Goal: Task Accomplishment & Management: Manage account settings

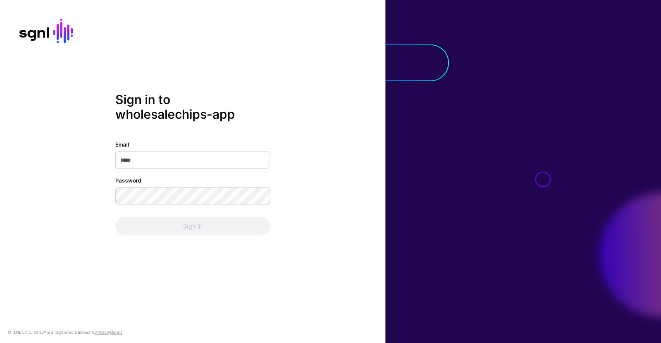
type input "**********"
click at [188, 223] on div "Sign In" at bounding box center [192, 226] width 155 height 19
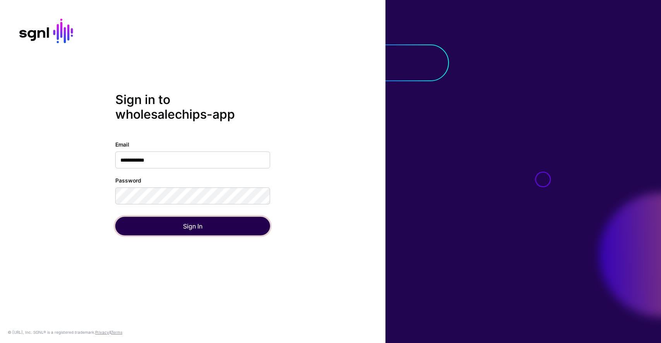
click at [188, 223] on button "Sign In" at bounding box center [192, 226] width 155 height 19
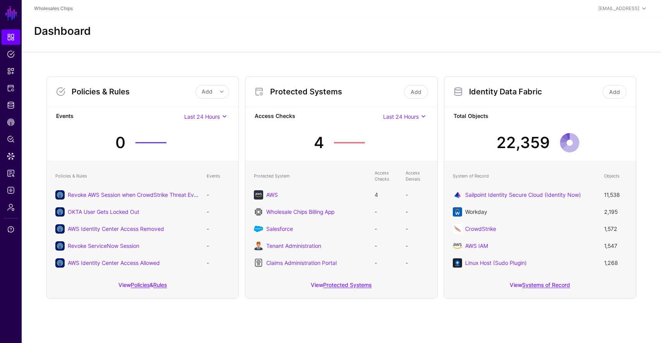
click at [476, 210] on link "Workday" at bounding box center [476, 212] width 22 height 7
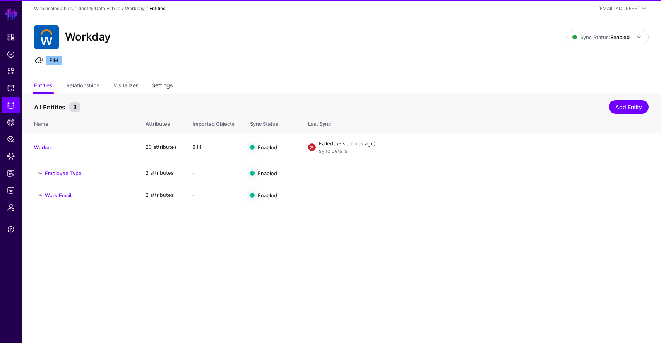
click at [168, 87] on link "Settings" at bounding box center [162, 86] width 21 height 15
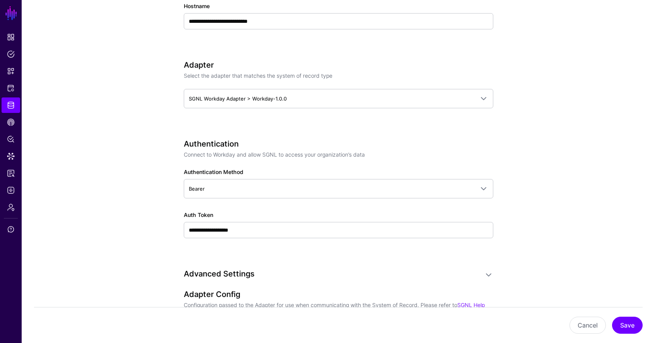
scroll to position [417, 0]
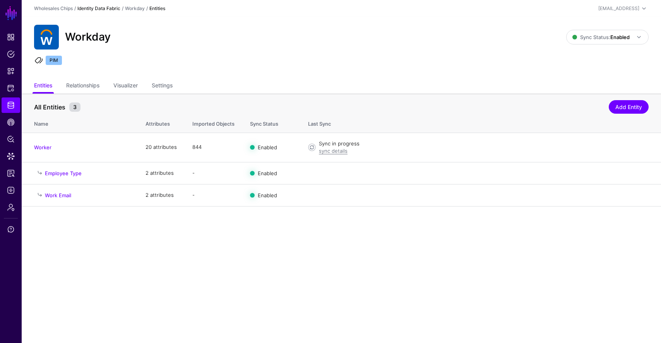
click at [104, 6] on link "Identity Data Fabric" at bounding box center [98, 8] width 43 height 6
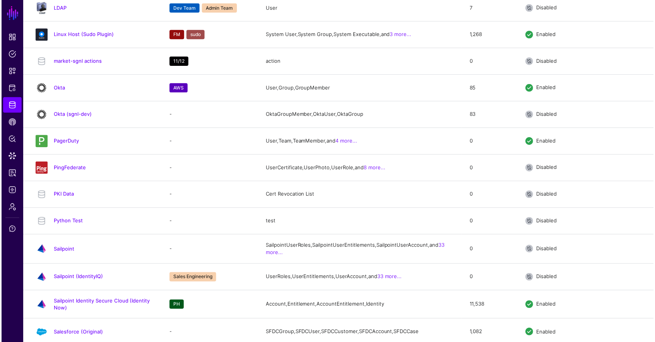
scroll to position [995, 0]
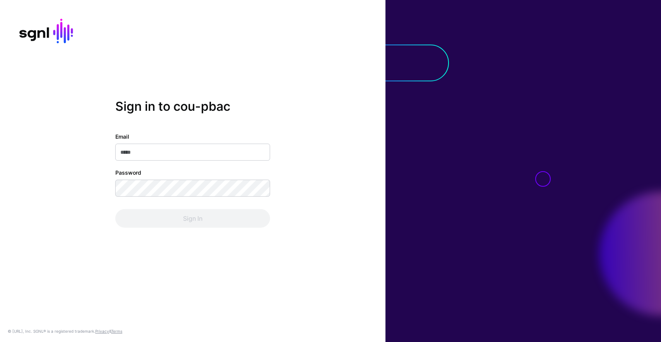
type input "**********"
click at [197, 205] on div "**********" at bounding box center [192, 179] width 155 height 95
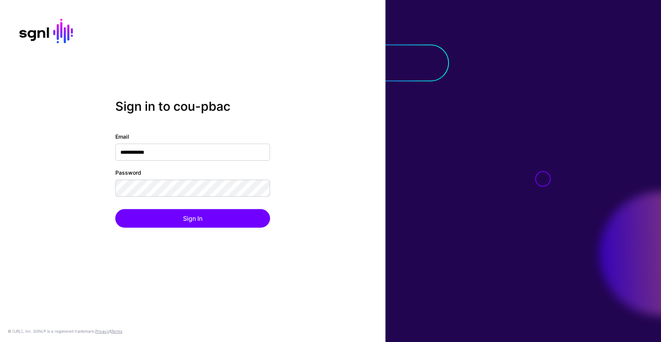
click at [198, 207] on div "**********" at bounding box center [192, 179] width 155 height 95
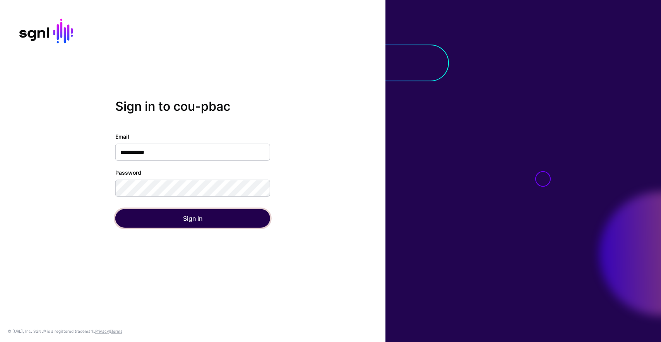
click at [194, 214] on button "Sign In" at bounding box center [192, 218] width 155 height 19
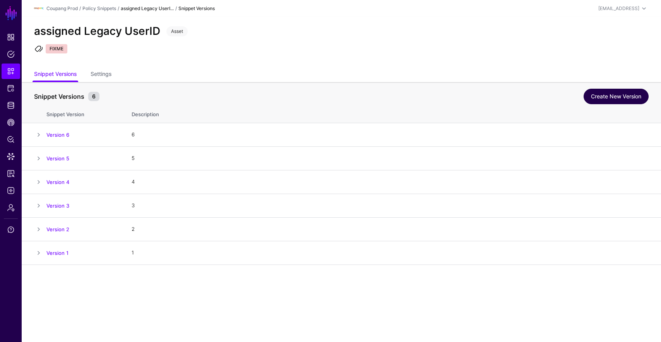
click at [599, 98] on link "Create New Version" at bounding box center [616, 96] width 65 height 15
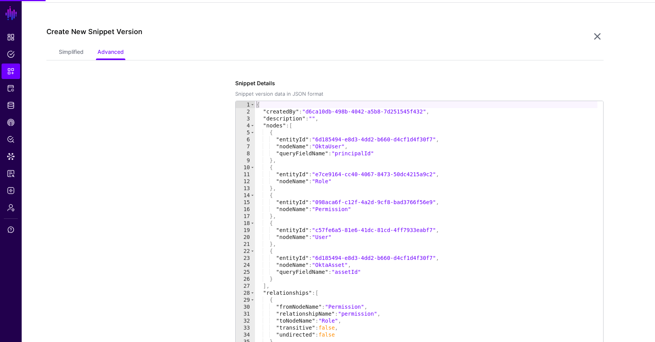
scroll to position [265, 0]
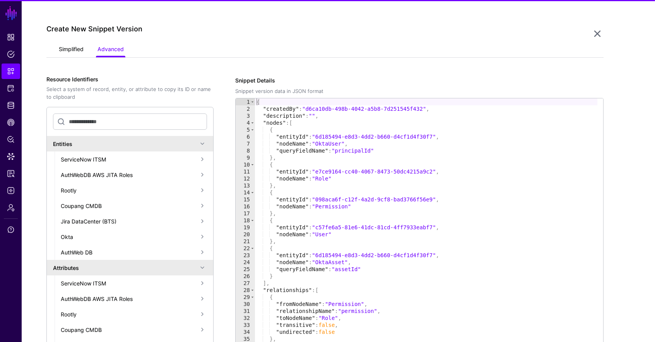
click at [77, 51] on link "Simplified" at bounding box center [71, 50] width 25 height 15
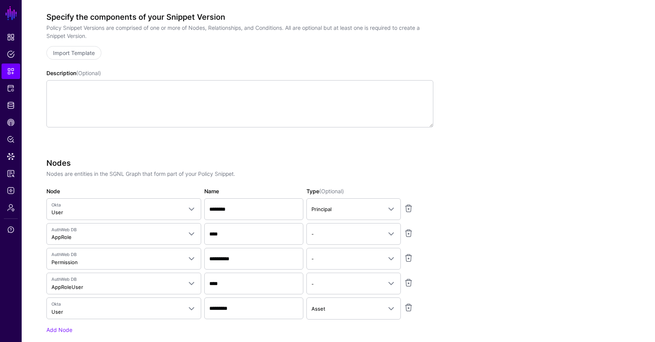
scroll to position [414, 0]
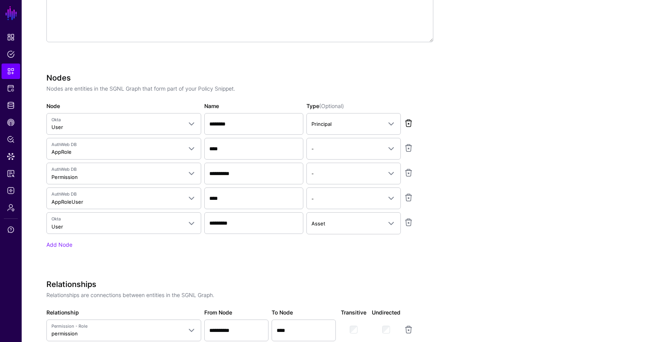
click at [407, 124] on link at bounding box center [408, 122] width 9 height 9
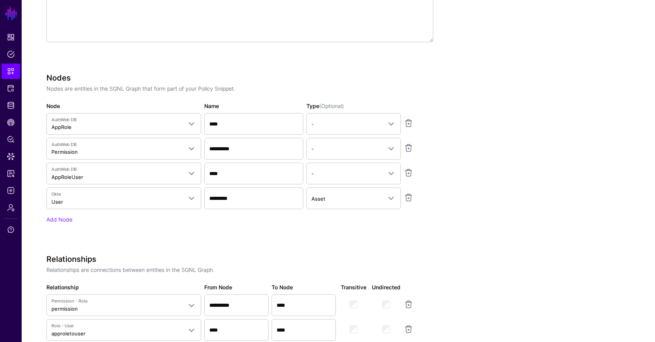
click at [407, 124] on link at bounding box center [408, 122] width 9 height 9
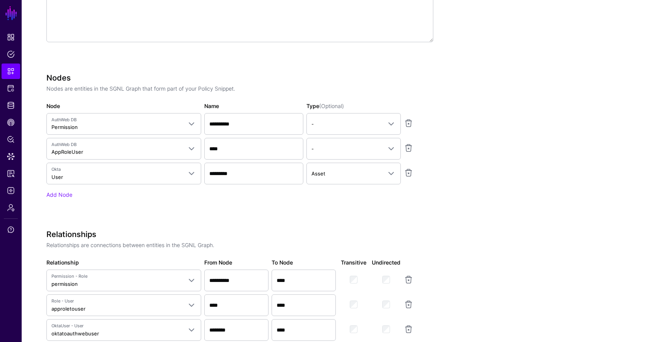
click at [407, 124] on link at bounding box center [408, 122] width 9 height 9
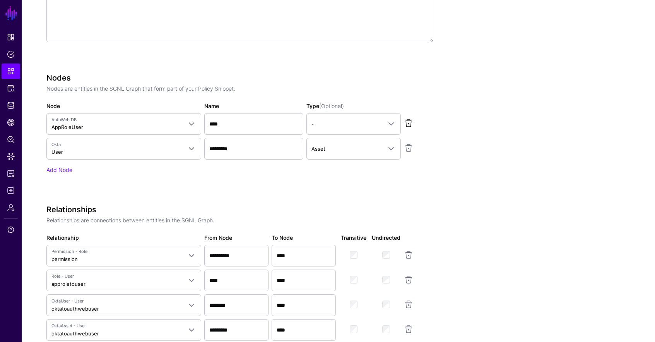
click at [407, 124] on link at bounding box center [408, 122] width 9 height 9
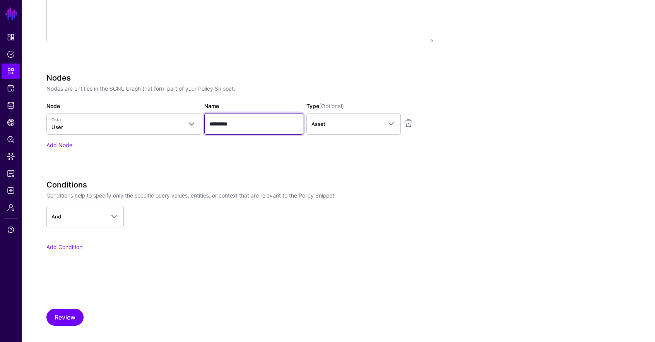
click at [226, 120] on input "*********" at bounding box center [253, 124] width 99 height 22
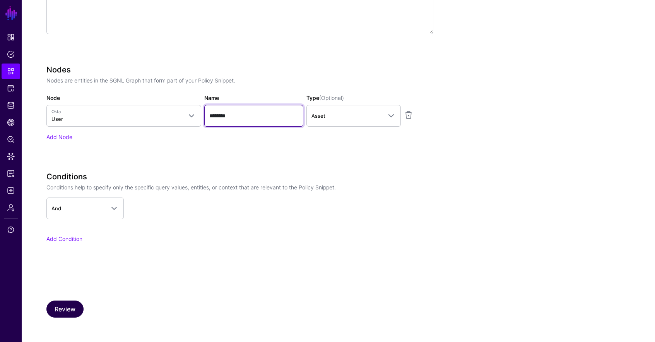
type input "********"
click at [80, 305] on button "Review" at bounding box center [64, 308] width 37 height 17
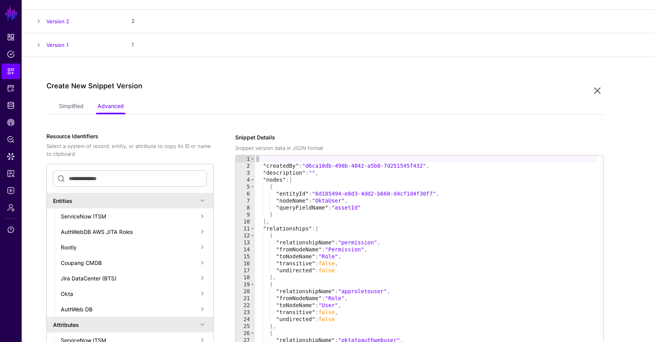
scroll to position [34, 0]
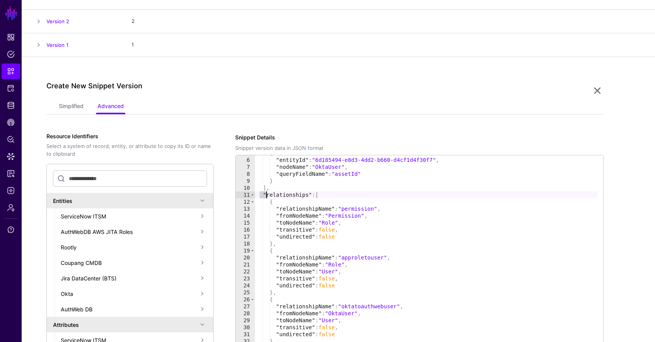
drag, startPoint x: 261, startPoint y: 194, endPoint x: 386, endPoint y: 210, distance: 125.6
click at [385, 210] on div "{ "entityId" : "6d185494-e8d3-4dd2-b660-d4cf1d4f30f7" , "nodeName" : "OktaUser"…" at bounding box center [426, 285] width 342 height 273
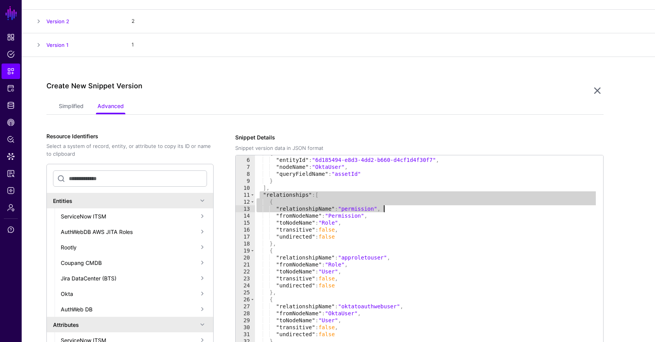
scroll to position [358, 0]
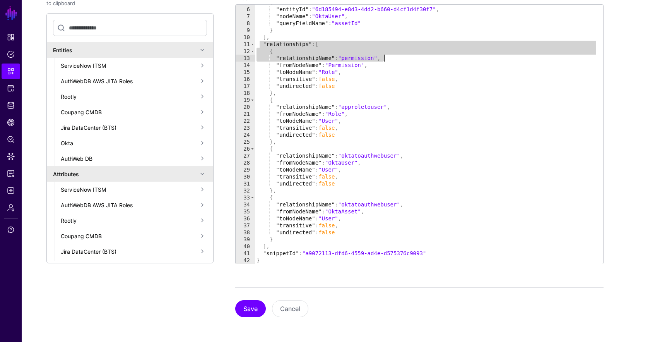
click at [286, 245] on div "{ "entityId" : "6d185494-e8d3-4dd2-b660-d4cf1d4f30f7" , "nodeName" : "OktaUser"…" at bounding box center [426, 135] width 342 height 273
type textarea "* ****"
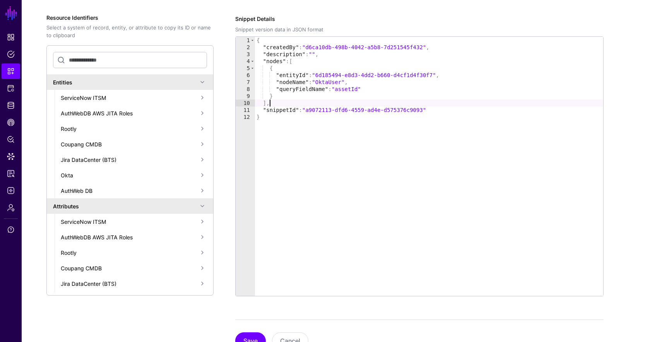
scroll to position [325, 0]
click at [354, 91] on div "{ "createdBy" : "d6ca10db-498b-4042-a5b8-7d251545f432" , "description" : "" , "…" at bounding box center [429, 174] width 348 height 273
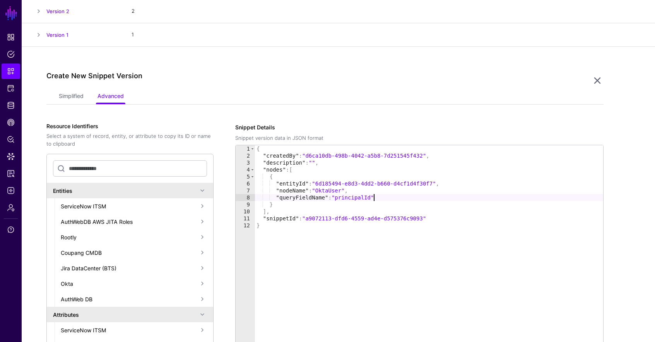
scroll to position [195, 0]
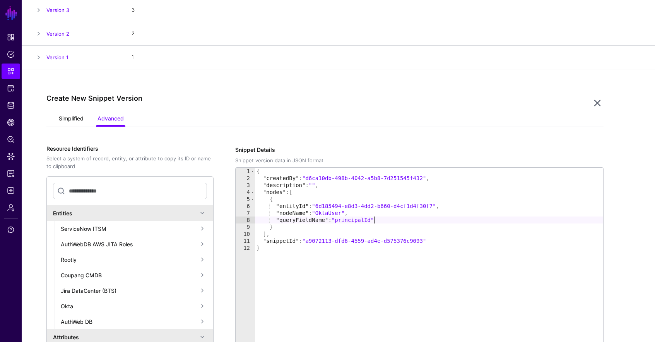
type textarea "**********"
click at [77, 120] on link "Simplified" at bounding box center [71, 119] width 25 height 15
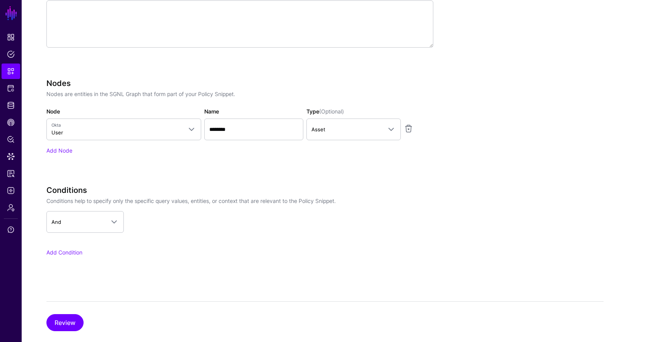
scroll to position [422, 0]
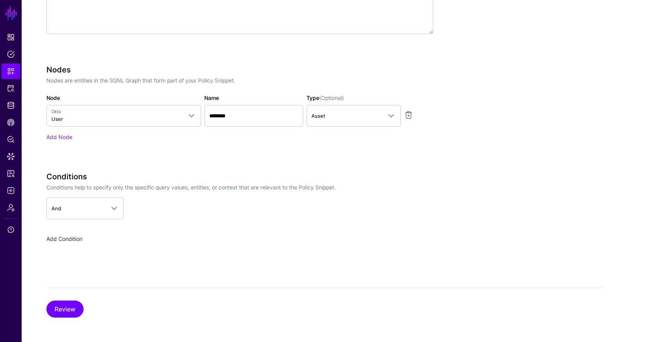
click at [74, 236] on link "Add Condition" at bounding box center [64, 238] width 36 height 7
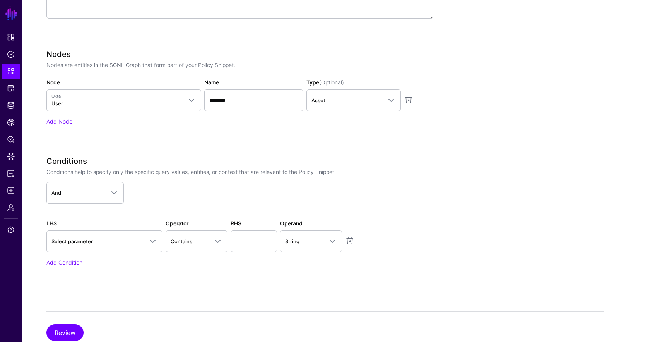
scroll to position [461, 0]
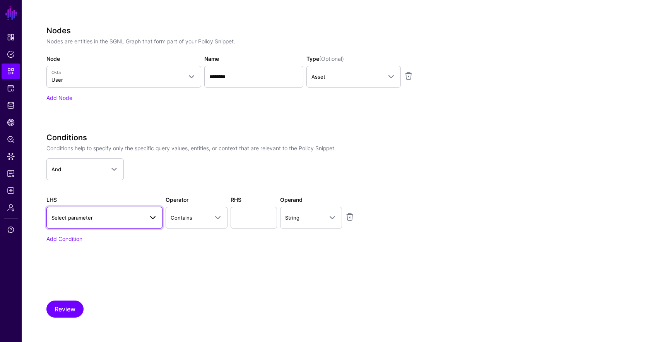
click at [91, 215] on span "Select parameter" at bounding box center [71, 217] width 41 height 6
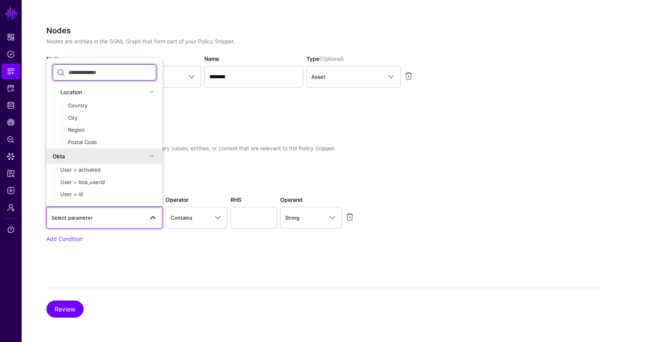
scroll to position [165, 0]
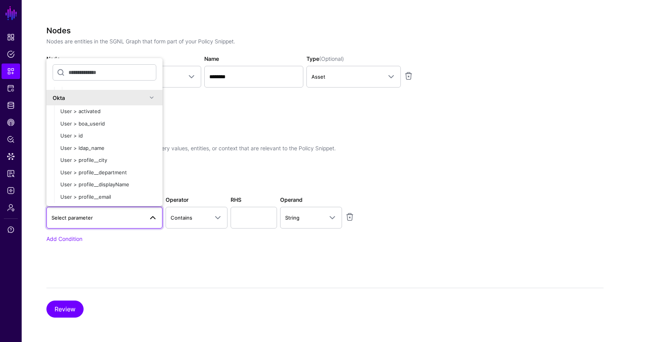
click at [330, 134] on h3 "Conditions" at bounding box center [239, 137] width 387 height 9
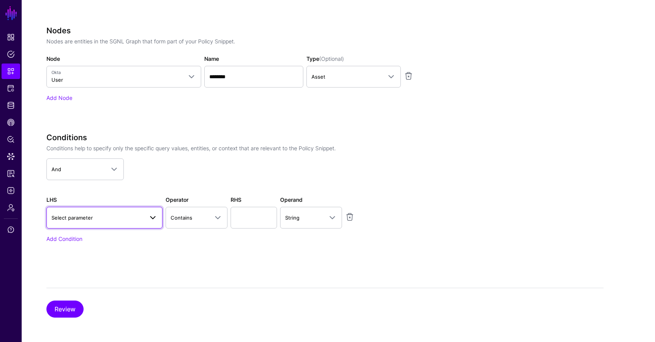
click at [99, 218] on span "Select parameter" at bounding box center [97, 217] width 92 height 9
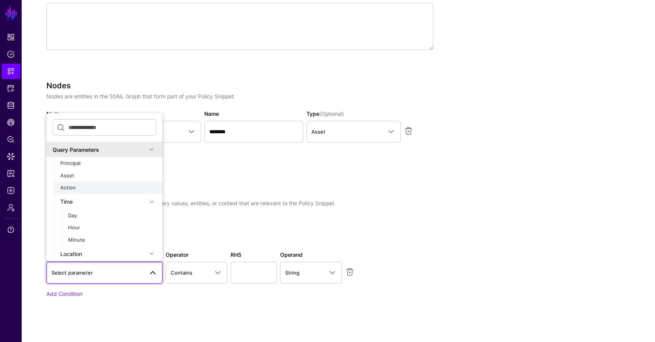
scroll to position [362, 0]
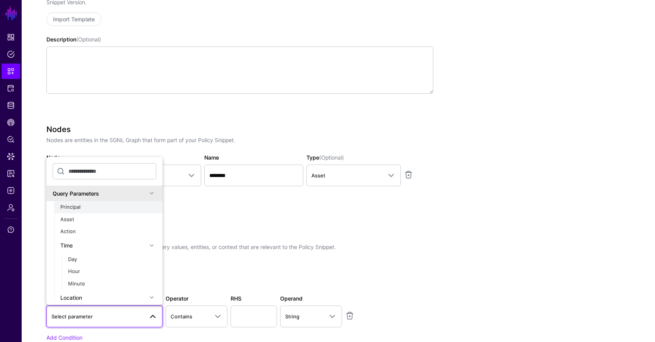
click at [97, 202] on button "Principal" at bounding box center [108, 207] width 108 height 12
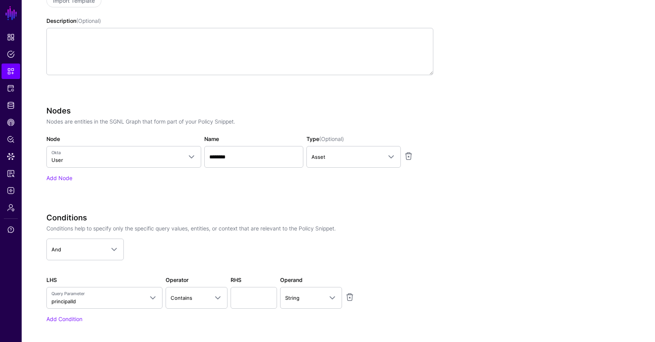
scroll to position [450, 0]
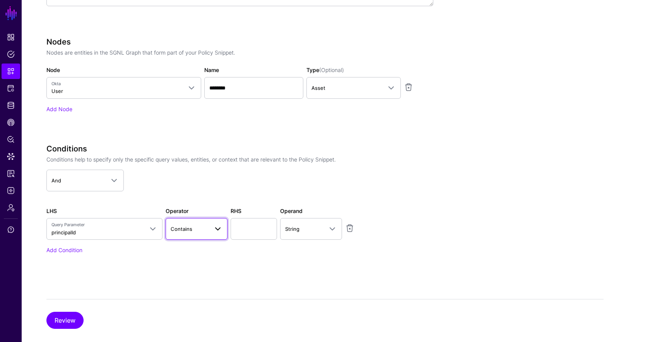
click at [203, 235] on link "Contains" at bounding box center [197, 229] width 62 height 22
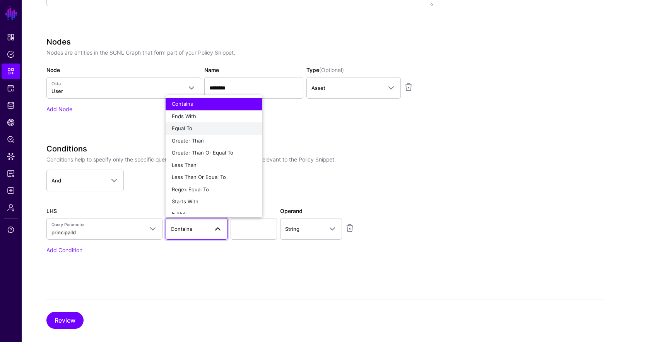
click at [231, 127] on div "Equal To" at bounding box center [214, 129] width 84 height 8
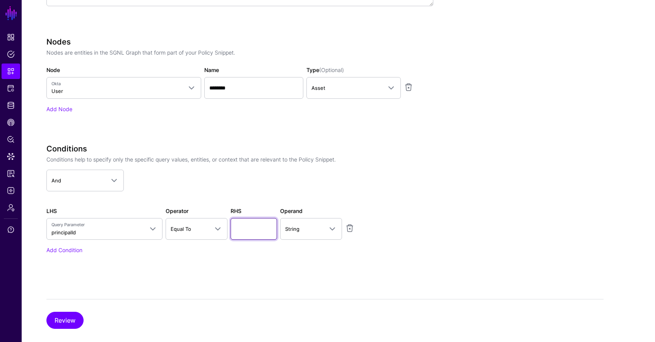
click at [267, 226] on input "text" at bounding box center [254, 229] width 46 height 22
click at [291, 224] on span "String" at bounding box center [311, 228] width 52 height 9
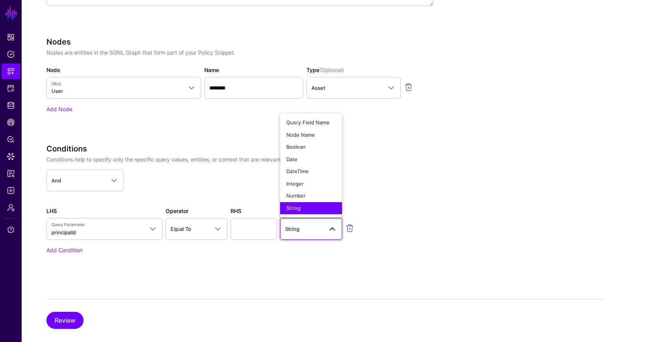
click at [167, 191] on app-dropdown "And And Or Not" at bounding box center [239, 180] width 387 height 22
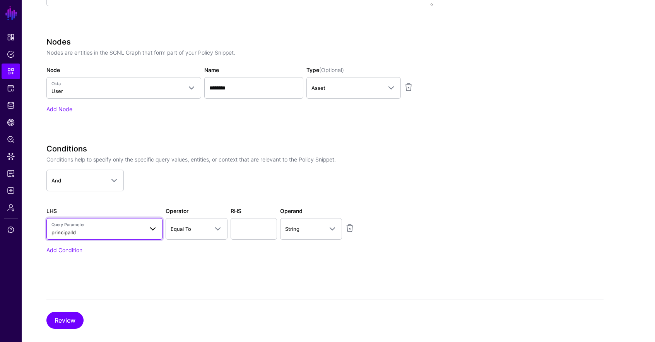
click at [125, 232] on span "Query Parameter principalId" at bounding box center [97, 228] width 92 height 15
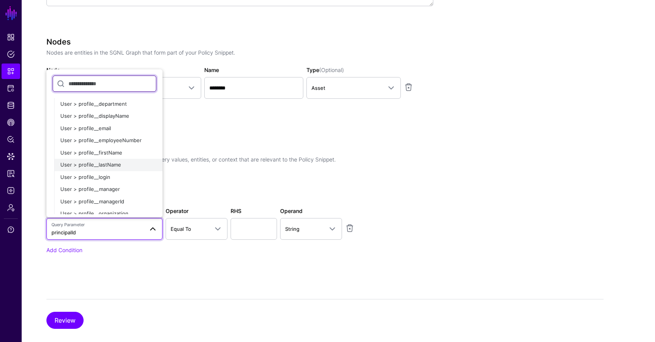
scroll to position [233, 0]
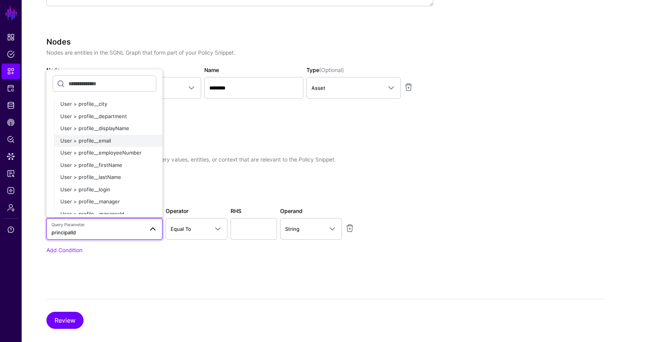
click at [130, 138] on div "User > profile__email" at bounding box center [108, 141] width 96 height 8
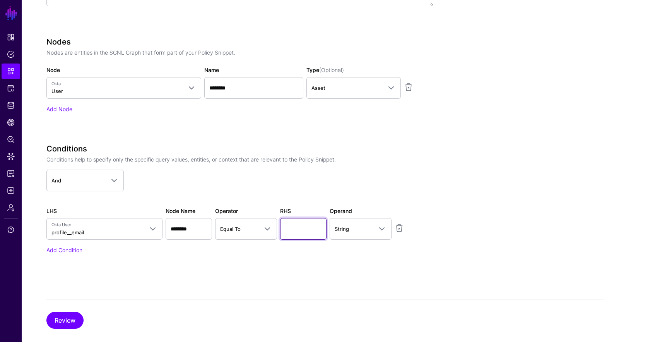
click at [312, 231] on input "text" at bounding box center [303, 229] width 46 height 22
click at [261, 231] on span at bounding box center [265, 228] width 14 height 9
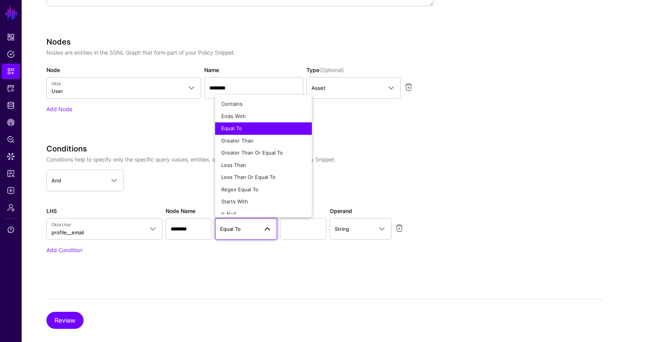
click at [261, 231] on span at bounding box center [265, 228] width 14 height 9
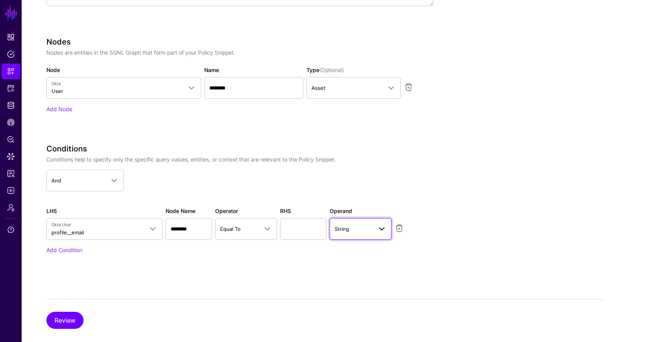
click at [361, 227] on span "String" at bounding box center [354, 228] width 38 height 9
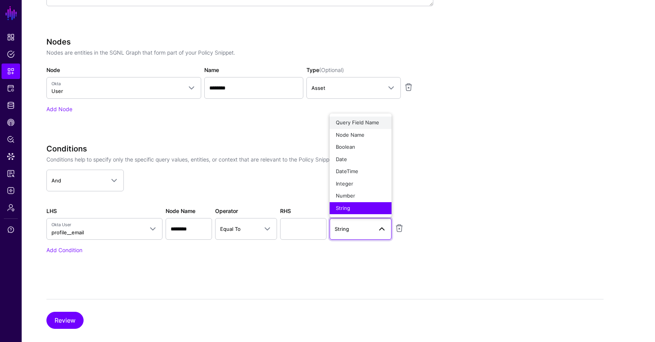
click at [370, 121] on span "Query Field Name" at bounding box center [357, 122] width 43 height 6
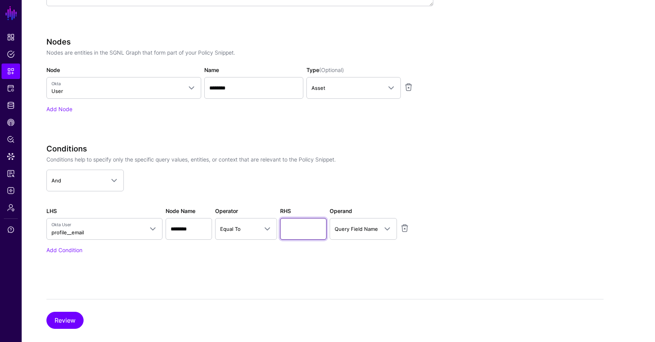
click at [306, 234] on input "text" at bounding box center [303, 229] width 46 height 22
type input "**********"
click at [65, 315] on button "Review" at bounding box center [64, 320] width 37 height 17
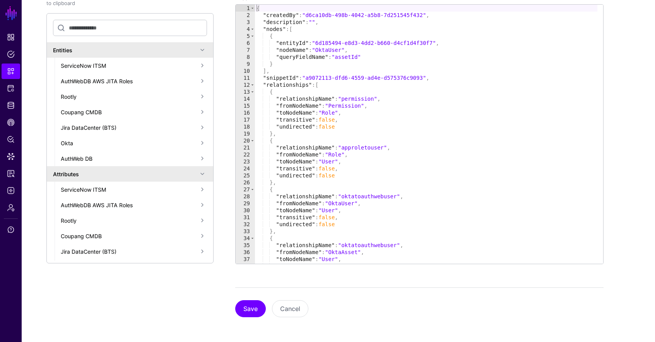
scroll to position [358, 0]
drag, startPoint x: 263, startPoint y: 85, endPoint x: 483, endPoint y: 192, distance: 244.0
click at [483, 191] on div "{ "createdBy" : "d6ca10db-498b-4042-a5b8-7d251545f432" , "description" : "" , "…" at bounding box center [426, 141] width 342 height 273
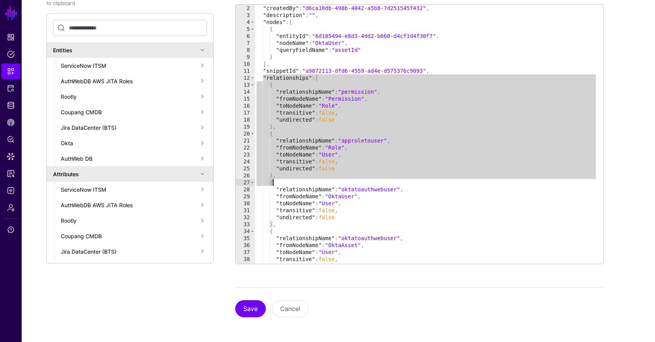
scroll to position [54, 0]
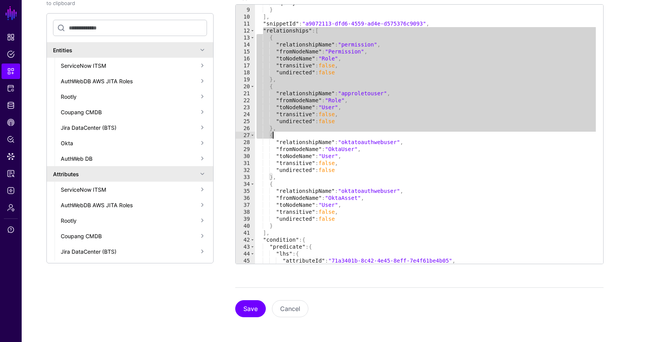
click at [286, 231] on div ""queryFieldName" : "assetId" } ] , "snippetId" : "a9072113-dfd6-4559-ad4e-d5753…" at bounding box center [426, 135] width 342 height 273
type textarea "* ****"
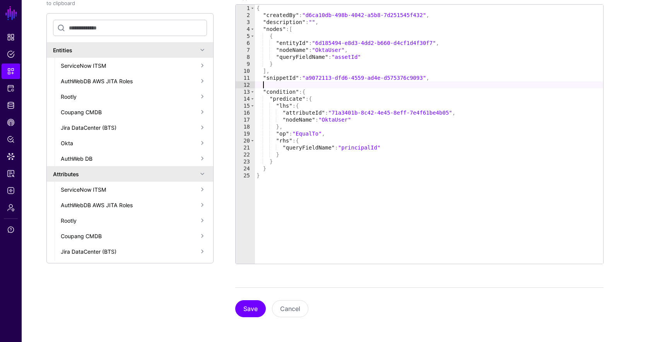
scroll to position [352, 0]
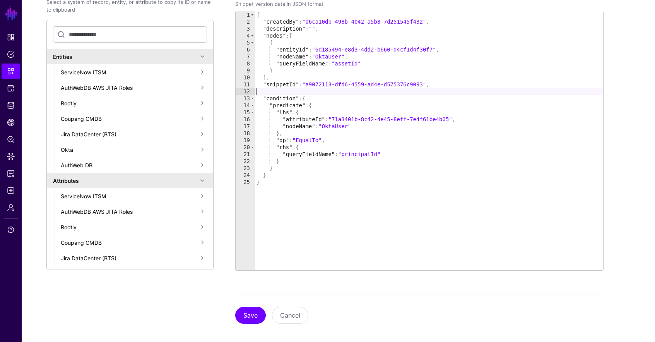
type textarea "**********"
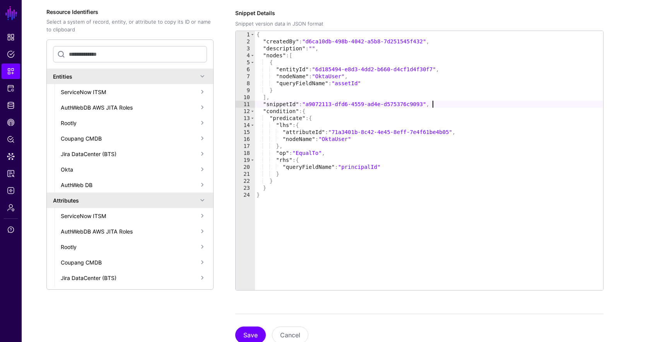
scroll to position [358, 0]
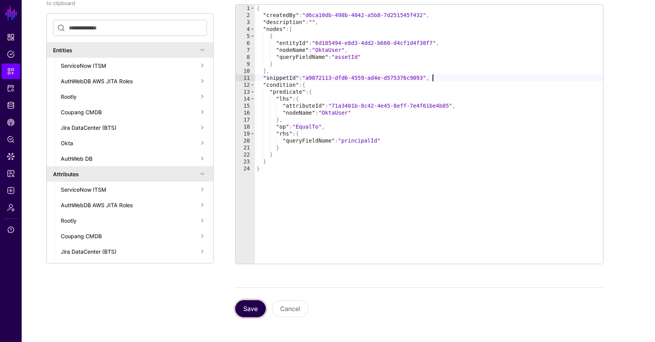
click at [248, 308] on button "Save" at bounding box center [250, 308] width 31 height 17
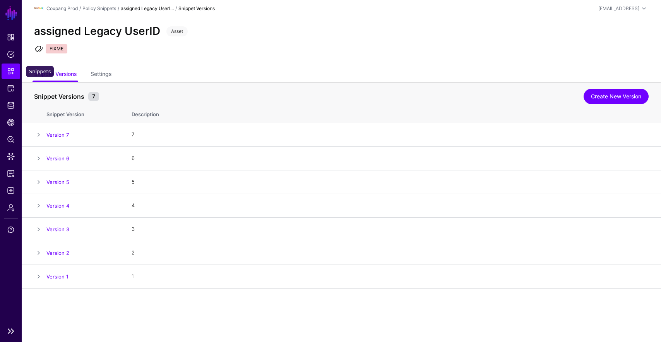
click at [12, 69] on span "Snippets" at bounding box center [11, 71] width 8 height 8
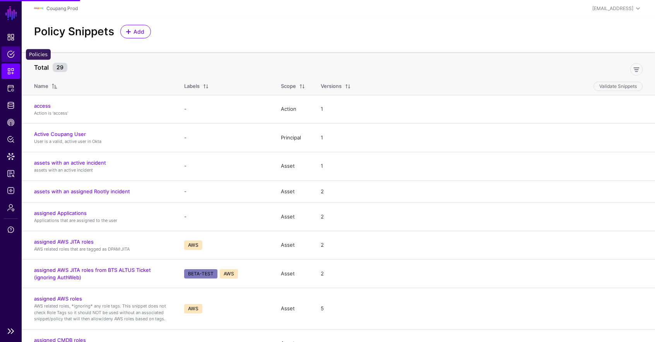
click at [11, 57] on span "Policies" at bounding box center [11, 54] width 8 height 8
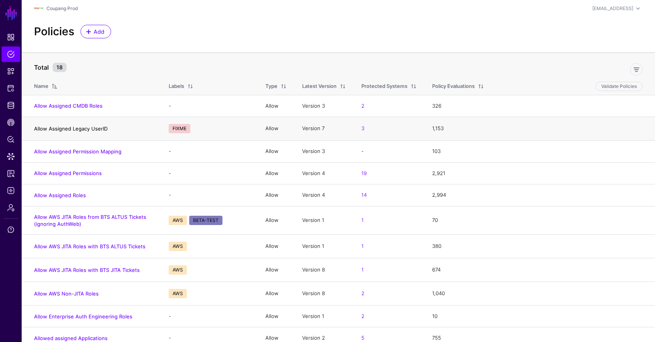
click at [86, 129] on link "Allow Assigned Legacy UserID" at bounding box center [71, 128] width 74 height 6
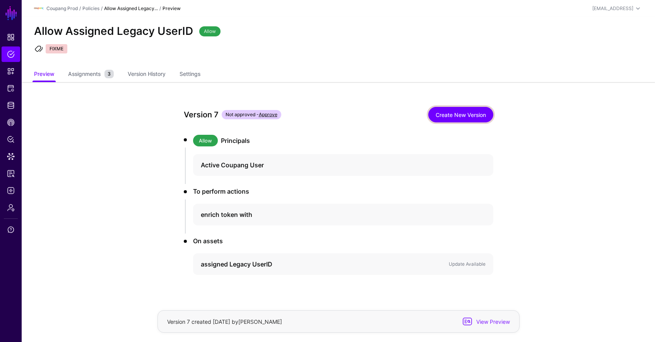
click at [467, 111] on link "Create New Version" at bounding box center [460, 114] width 65 height 15
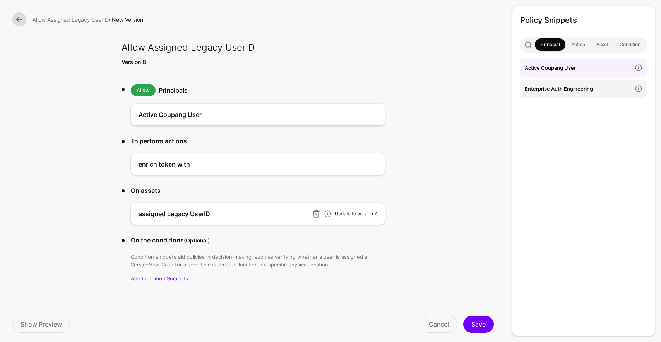
click at [348, 215] on link "Update to Version 7" at bounding box center [356, 214] width 42 height 6
click at [484, 323] on button "Save" at bounding box center [478, 323] width 31 height 17
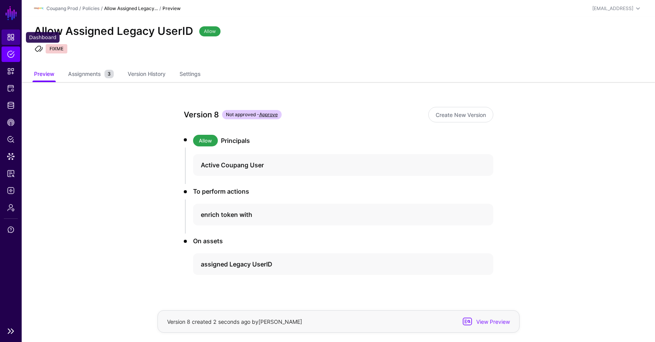
click at [9, 39] on span "Dashboard" at bounding box center [11, 37] width 8 height 8
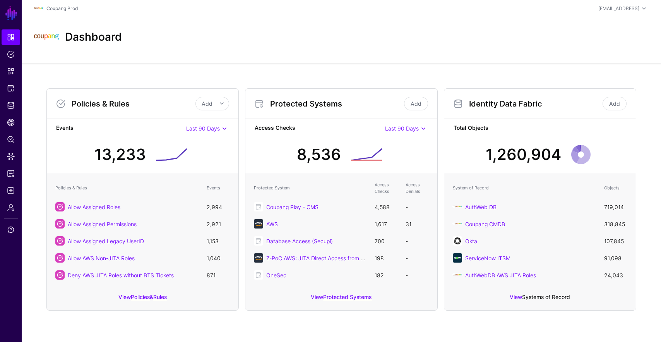
click at [539, 295] on link "Systems of Record" at bounding box center [546, 296] width 48 height 7
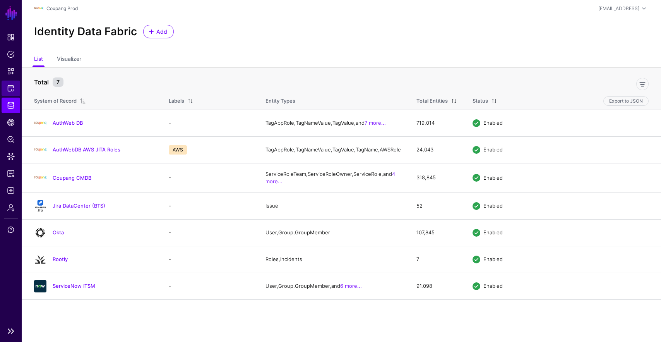
click at [20, 86] on li "Protected Systems" at bounding box center [11, 87] width 22 height 15
click at [17, 87] on link "Protected Systems" at bounding box center [11, 87] width 19 height 15
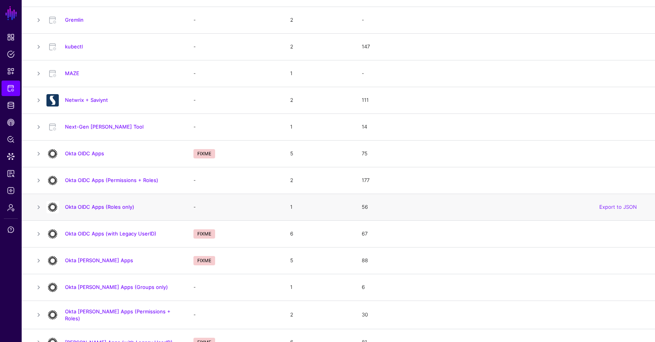
scroll to position [358, 0]
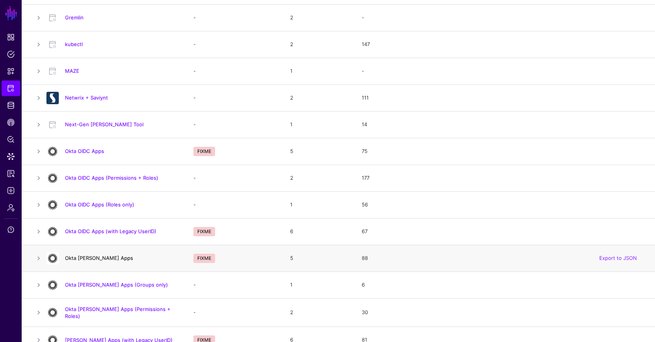
click at [98, 259] on link "Okta [PERSON_NAME] Apps" at bounding box center [99, 258] width 68 height 6
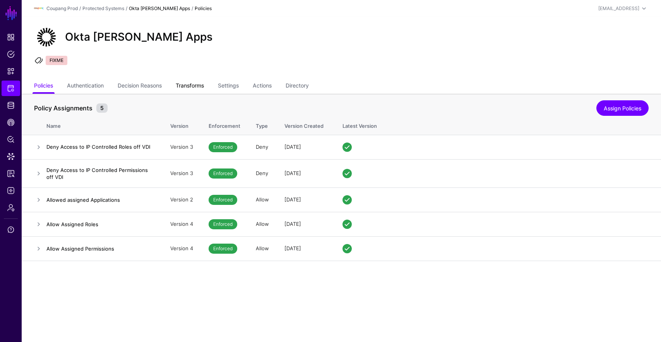
click at [193, 87] on link "Transforms" at bounding box center [190, 86] width 28 height 15
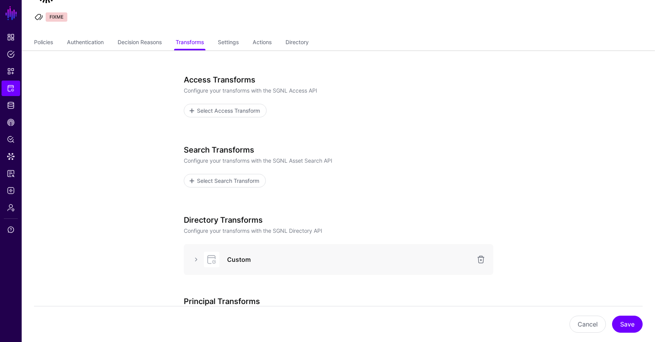
scroll to position [155, 0]
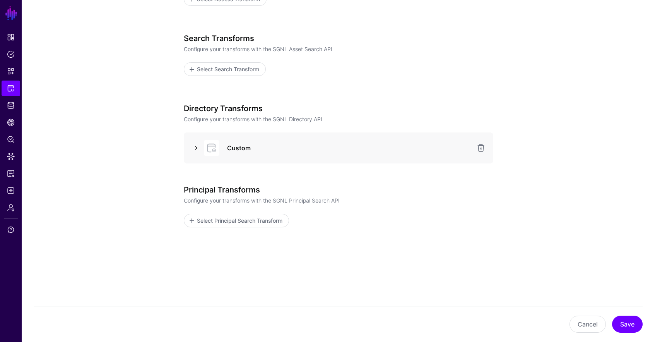
click at [195, 145] on link at bounding box center [196, 147] width 9 height 9
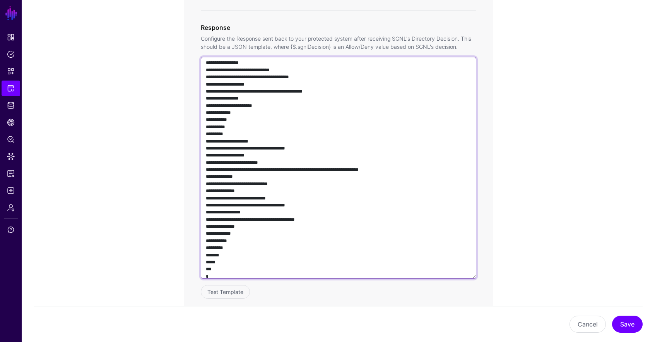
scroll to position [633, 0]
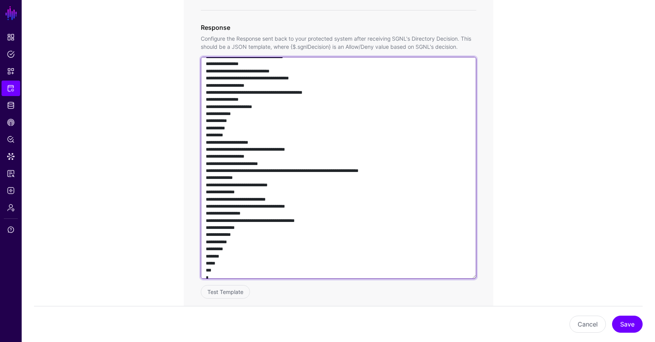
drag, startPoint x: 228, startPoint y: 150, endPoint x: 270, endPoint y: 253, distance: 110.9
click at [270, 253] on textarea at bounding box center [339, 168] width 276 height 222
drag, startPoint x: 231, startPoint y: 141, endPoint x: 244, endPoint y: 246, distance: 106.0
click at [240, 254] on textarea at bounding box center [339, 168] width 276 height 222
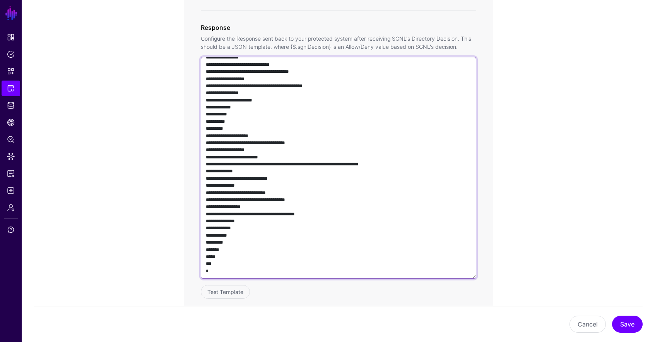
scroll to position [654, 0]
click at [241, 242] on textarea at bounding box center [339, 168] width 276 height 222
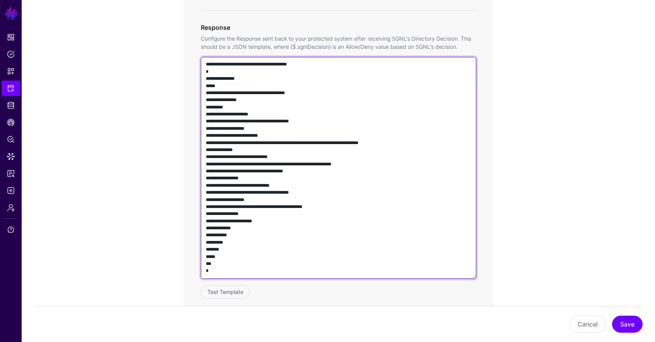
scroll to position [533, 0]
type textarea "**********"
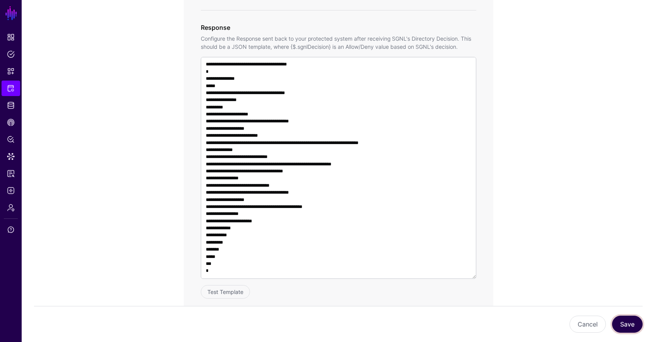
click at [623, 324] on button "Save" at bounding box center [627, 323] width 31 height 17
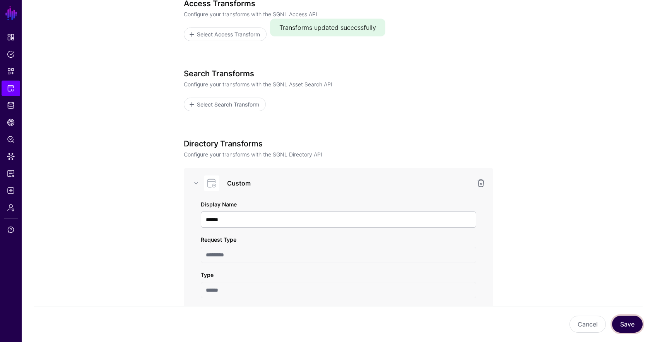
scroll to position [21, 0]
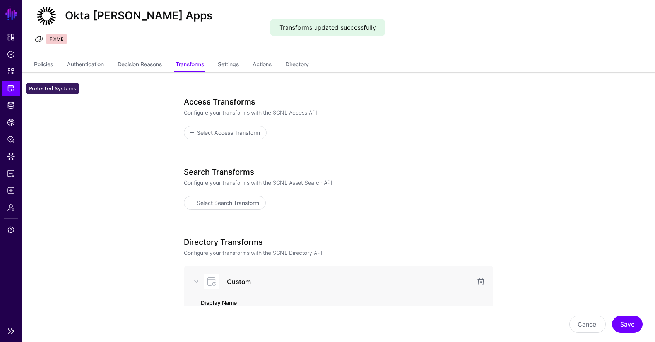
click at [13, 90] on span "Protected Systems" at bounding box center [11, 88] width 8 height 8
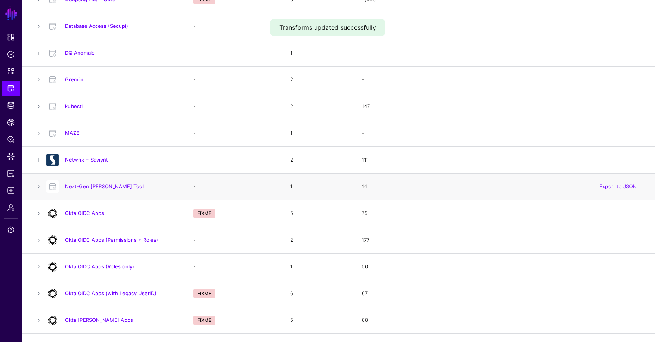
scroll to position [301, 0]
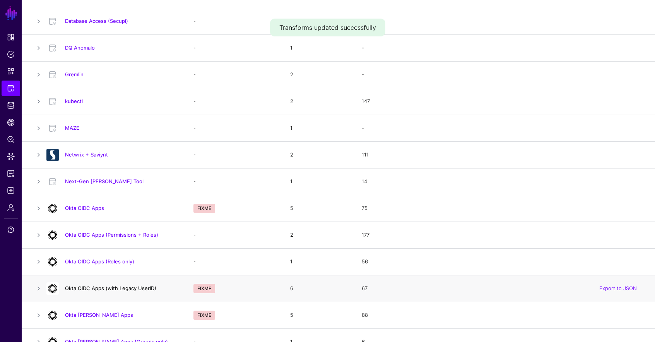
click at [125, 288] on link "Okta OIDC Apps (with Legacy UserID)" at bounding box center [110, 288] width 91 height 6
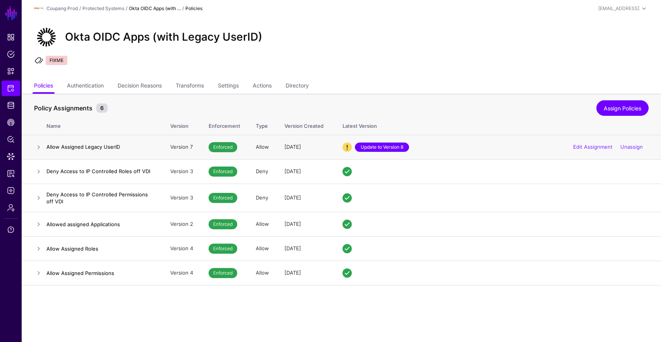
click at [399, 147] on link "Update to Version 8" at bounding box center [382, 146] width 54 height 9
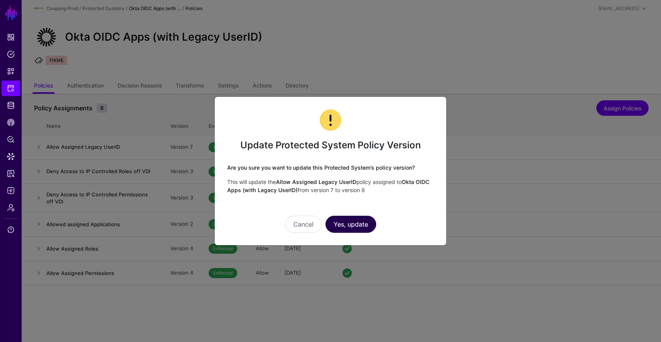
click at [372, 226] on button "Yes, update" at bounding box center [350, 224] width 51 height 17
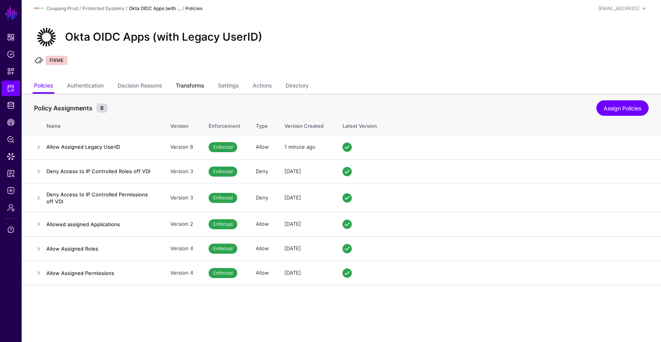
click at [199, 85] on link "Transforms" at bounding box center [190, 86] width 28 height 15
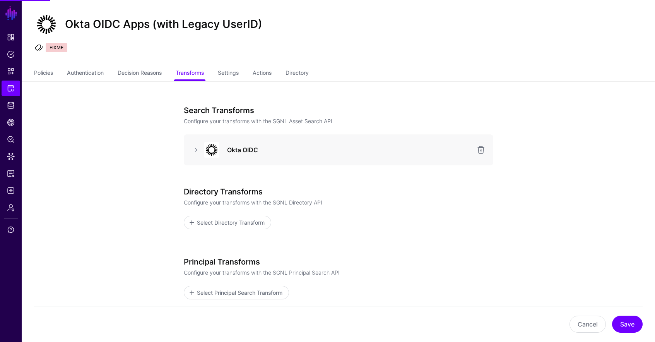
scroll to position [85, 0]
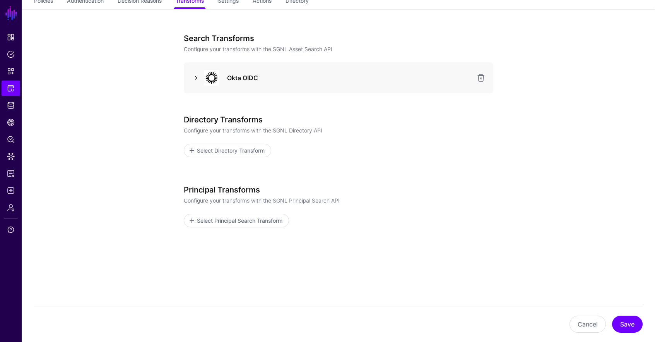
click at [196, 74] on link at bounding box center [196, 77] width 9 height 9
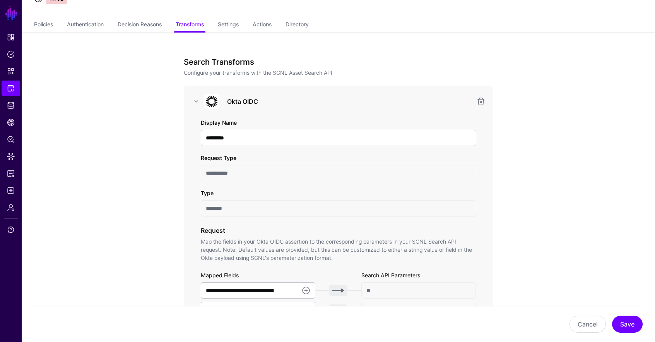
scroll to position [0, 0]
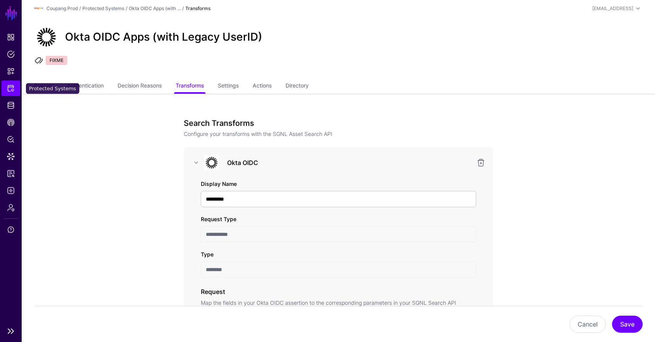
click at [9, 90] on span "Protected Systems" at bounding box center [11, 88] width 8 height 8
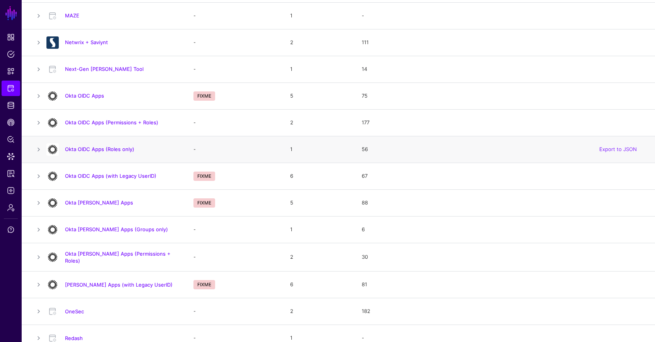
scroll to position [419, 0]
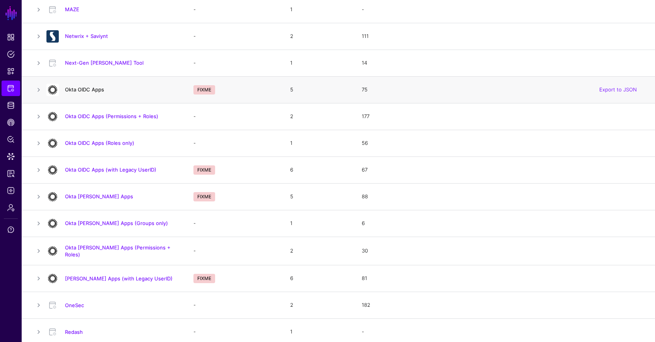
click at [96, 87] on link "Okta OIDC Apps" at bounding box center [84, 89] width 39 height 6
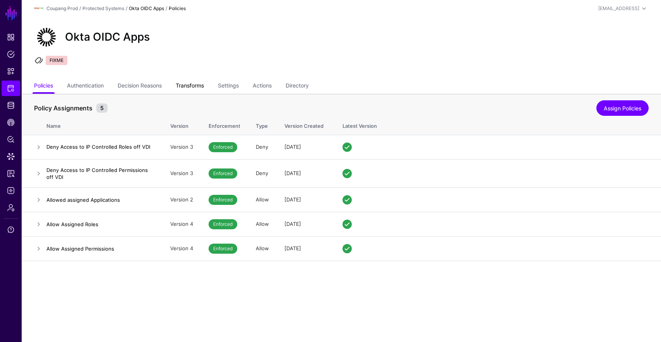
click at [199, 87] on link "Transforms" at bounding box center [190, 86] width 28 height 15
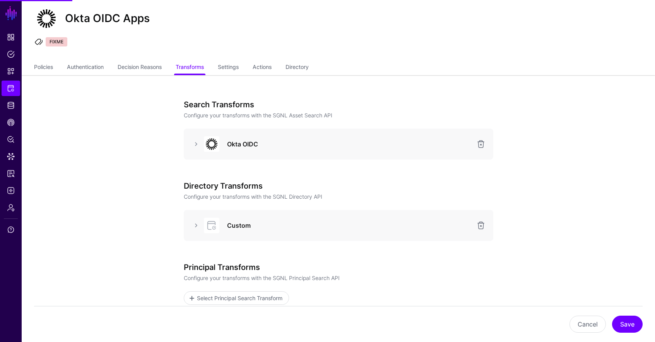
scroll to position [87, 0]
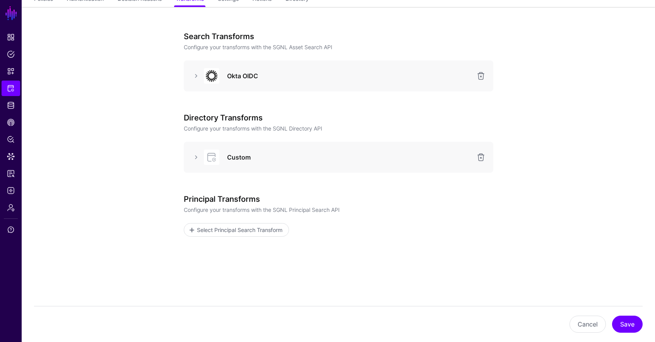
click at [191, 156] on div at bounding box center [196, 156] width 12 height 9
click at [199, 154] on link at bounding box center [196, 156] width 9 height 9
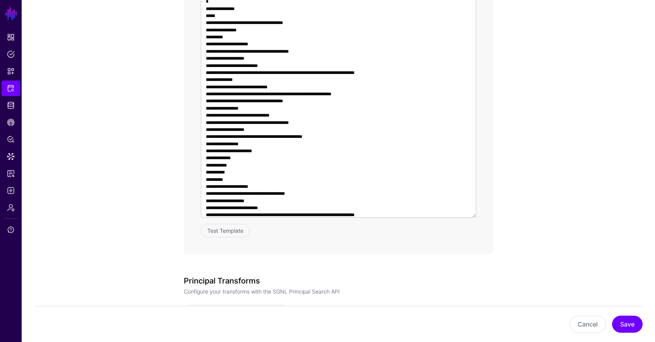
scroll to position [517, 0]
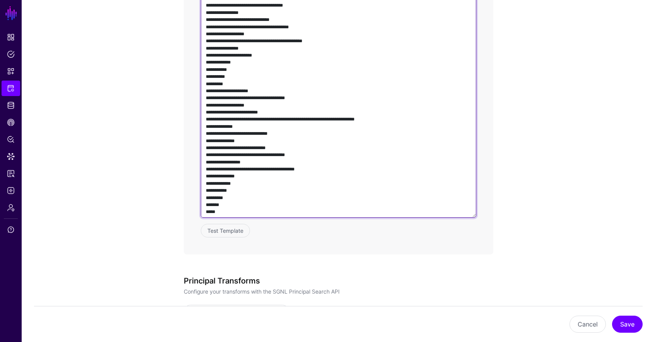
drag, startPoint x: 231, startPoint y: 78, endPoint x: 243, endPoint y: 178, distance: 100.9
click at [243, 180] on textarea at bounding box center [339, 107] width 276 height 222
click at [245, 172] on textarea at bounding box center [339, 107] width 276 height 222
drag, startPoint x: 232, startPoint y: 77, endPoint x: 247, endPoint y: 195, distance: 119.0
click at [247, 195] on textarea at bounding box center [339, 107] width 276 height 222
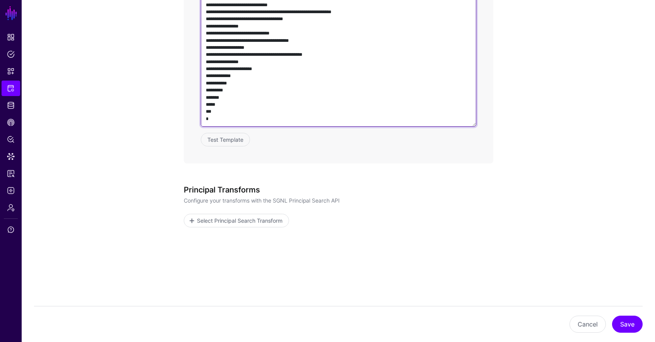
scroll to position [412, 0]
type textarea "**********"
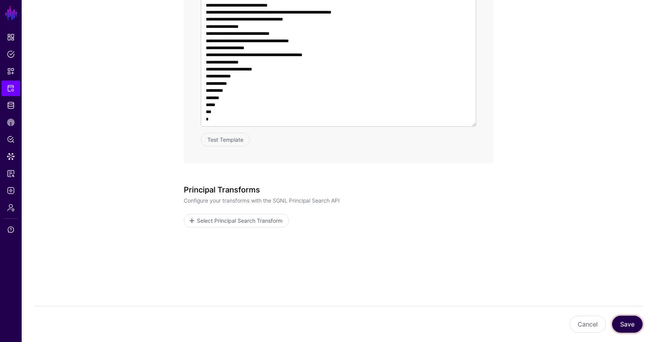
click at [620, 327] on button "Save" at bounding box center [627, 323] width 31 height 17
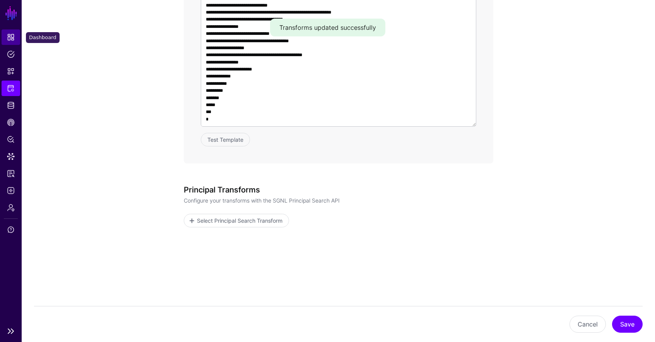
click at [13, 35] on span "Dashboard" at bounding box center [11, 37] width 8 height 8
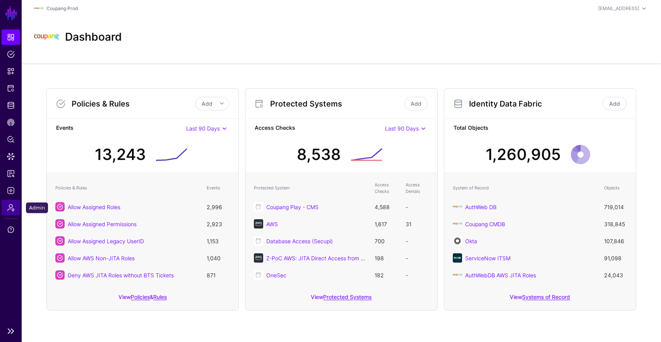
click at [14, 204] on span "Admin" at bounding box center [11, 208] width 8 height 8
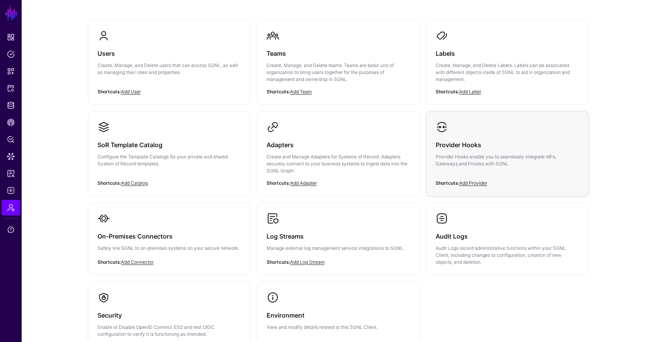
scroll to position [36, 0]
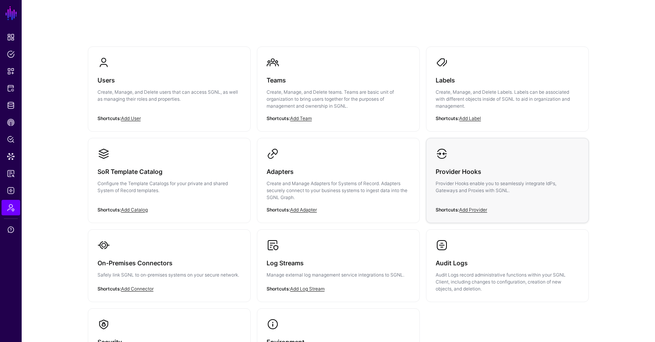
click at [495, 164] on div "Provider Hooks Provider Hooks enable you to seamlessly integrate IdPs, Gateways…" at bounding box center [508, 183] width 144 height 46
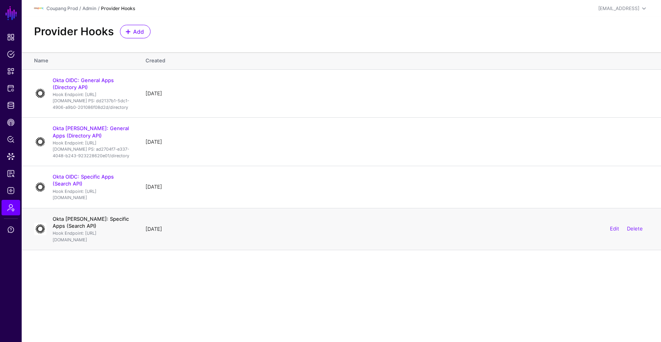
click at [118, 229] on link "Okta SAML: Specific Apps (Search API)" at bounding box center [91, 222] width 76 height 13
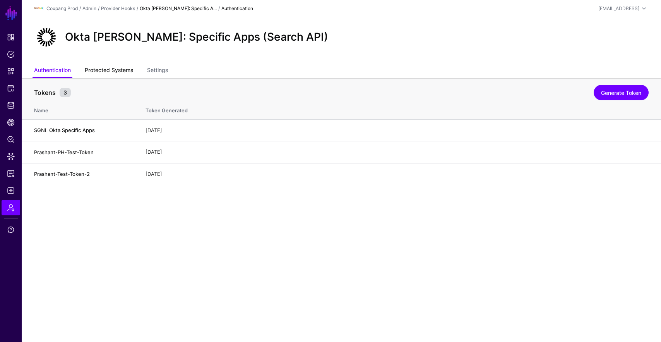
click at [109, 67] on link "Protected Systems" at bounding box center [109, 70] width 48 height 15
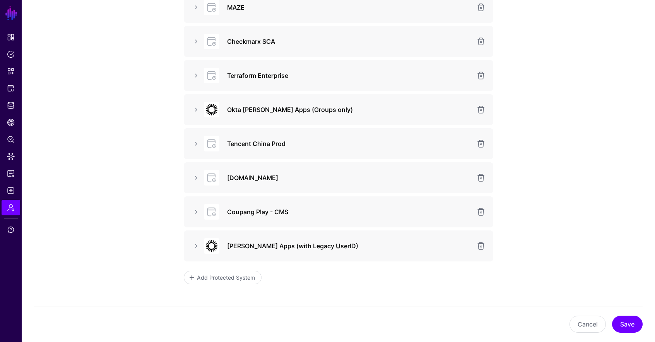
scroll to position [460, 0]
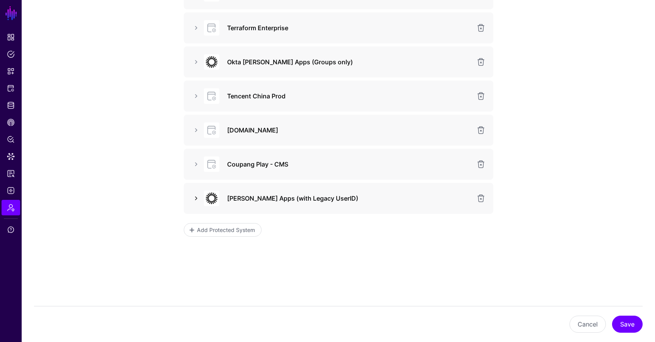
click at [196, 197] on link at bounding box center [196, 197] width 9 height 9
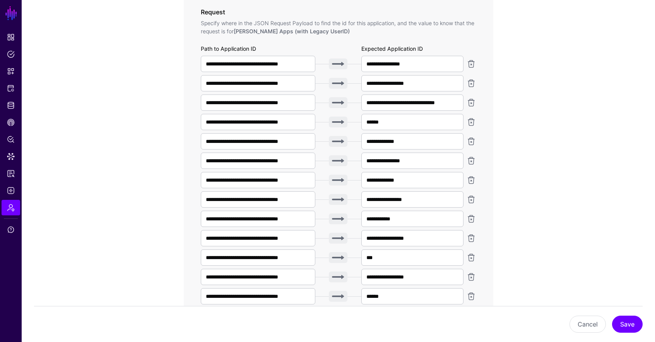
scroll to position [666, 0]
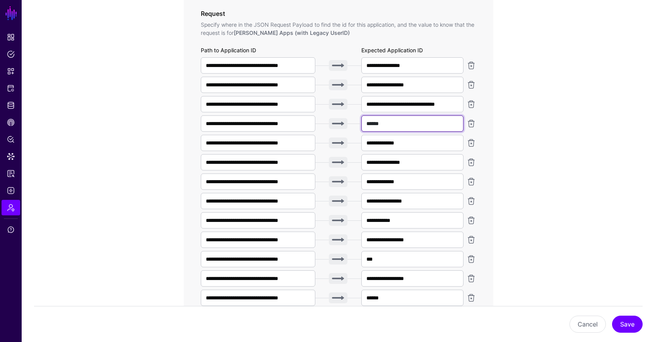
drag, startPoint x: 396, startPoint y: 125, endPoint x: 354, endPoint y: 121, distance: 42.7
click at [354, 121] on div "**********" at bounding box center [339, 123] width 276 height 16
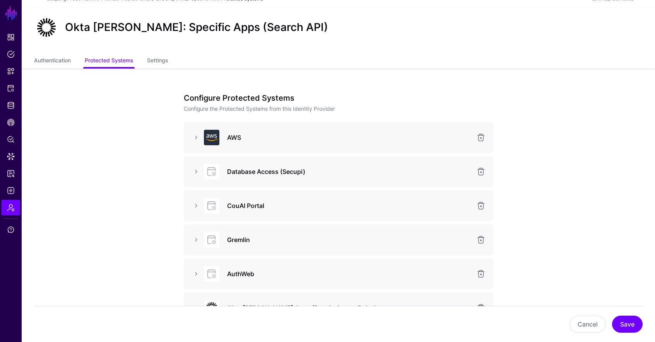
scroll to position [0, 0]
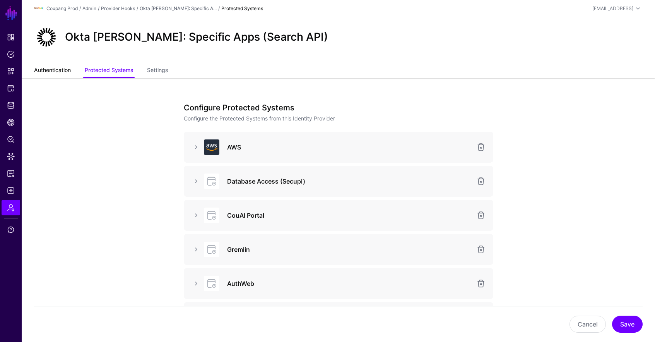
click at [66, 68] on link "Authentication" at bounding box center [52, 70] width 37 height 15
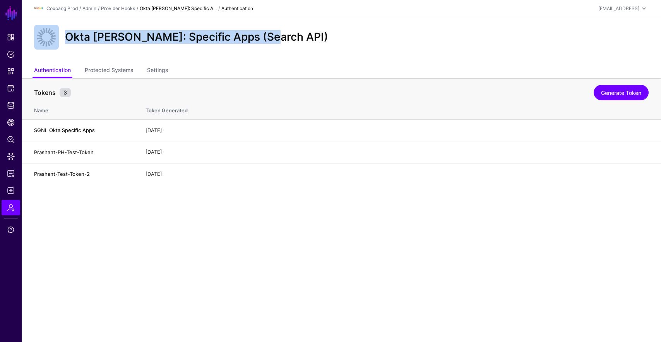
drag, startPoint x: 298, startPoint y: 33, endPoint x: 57, endPoint y: 29, distance: 241.5
click at [57, 29] on div "Okta SAML: Specific Apps (Search API)" at bounding box center [341, 37] width 621 height 25
copy div "Okta SAML: Specific Apps (Search API)"
click at [623, 94] on link "Generate Token" at bounding box center [621, 92] width 55 height 15
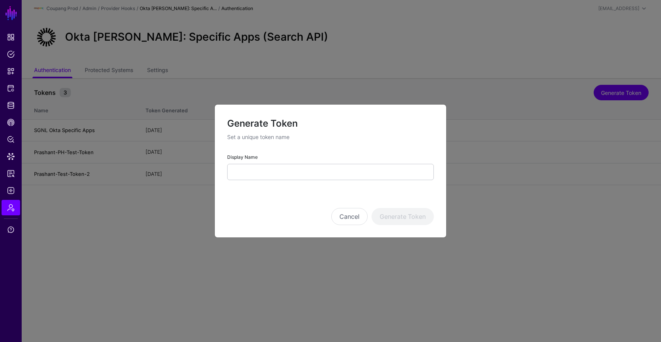
click at [276, 152] on div "Generate Token Set a unique token name" at bounding box center [330, 135] width 207 height 36
click at [267, 167] on input "Display Name" at bounding box center [330, 172] width 207 height 16
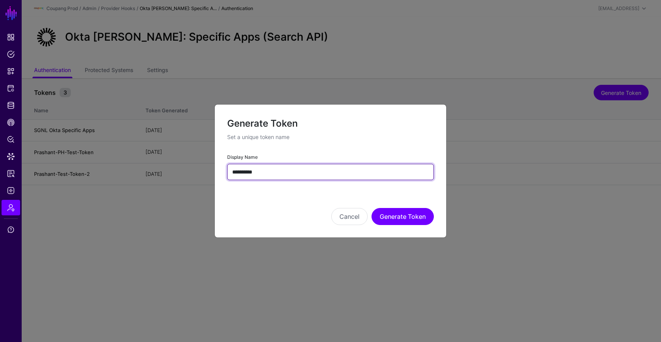
type input "**********"
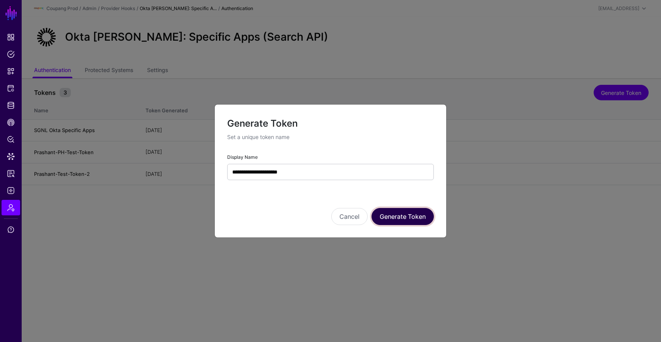
click at [387, 210] on button "Generate Token" at bounding box center [402, 216] width 62 height 17
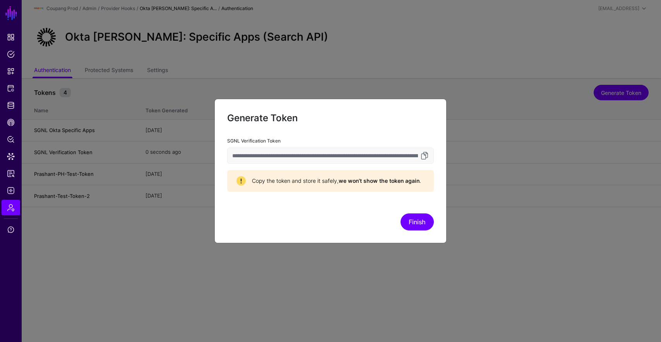
click at [420, 160] on input "**********" at bounding box center [330, 155] width 207 height 16
click at [423, 157] on link at bounding box center [424, 155] width 9 height 9
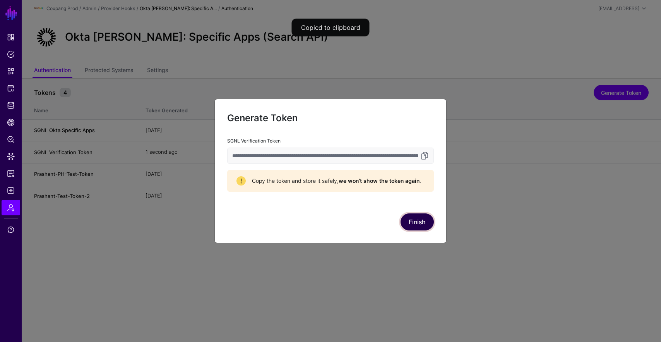
click at [412, 219] on button "Finish" at bounding box center [417, 221] width 33 height 17
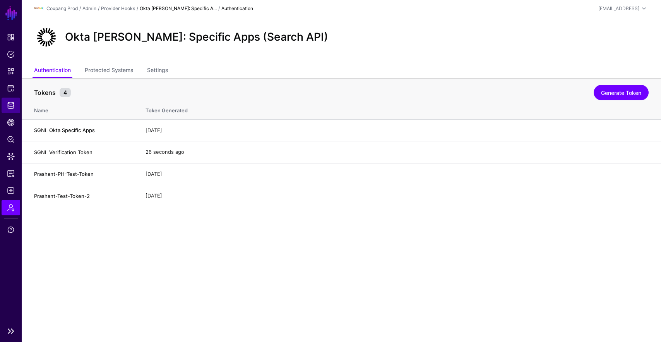
click at [12, 108] on span "Identity Data Fabric" at bounding box center [11, 105] width 8 height 8
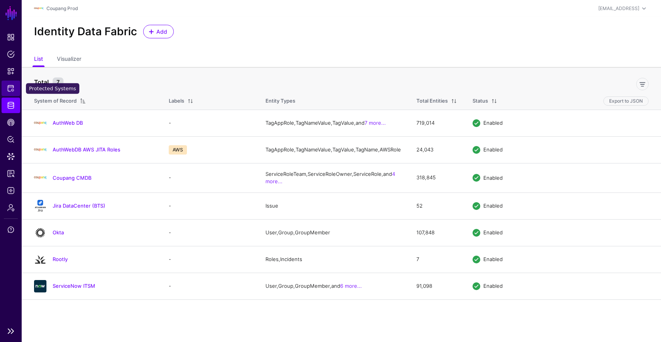
click at [16, 89] on link "Protected Systems" at bounding box center [11, 87] width 19 height 15
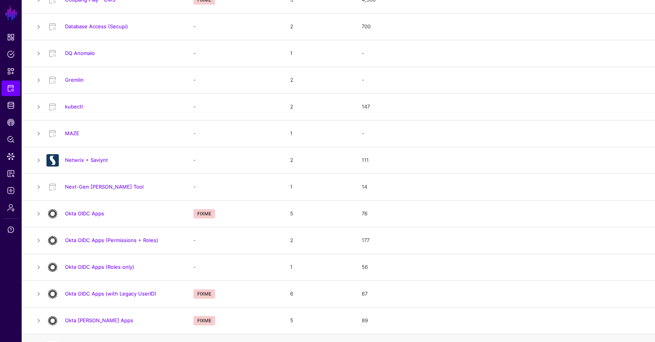
scroll to position [385, 0]
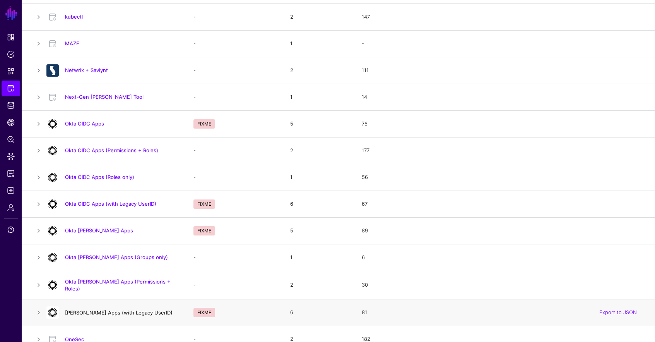
click at [137, 312] on link "Okta SAML Apps (with Legacy UserID)" at bounding box center [119, 312] width 108 height 6
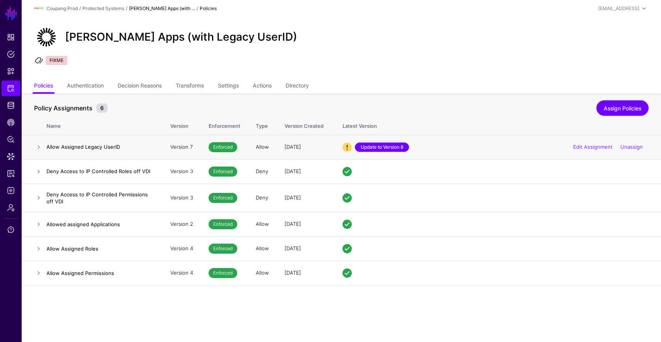
click at [372, 145] on link "Update to Version 8" at bounding box center [382, 146] width 54 height 9
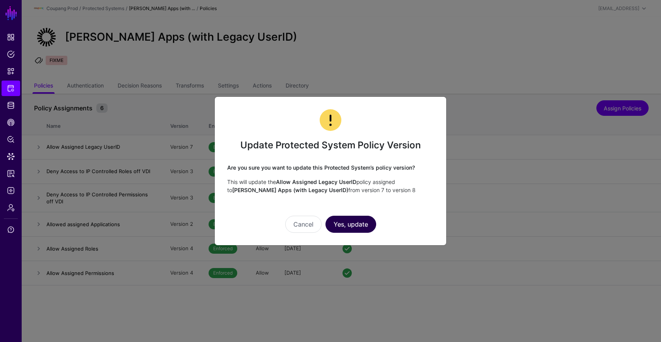
click at [350, 229] on button "Yes, update" at bounding box center [350, 224] width 51 height 17
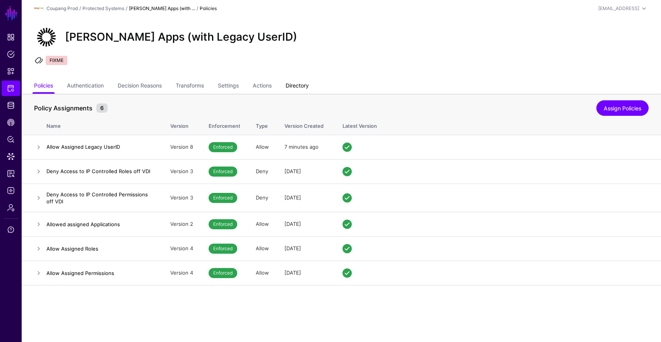
click at [300, 82] on link "Directory" at bounding box center [297, 86] width 23 height 15
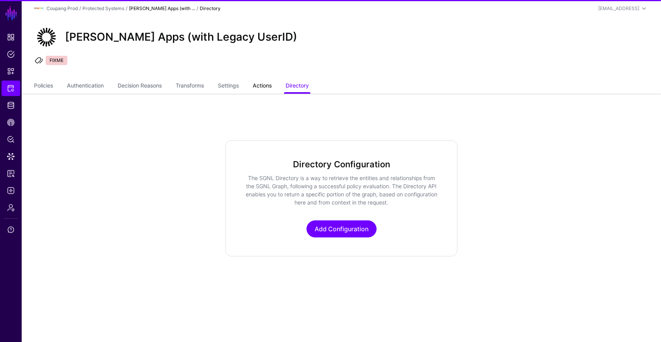
click at [266, 89] on link "Actions" at bounding box center [262, 86] width 19 height 15
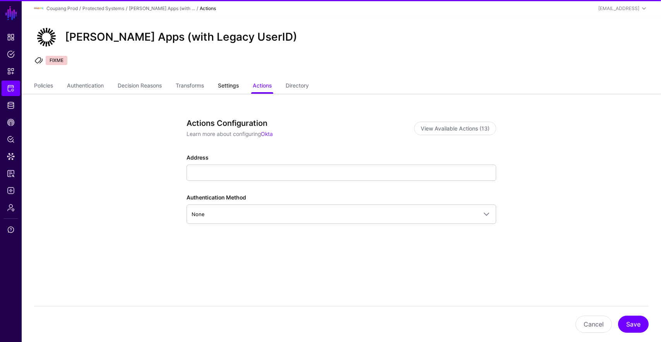
click at [238, 87] on link "Settings" at bounding box center [228, 86] width 21 height 15
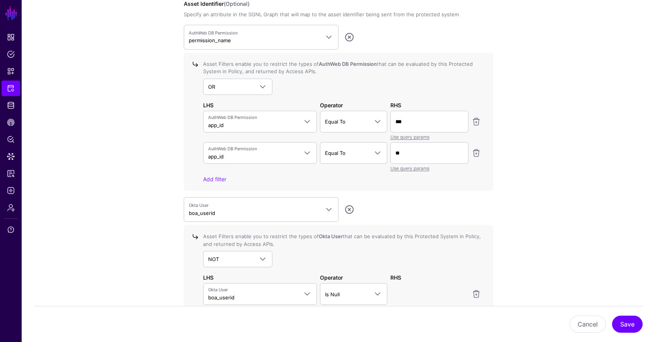
scroll to position [785, 0]
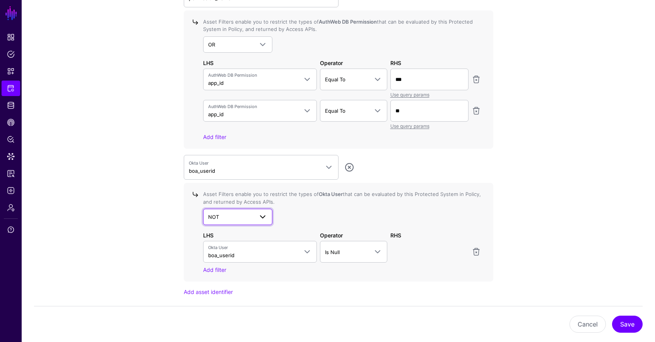
click at [253, 216] on span "NOT" at bounding box center [231, 216] width 46 height 9
click at [244, 233] on div "AND" at bounding box center [237, 235] width 57 height 8
click at [346, 248] on span "Is Null" at bounding box center [346, 252] width 43 height 9
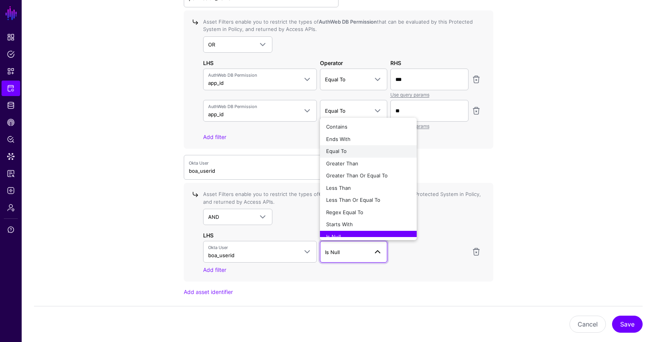
click at [362, 149] on div "Equal To" at bounding box center [368, 151] width 84 height 8
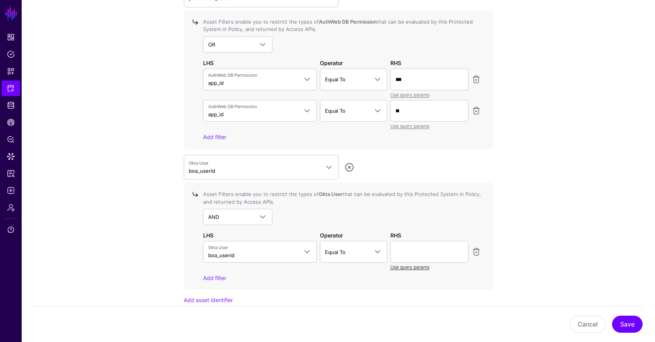
click at [422, 267] on link "Use query params" at bounding box center [409, 267] width 39 height 6
click at [430, 249] on span at bounding box center [429, 251] width 68 height 9
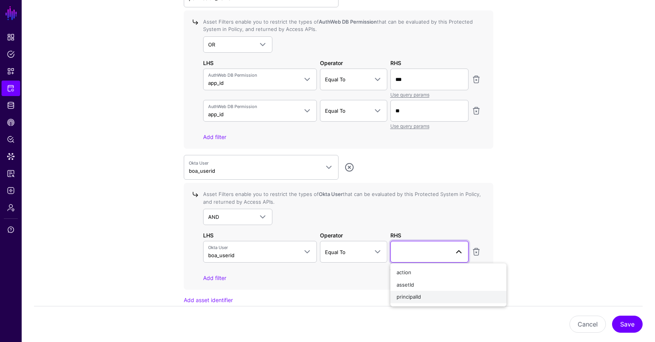
click at [420, 298] on span "principalId" at bounding box center [409, 296] width 24 height 6
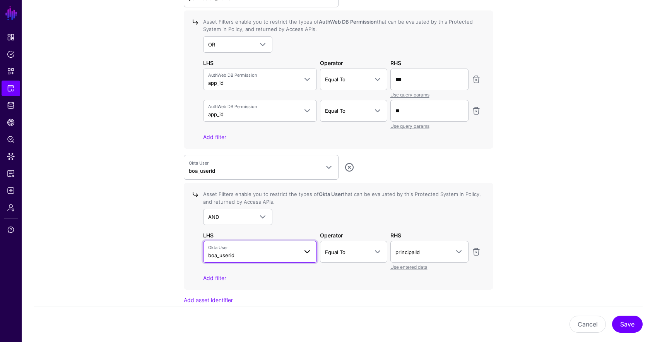
click at [291, 253] on span "Okta User boa_userid" at bounding box center [253, 251] width 90 height 15
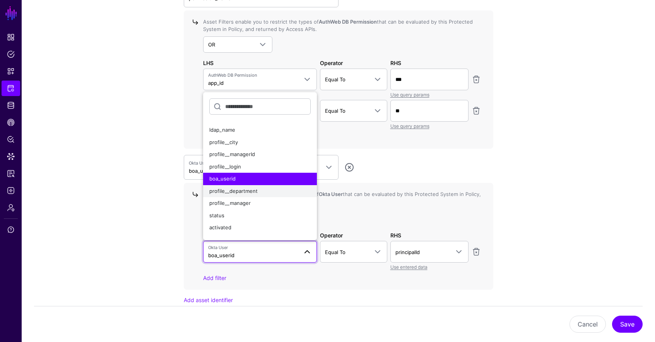
scroll to position [168, 0]
click at [243, 166] on div "profile__login" at bounding box center [260, 167] width 102 height 8
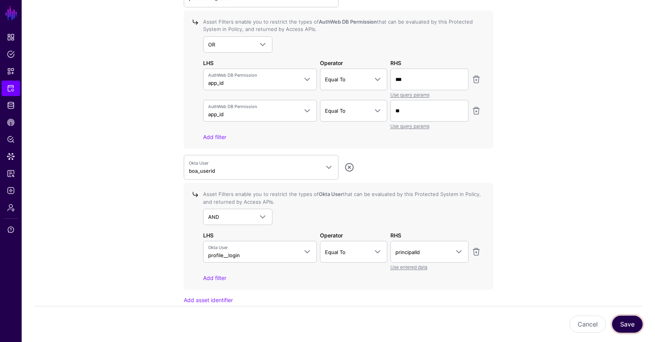
click at [620, 324] on button "Save" at bounding box center [627, 323] width 31 height 17
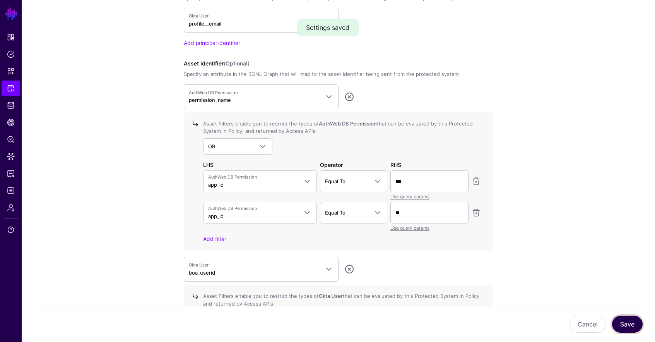
scroll to position [819, 0]
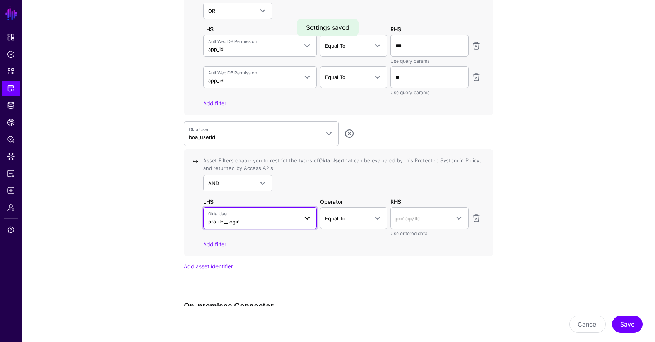
click at [258, 215] on span "Okta User" at bounding box center [253, 214] width 90 height 7
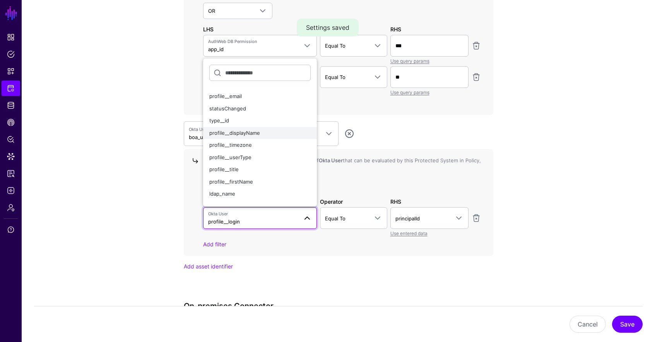
scroll to position [68, 0]
click at [237, 95] on span "profile__email" at bounding box center [225, 97] width 33 height 6
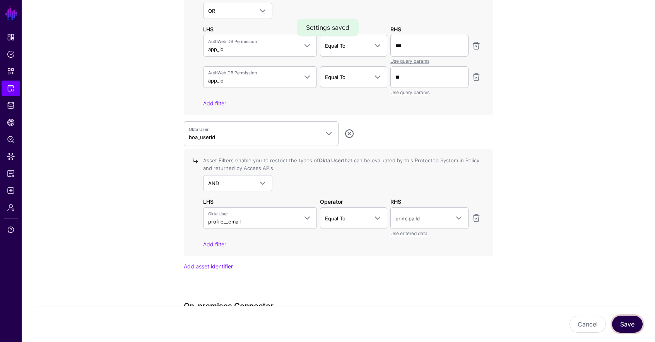
click at [619, 319] on button "Save" at bounding box center [627, 323] width 31 height 17
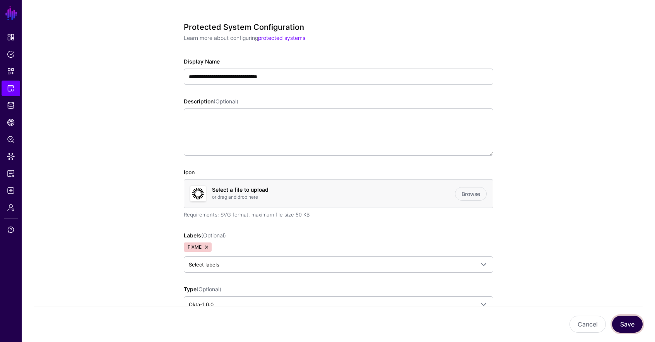
scroll to position [0, 0]
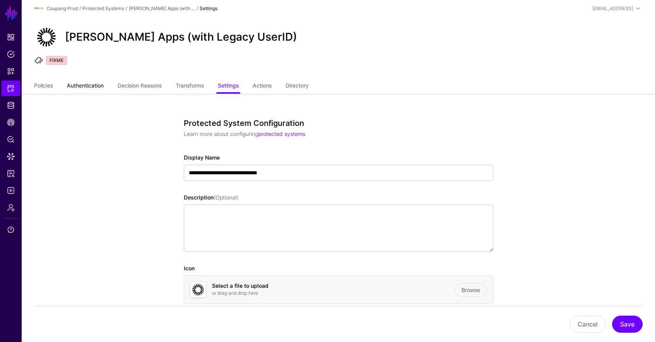
click at [85, 85] on link "Authentication" at bounding box center [85, 86] width 37 height 15
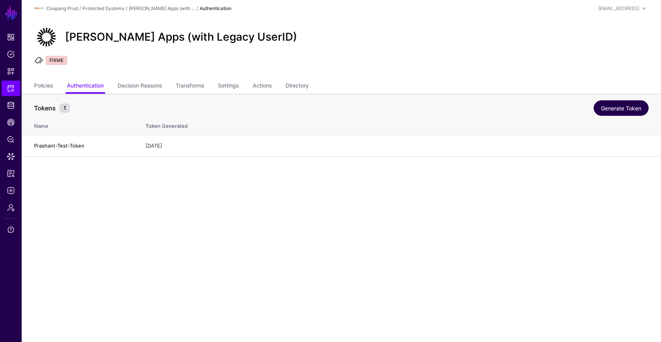
click at [613, 107] on link "Generate Token" at bounding box center [621, 107] width 55 height 15
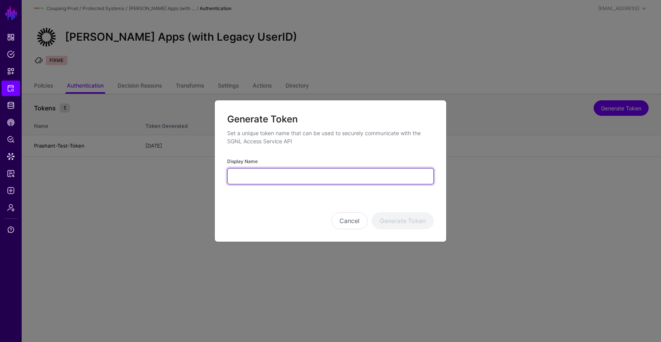
click at [353, 169] on input "Display Name" at bounding box center [330, 176] width 207 height 16
type input "**********"
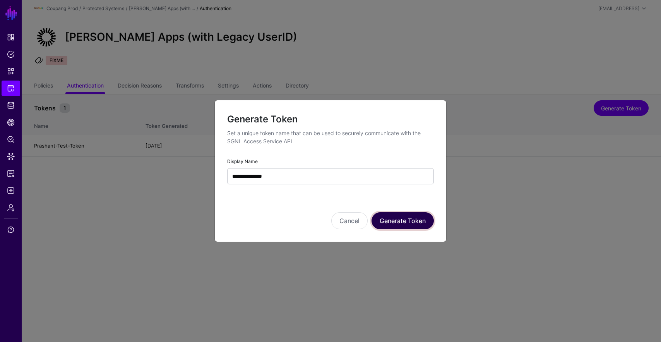
click at [390, 215] on button "Generate Token" at bounding box center [402, 220] width 62 height 17
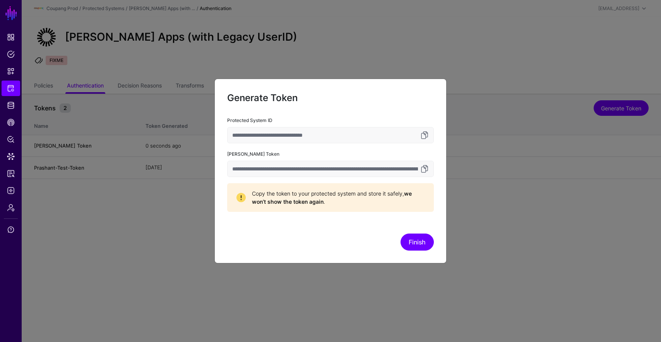
click at [430, 169] on input "**********" at bounding box center [330, 169] width 207 height 16
click at [426, 169] on link at bounding box center [424, 168] width 9 height 9
click at [419, 238] on button "Finish" at bounding box center [417, 241] width 33 height 17
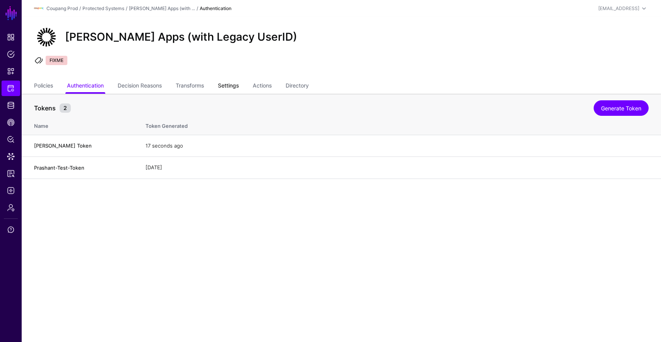
click at [230, 84] on link "Settings" at bounding box center [228, 86] width 21 height 15
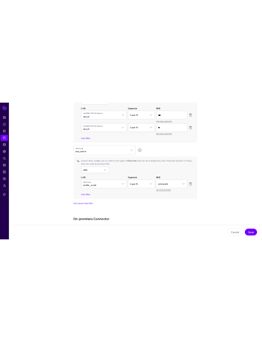
scroll to position [833, 0]
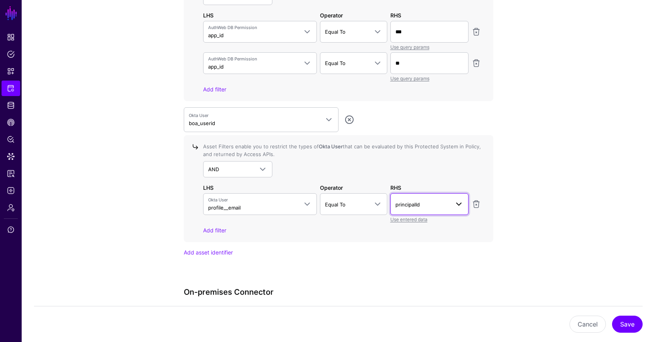
click at [434, 202] on span "principalId" at bounding box center [422, 204] width 54 height 9
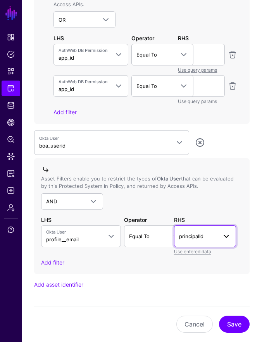
click at [215, 241] on link "principalId" at bounding box center [205, 236] width 62 height 22
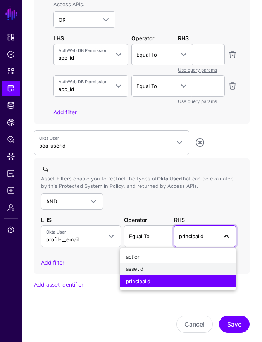
click at [188, 265] on div "assetId" at bounding box center [178, 269] width 104 height 8
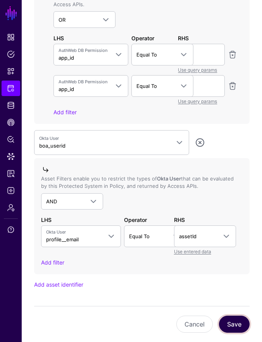
click at [230, 328] on button "Save" at bounding box center [234, 323] width 31 height 17
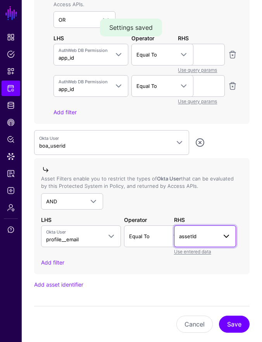
click at [199, 232] on span "assetId" at bounding box center [198, 236] width 38 height 9
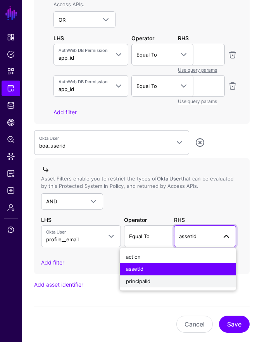
click at [189, 276] on button "principalId" at bounding box center [178, 281] width 116 height 12
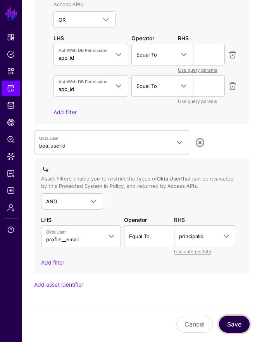
click at [241, 327] on button "Save" at bounding box center [234, 323] width 31 height 17
click at [53, 259] on link "Add filter" at bounding box center [52, 262] width 23 height 7
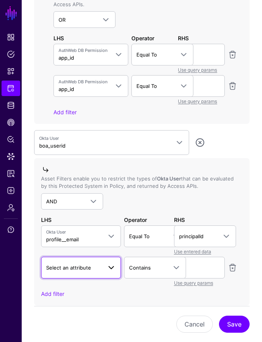
click at [74, 269] on span "Select an attribute" at bounding box center [74, 267] width 56 height 9
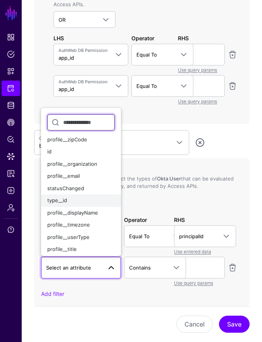
scroll to position [58, 0]
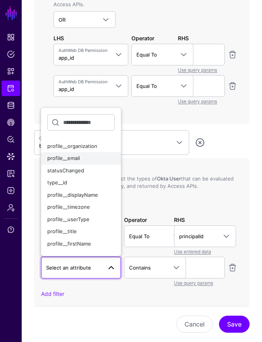
click at [82, 159] on div "profile__email" at bounding box center [80, 158] width 67 height 8
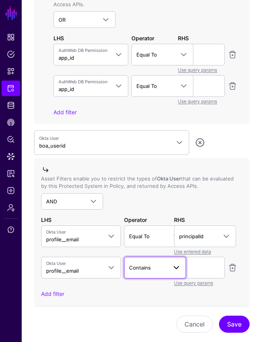
click at [157, 268] on span "Contains" at bounding box center [148, 267] width 38 height 9
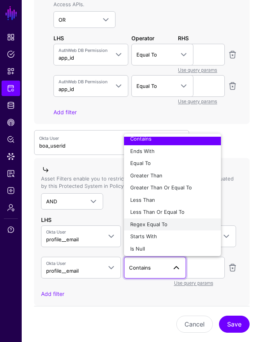
scroll to position [6, 0]
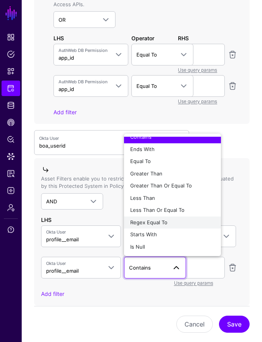
click at [189, 221] on div "Regex Equal To" at bounding box center [172, 223] width 84 height 8
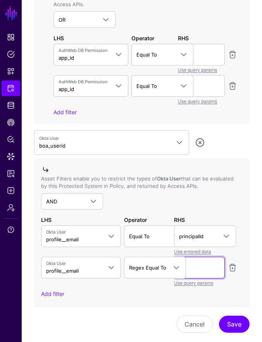
click at [196, 65] on input "text" at bounding box center [201, 55] width 47 height 22
type input "**"
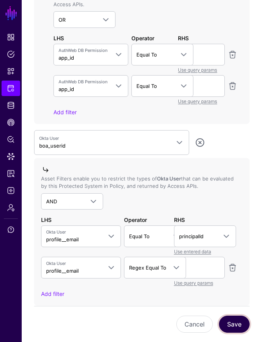
click at [237, 324] on button "Save" at bounding box center [234, 323] width 31 height 17
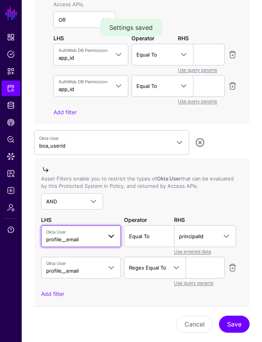
click at [79, 238] on span "Okta User profile__email" at bounding box center [74, 236] width 56 height 15
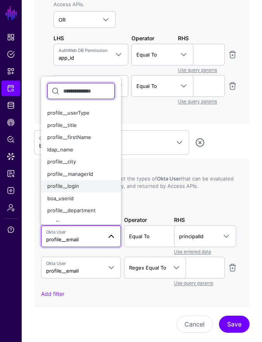
scroll to position [145, 0]
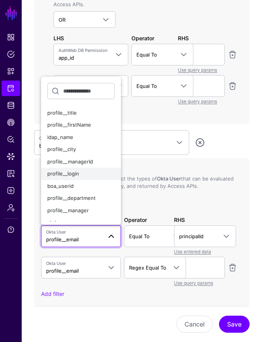
click at [91, 170] on div "profile__login" at bounding box center [80, 174] width 67 height 8
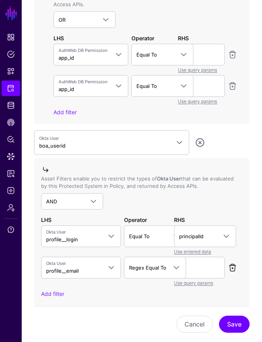
click at [231, 265] on link at bounding box center [232, 267] width 9 height 9
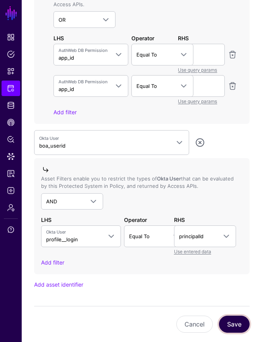
click at [242, 321] on button "Save" at bounding box center [234, 323] width 31 height 17
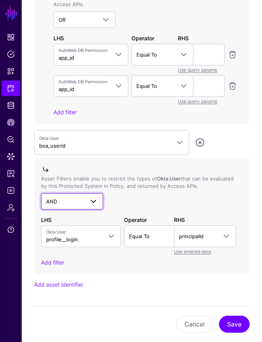
click at [68, 205] on link "AND" at bounding box center [72, 201] width 62 height 16
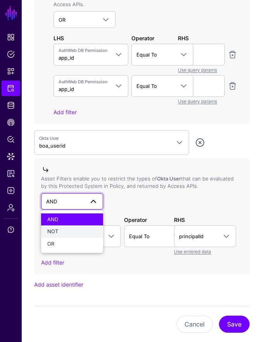
click at [62, 229] on div "NOT" at bounding box center [72, 232] width 50 height 8
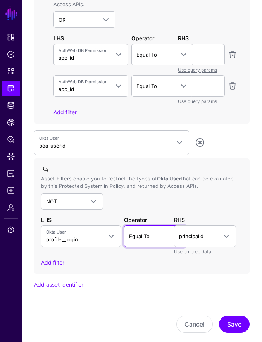
click at [152, 238] on span "Equal To" at bounding box center [148, 236] width 38 height 9
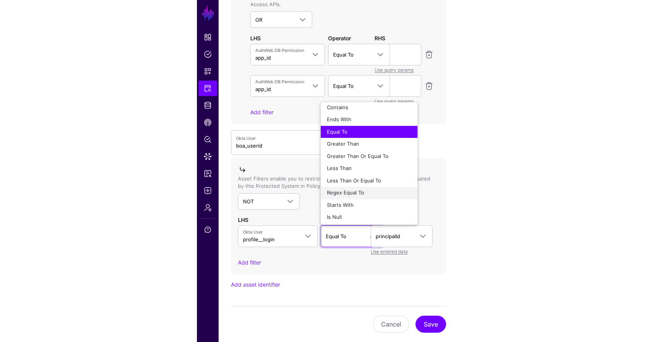
scroll to position [6, 0]
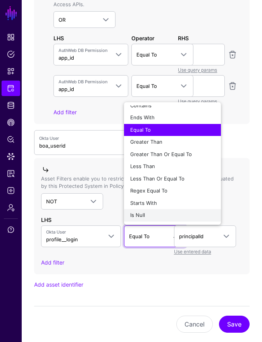
click at [158, 215] on div "Is Null" at bounding box center [172, 215] width 84 height 8
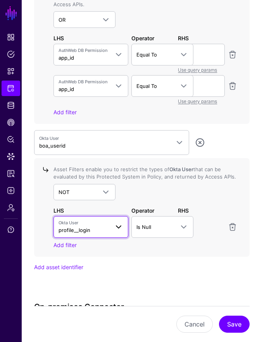
click at [86, 230] on span "profile__login" at bounding box center [74, 230] width 32 height 6
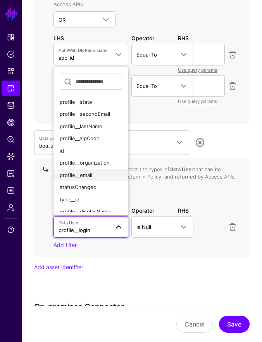
click at [97, 176] on div "profile__email" at bounding box center [91, 175] width 62 height 8
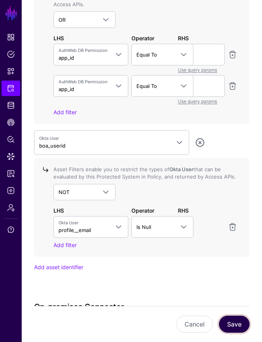
click at [240, 324] on button "Save" at bounding box center [234, 323] width 31 height 17
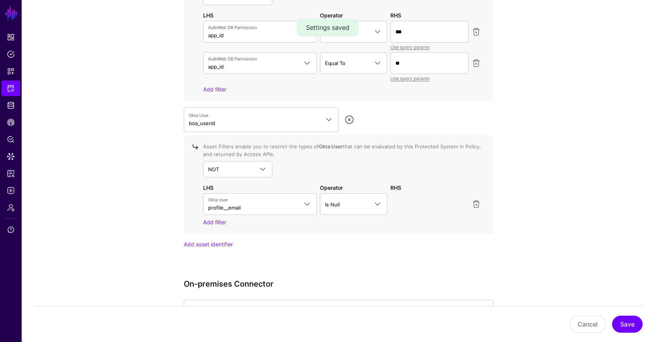
click at [350, 198] on link "Is Null" at bounding box center [353, 204] width 67 height 22
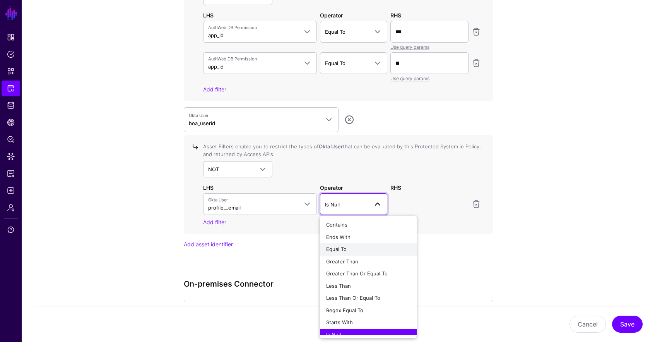
click at [372, 246] on div "Equal To" at bounding box center [368, 249] width 84 height 8
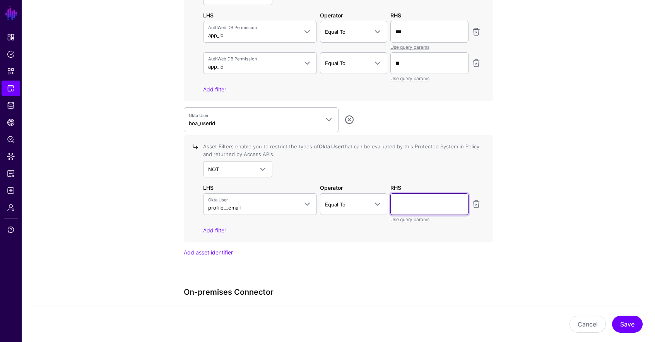
click at [421, 43] on input "text" at bounding box center [429, 32] width 78 height 22
click at [425, 201] on input "text" at bounding box center [429, 204] width 78 height 22
paste input "**********"
type input "**********"
click at [629, 324] on button "Save" at bounding box center [627, 323] width 31 height 17
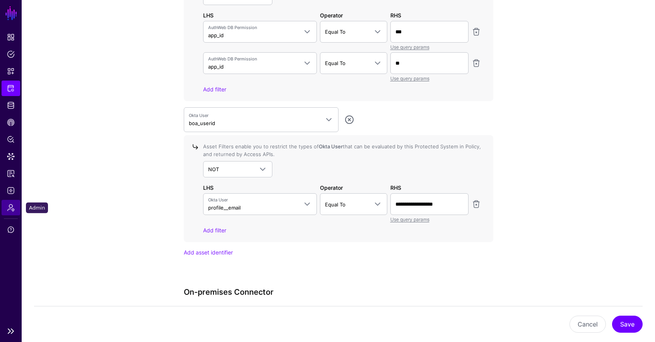
click at [8, 208] on span "Admin" at bounding box center [11, 208] width 8 height 8
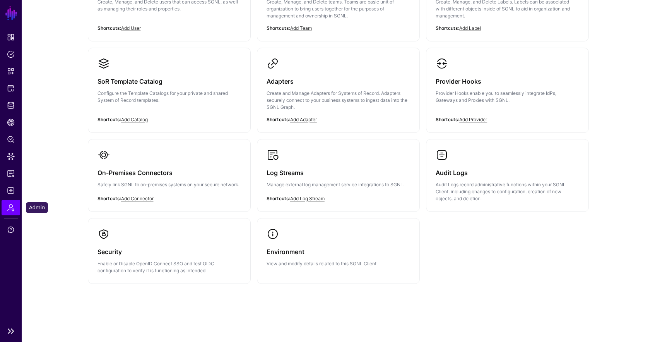
scroll to position [126, 0]
click at [12, 139] on span "Policy Lens" at bounding box center [11, 139] width 8 height 8
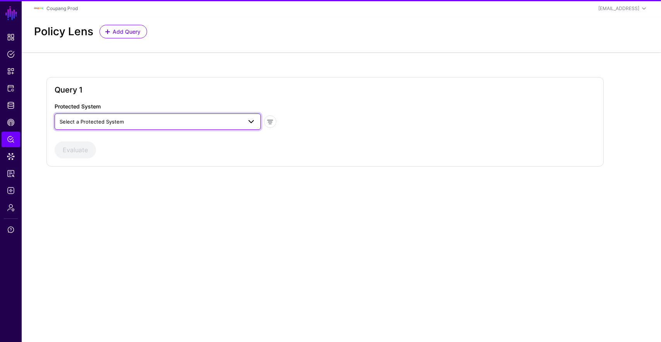
click at [90, 124] on span "Select a Protected System" at bounding box center [92, 121] width 64 height 6
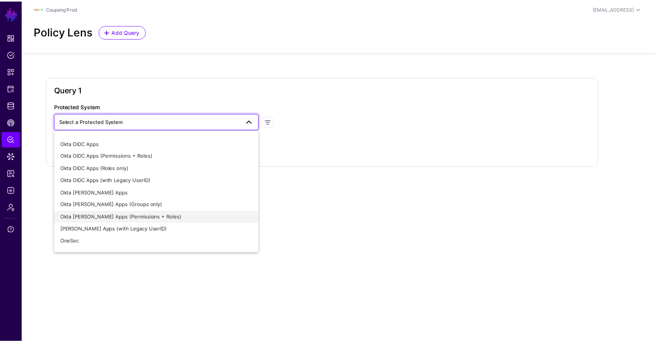
scroll to position [180, 0]
click at [142, 229] on span "[PERSON_NAME] Apps (with Legacy UserID)" at bounding box center [115, 227] width 108 height 6
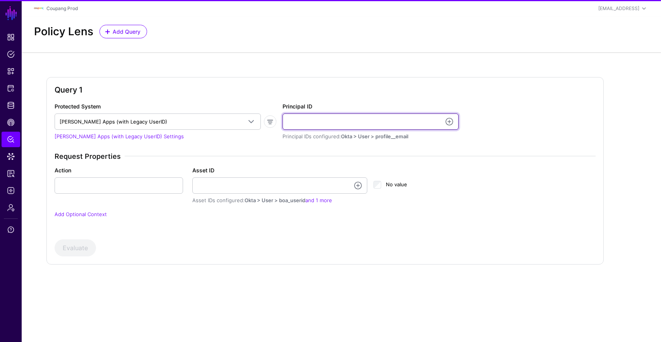
click at [354, 118] on input "Principal ID" at bounding box center [370, 121] width 176 height 16
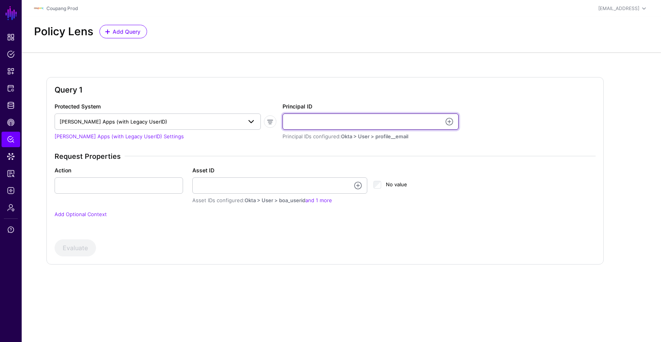
paste input "**********"
type input "**********"
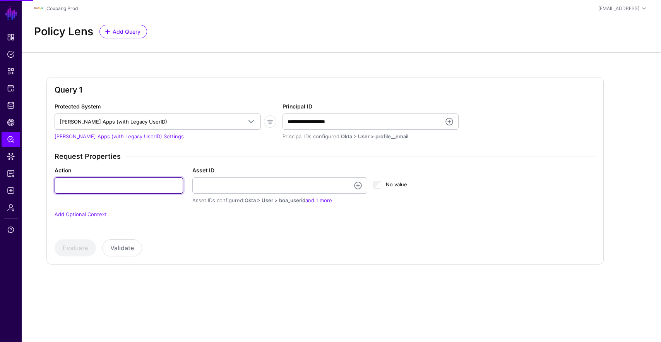
click at [121, 183] on input "Action" at bounding box center [119, 185] width 128 height 16
type input "******"
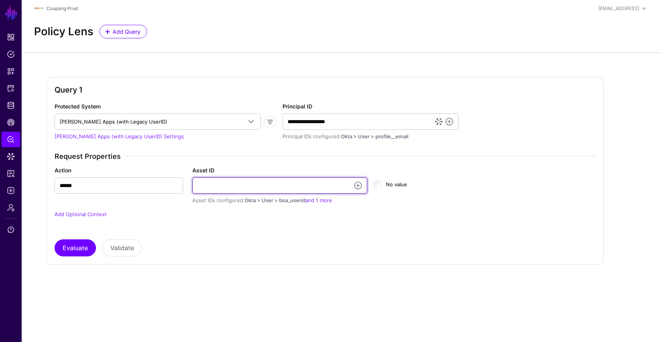
paste input "**********"
type input "**********"
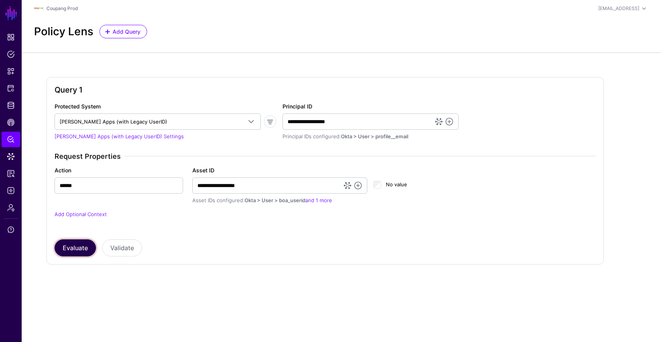
click at [80, 246] on button "Evaluate" at bounding box center [75, 247] width 41 height 17
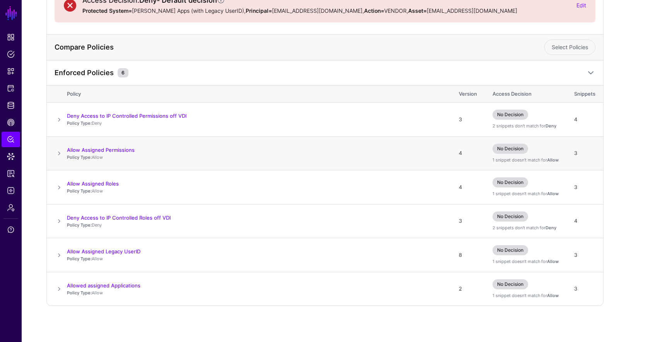
scroll to position [115, 0]
click at [59, 253] on span at bounding box center [59, 253] width 9 height 9
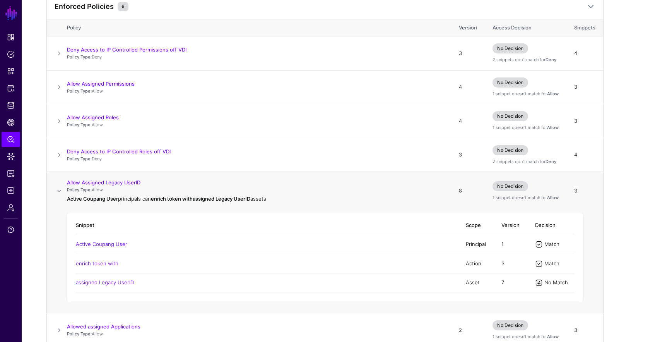
scroll to position [223, 0]
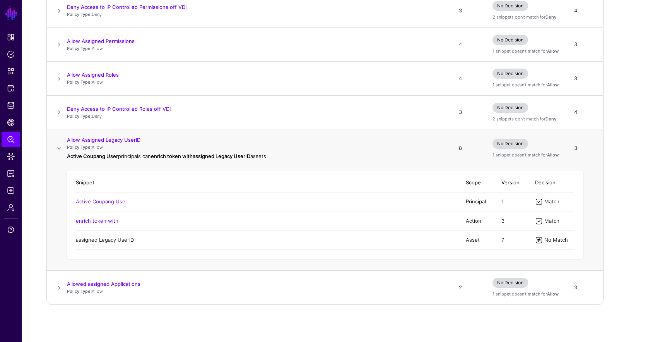
click at [113, 241] on link "assigned Legacy UserID" at bounding box center [105, 239] width 58 height 6
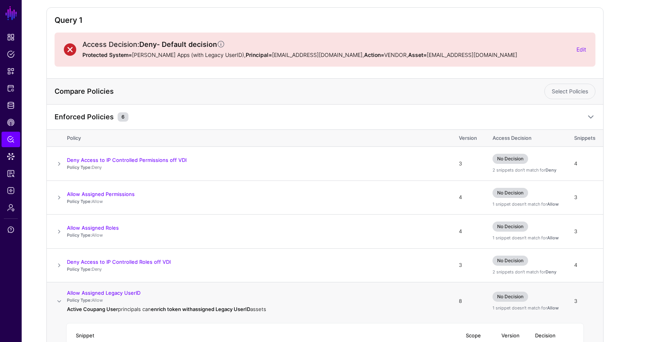
scroll to position [0, 0]
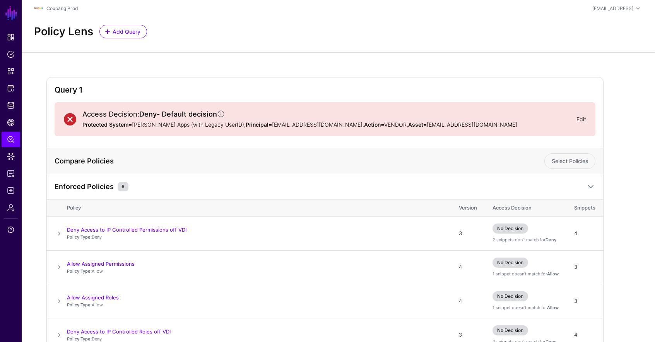
click at [580, 122] on link "Edit" at bounding box center [582, 119] width 10 height 7
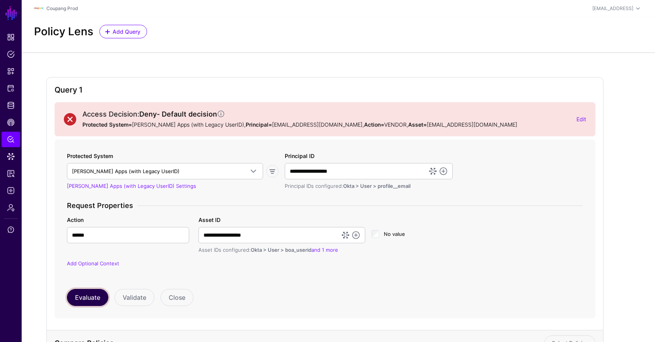
click at [95, 302] on button "Evaluate" at bounding box center [87, 297] width 41 height 17
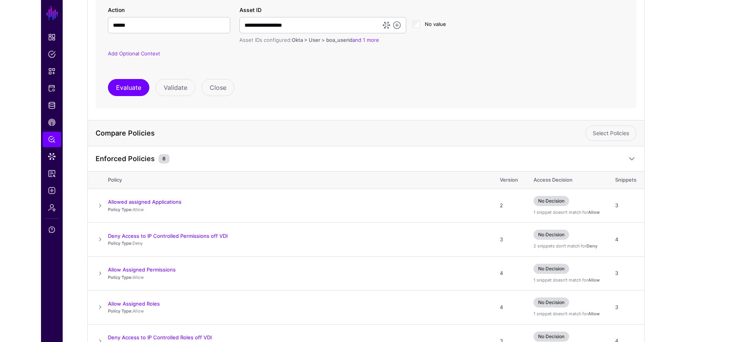
scroll to position [185, 0]
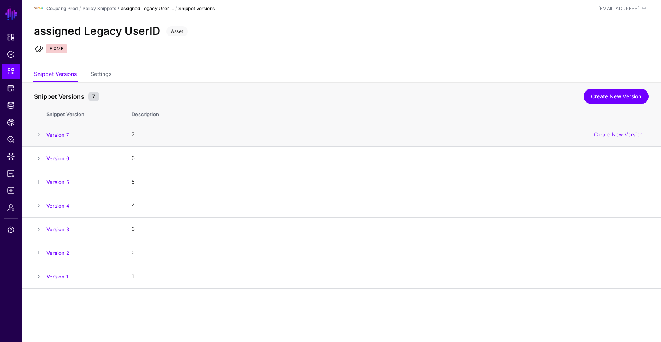
click at [33, 134] on td at bounding box center [34, 135] width 25 height 24
click at [34, 134] on span at bounding box center [38, 134] width 9 height 9
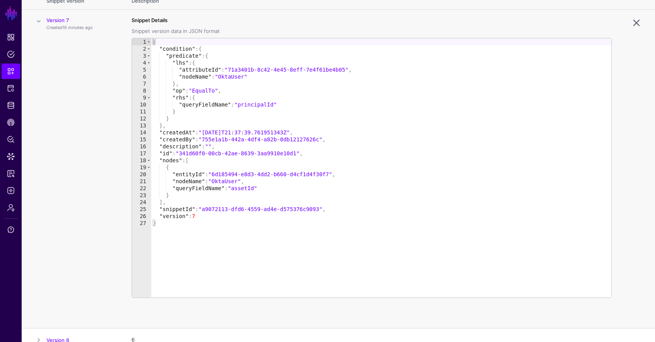
scroll to position [89, 0]
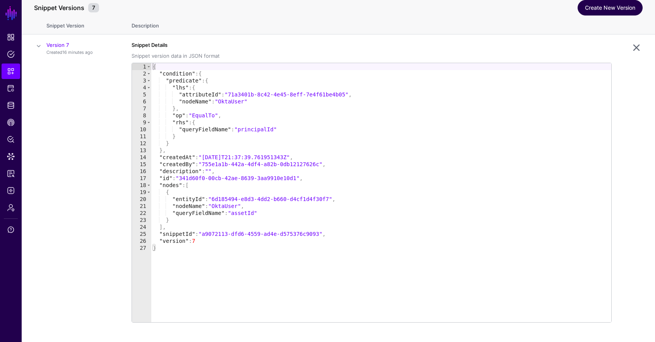
click at [603, 9] on link "Create New Version" at bounding box center [610, 7] width 65 height 15
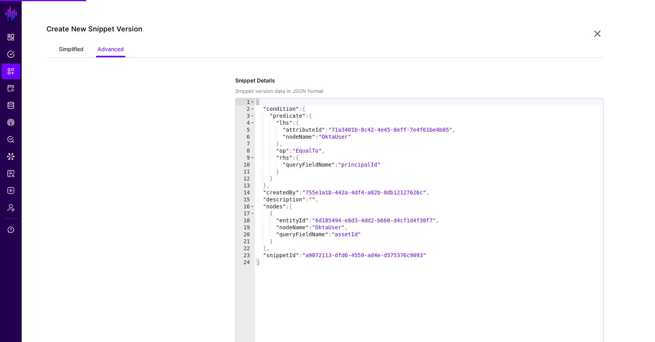
click at [65, 51] on link "Simplified" at bounding box center [71, 50] width 25 height 15
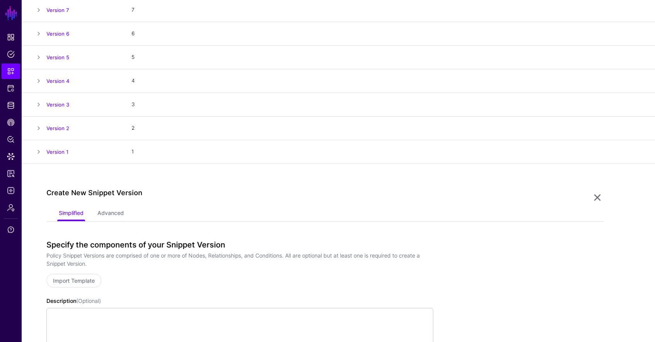
scroll to position [0, 0]
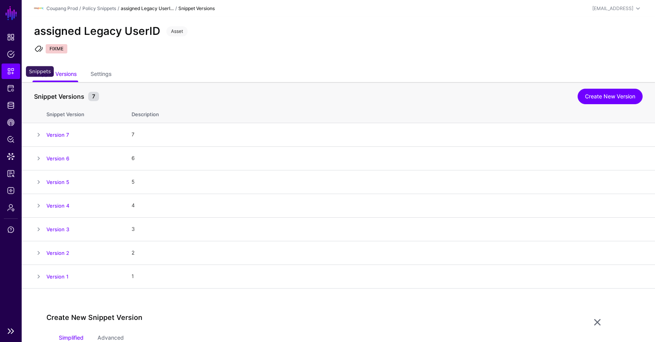
click at [14, 69] on span "Snippets" at bounding box center [11, 71] width 8 height 8
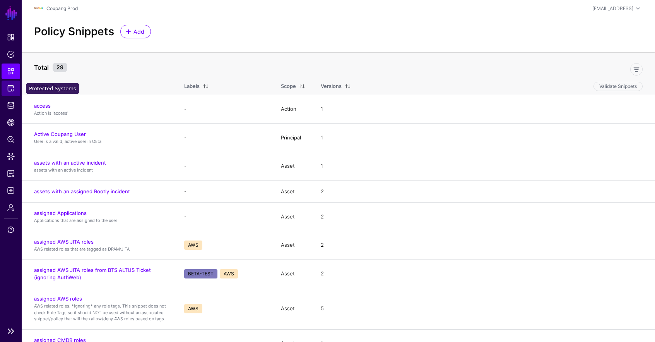
click at [12, 87] on span "Protected Systems" at bounding box center [11, 88] width 8 height 8
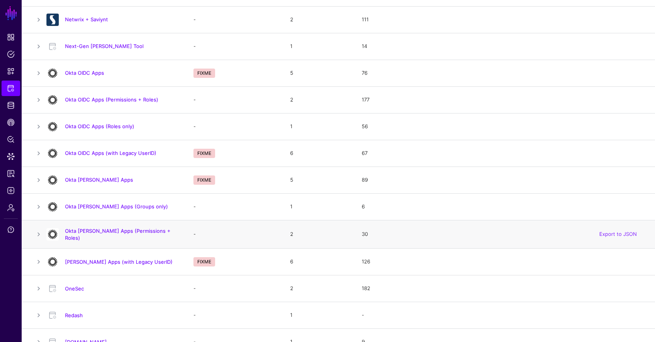
scroll to position [436, 0]
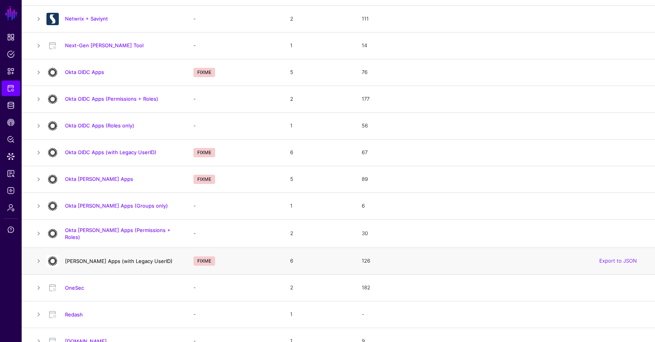
click at [120, 259] on link "[PERSON_NAME] Apps (with Legacy UserID)" at bounding box center [119, 261] width 108 height 6
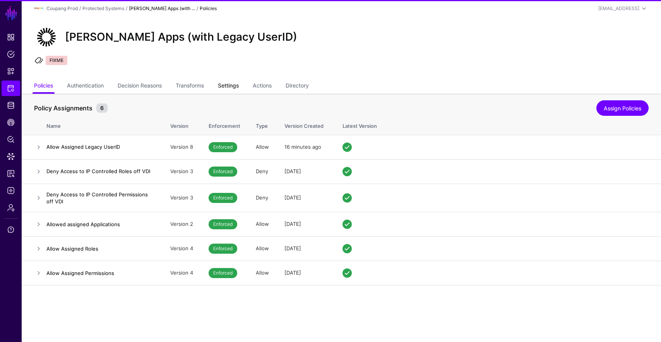
click at [227, 86] on link "Settings" at bounding box center [228, 86] width 21 height 15
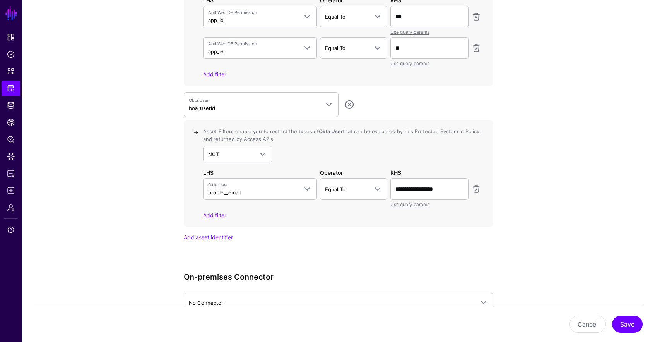
scroll to position [834, 0]
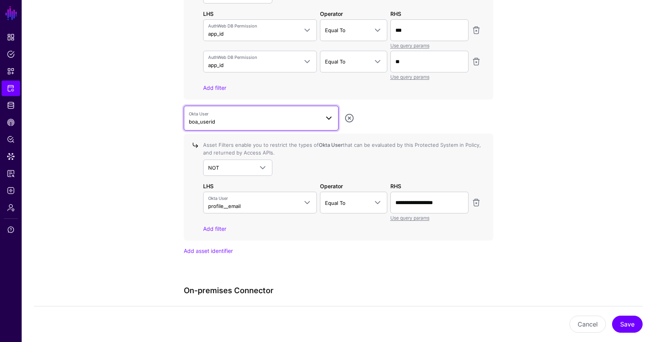
click at [276, 127] on link "Okta User boa_userid" at bounding box center [261, 118] width 155 height 25
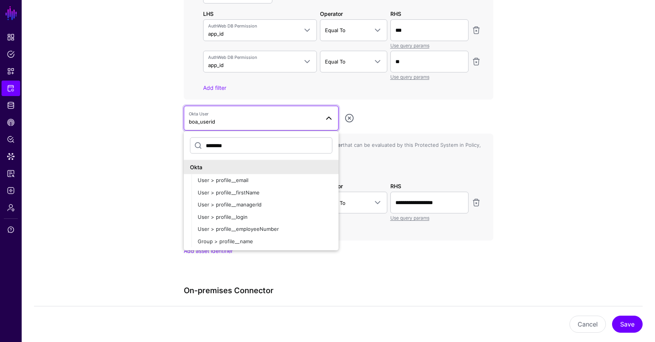
scroll to position [0, 0]
type input "********"
click at [284, 178] on div "User > profile__email" at bounding box center [265, 180] width 135 height 8
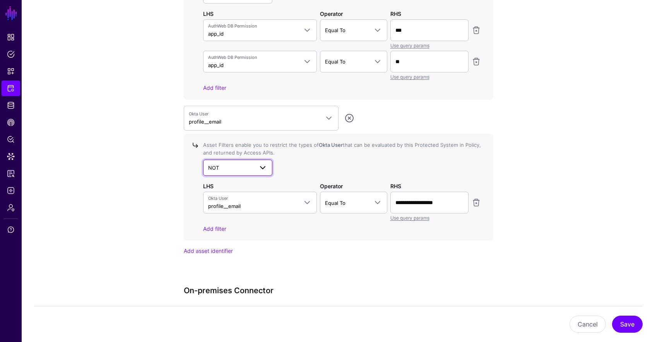
click at [233, 171] on link "NOT" at bounding box center [238, 167] width 70 height 16
click at [233, 186] on div "AND" at bounding box center [237, 186] width 57 height 8
click at [625, 320] on button "Save" at bounding box center [627, 323] width 31 height 17
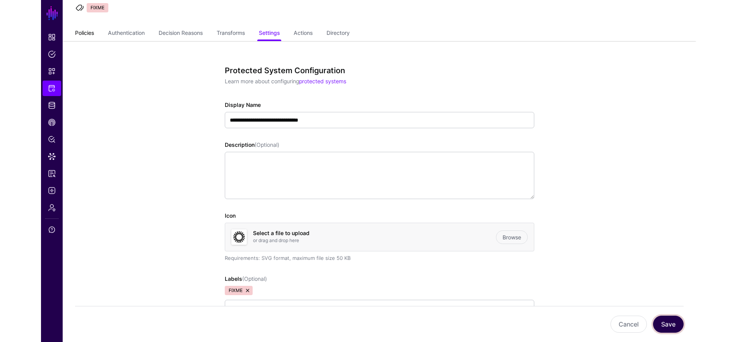
scroll to position [40, 0]
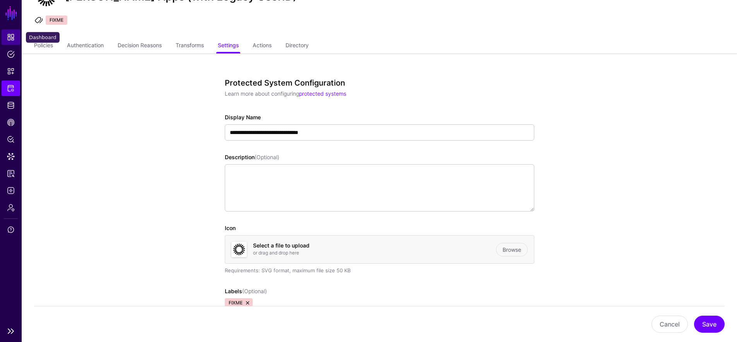
click at [10, 31] on link "Dashboard" at bounding box center [11, 36] width 19 height 15
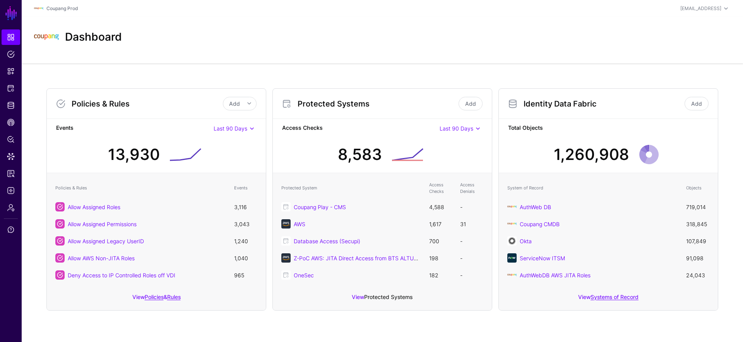
click at [380, 295] on link "Protected Systems" at bounding box center [388, 296] width 48 height 7
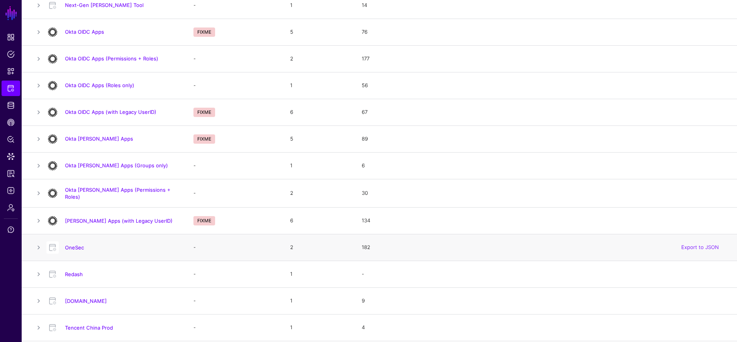
scroll to position [486, 0]
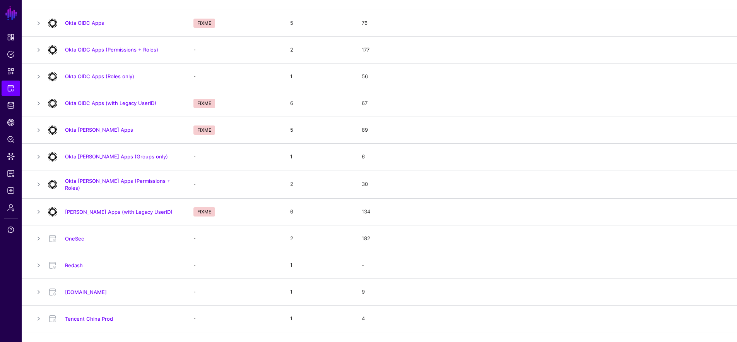
click at [114, 210] on link "[PERSON_NAME] Apps (with Legacy UserID)" at bounding box center [119, 212] width 108 height 6
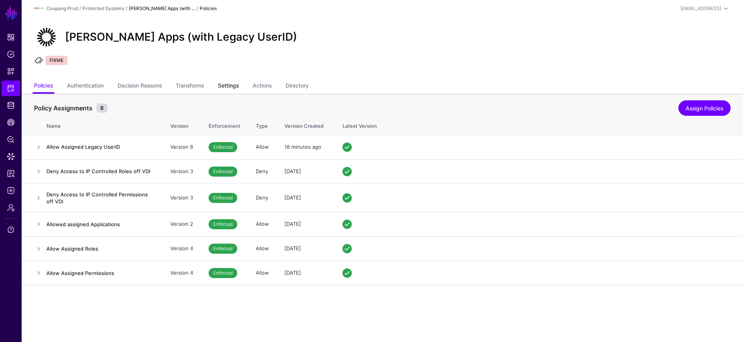
click at [233, 83] on link "Settings" at bounding box center [228, 86] width 21 height 15
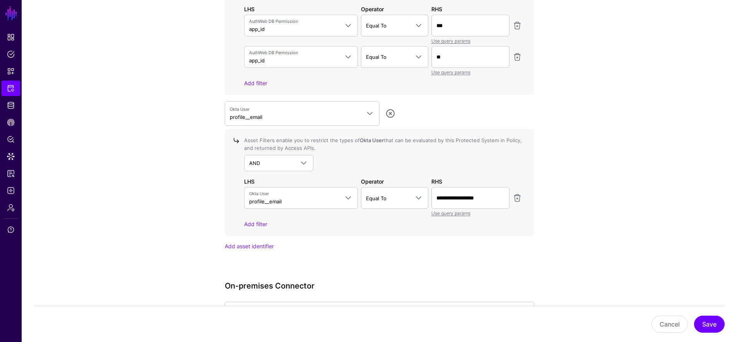
scroll to position [838, 0]
drag, startPoint x: 447, startPoint y: 198, endPoint x: 490, endPoint y: 198, distance: 42.2
click at [490, 37] on input "**********" at bounding box center [470, 26] width 78 height 22
click at [377, 196] on span "Equal To" at bounding box center [376, 199] width 21 height 6
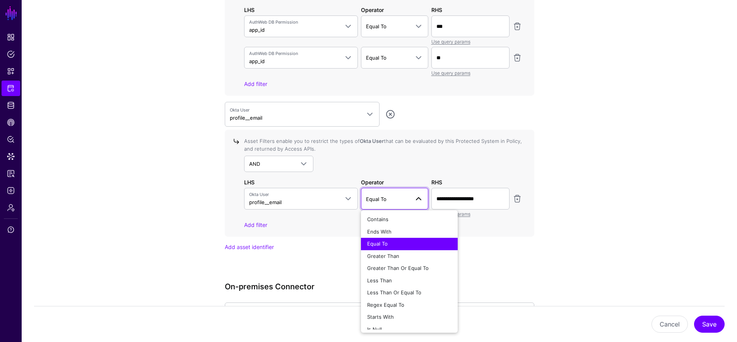
click at [377, 196] on span "Equal To" at bounding box center [376, 199] width 21 height 6
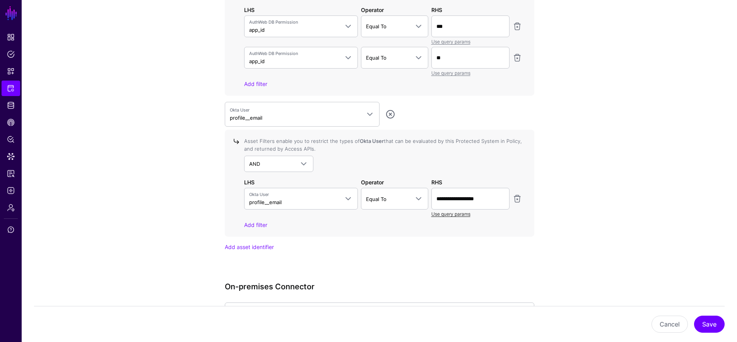
click at [462, 212] on link "Use query params" at bounding box center [450, 214] width 39 height 6
click at [475, 199] on span at bounding box center [470, 198] width 68 height 9
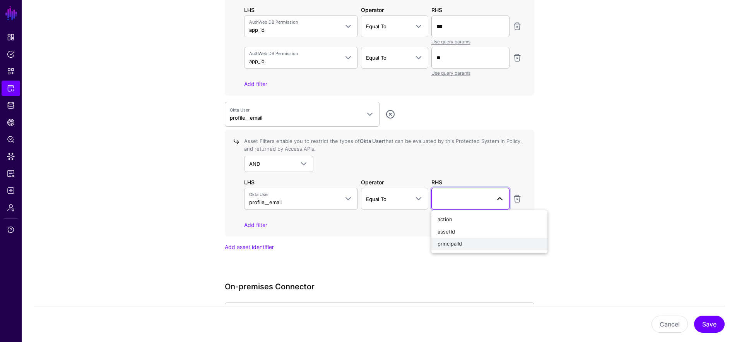
click at [458, 238] on button "principalId" at bounding box center [489, 244] width 116 height 12
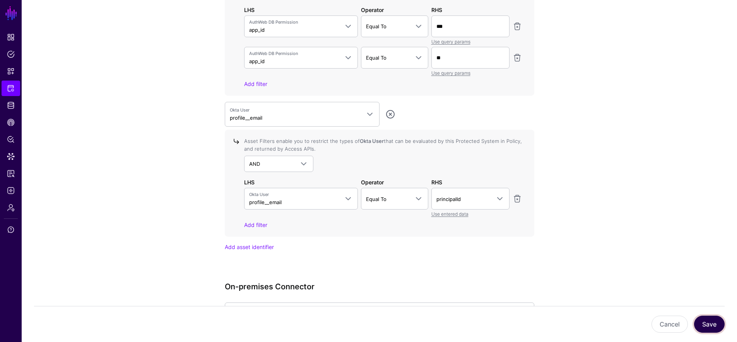
click at [661, 325] on button "Save" at bounding box center [709, 323] width 31 height 17
click at [454, 196] on span "principalId" at bounding box center [448, 199] width 24 height 6
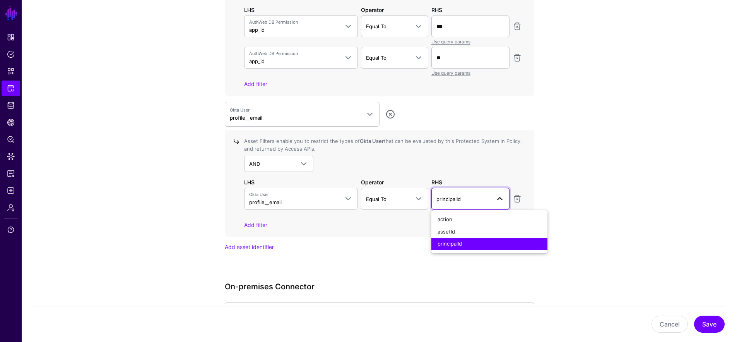
click at [329, 224] on div "Add filter" at bounding box center [383, 225] width 278 height 8
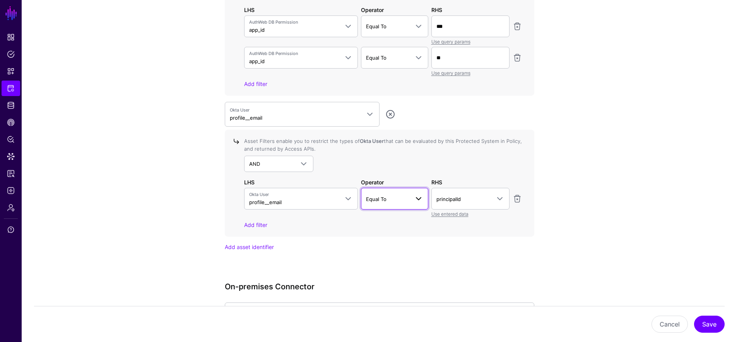
click at [410, 195] on span at bounding box center [416, 198] width 14 height 9
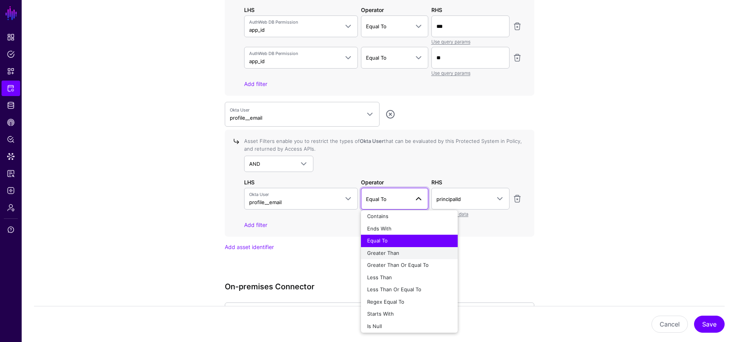
scroll to position [0, 0]
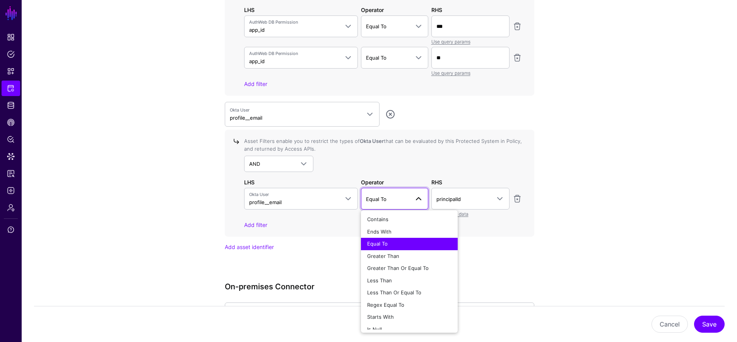
click at [327, 231] on div "Asset Filters enable you to restrict the types of Okta User that can be evaluat…" at bounding box center [380, 183] width 310 height 107
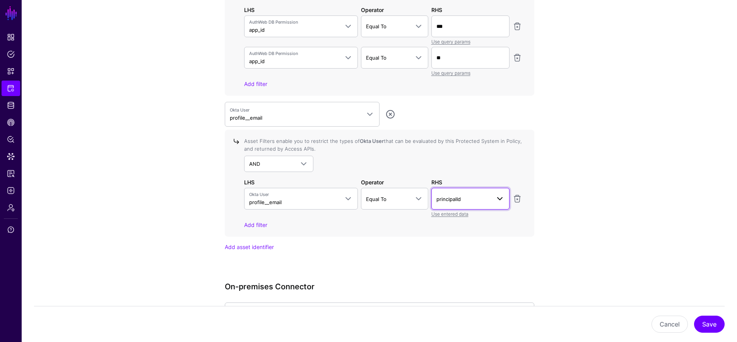
click at [480, 199] on span "principalId" at bounding box center [463, 199] width 54 height 9
click at [464, 213] on link "Use entered data" at bounding box center [449, 214] width 37 height 6
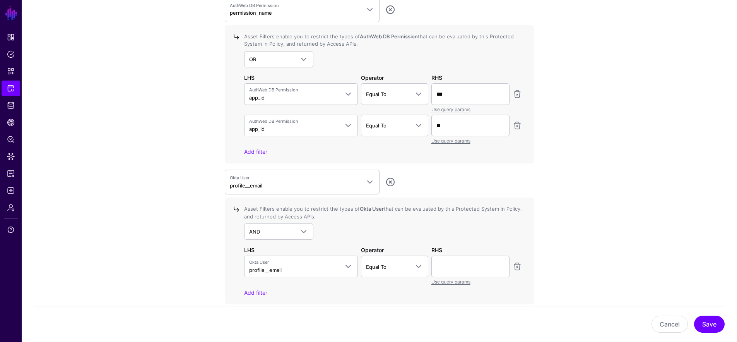
scroll to position [775, 0]
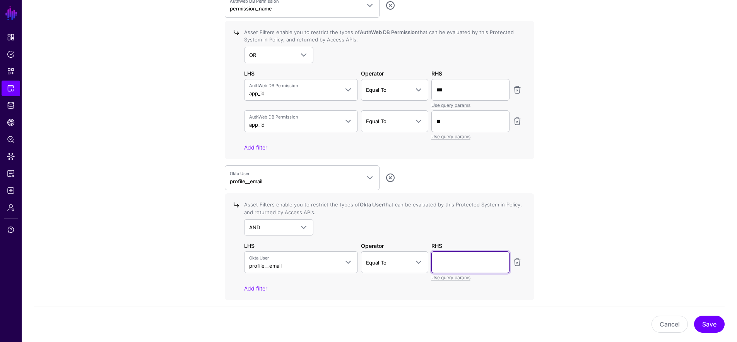
click at [459, 101] on input "text" at bounding box center [470, 90] width 78 height 22
paste input "**********"
type input "**********"
click at [661, 324] on button "Save" at bounding box center [709, 323] width 31 height 17
click at [15, 86] on link "Protected Systems" at bounding box center [11, 87] width 19 height 15
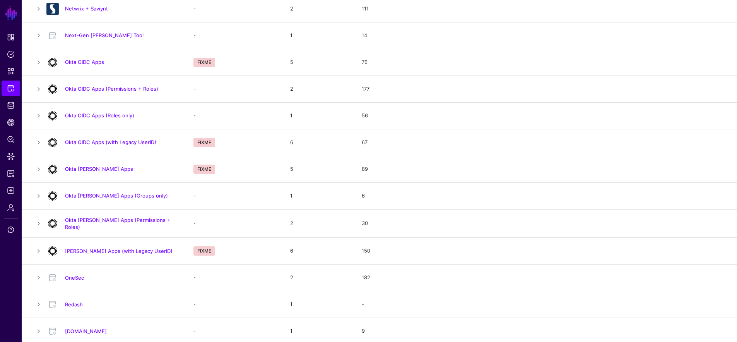
scroll to position [465, 0]
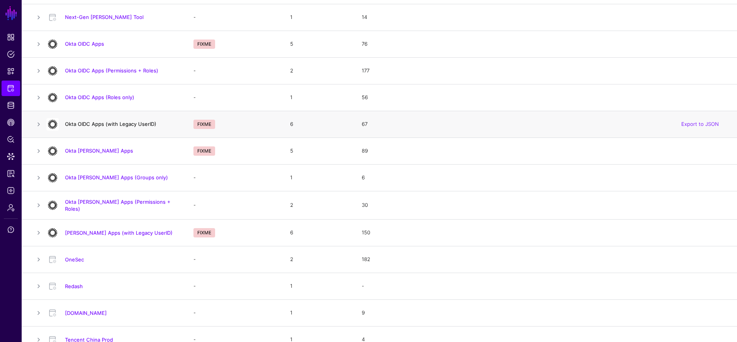
click at [121, 122] on link "Okta OIDC Apps (with Legacy UserID)" at bounding box center [110, 124] width 91 height 6
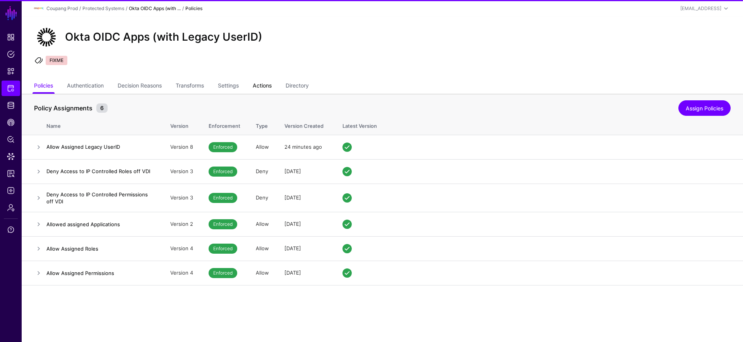
click at [265, 88] on link "Actions" at bounding box center [262, 86] width 19 height 15
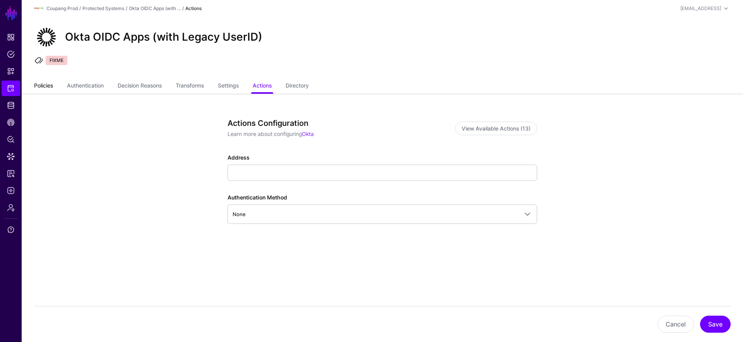
click at [36, 87] on link "Policies" at bounding box center [43, 86] width 19 height 15
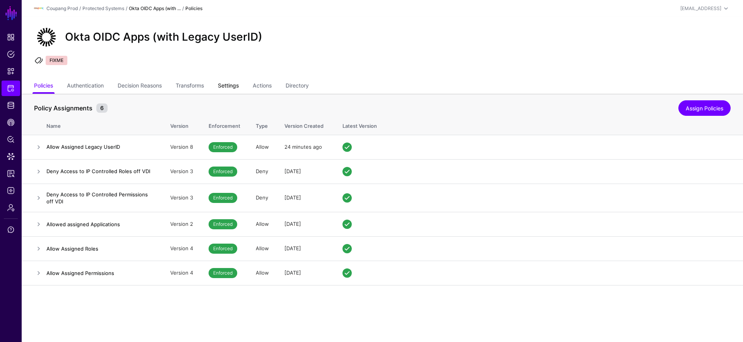
click at [239, 87] on link "Settings" at bounding box center [228, 86] width 21 height 15
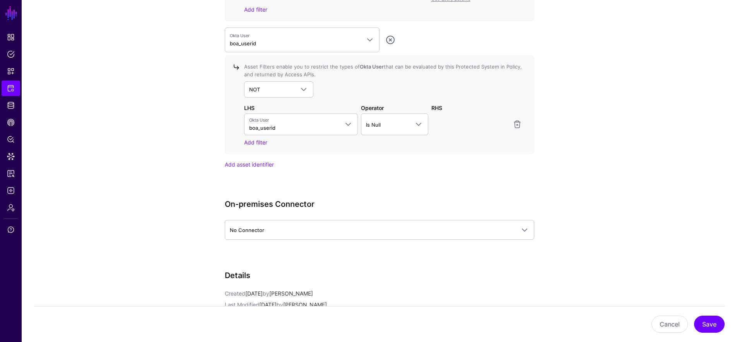
scroll to position [810, 0]
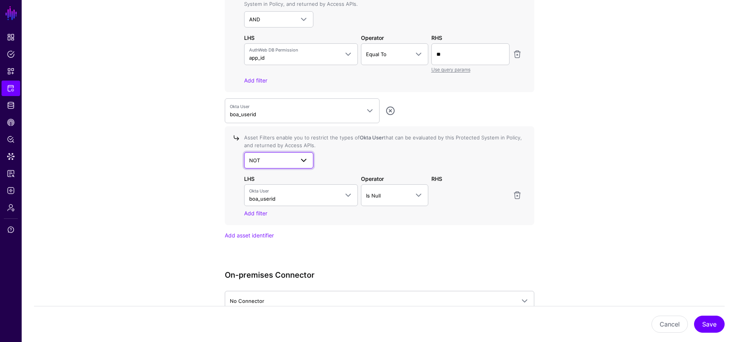
click at [283, 156] on span "NOT" at bounding box center [272, 160] width 46 height 9
click at [278, 175] on div "AND" at bounding box center [278, 179] width 57 height 8
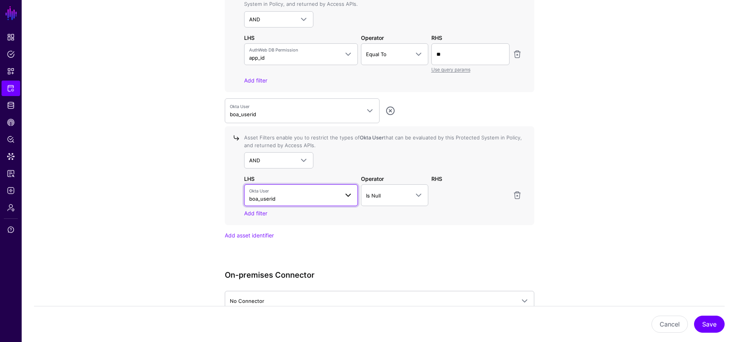
click at [325, 193] on span "Okta User boa_userid" at bounding box center [294, 195] width 90 height 15
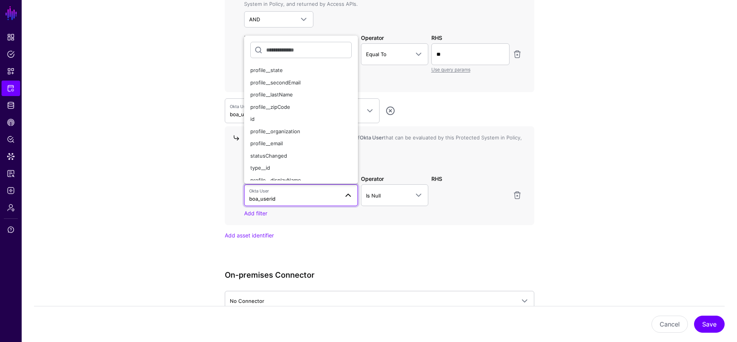
click at [325, 193] on span "Okta User boa_userid" at bounding box center [294, 195] width 90 height 15
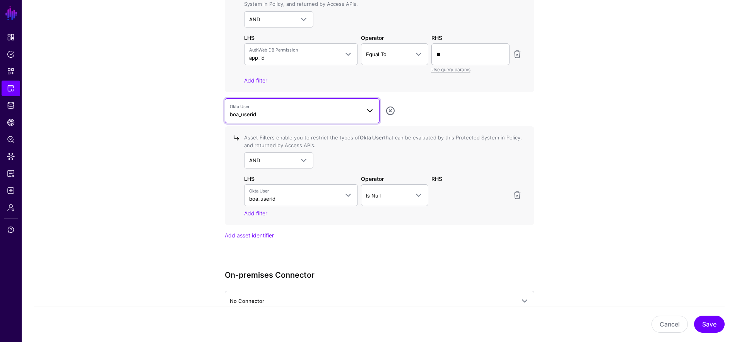
click at [289, 105] on span "Okta User" at bounding box center [295, 106] width 131 height 7
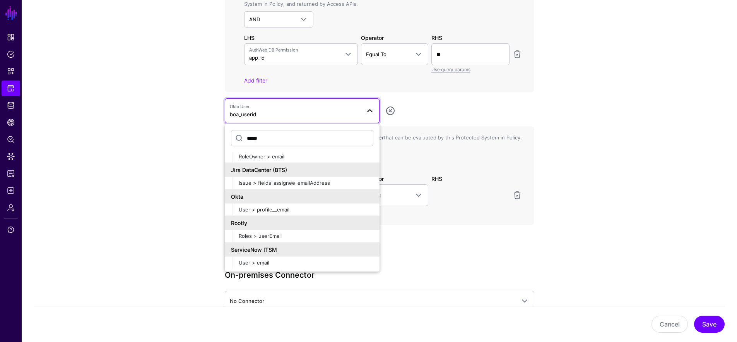
scroll to position [29, 0]
type input "*****"
click at [303, 206] on div "User > profile__email" at bounding box center [306, 209] width 135 height 8
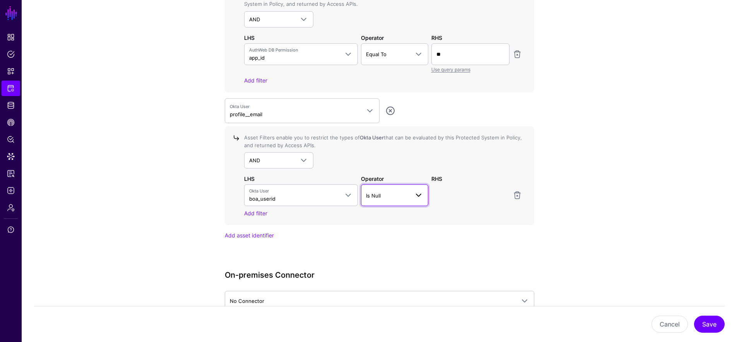
click at [372, 196] on span "Is Null" at bounding box center [373, 195] width 15 height 6
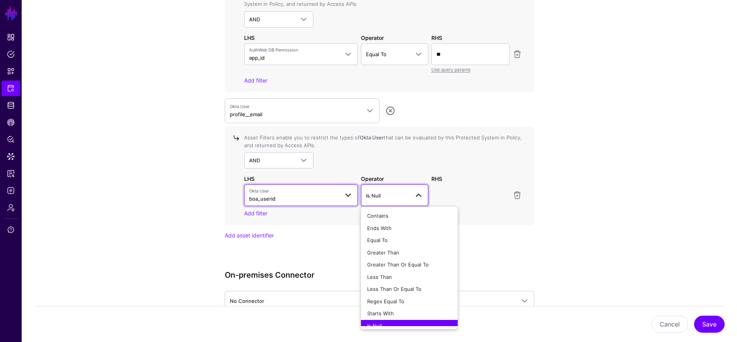
click at [343, 194] on span at bounding box center [346, 194] width 14 height 9
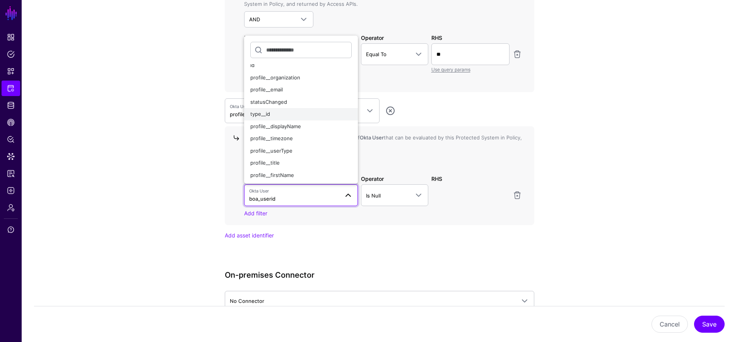
scroll to position [54, 0]
click at [304, 86] on div "profile__email" at bounding box center [301, 90] width 102 height 8
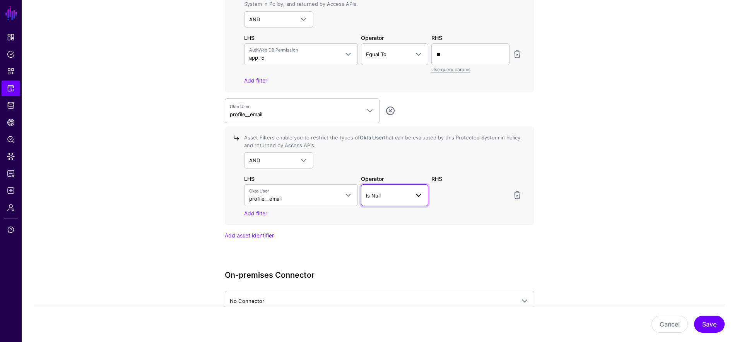
click at [391, 188] on link "Is Null" at bounding box center [394, 195] width 67 height 22
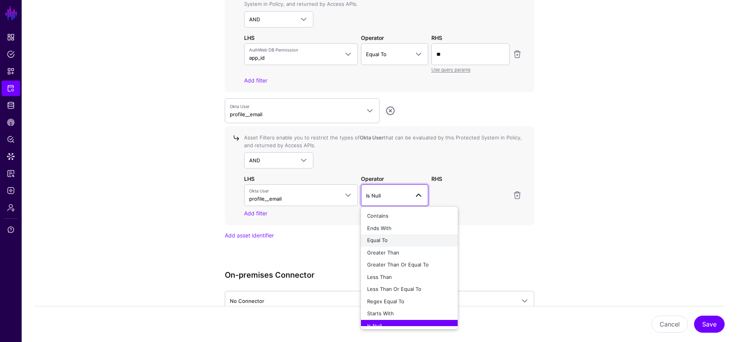
click at [412, 235] on button "Equal To" at bounding box center [409, 240] width 97 height 12
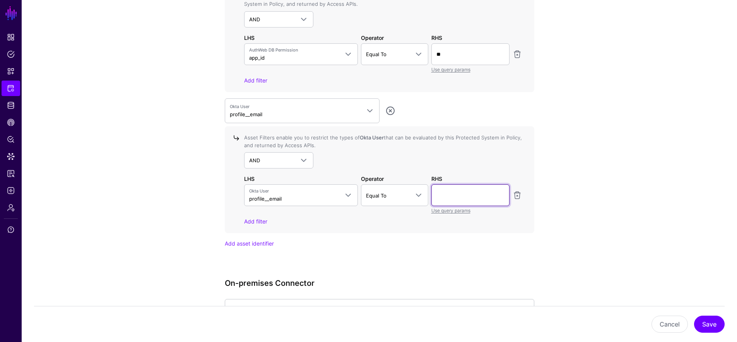
click at [443, 65] on input "text" at bounding box center [470, 54] width 78 height 22
paste input "**********"
type input "**********"
click at [661, 324] on button "Save" at bounding box center [709, 323] width 31 height 17
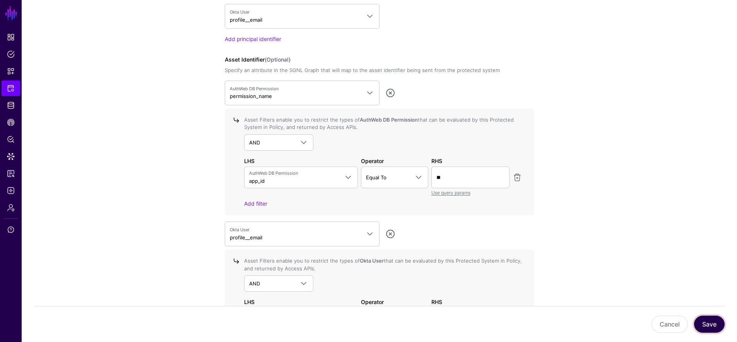
scroll to position [867, 0]
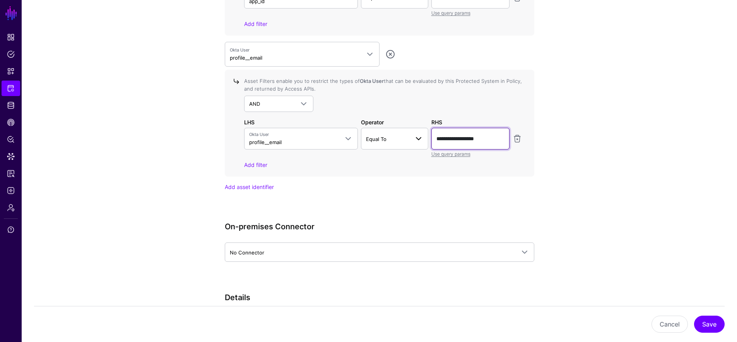
drag, startPoint x: 499, startPoint y: 139, endPoint x: 393, endPoint y: 137, distance: 106.4
click at [393, 137] on div "**********" at bounding box center [383, 143] width 281 height 30
click at [10, 87] on span "Protected Systems" at bounding box center [11, 88] width 8 height 8
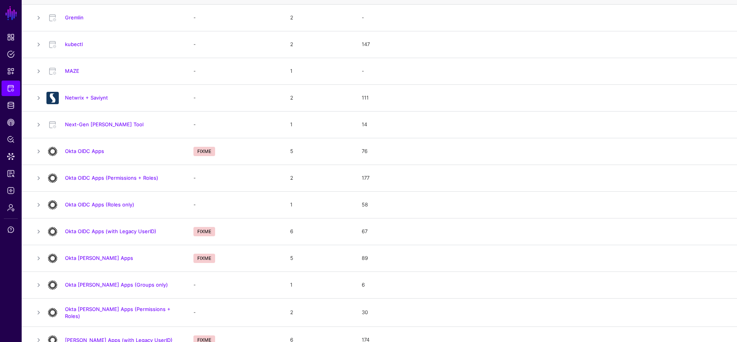
scroll to position [375, 0]
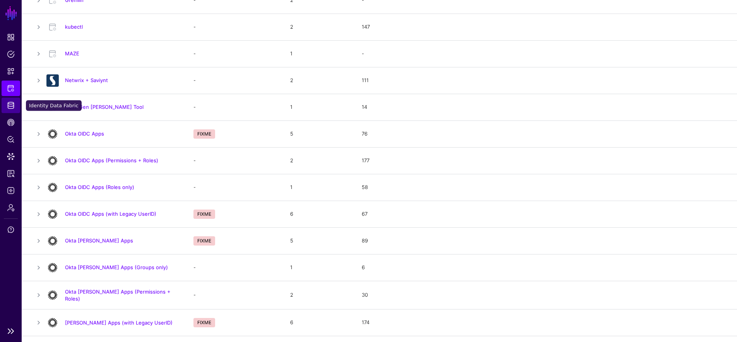
click at [14, 103] on span "Identity Data Fabric" at bounding box center [11, 105] width 8 height 8
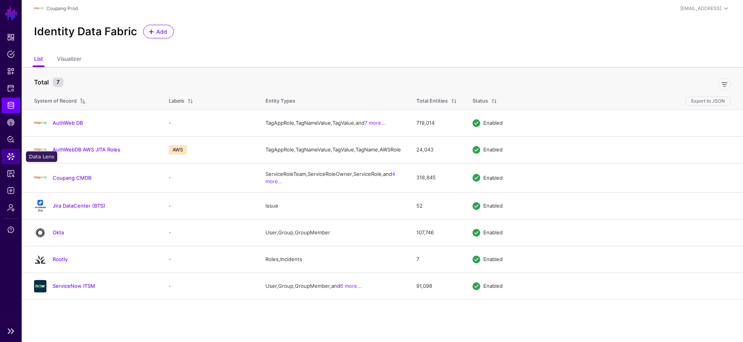
click at [11, 155] on span "Data Lens" at bounding box center [11, 156] width 8 height 8
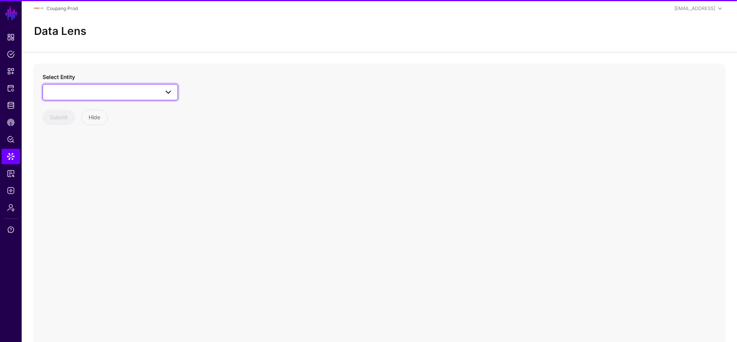
click at [106, 86] on link at bounding box center [110, 92] width 135 height 16
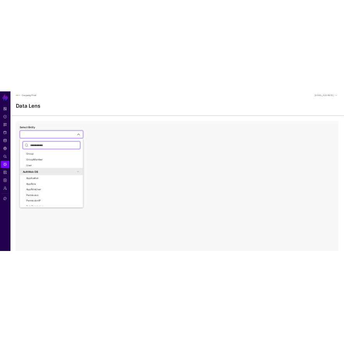
scroll to position [387, 0]
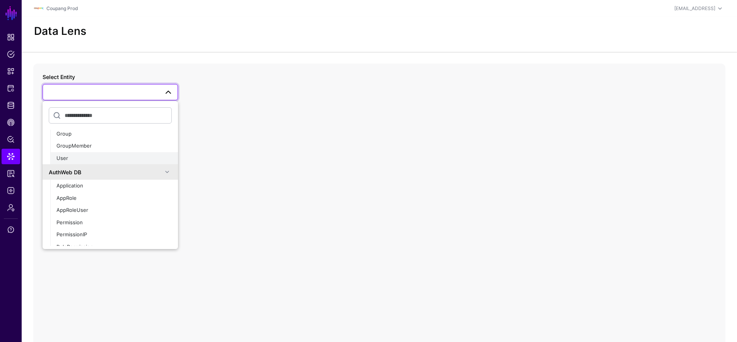
click at [68, 157] on div "User" at bounding box center [113, 158] width 115 height 8
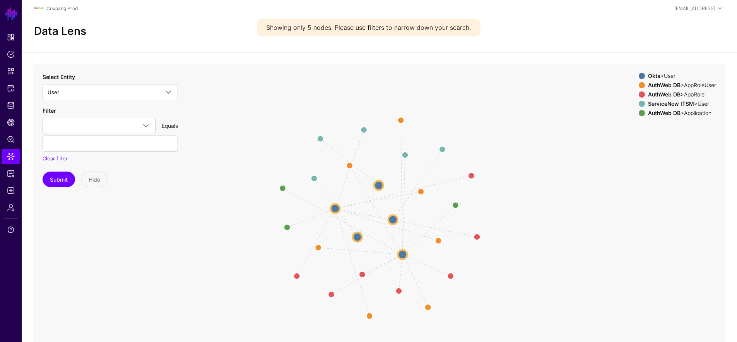
click at [391, 217] on circle at bounding box center [393, 219] width 9 height 9
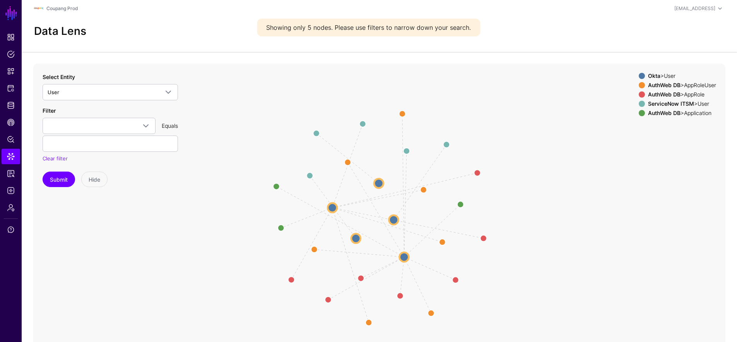
click at [392, 218] on circle at bounding box center [393, 219] width 9 height 9
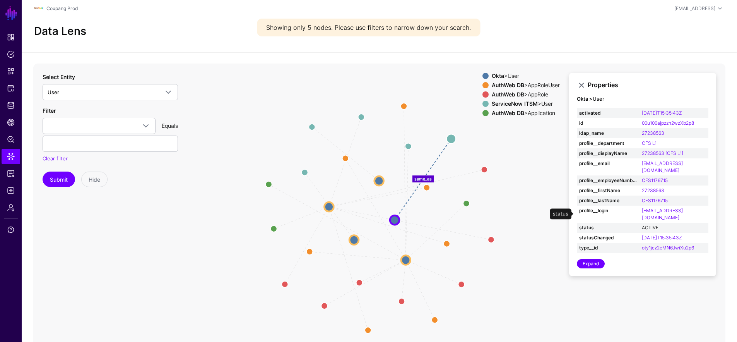
click at [654, 224] on link "ACTIVE" at bounding box center [650, 227] width 17 height 6
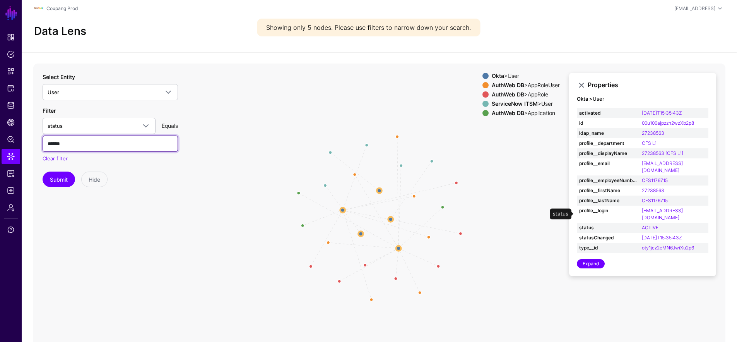
click at [52, 144] on input "******" at bounding box center [110, 143] width 135 height 16
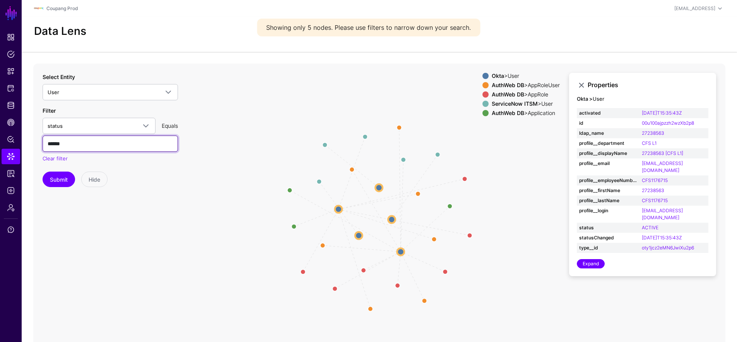
click at [52, 144] on input "******" at bounding box center [110, 143] width 135 height 16
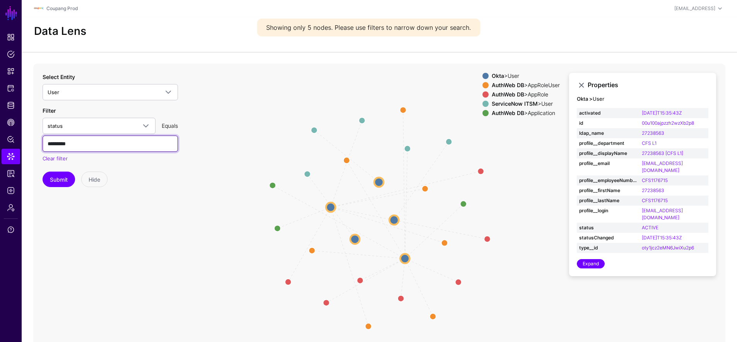
click at [43, 171] on button "Submit" at bounding box center [59, 178] width 33 height 15
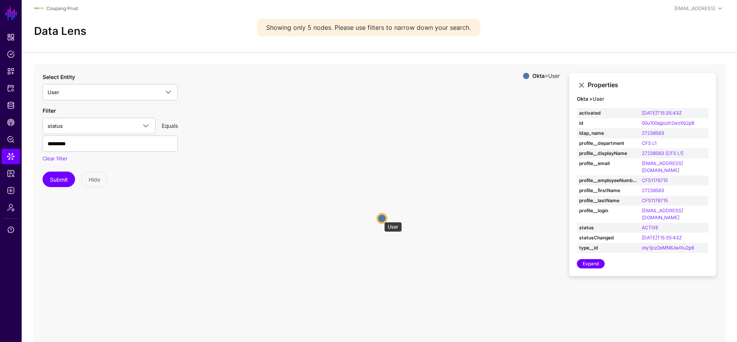
click at [380, 218] on circle at bounding box center [381, 218] width 9 height 9
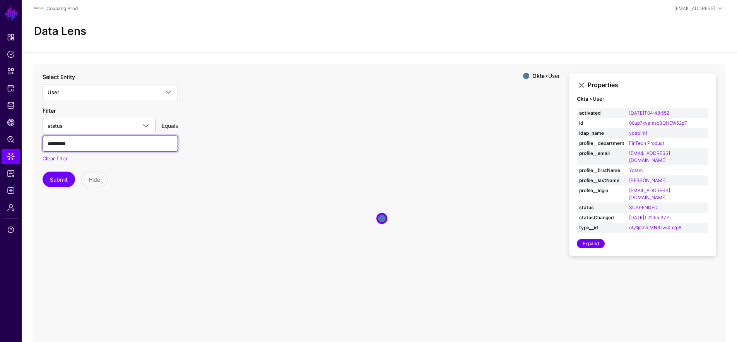
click at [78, 145] on input "*********" at bounding box center [110, 143] width 135 height 16
click at [56, 176] on button "Submit" at bounding box center [59, 178] width 33 height 15
click at [79, 142] on input "********" at bounding box center [110, 143] width 135 height 16
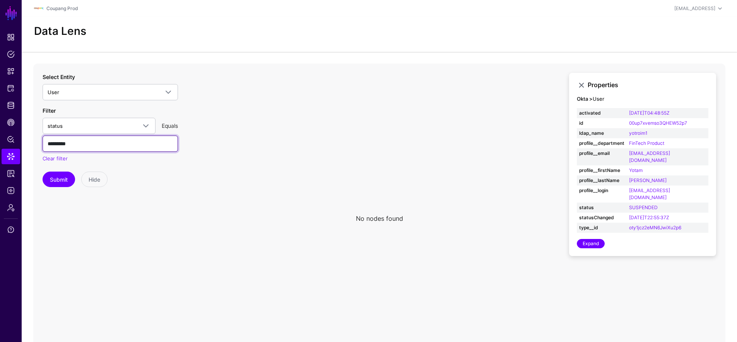
click at [43, 171] on button "Submit" at bounding box center [59, 178] width 33 height 15
click at [78, 138] on input "*********" at bounding box center [110, 143] width 135 height 16
click at [77, 140] on input "*********" at bounding box center [110, 143] width 135 height 16
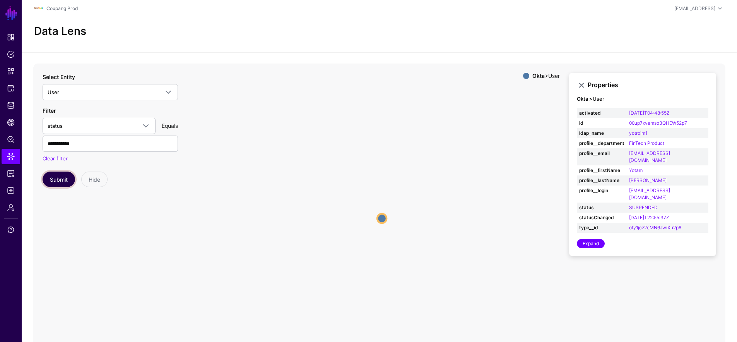
click at [68, 176] on button "Submit" at bounding box center [59, 178] width 33 height 15
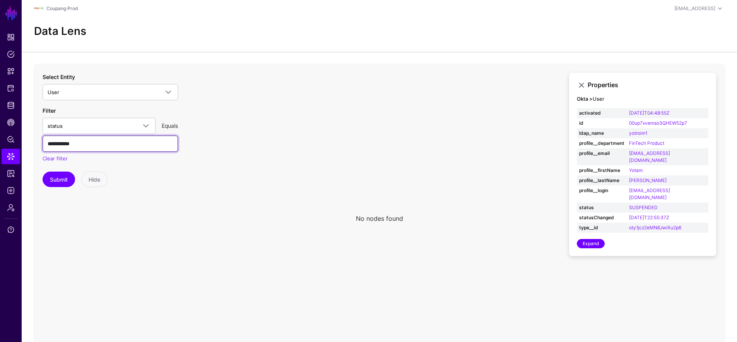
click at [84, 144] on input "**********" at bounding box center [110, 143] width 135 height 16
click at [43, 171] on button "Submit" at bounding box center [59, 178] width 33 height 15
click at [80, 135] on div "Filter status activated boa_userid id ldap_name profile__city profile__departme…" at bounding box center [110, 134] width 135 height 56
click at [74, 147] on input "*********" at bounding box center [110, 143] width 135 height 16
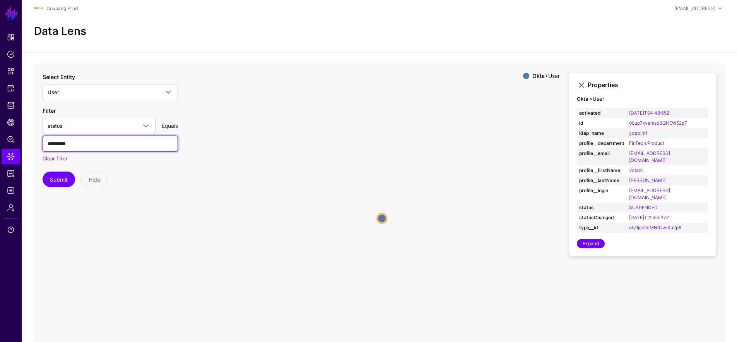
click at [74, 147] on input "*********" at bounding box center [110, 143] width 135 height 16
click at [43, 171] on button "Submit" at bounding box center [59, 178] width 33 height 15
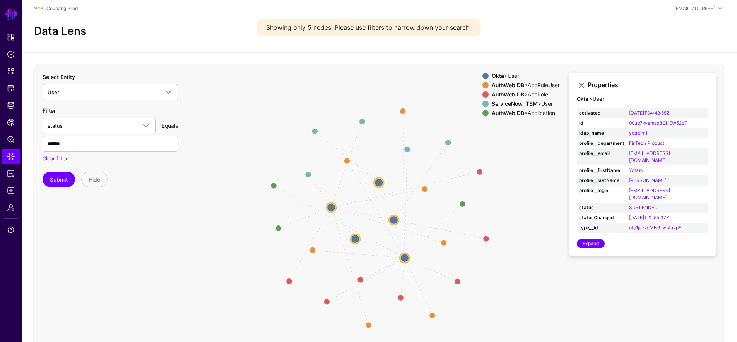
click at [328, 204] on circle at bounding box center [331, 206] width 9 height 9
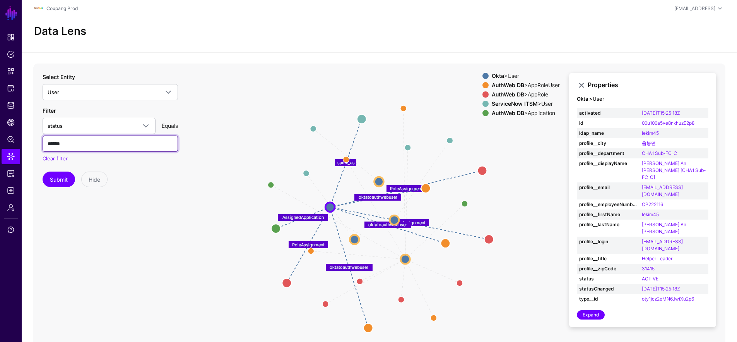
click at [63, 143] on input "******" at bounding box center [110, 143] width 135 height 16
click at [43, 171] on button "Submit" at bounding box center [59, 178] width 33 height 15
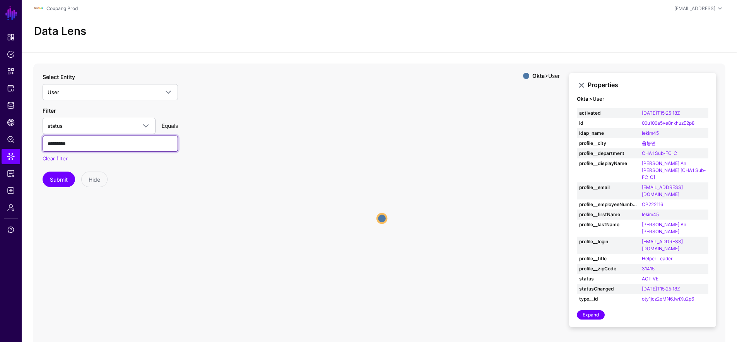
click at [71, 139] on input "*********" at bounding box center [110, 143] width 135 height 16
type input "**********"
click at [43, 171] on button "Submit" at bounding box center [59, 178] width 33 height 15
click at [97, 142] on input "**********" at bounding box center [110, 143] width 135 height 16
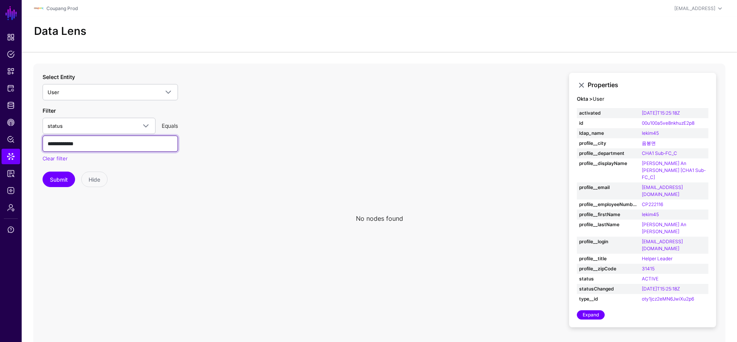
click at [97, 142] on input "**********" at bounding box center [110, 143] width 135 height 16
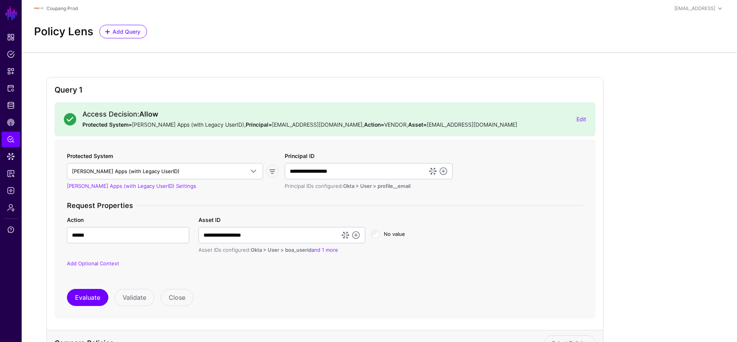
scroll to position [185, 0]
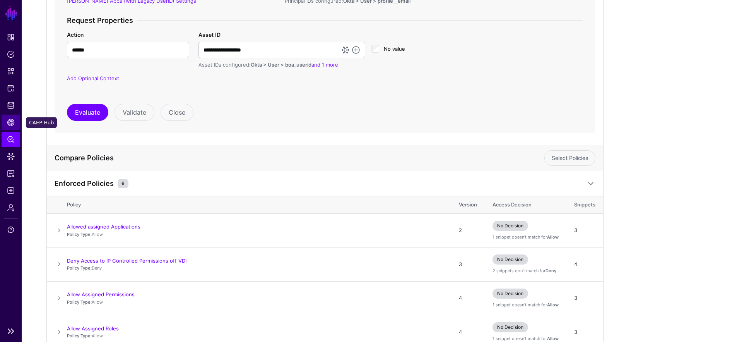
click at [5, 129] on link "CAEP Hub" at bounding box center [11, 122] width 19 height 15
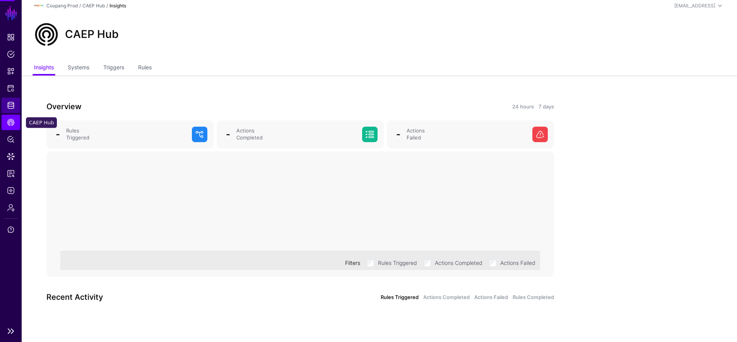
click at [10, 107] on span "Identity Data Fabric" at bounding box center [11, 105] width 8 height 8
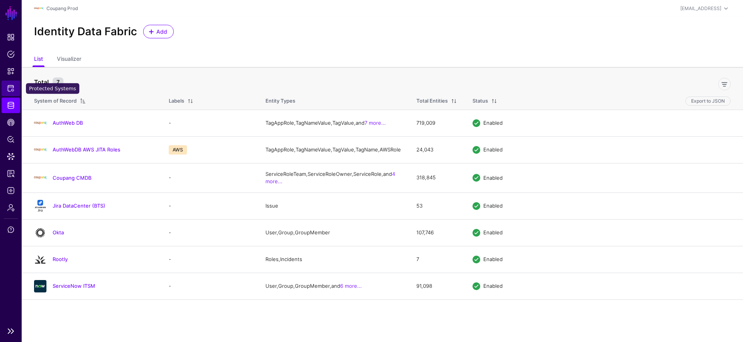
click at [10, 86] on span "Protected Systems" at bounding box center [11, 88] width 8 height 8
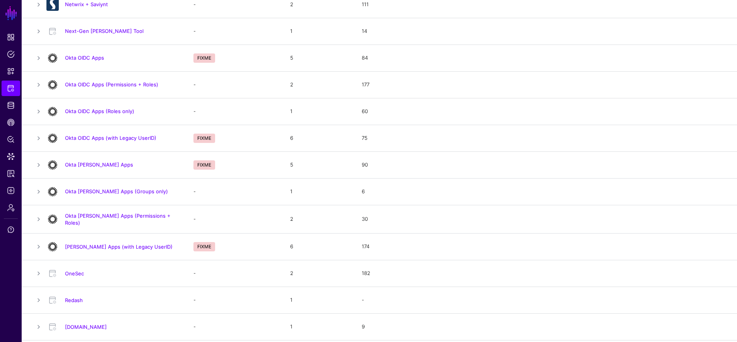
scroll to position [453, 0]
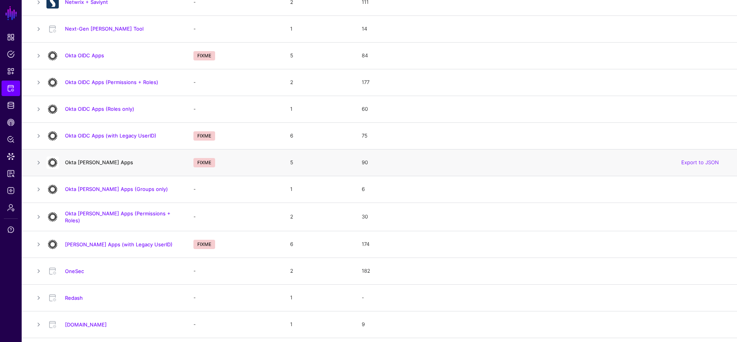
click at [91, 161] on link "Okta [PERSON_NAME] Apps" at bounding box center [99, 162] width 68 height 6
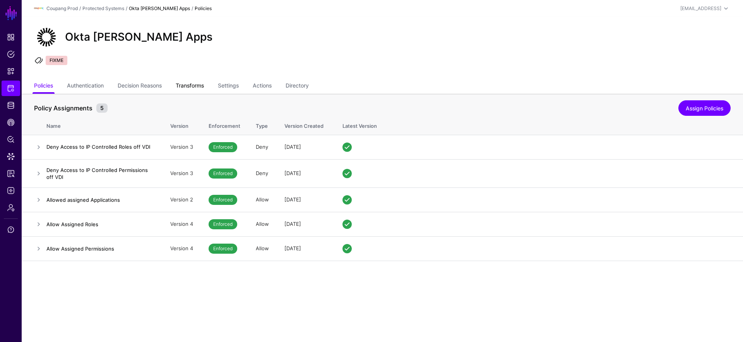
click at [201, 87] on link "Transforms" at bounding box center [190, 86] width 28 height 15
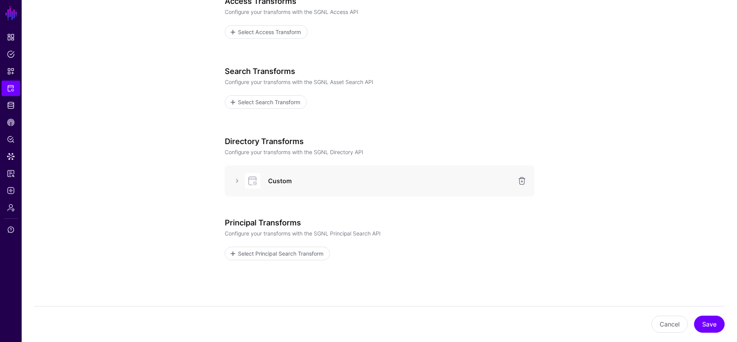
scroll to position [155, 0]
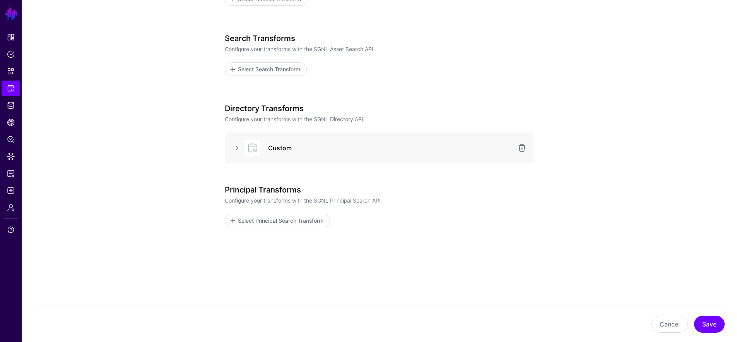
click at [231, 143] on div at bounding box center [237, 147] width 12 height 9
click at [233, 145] on link at bounding box center [237, 147] width 9 height 9
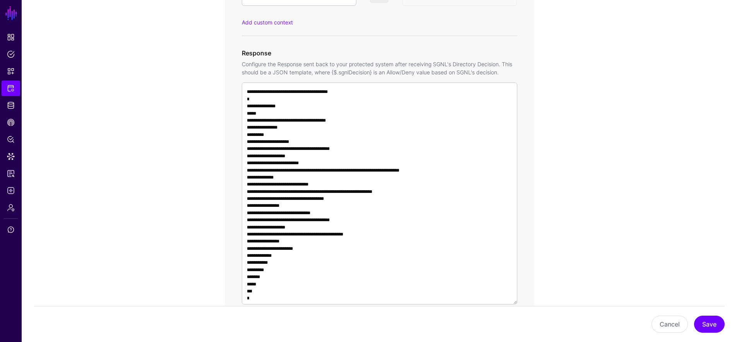
scroll to position [533, 0]
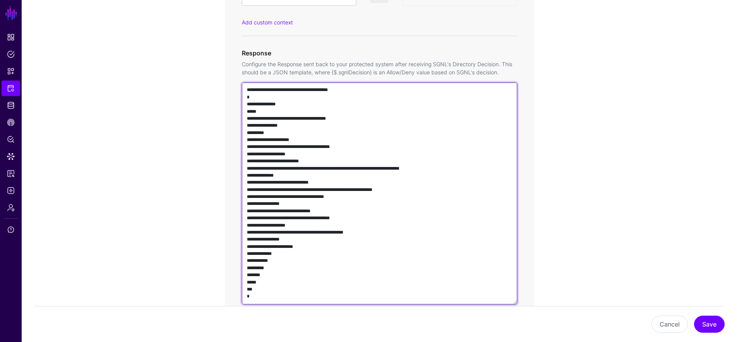
drag, startPoint x: 393, startPoint y: 231, endPoint x: 352, endPoint y: 227, distance: 41.2
click at [352, 227] on textarea at bounding box center [380, 193] width 276 height 222
click at [347, 230] on textarea at bounding box center [380, 193] width 276 height 222
drag, startPoint x: 395, startPoint y: 234, endPoint x: 323, endPoint y: 230, distance: 72.5
click at [323, 230] on textarea at bounding box center [380, 193] width 276 height 222
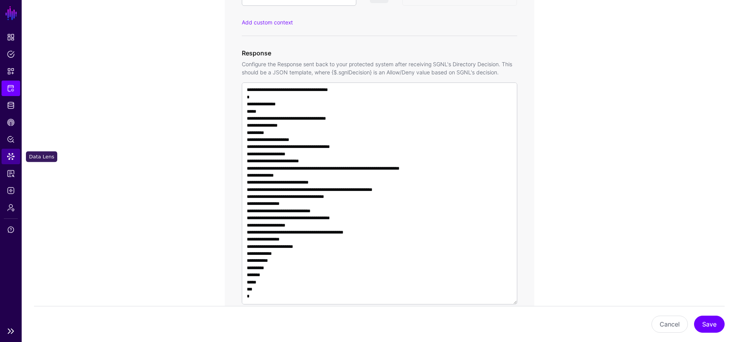
click at [12, 157] on span "Data Lens" at bounding box center [11, 156] width 8 height 8
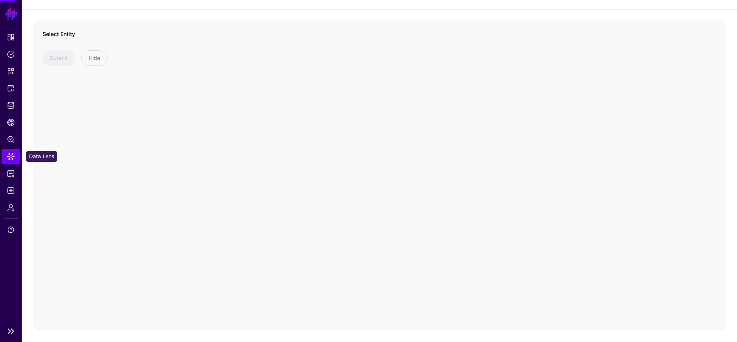
scroll to position [43, 0]
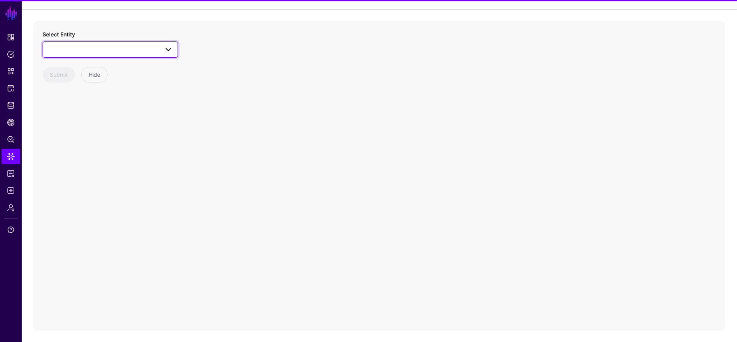
click at [97, 45] on span at bounding box center [110, 49] width 125 height 9
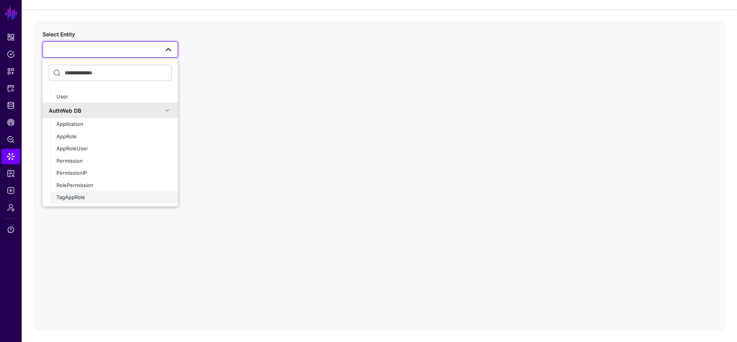
scroll to position [443, 0]
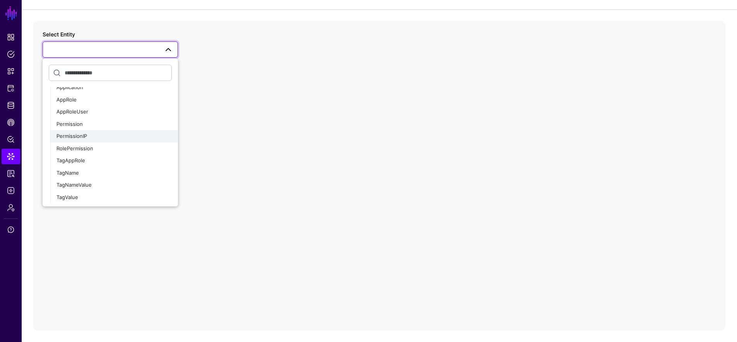
click at [95, 135] on div "PermissionIP" at bounding box center [113, 136] width 115 height 8
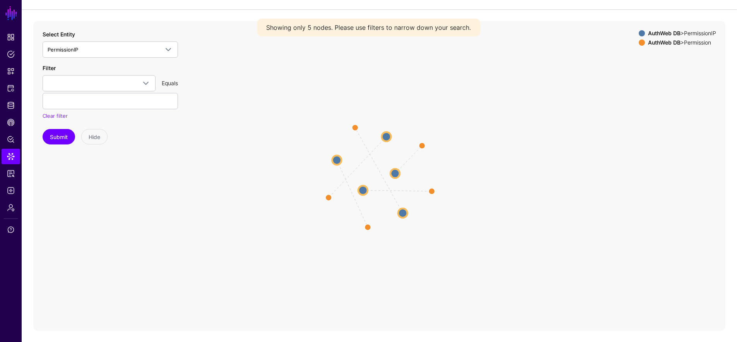
click at [394, 172] on circle at bounding box center [394, 172] width 9 height 9
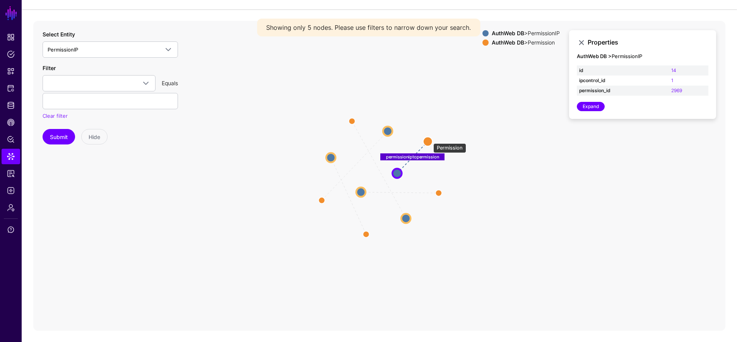
click at [430, 139] on circle at bounding box center [427, 141] width 9 height 9
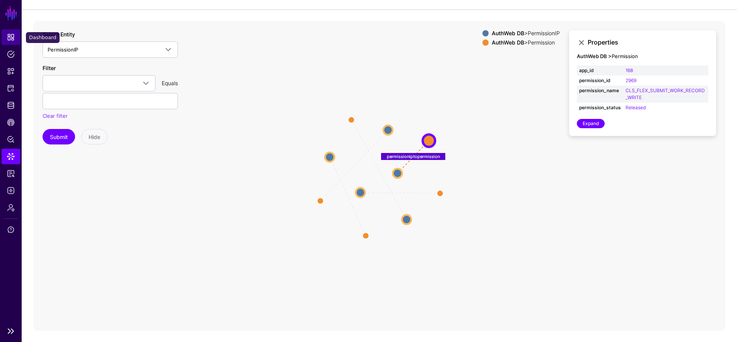
click at [9, 39] on span "Dashboard" at bounding box center [11, 37] width 8 height 8
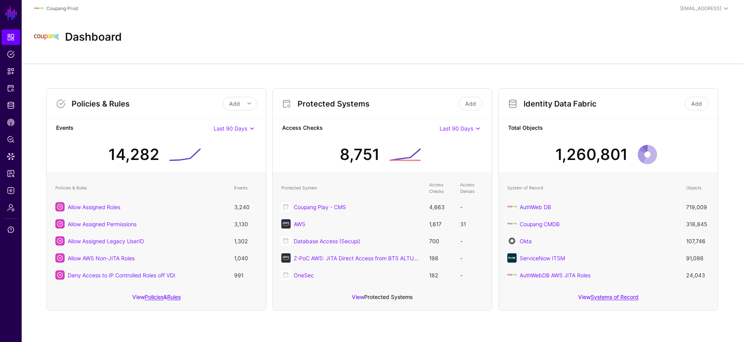
click at [397, 298] on link "Protected Systems" at bounding box center [388, 296] width 48 height 7
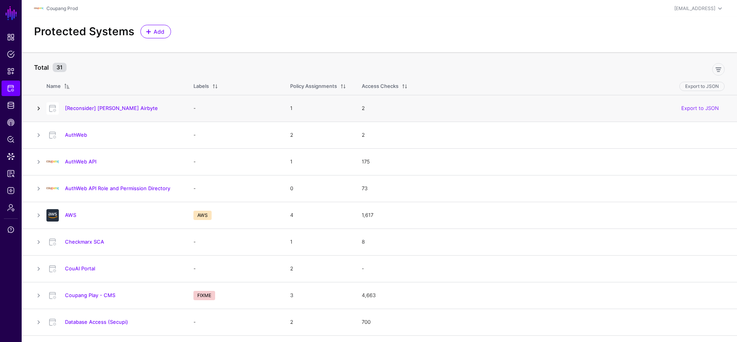
click at [37, 105] on link at bounding box center [38, 108] width 9 height 9
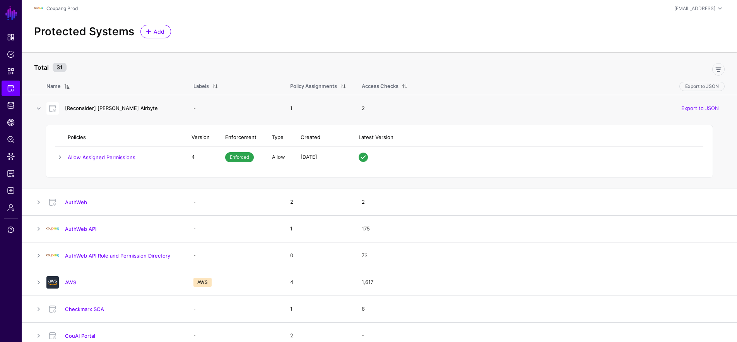
click at [99, 110] on link "[Reconsider] [PERSON_NAME] Airbyte" at bounding box center [111, 108] width 93 height 6
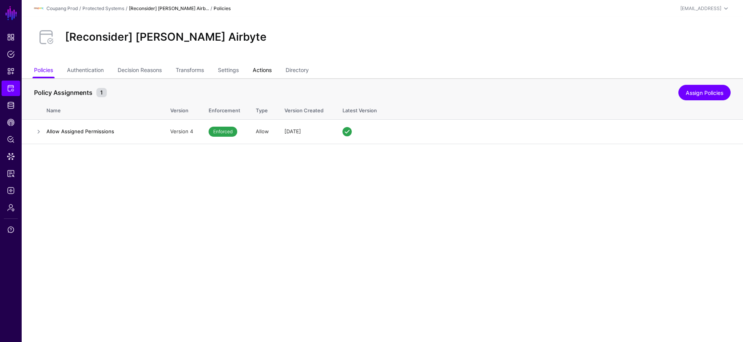
click at [272, 71] on link "Actions" at bounding box center [262, 70] width 19 height 15
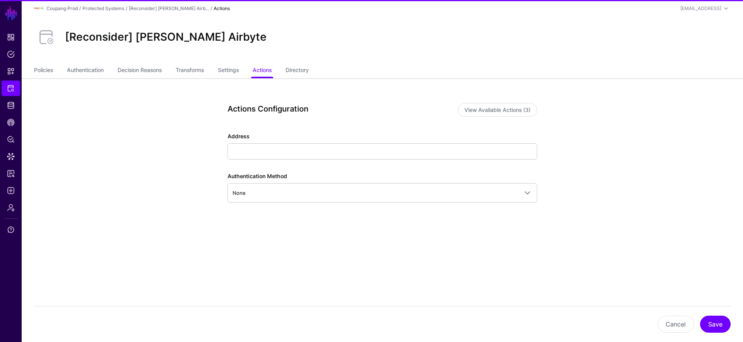
click at [221, 70] on ul "Policies Authentication Decision Reasons Transforms Settings Actions Directory" at bounding box center [382, 70] width 697 height 15
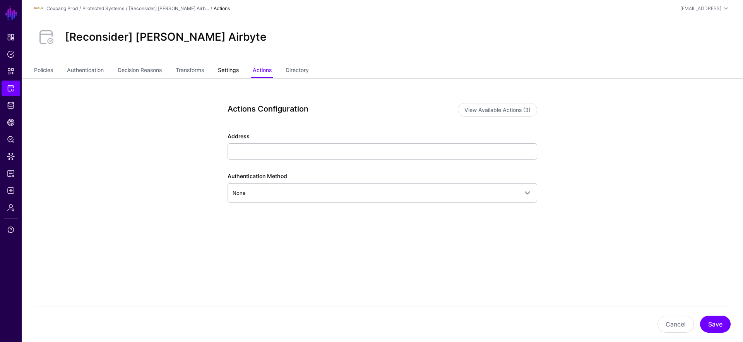
click at [230, 73] on link "Settings" at bounding box center [228, 70] width 21 height 15
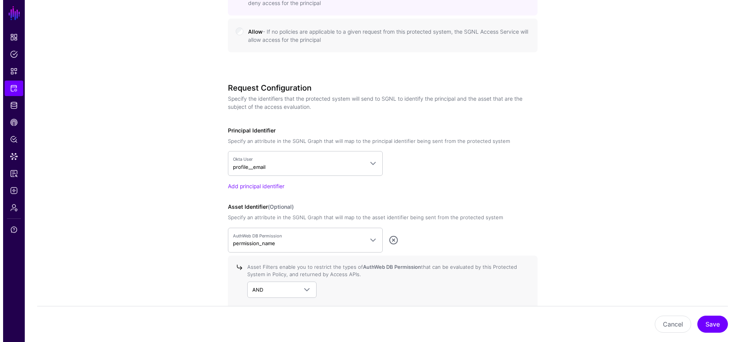
scroll to position [848, 0]
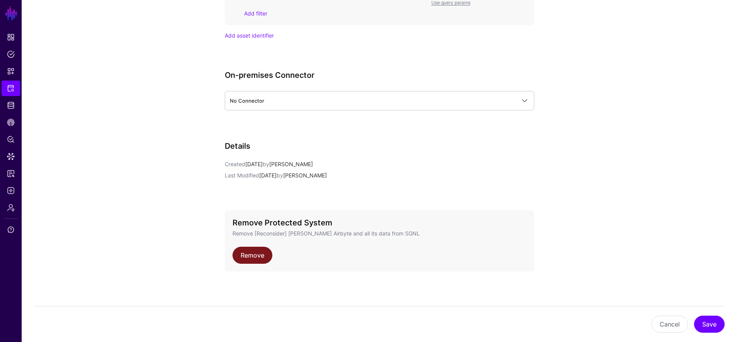
click at [252, 250] on link "Remove" at bounding box center [253, 254] width 40 height 17
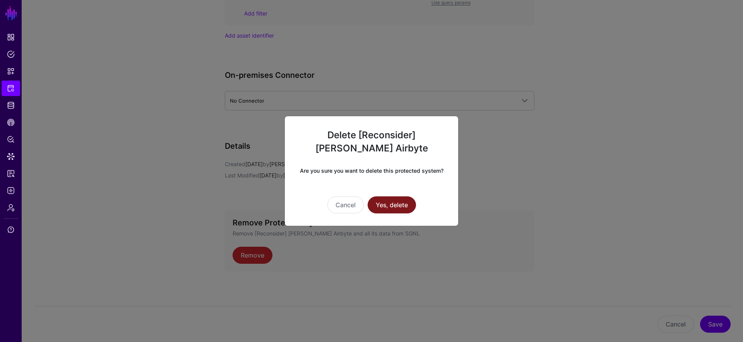
click at [401, 201] on button "Yes, delete" at bounding box center [392, 204] width 48 height 17
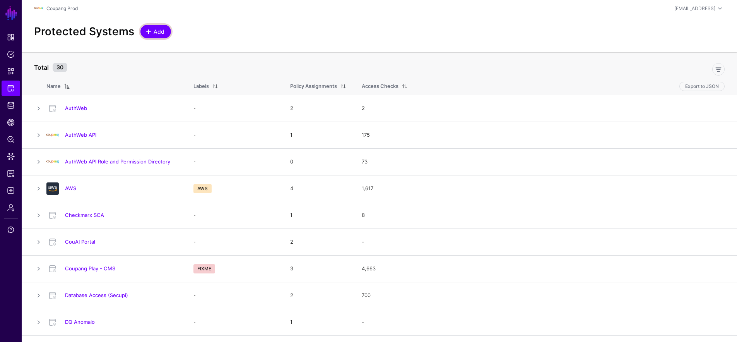
click at [154, 33] on span "Add" at bounding box center [159, 31] width 13 height 8
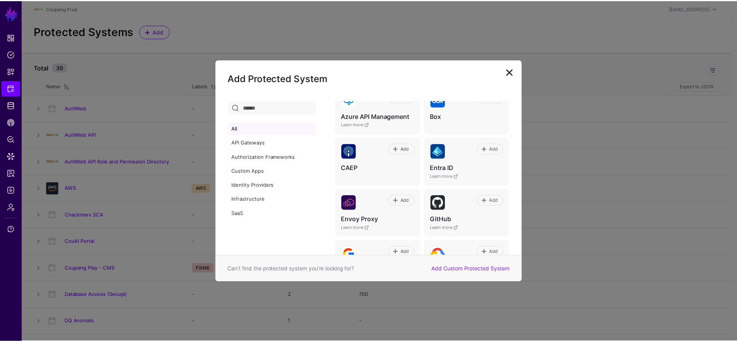
scroll to position [221, 0]
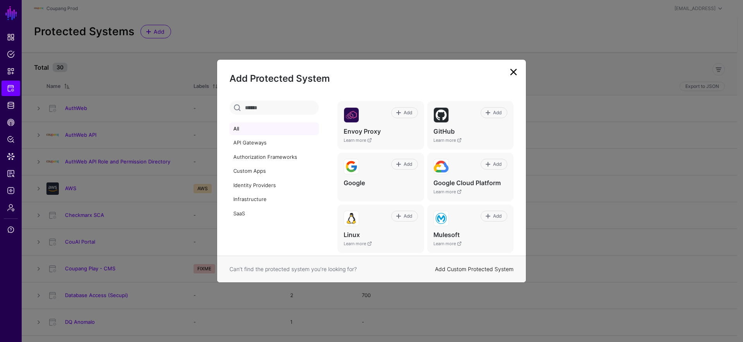
click at [489, 269] on link "Add Custom Protected System" at bounding box center [474, 268] width 79 height 7
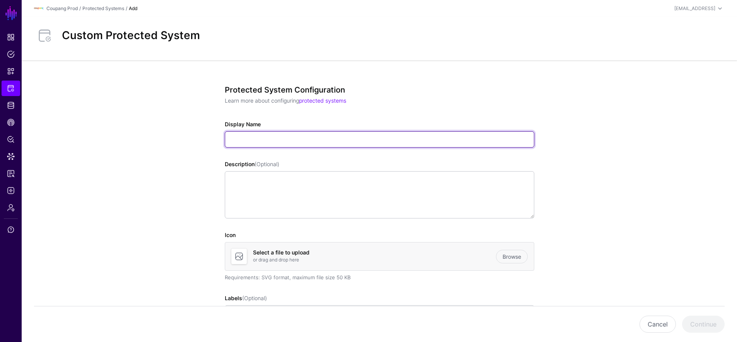
click at [282, 144] on input "Display Name" at bounding box center [380, 139] width 310 height 16
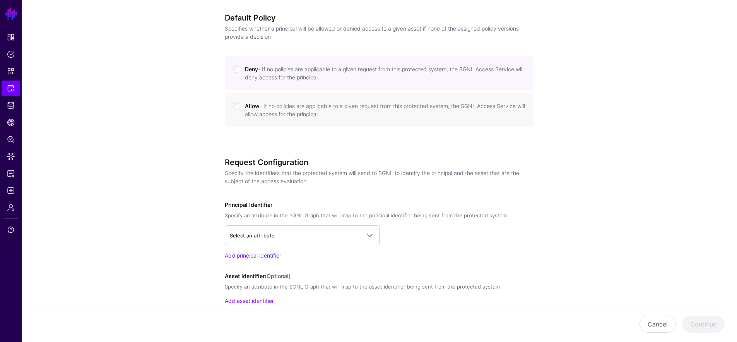
scroll to position [420, 0]
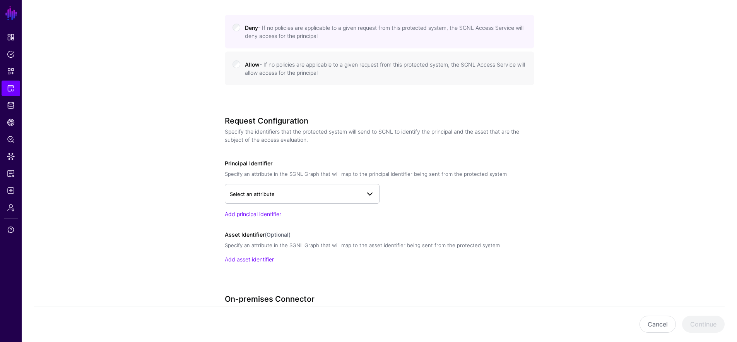
type input "**********"
click at [291, 195] on span "Select an attribute" at bounding box center [295, 194] width 131 height 9
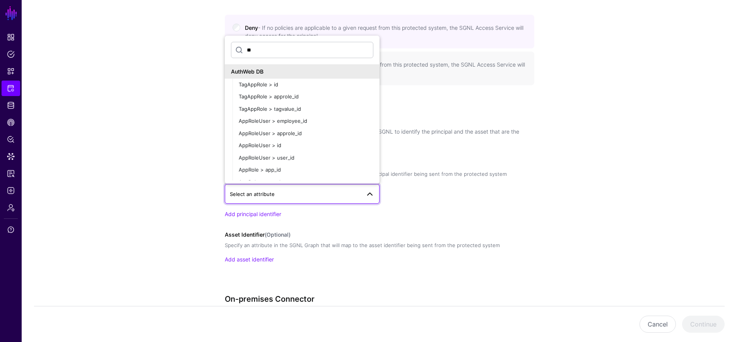
type input "*"
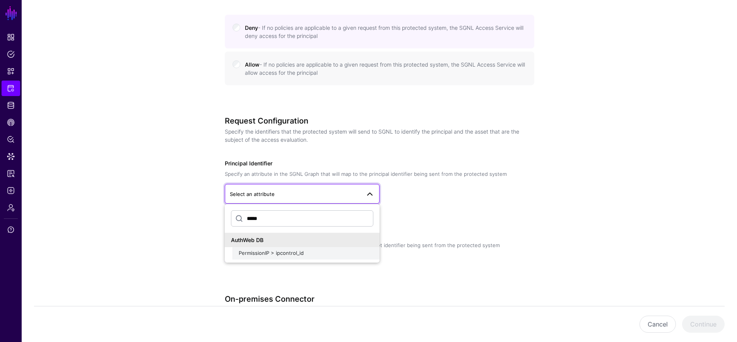
type input "*****"
click at [285, 253] on span "PermissionIP > ipcontrol_id" at bounding box center [271, 253] width 65 height 6
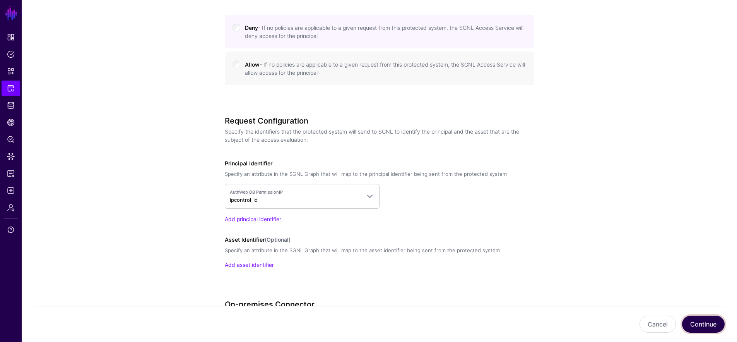
click at [695, 320] on button "Continue" at bounding box center [703, 323] width 43 height 17
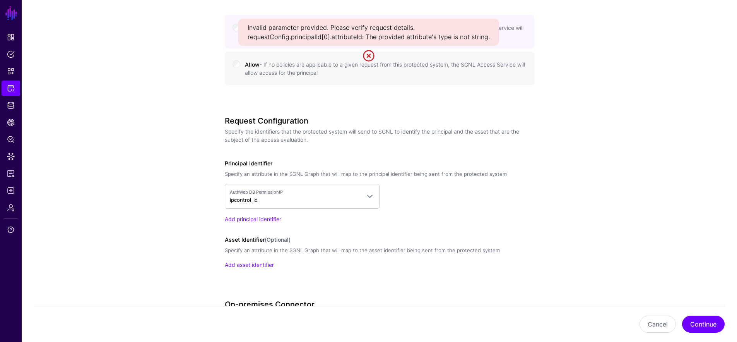
click at [372, 55] on link at bounding box center [369, 56] width 12 height 12
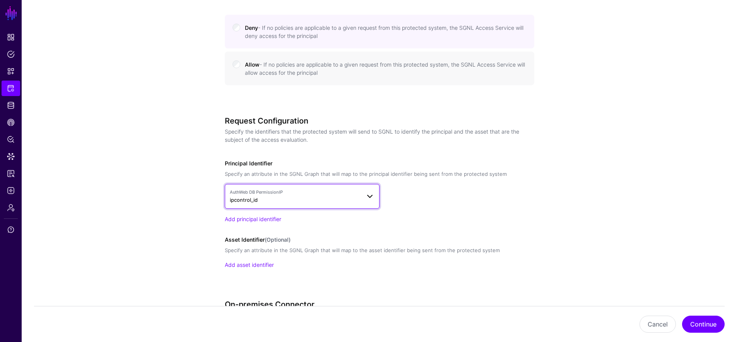
click at [303, 196] on span "AuthWeb DB PermissionIP ipcontrol_id" at bounding box center [295, 196] width 131 height 15
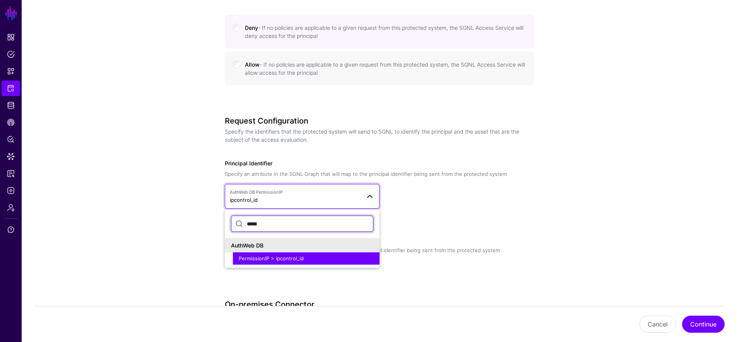
drag, startPoint x: 277, startPoint y: 225, endPoint x: 238, endPoint y: 218, distance: 39.4
click at [238, 218] on input "*****" at bounding box center [302, 224] width 142 height 16
type input "*"
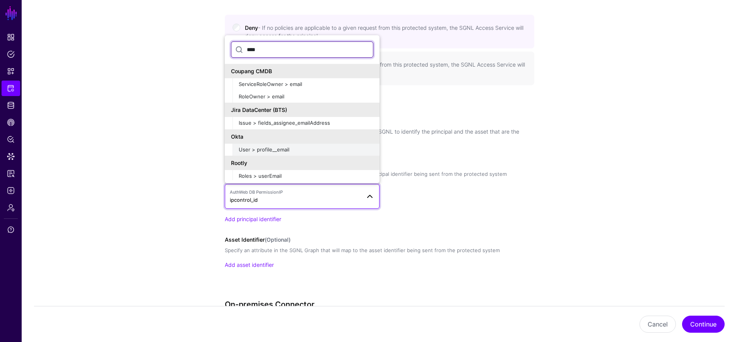
type input "****"
click at [271, 147] on span "User > profile__email" at bounding box center [264, 149] width 51 height 6
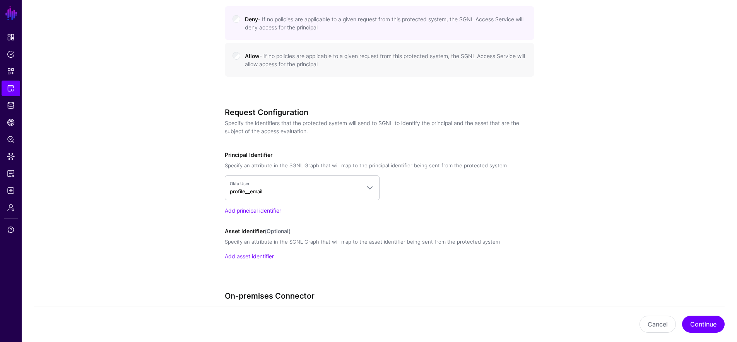
scroll to position [490, 0]
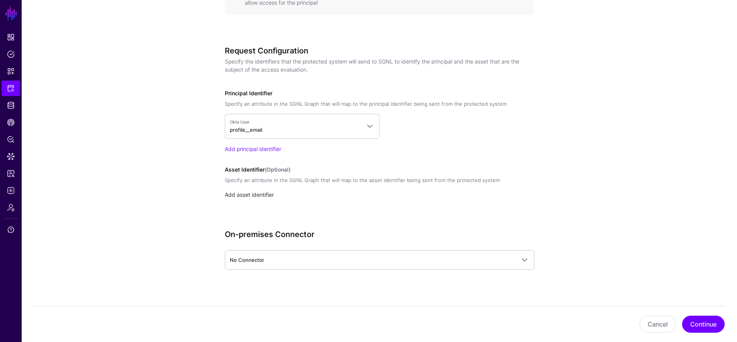
click at [254, 192] on link "Add asset identifier" at bounding box center [249, 194] width 49 height 7
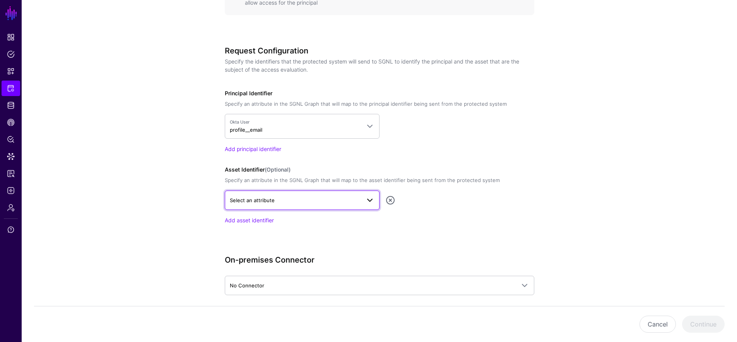
click at [264, 202] on span "Select an attribute" at bounding box center [252, 200] width 45 height 6
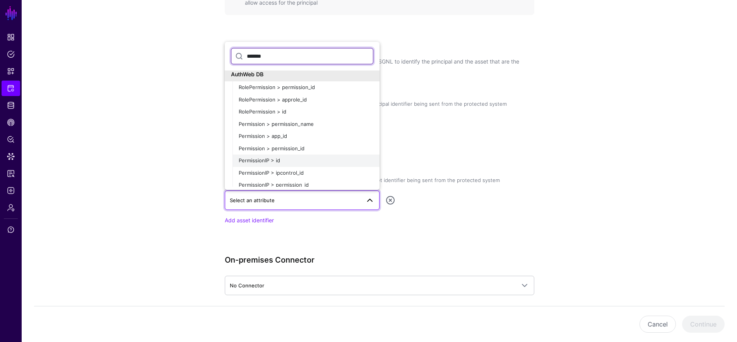
scroll to position [8, 0]
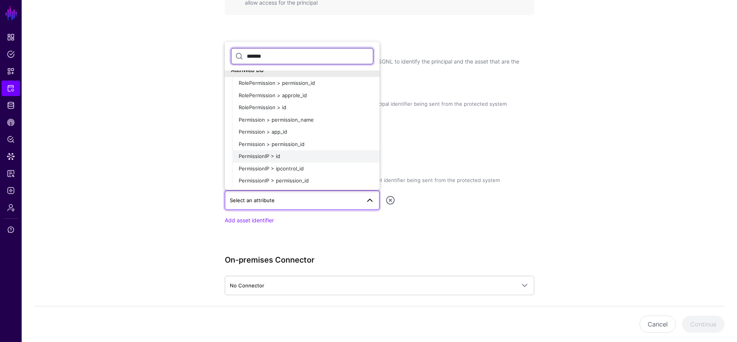
type input "*******"
click at [319, 157] on div "PermissionIP > id" at bounding box center [306, 156] width 135 height 8
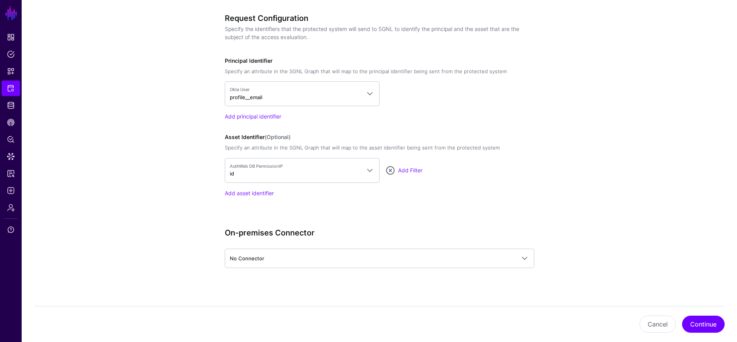
scroll to position [529, 0]
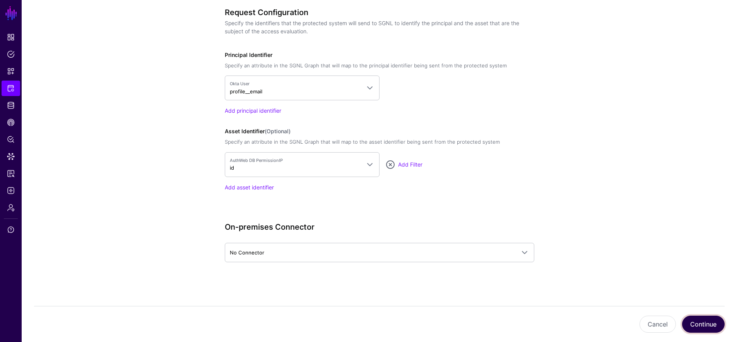
click at [691, 324] on button "Continue" at bounding box center [703, 323] width 43 height 17
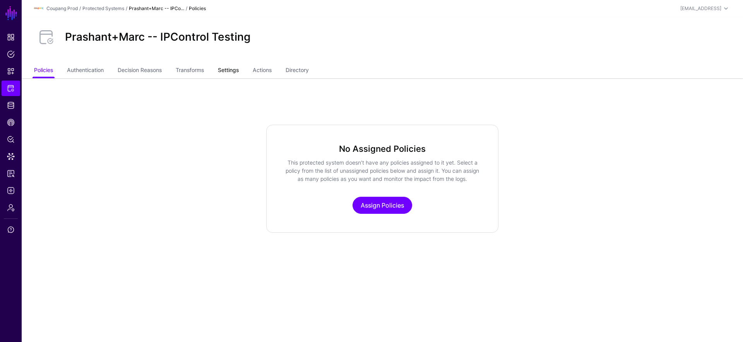
click at [227, 70] on link "Settings" at bounding box center [228, 70] width 21 height 15
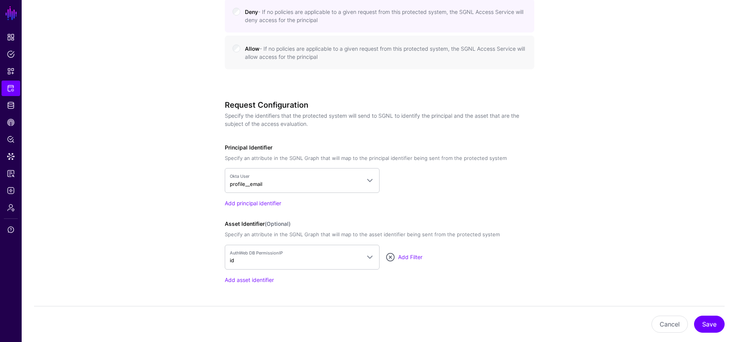
scroll to position [439, 0]
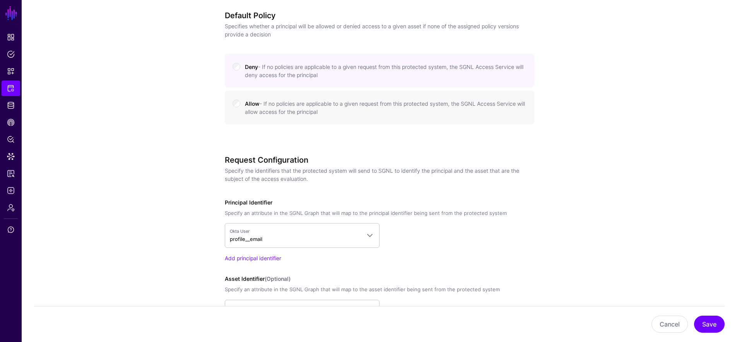
click at [257, 114] on small "- If no policies are applicable to a given request from this protected system, …" at bounding box center [385, 107] width 280 height 15
click at [717, 324] on button "Save" at bounding box center [709, 323] width 31 height 17
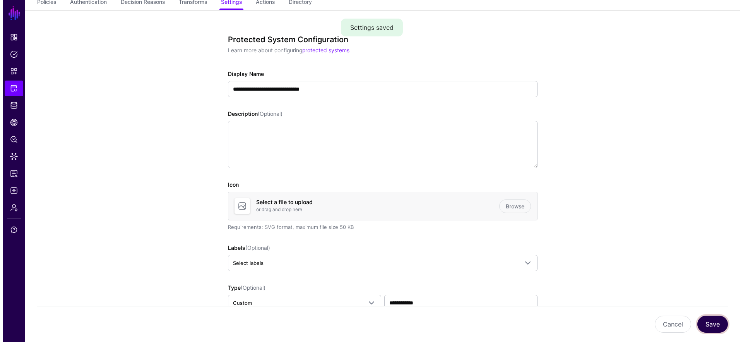
scroll to position [0, 0]
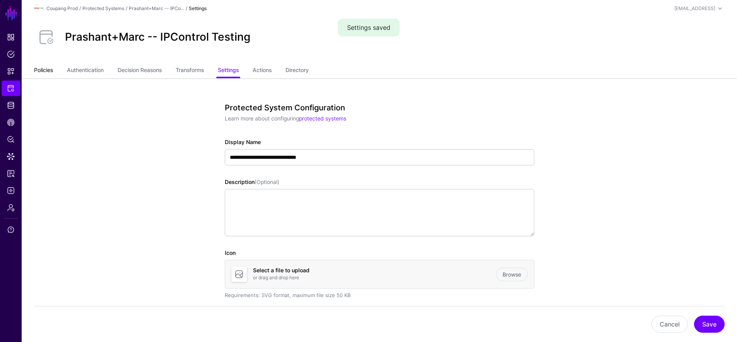
click at [50, 68] on link "Policies" at bounding box center [43, 70] width 19 height 15
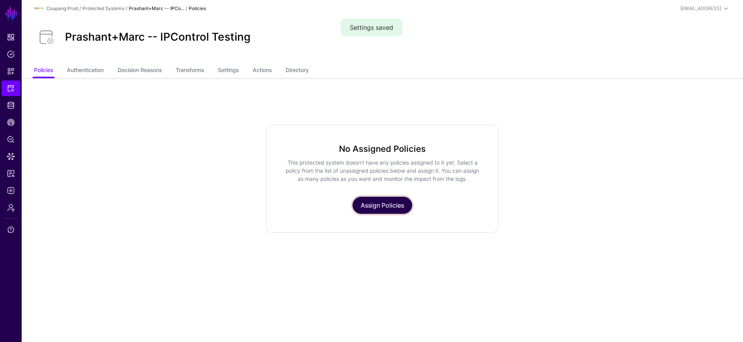
click at [392, 202] on link "Assign Policies" at bounding box center [383, 205] width 60 height 17
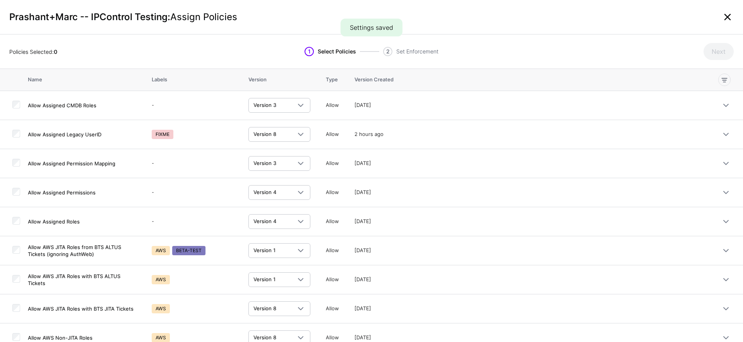
click at [729, 19] on link at bounding box center [727, 17] width 12 height 12
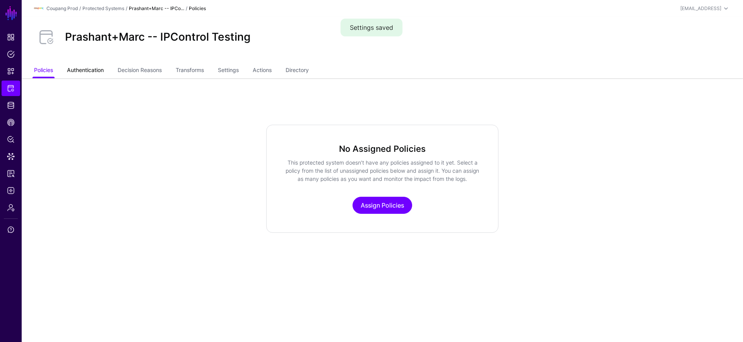
click at [85, 72] on link "Authentication" at bounding box center [85, 70] width 37 height 15
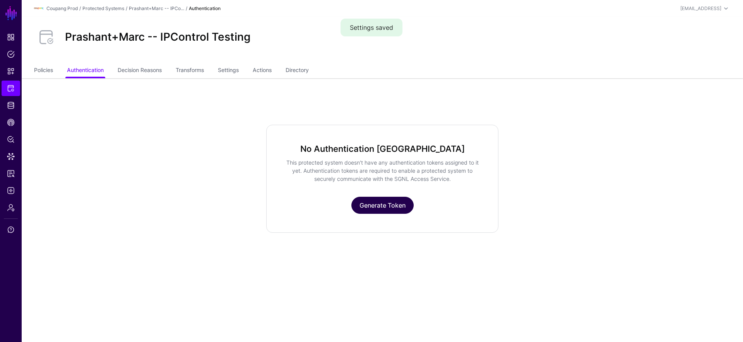
click at [402, 205] on link "Generate Token" at bounding box center [382, 205] width 62 height 17
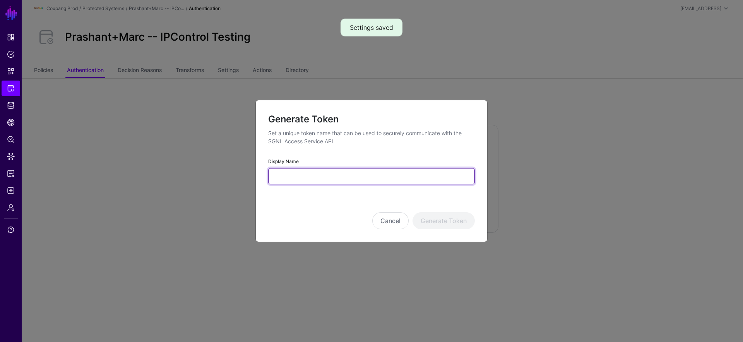
click at [370, 177] on input "Display Name" at bounding box center [371, 176] width 207 height 16
type input "*"
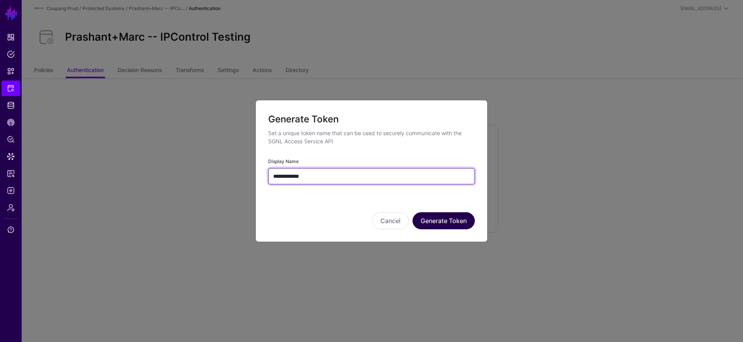
type input "**********"
click at [444, 220] on button "Generate Token" at bounding box center [444, 220] width 62 height 17
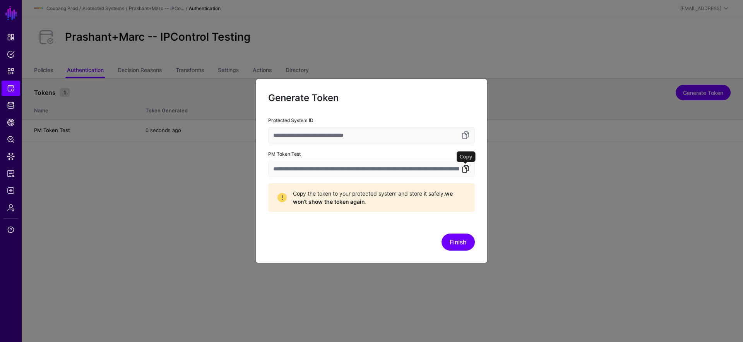
click at [467, 165] on link at bounding box center [465, 168] width 9 height 9
click at [456, 251] on div "**********" at bounding box center [371, 171] width 232 height 185
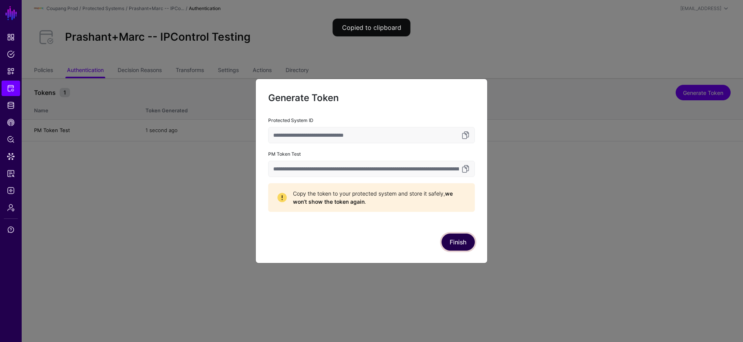
click at [457, 244] on button "Finish" at bounding box center [458, 241] width 33 height 17
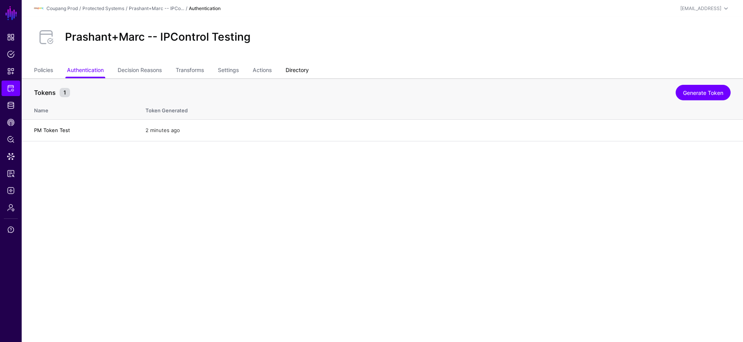
click at [298, 72] on link "Directory" at bounding box center [297, 70] width 23 height 15
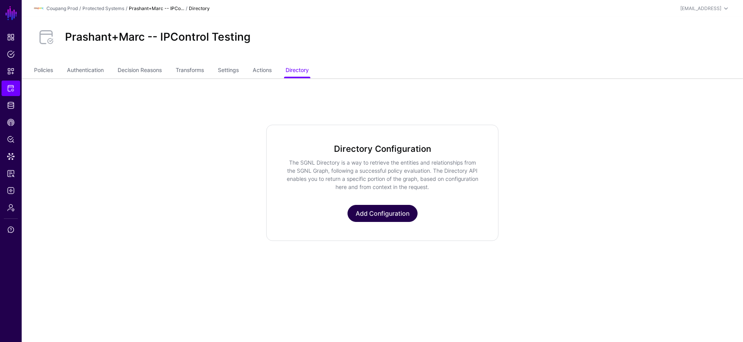
click at [380, 211] on link "Add Configuration" at bounding box center [382, 213] width 70 height 17
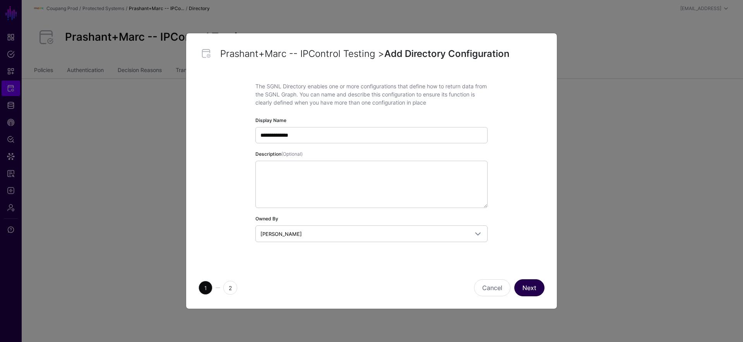
type input "**********"
click at [522, 288] on button "Next" at bounding box center [529, 287] width 30 height 17
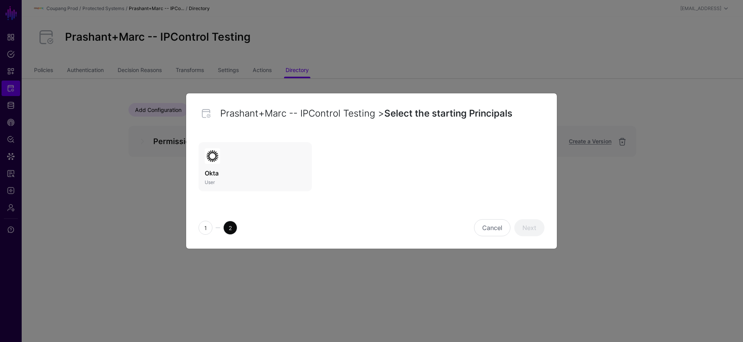
click at [233, 168] on h3 "Okta" at bounding box center [255, 172] width 101 height 9
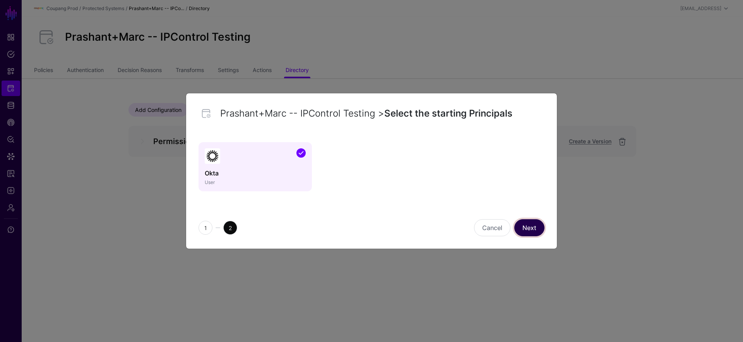
click at [515, 228] on link "Next" at bounding box center [529, 227] width 30 height 17
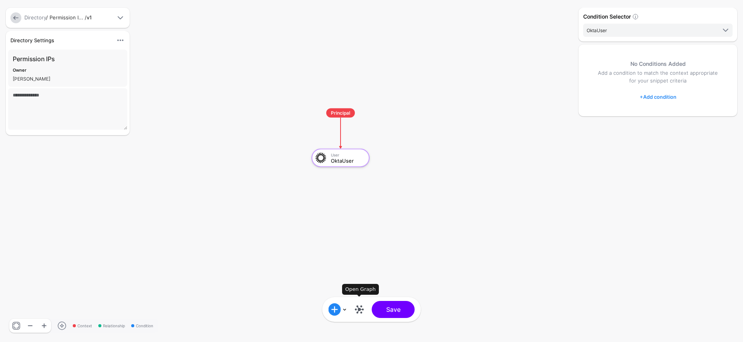
click at [361, 309] on link at bounding box center [359, 309] width 12 height 12
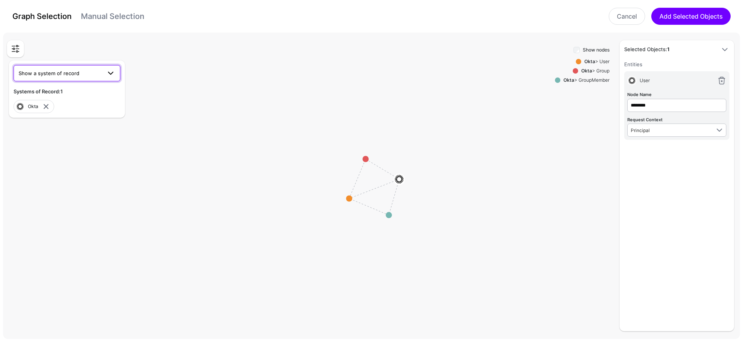
click at [93, 74] on span "Show a system of record" at bounding box center [60, 73] width 83 height 9
click at [88, 89] on div "AuthWeb DB" at bounding box center [67, 91] width 94 height 8
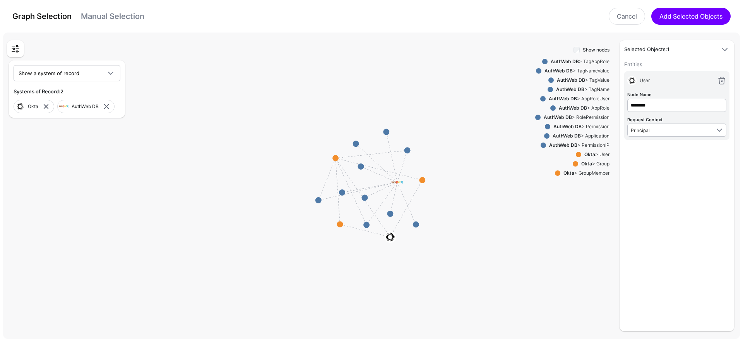
click at [589, 108] on div "AuthWeb DB > AppRole" at bounding box center [583, 107] width 54 height 7
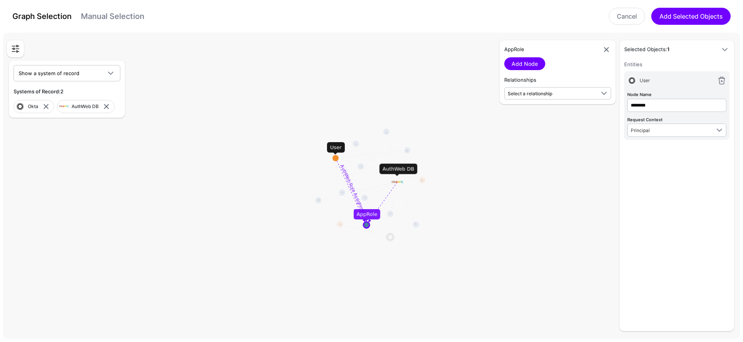
click at [531, 84] on div "Relationships Select a relationship AuthWeb Role Assignment User (Okta) - AppRo…" at bounding box center [557, 87] width 107 height 23
click at [536, 94] on span "Select a relationship" at bounding box center [530, 94] width 45 height 6
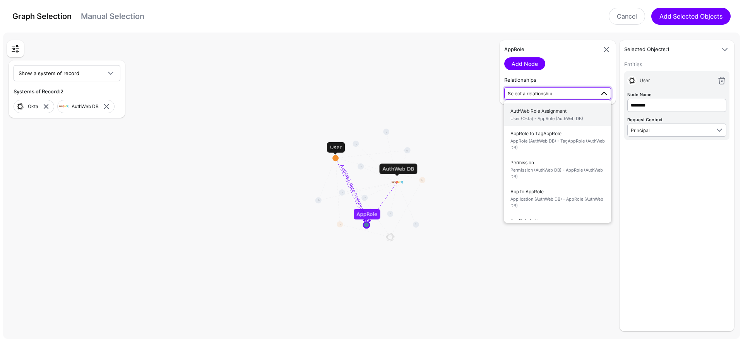
click at [576, 117] on span "User (Okta) - AppRole (AuthWeb DB)" at bounding box center [557, 118] width 94 height 7
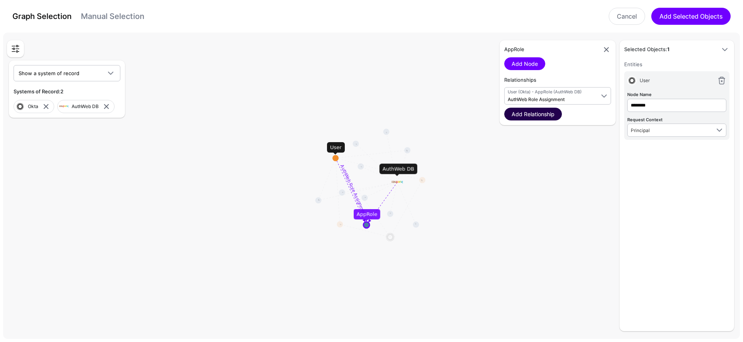
click at [536, 114] on link "Add Relationship" at bounding box center [533, 114] width 58 height 13
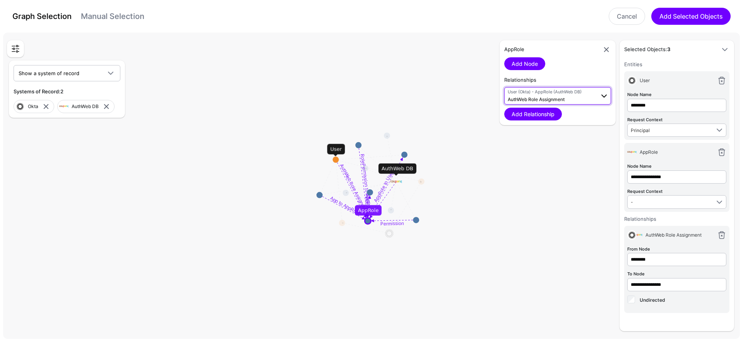
click at [573, 98] on span "User (Okta) - AppRole (AuthWeb DB) AuthWeb Role Assignment" at bounding box center [551, 96] width 87 height 15
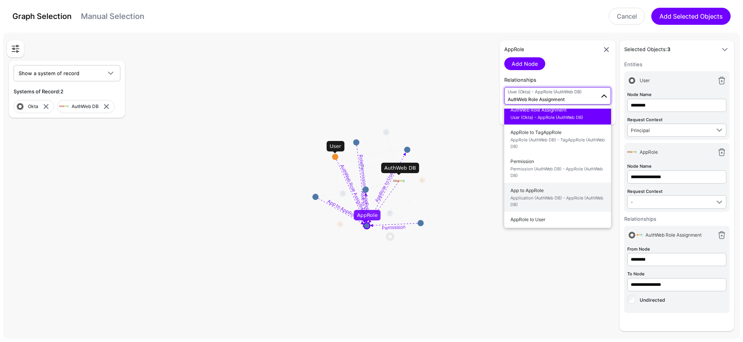
scroll to position [7, 0]
click at [579, 201] on span "Application (AuthWeb DB) - AppRole (AuthWeb DB)" at bounding box center [557, 200] width 94 height 13
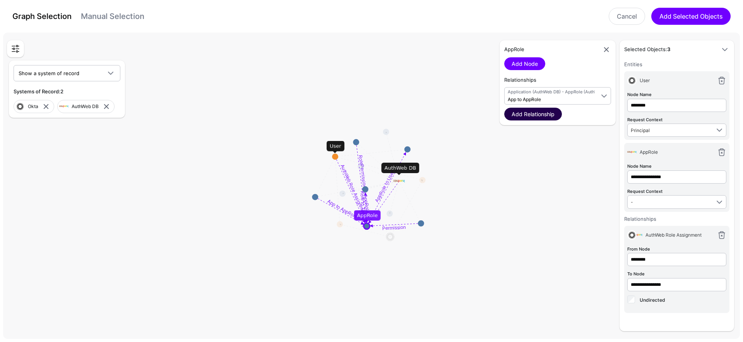
click at [540, 113] on link "Add Relationship" at bounding box center [533, 114] width 58 height 13
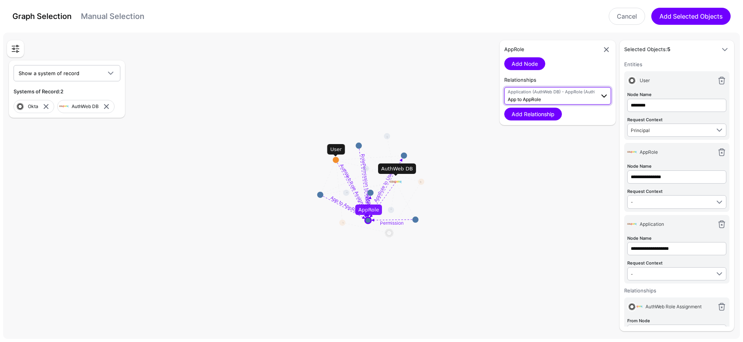
click at [547, 98] on span "Application (AuthWeb DB) - AppRole (AuthWeb DB) App to AppRole" at bounding box center [551, 96] width 87 height 15
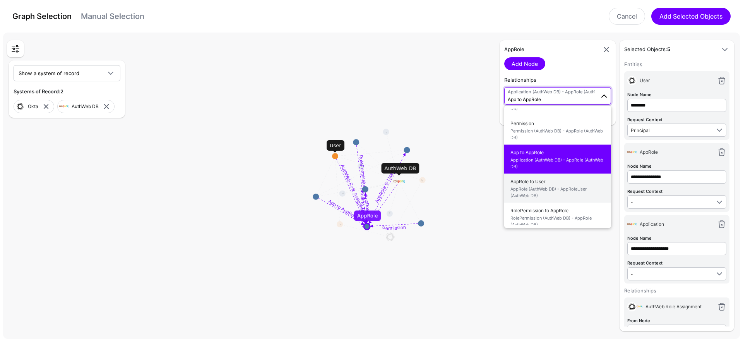
scroll to position [39, 0]
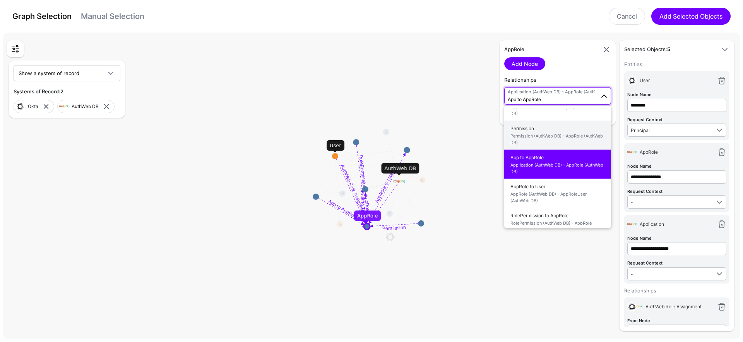
click at [573, 133] on span "Permission (AuthWeb DB) - AppRole (AuthWeb DB)" at bounding box center [557, 139] width 94 height 13
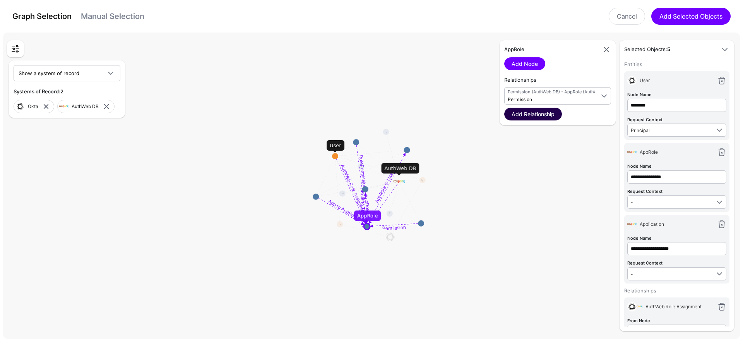
click at [550, 117] on link "Add Relationship" at bounding box center [533, 114] width 58 height 13
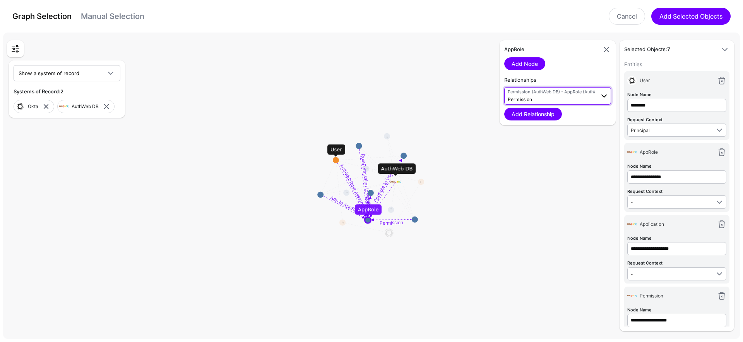
click at [554, 97] on span "Permission (AuthWeb DB) - AppRole (AuthWeb DB) Permission" at bounding box center [551, 96] width 87 height 15
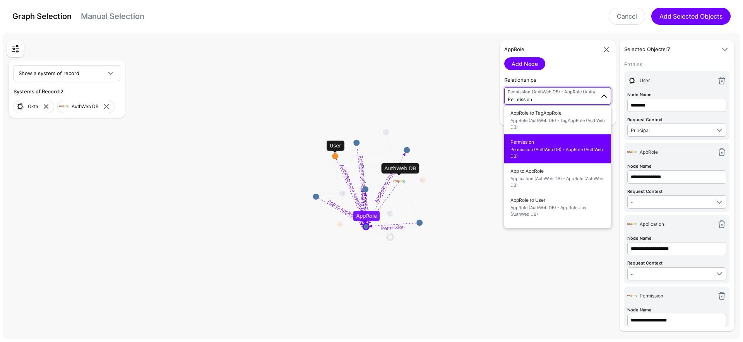
scroll to position [0, 0]
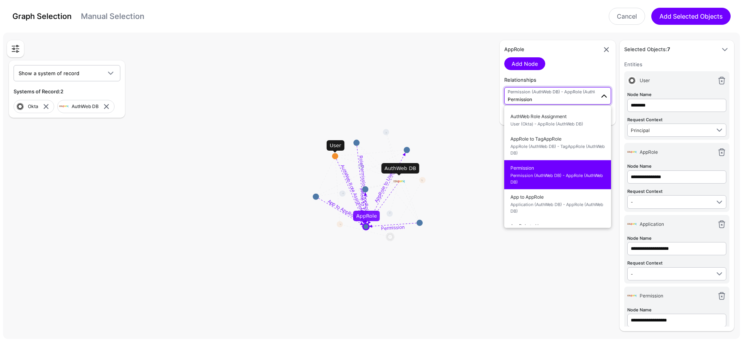
click at [579, 97] on span "Permission (AuthWeb DB) - AppRole (AuthWeb DB) Permission" at bounding box center [551, 96] width 87 height 15
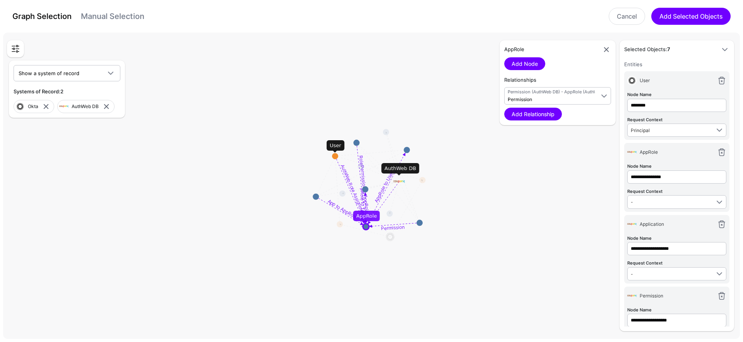
click at [429, 131] on rect at bounding box center [374, 187] width 74297 height 30918
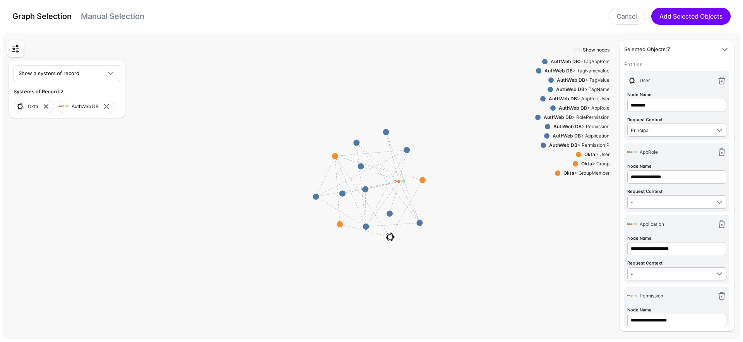
click at [604, 145] on div "AuthWeb DB > PermissionIP" at bounding box center [577, 145] width 63 height 7
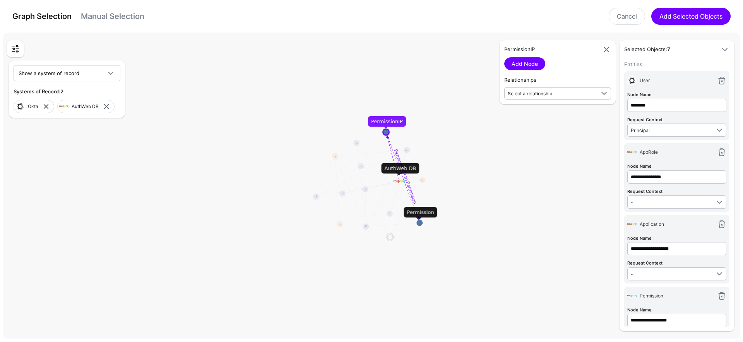
click at [534, 100] on div "PermissionIP Add Node Relationships Select a relationship PermissionIP to Permi…" at bounding box center [558, 72] width 116 height 64
click at [548, 101] on div "PermissionIP Add Node Relationships Select a relationship PermissionIP to Permi…" at bounding box center [558, 72] width 116 height 64
click at [548, 98] on span "Select a relationship" at bounding box center [558, 93] width 101 height 9
click at [547, 118] on span "PermissionIP (AuthWeb DB) - Permission (AuthWeb DB)" at bounding box center [557, 121] width 94 height 13
click at [523, 115] on link "Add Relationship" at bounding box center [533, 114] width 58 height 13
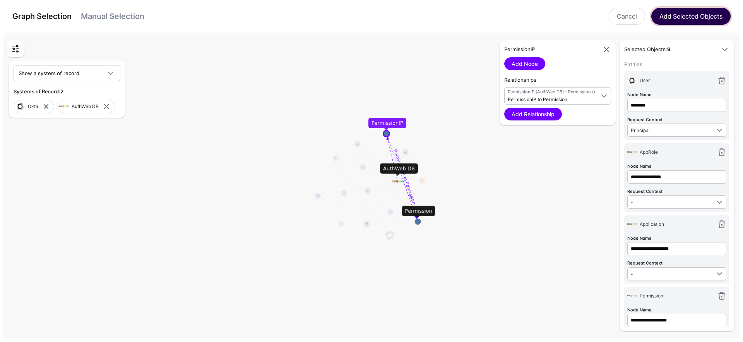
click at [678, 19] on button "Add Selected Objects" at bounding box center [690, 16] width 79 height 17
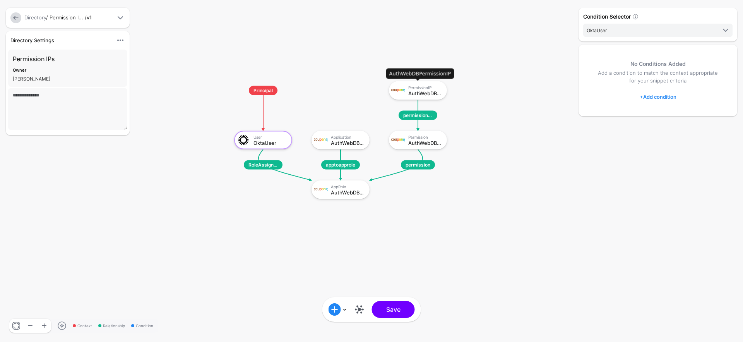
click at [427, 91] on div "AuthWebDBPermissionIP" at bounding box center [424, 92] width 33 height 5
click at [653, 95] on link "+ Add condition" at bounding box center [658, 97] width 37 height 12
click at [671, 129] on div "Graph Condition" at bounding box center [689, 128] width 60 height 7
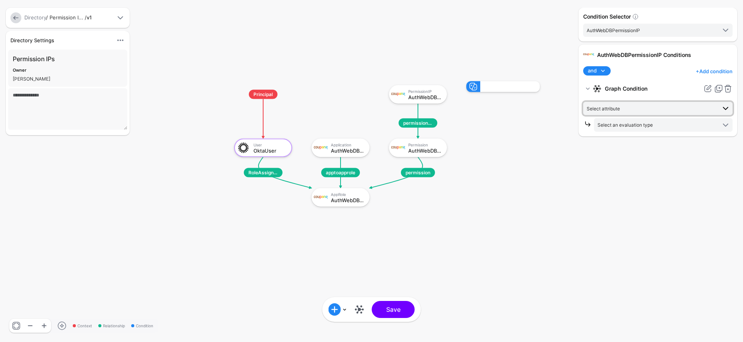
click at [635, 110] on span "Select attribute" at bounding box center [652, 108] width 130 height 9
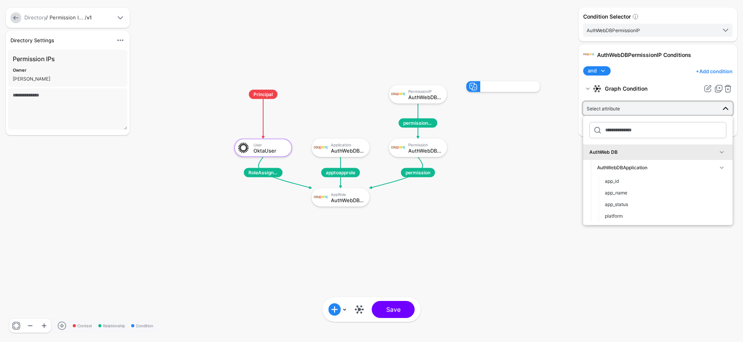
click at [515, 125] on rect at bounding box center [226, 73] width 74297 height 34169
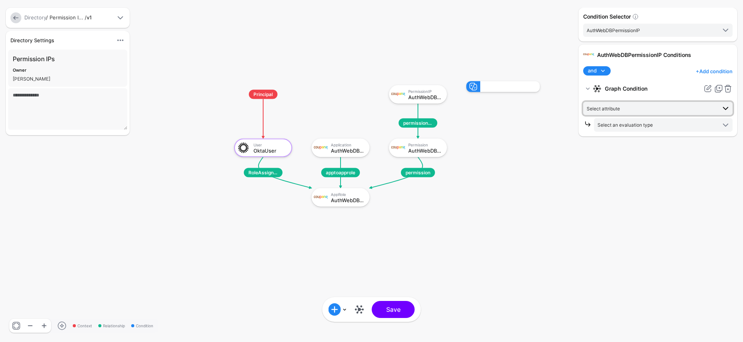
click at [630, 110] on span "Select attribute" at bounding box center [652, 108] width 130 height 9
click at [717, 160] on span at bounding box center [721, 160] width 9 height 9
click at [717, 180] on span at bounding box center [721, 176] width 9 height 9
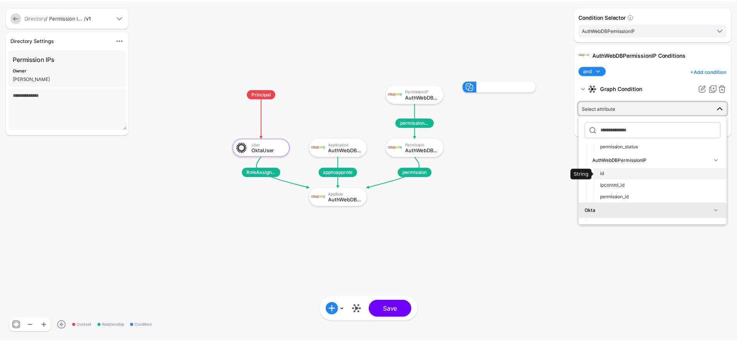
scroll to position [96, 0]
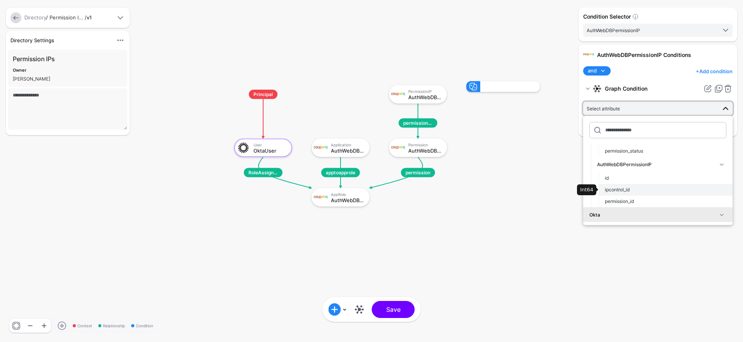
click at [638, 188] on div "ipcontrol_id" at bounding box center [666, 189] width 122 height 7
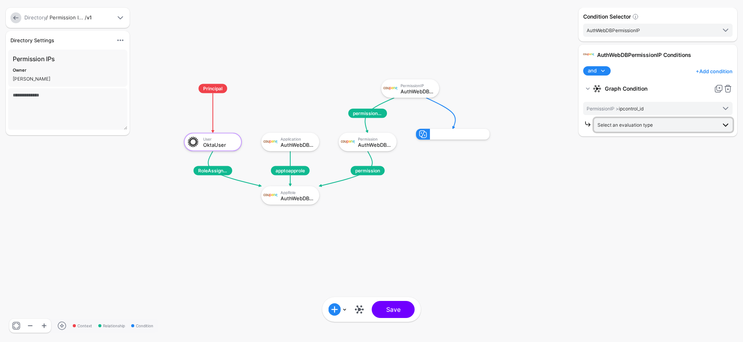
click at [645, 128] on span "Select an evaluation type" at bounding box center [656, 124] width 119 height 9
click at [637, 197] on span "Entered Data Evaluate against text that you enter, like a specific value, ident…" at bounding box center [663, 201] width 126 height 24
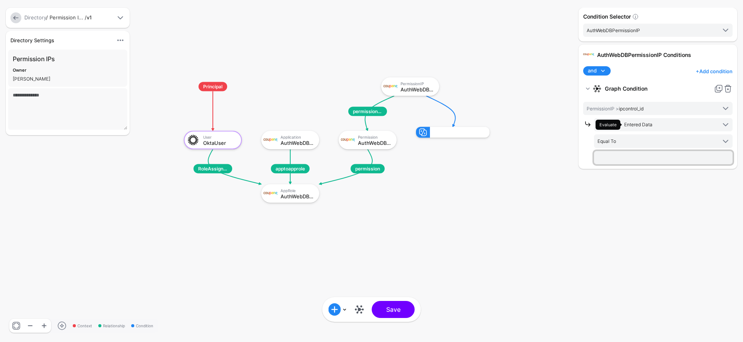
click at [619, 159] on input "text" at bounding box center [663, 157] width 139 height 13
type input "*"
click at [589, 188] on div "Condition Selector AuthWebDBPermissionIP OktaUser AuthWebDBAppRole AuthWebDBApp…" at bounding box center [658, 171] width 163 height 326
click at [17, 15] on link at bounding box center [15, 17] width 11 height 11
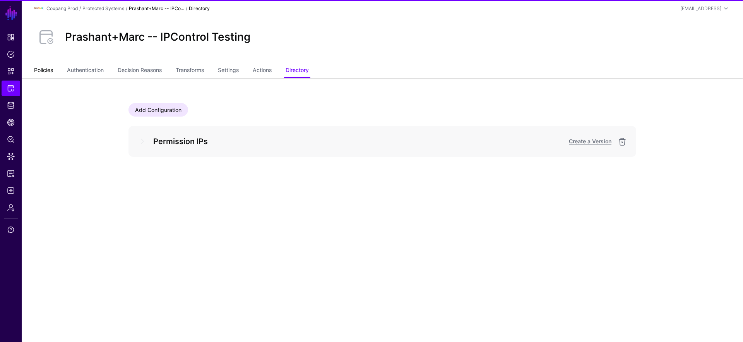
click at [39, 68] on link "Policies" at bounding box center [43, 70] width 19 height 15
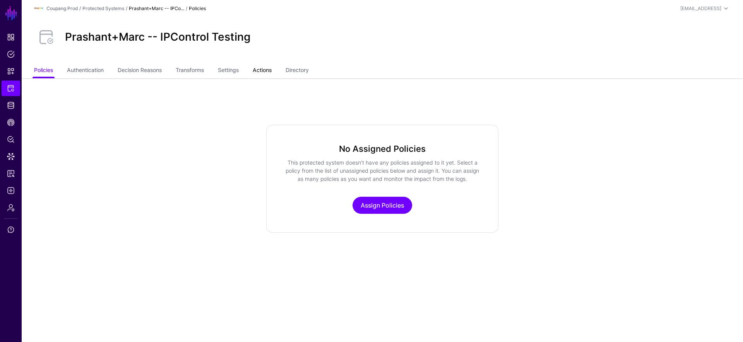
click at [263, 69] on link "Actions" at bounding box center [262, 70] width 19 height 15
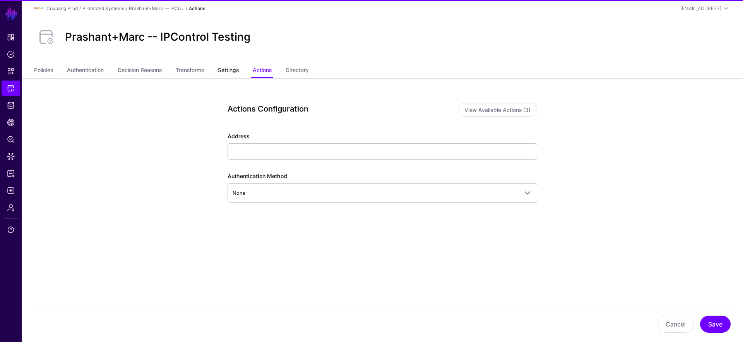
click at [231, 71] on link "Settings" at bounding box center [228, 70] width 21 height 15
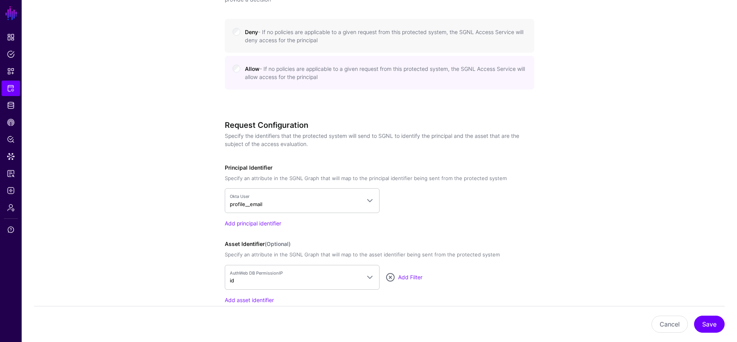
scroll to position [514, 0]
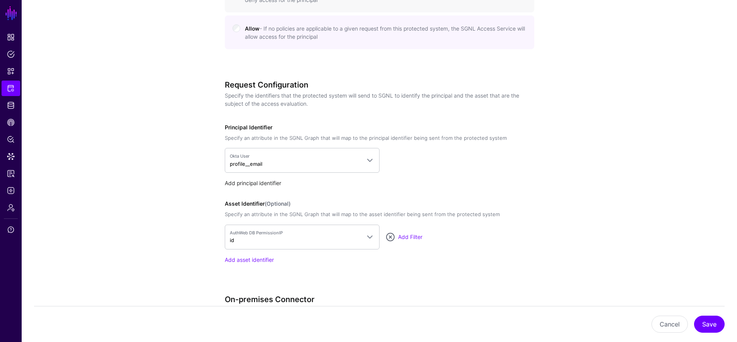
click at [259, 185] on link "Add principal identifier" at bounding box center [253, 183] width 56 height 7
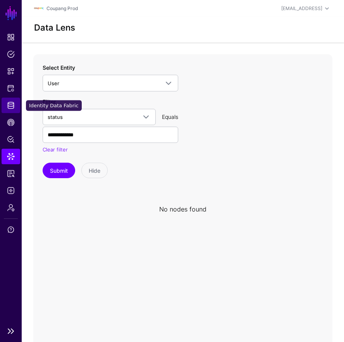
click at [14, 106] on span "Identity Data Fabric" at bounding box center [11, 105] width 8 height 8
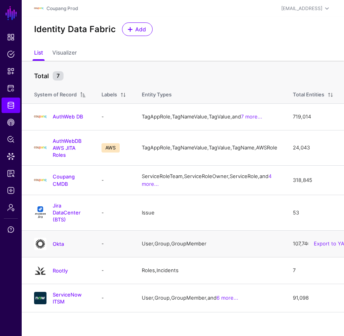
scroll to position [15, 0]
click at [55, 247] on link "Okta" at bounding box center [58, 244] width 11 height 6
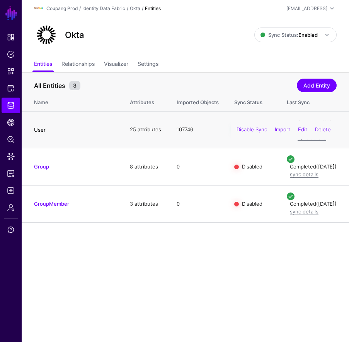
click at [35, 133] on link "User" at bounding box center [40, 130] width 12 height 6
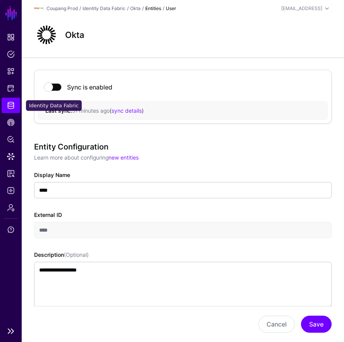
click at [8, 103] on span "Identity Data Fabric" at bounding box center [11, 105] width 8 height 8
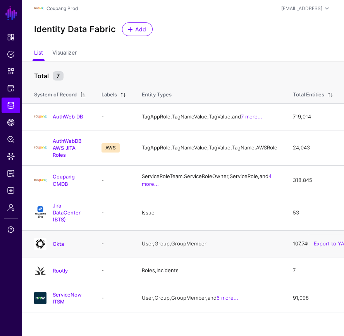
click at [59, 247] on h4 "Okta" at bounding box center [69, 243] width 33 height 7
click at [58, 247] on link "Okta" at bounding box center [58, 244] width 11 height 6
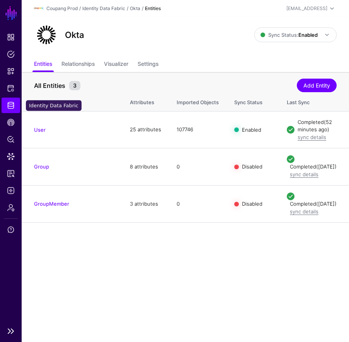
click at [13, 104] on span "Identity Data Fabric" at bounding box center [11, 105] width 8 height 8
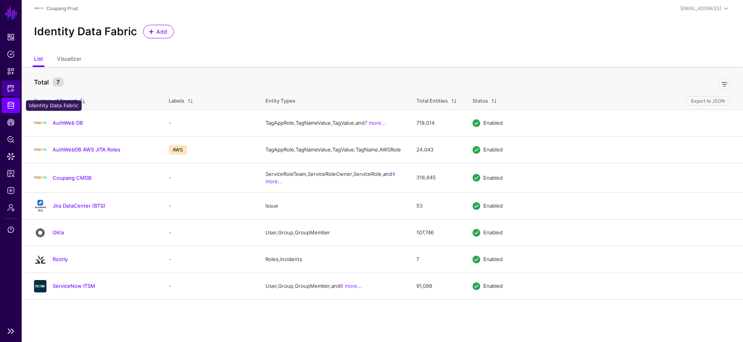
click at [15, 88] on link "Protected Systems" at bounding box center [11, 87] width 19 height 15
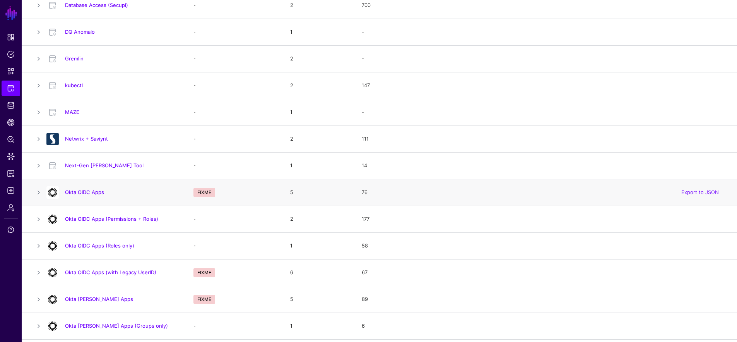
scroll to position [357, 0]
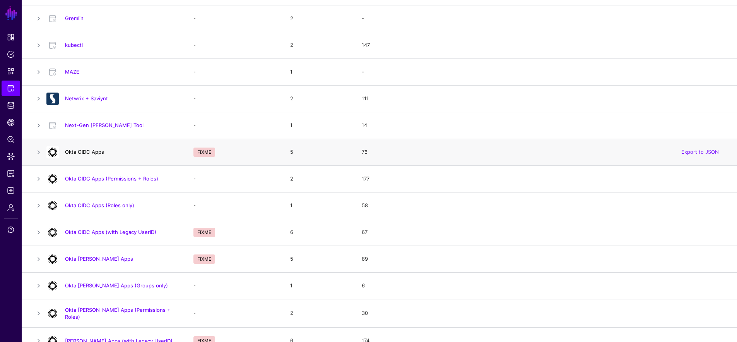
click at [86, 152] on link "Okta OIDC Apps" at bounding box center [84, 152] width 39 height 6
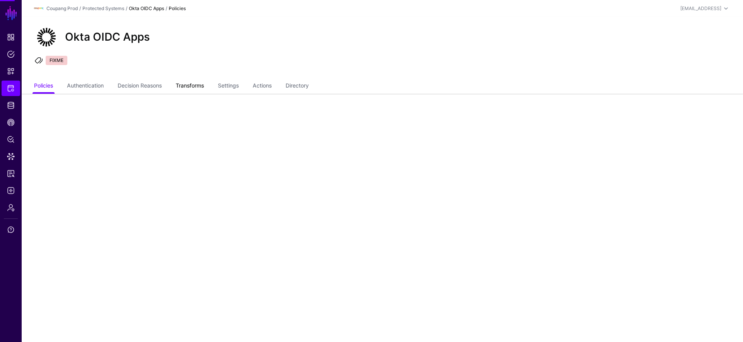
click at [197, 83] on link "Transforms" at bounding box center [190, 86] width 28 height 15
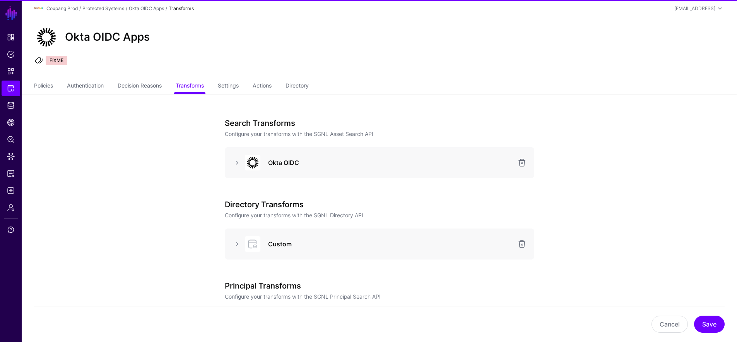
scroll to position [85, 0]
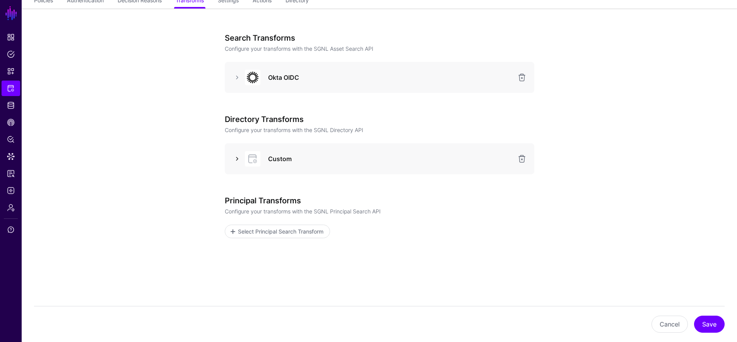
click at [238, 158] on link at bounding box center [237, 158] width 9 height 9
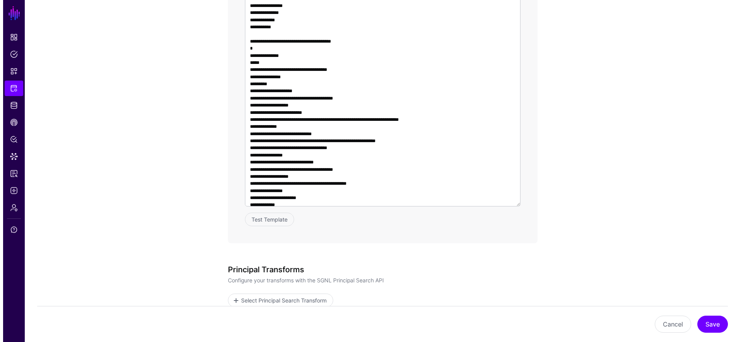
scroll to position [363, 0]
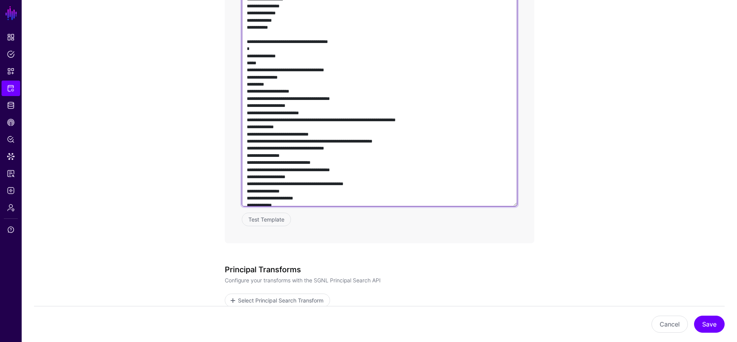
drag, startPoint x: 348, startPoint y: 134, endPoint x: 247, endPoint y: 135, distance: 100.6
click at [247, 135] on textarea at bounding box center [380, 96] width 276 height 222
click at [324, 132] on textarea at bounding box center [380, 96] width 276 height 222
drag, startPoint x: 344, startPoint y: 134, endPoint x: 233, endPoint y: 114, distance: 112.4
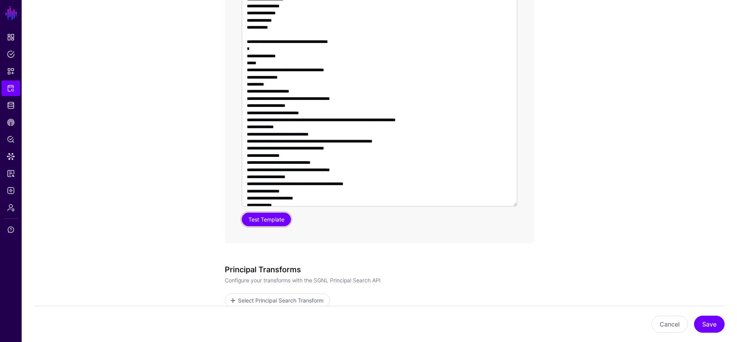
click at [270, 216] on button "Test Template" at bounding box center [266, 219] width 49 height 14
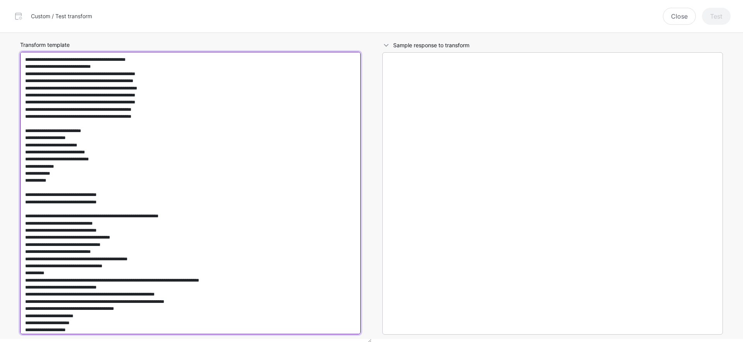
click at [232, 169] on textarea "Transform template" at bounding box center [190, 193] width 341 height 282
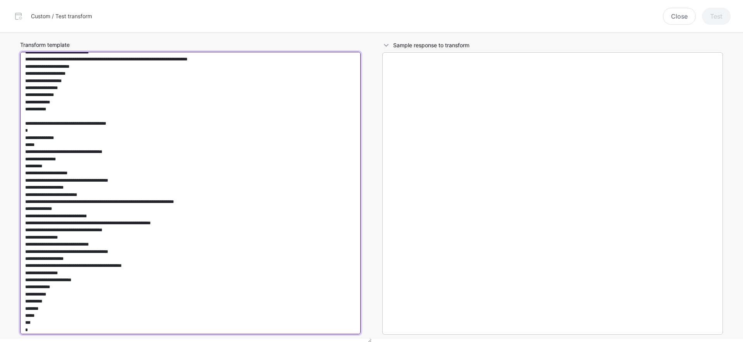
scroll to position [352, 0]
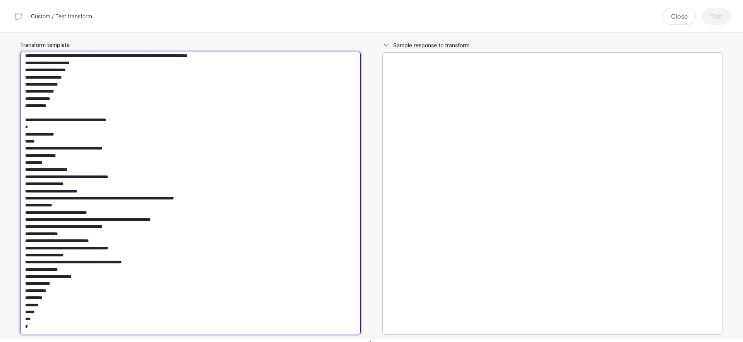
click at [224, 205] on textarea "Transform template" at bounding box center [190, 193] width 341 height 282
paste textarea "**********"
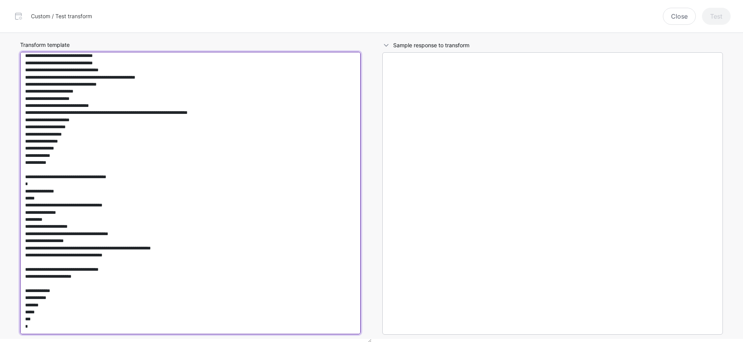
scroll to position [291, 0]
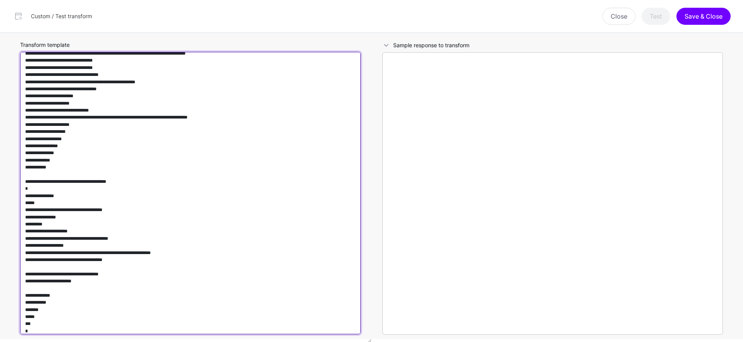
type textarea "**********"
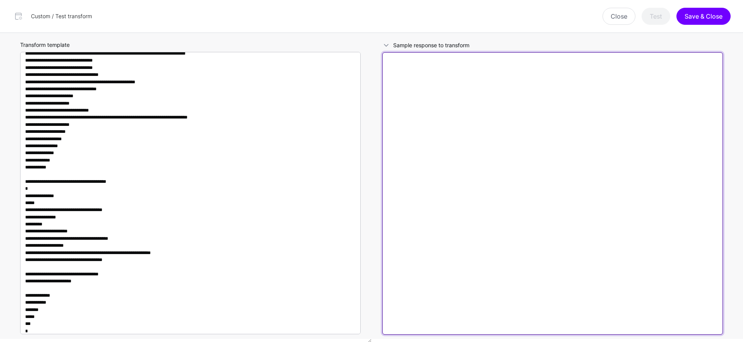
click at [349, 155] on textarea at bounding box center [552, 193] width 341 height 282
click at [349, 224] on textarea at bounding box center [552, 193] width 341 height 282
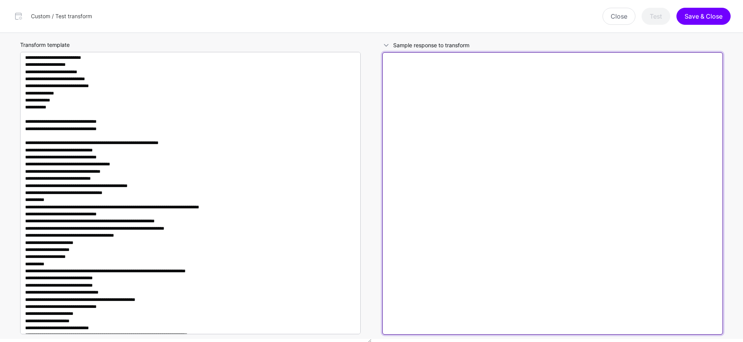
scroll to position [0, 0]
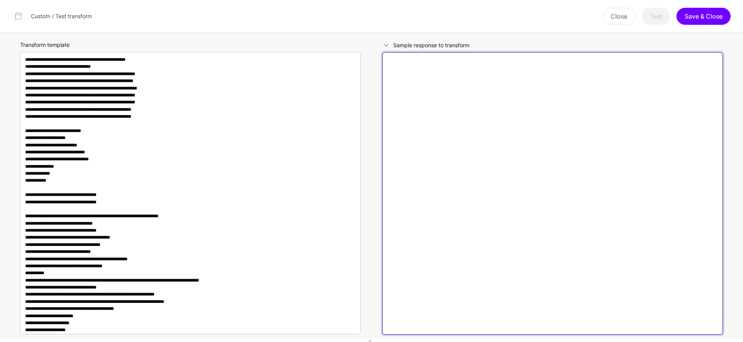
click at [349, 120] on textarea at bounding box center [552, 193] width 341 height 282
paste textarea "**********"
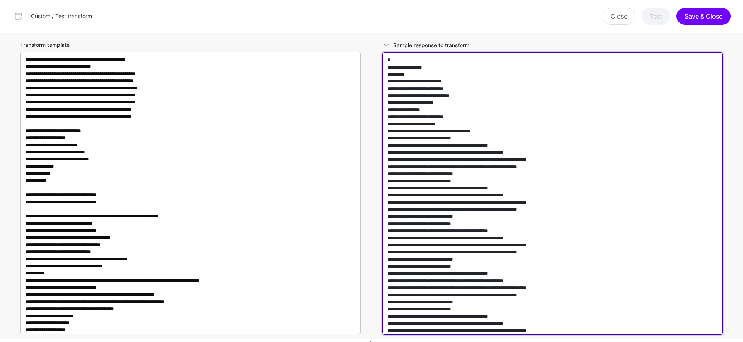
scroll to position [41517, 0]
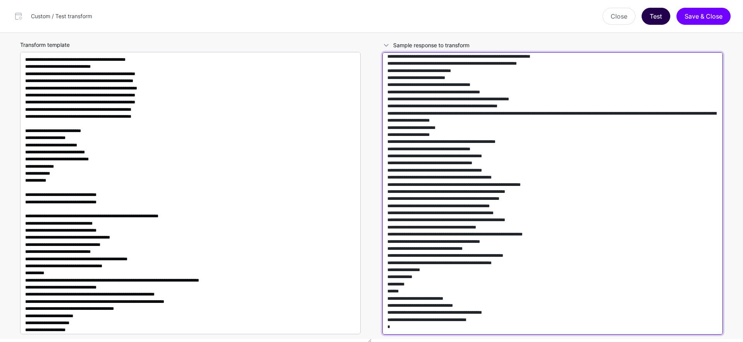
type textarea "**********"
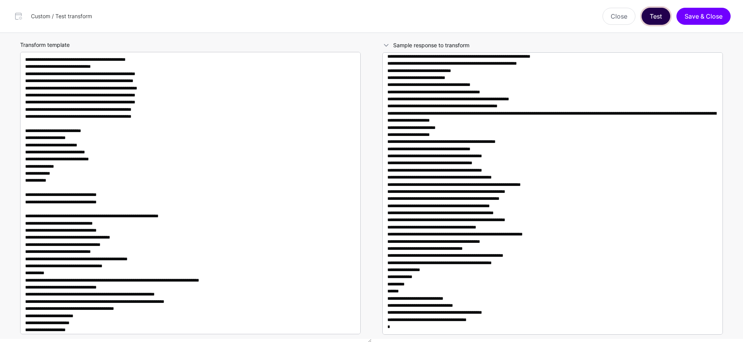
click at [349, 16] on button "Test" at bounding box center [656, 16] width 29 height 17
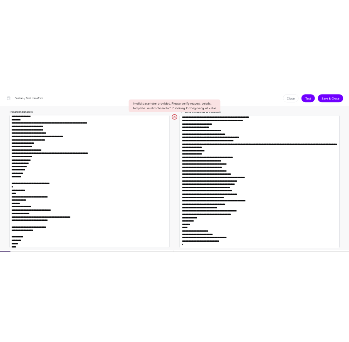
scroll to position [295, 0]
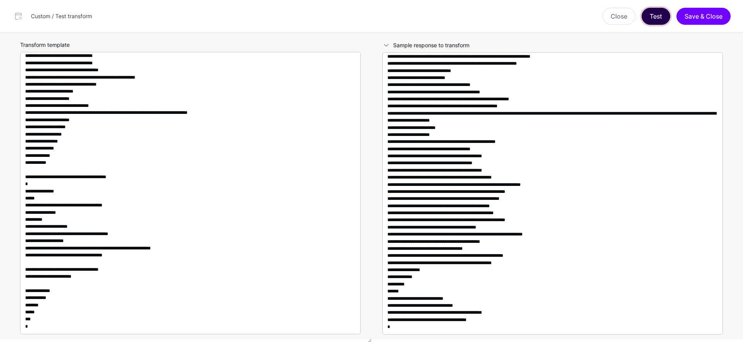
click at [349, 14] on button "Test" at bounding box center [656, 16] width 29 height 17
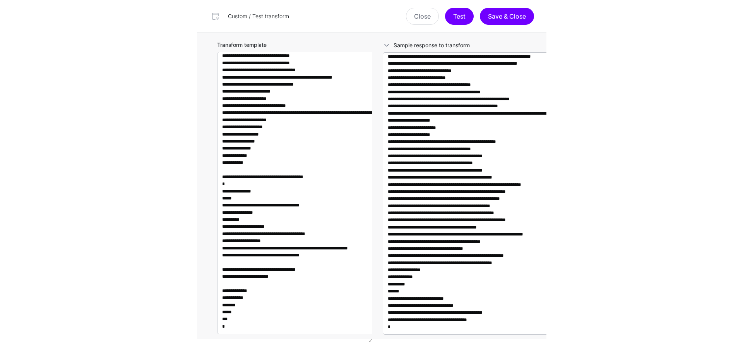
scroll to position [71594, 0]
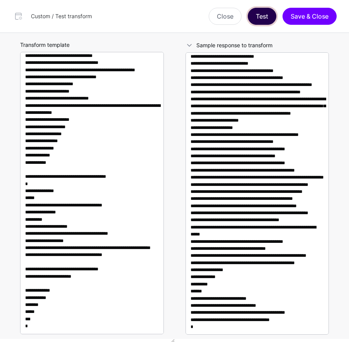
click at [267, 19] on button "Test" at bounding box center [262, 16] width 29 height 17
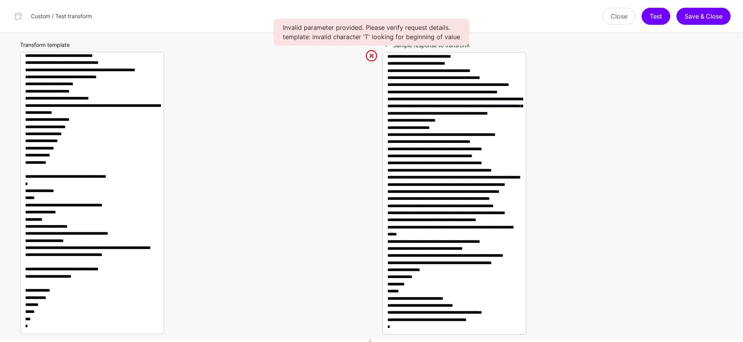
scroll to position [363, 0]
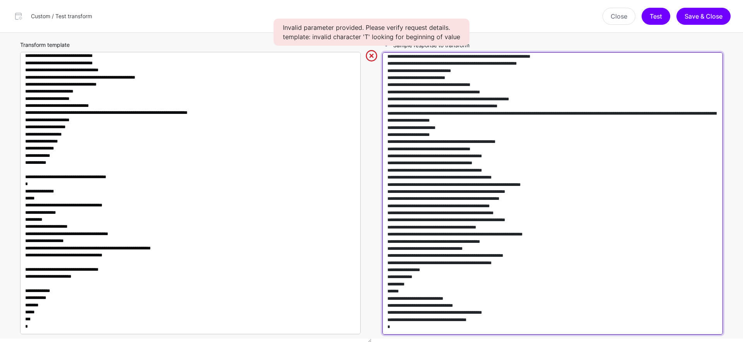
click at [349, 214] on textarea at bounding box center [552, 193] width 341 height 282
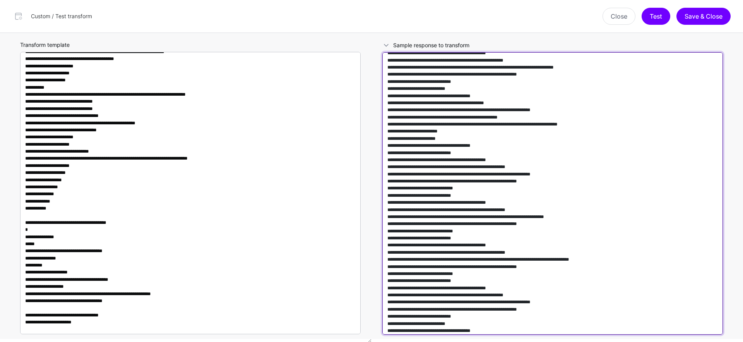
scroll to position [295, 0]
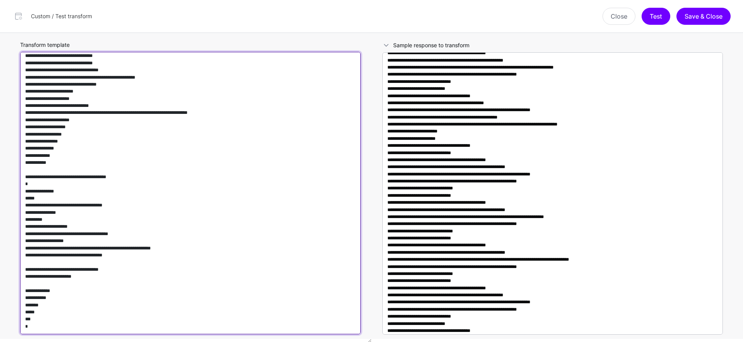
drag, startPoint x: 143, startPoint y: 270, endPoint x: 74, endPoint y: 271, distance: 68.5
click at [74, 271] on textarea "Transform template" at bounding box center [190, 193] width 341 height 282
click at [82, 272] on textarea "Transform template" at bounding box center [190, 193] width 341 height 282
drag, startPoint x: 138, startPoint y: 269, endPoint x: 66, endPoint y: 267, distance: 72.4
click at [66, 267] on textarea "Transform template" at bounding box center [190, 193] width 341 height 282
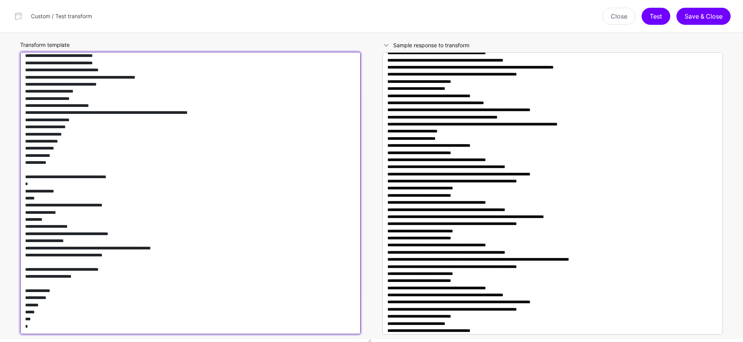
paste textarea
click at [94, 263] on textarea "Transform template" at bounding box center [190, 193] width 341 height 282
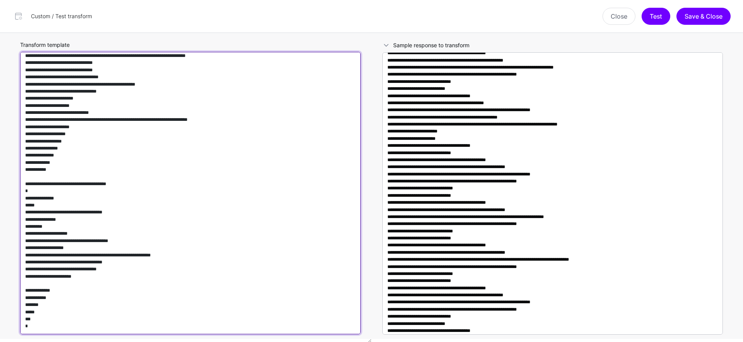
scroll to position [288, 0]
type textarea "**********"
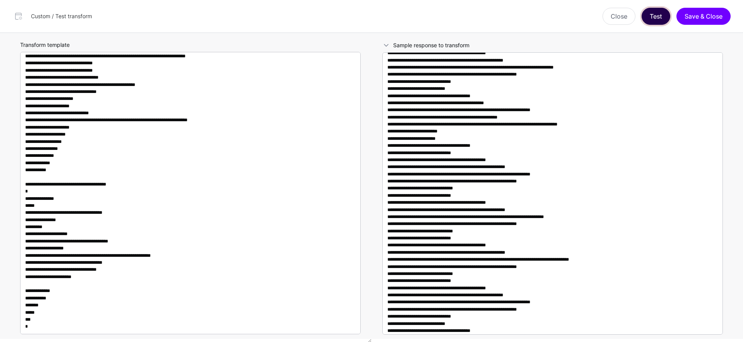
click at [349, 19] on button "Test" at bounding box center [656, 16] width 29 height 17
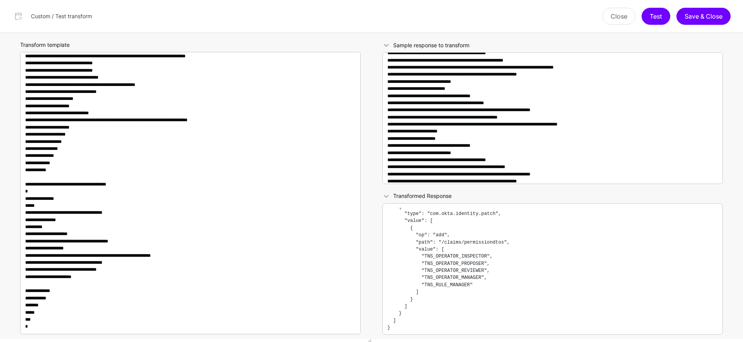
scroll to position [19, 0]
click at [349, 22] on button "Save & Close" at bounding box center [703, 16] width 54 height 17
type textarea "**********"
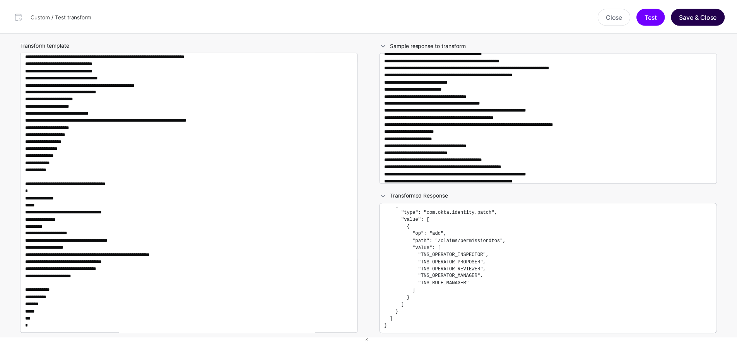
scroll to position [348, 0]
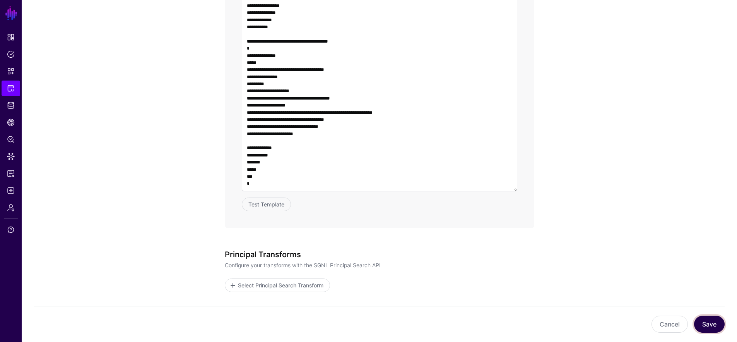
click at [349, 330] on button "Save" at bounding box center [709, 323] width 31 height 17
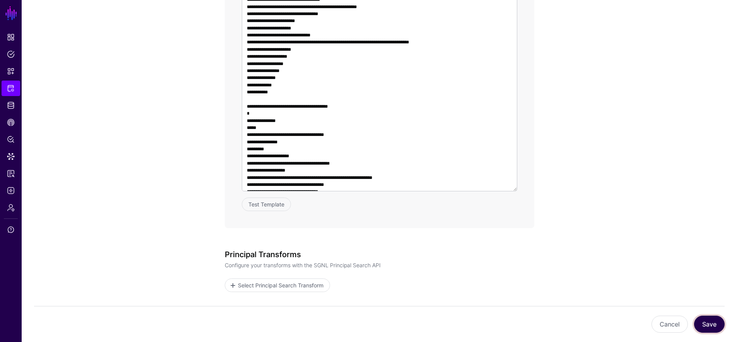
scroll to position [272, 0]
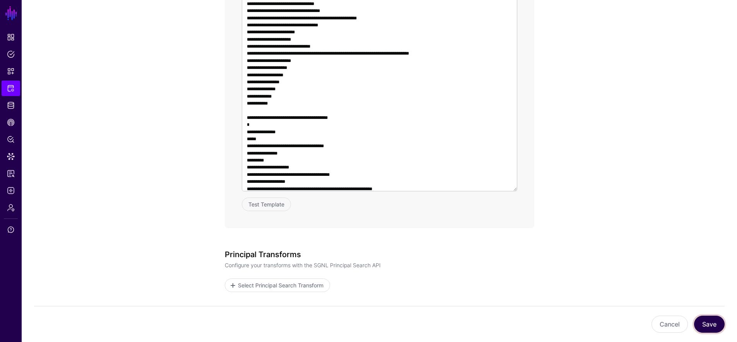
click at [349, 325] on button "Save" at bounding box center [709, 323] width 31 height 17
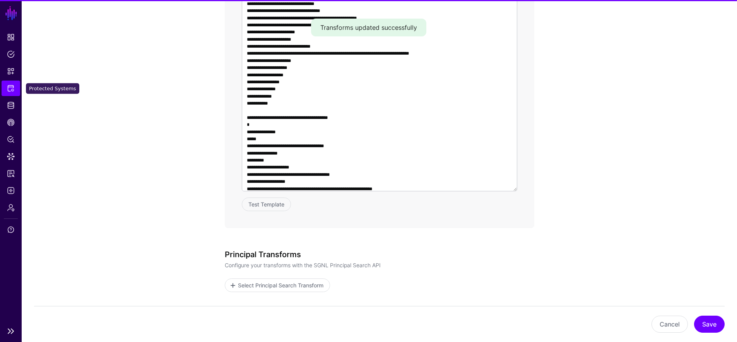
click at [17, 89] on link "Protected Systems" at bounding box center [11, 87] width 19 height 15
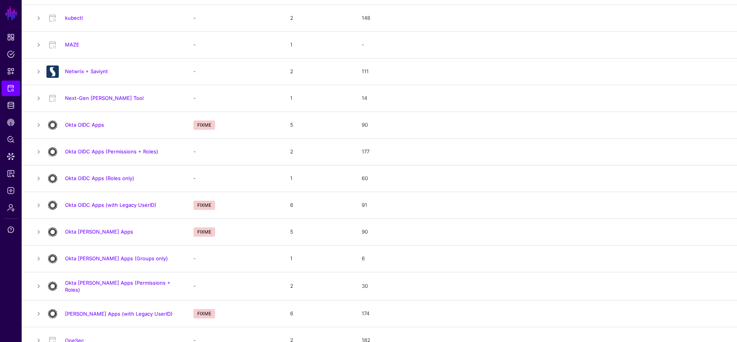
scroll to position [408, 0]
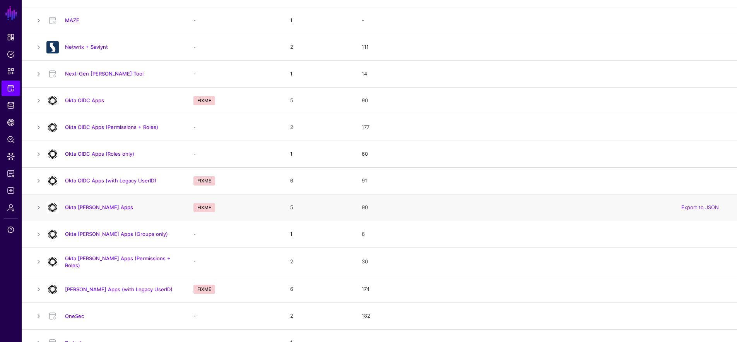
click at [93, 212] on div "Okta [PERSON_NAME] Apps" at bounding box center [112, 207] width 138 height 12
click at [94, 211] on div "Okta [PERSON_NAME] Apps" at bounding box center [112, 207] width 138 height 12
click at [94, 209] on link "Okta [PERSON_NAME] Apps" at bounding box center [99, 207] width 68 height 6
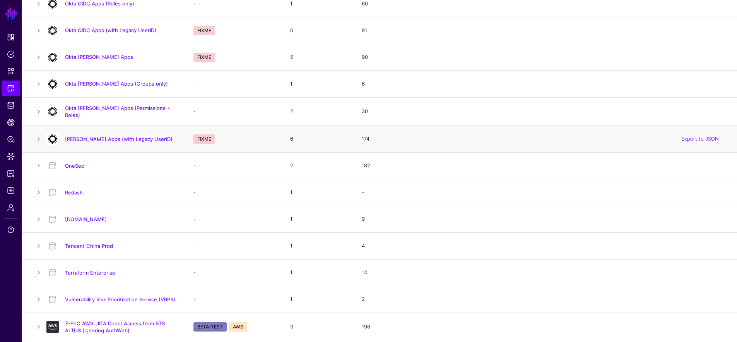
scroll to position [583, 0]
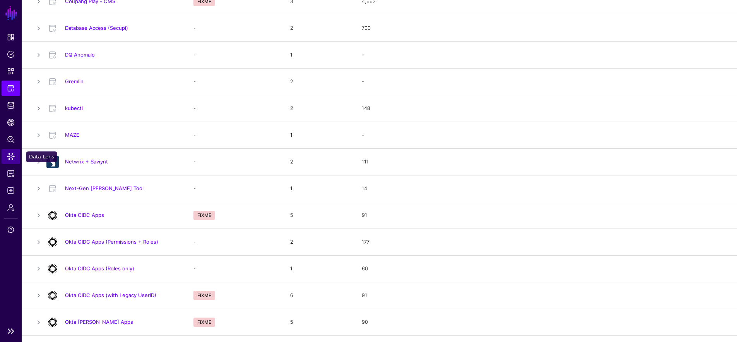
click at [15, 155] on link "Data Lens" at bounding box center [11, 156] width 19 height 15
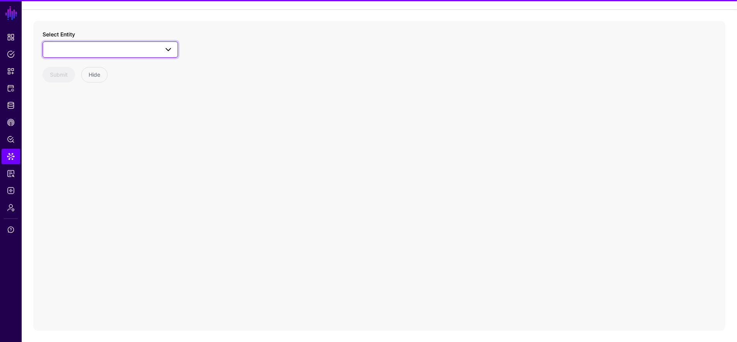
click at [111, 51] on span at bounding box center [110, 49] width 125 height 9
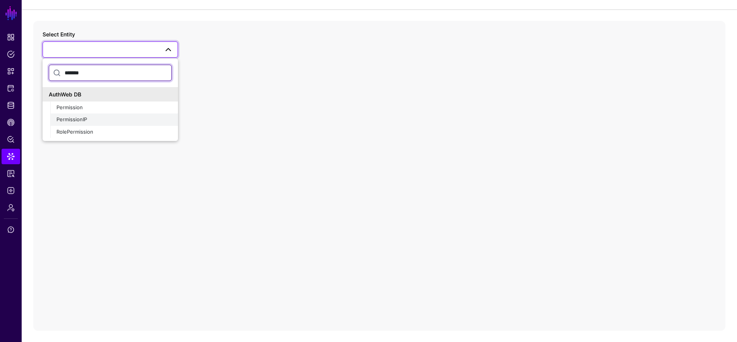
type input "*******"
click at [89, 118] on div "PermissionIP" at bounding box center [113, 120] width 115 height 8
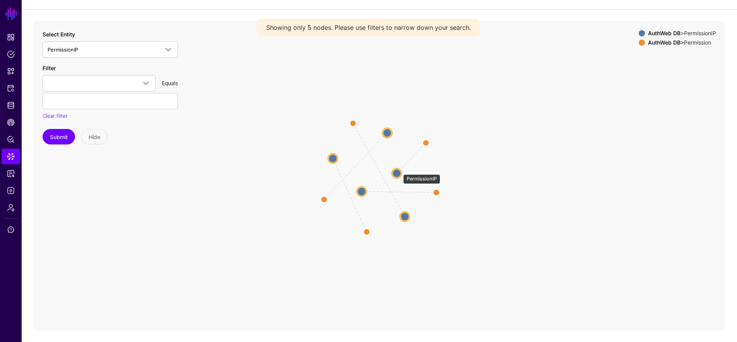
click at [349, 170] on circle at bounding box center [396, 172] width 9 height 9
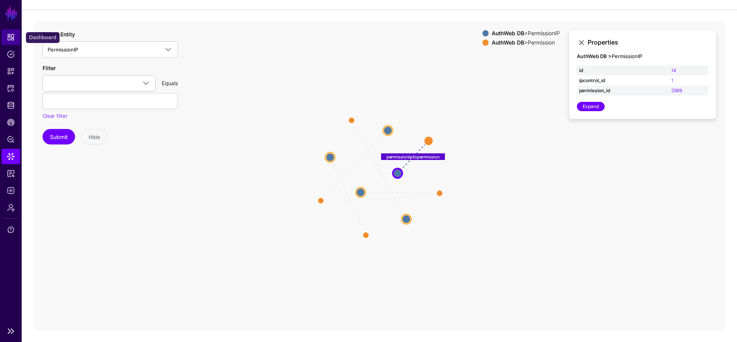
click at [18, 37] on link "Dashboard" at bounding box center [11, 36] width 19 height 15
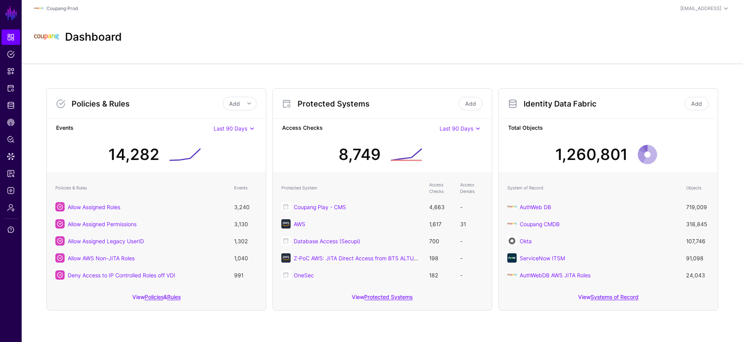
click at [349, 292] on div "View Systems of Record" at bounding box center [608, 299] width 219 height 22
click at [349, 296] on link "Systems of Record" at bounding box center [615, 296] width 48 height 7
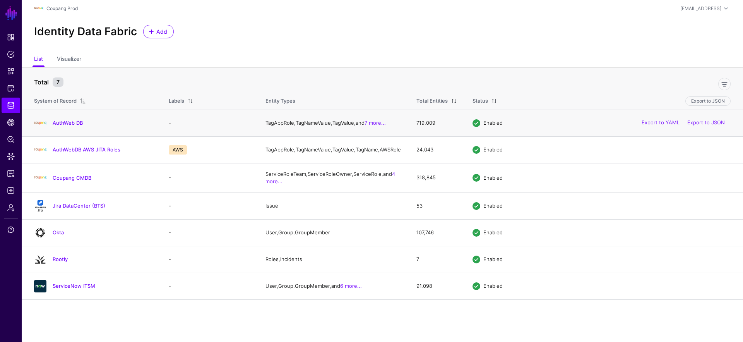
click at [68, 120] on div "AuthWeb DB" at bounding box center [93, 123] width 125 height 12
click at [69, 122] on link "AuthWeb DB" at bounding box center [68, 123] width 30 height 6
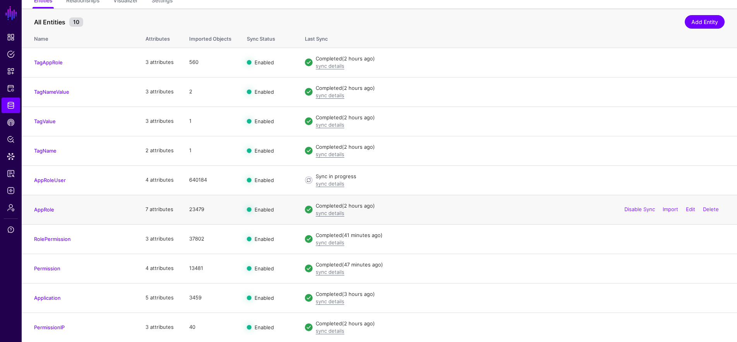
scroll to position [70, 0]
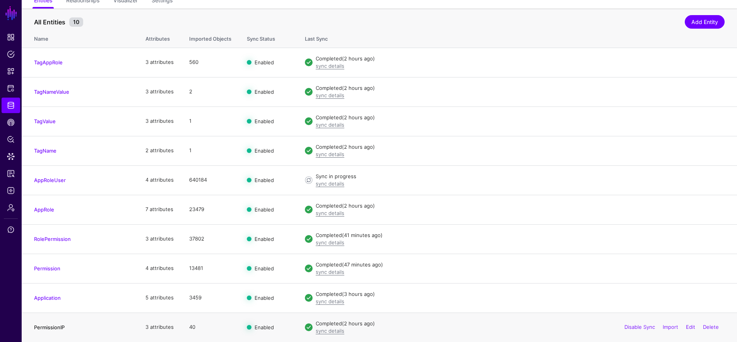
click at [50, 326] on link "PermissionIP" at bounding box center [49, 327] width 31 height 6
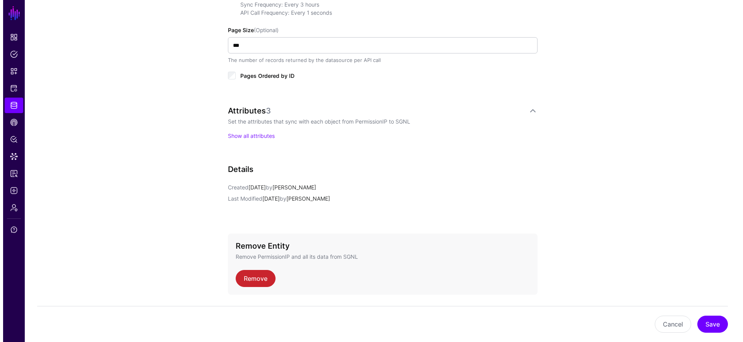
scroll to position [438, 0]
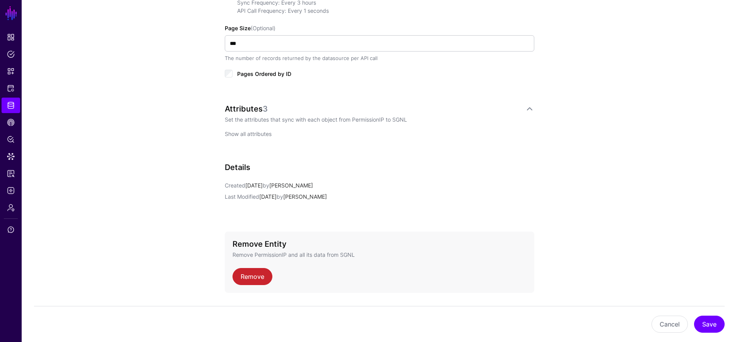
click at [248, 132] on link "Show all attributes" at bounding box center [248, 133] width 47 height 7
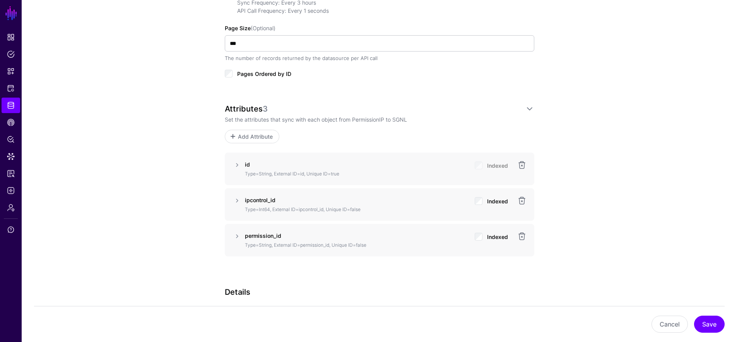
click at [263, 126] on div "Attributes 3 Set the attributes that sync with each object from PermissionIP to…" at bounding box center [380, 123] width 310 height 39
click at [258, 134] on span "Add Attribute" at bounding box center [255, 136] width 37 height 8
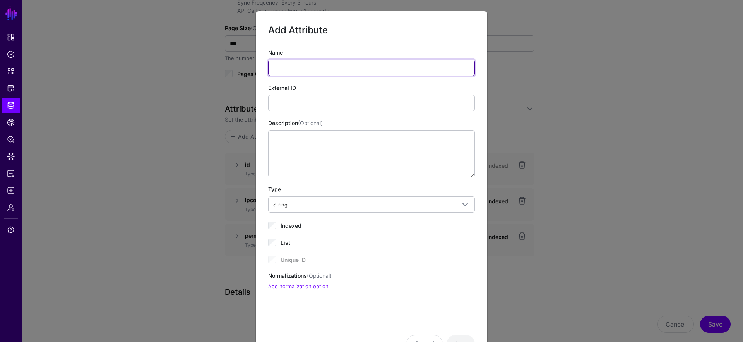
click at [300, 68] on input "Name" at bounding box center [371, 68] width 207 height 16
click at [349, 71] on input "**********" at bounding box center [371, 68] width 207 height 16
type input "**********"
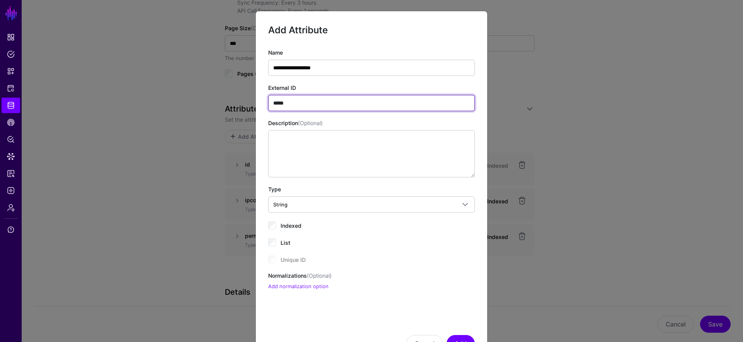
type input "**********"
click at [286, 228] on span "Indexed" at bounding box center [291, 225] width 21 height 7
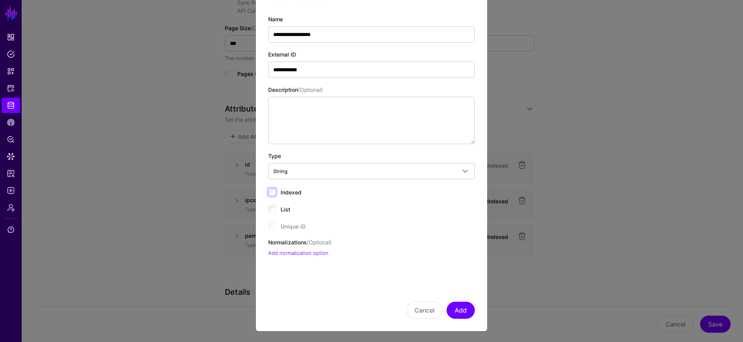
scroll to position [34, 0]
click at [349, 310] on button "Add" at bounding box center [461, 309] width 28 height 17
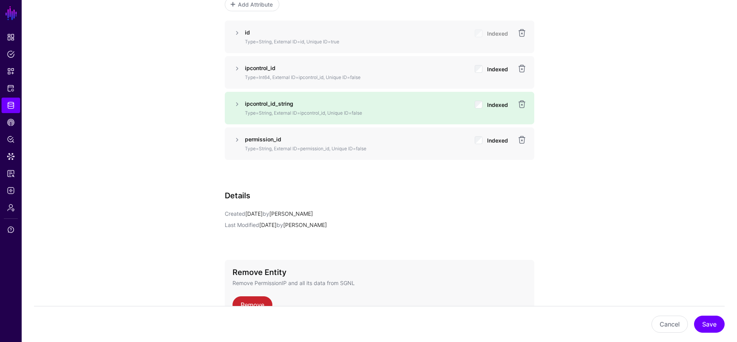
scroll to position [549, 0]
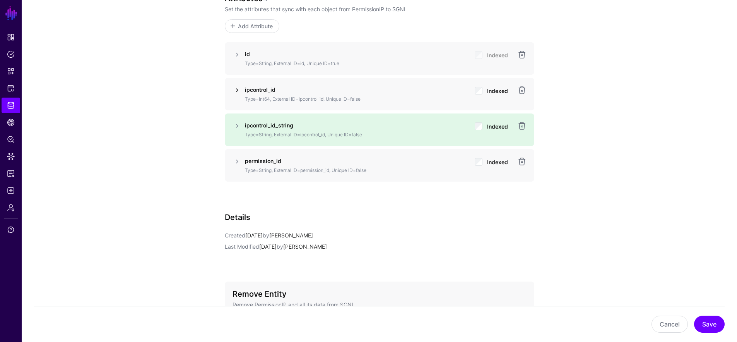
click at [236, 89] on link at bounding box center [237, 90] width 9 height 9
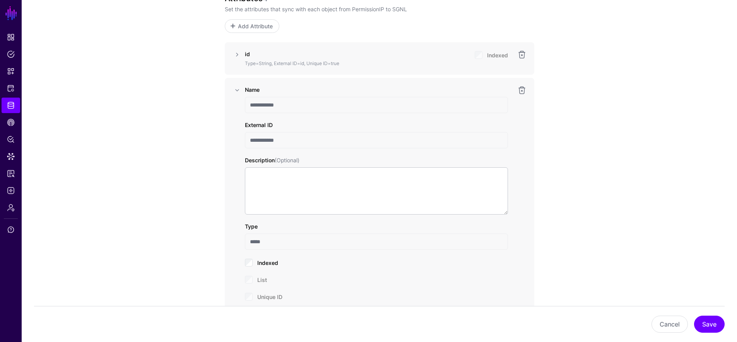
drag, startPoint x: 288, startPoint y: 138, endPoint x: 223, endPoint y: 140, distance: 65.4
click at [224, 139] on div "**********" at bounding box center [379, 66] width 359 height 1103
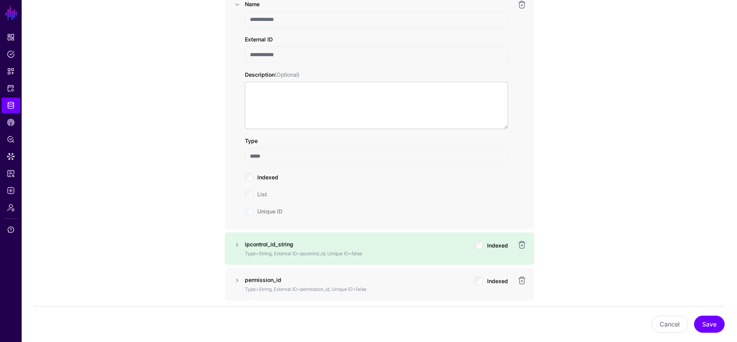
scroll to position [636, 0]
click at [235, 245] on link at bounding box center [237, 242] width 9 height 9
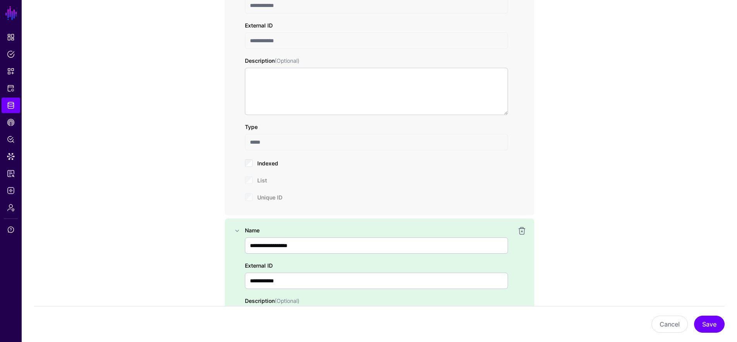
scroll to position [719, 0]
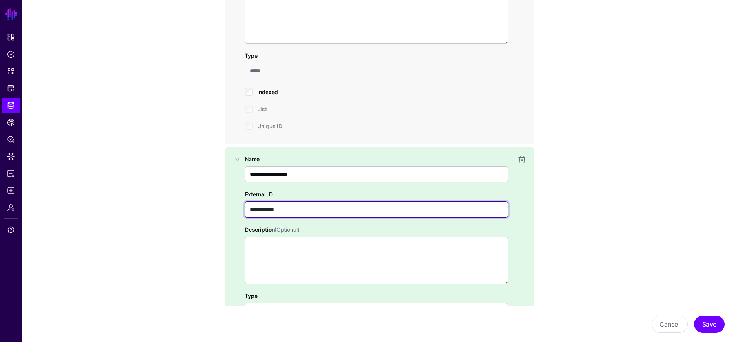
drag, startPoint x: 284, startPoint y: 208, endPoint x: 204, endPoint y: 197, distance: 80.8
click at [204, 197] on div "**********" at bounding box center [379, 11] width 359 height 1334
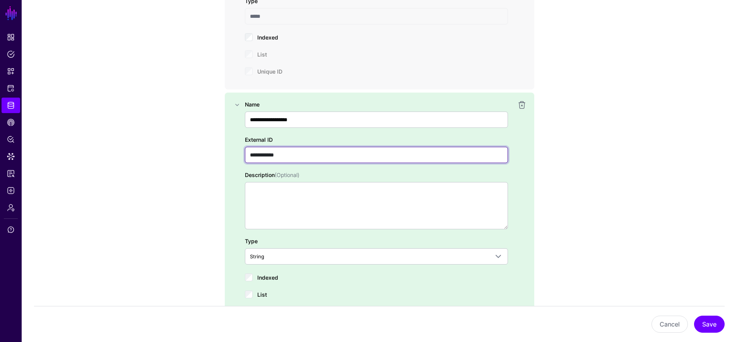
scroll to position [883, 0]
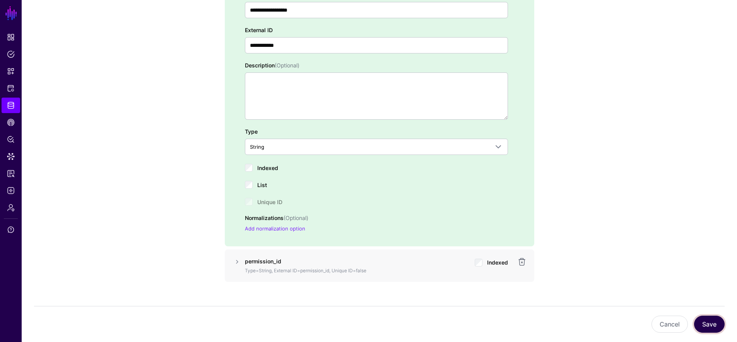
click at [349, 329] on button "Save" at bounding box center [709, 323] width 31 height 17
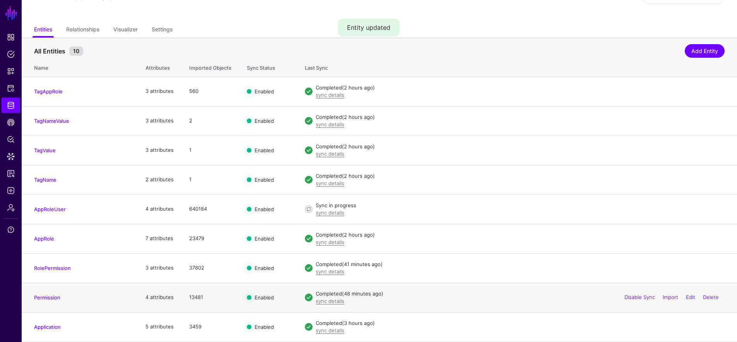
scroll to position [70, 0]
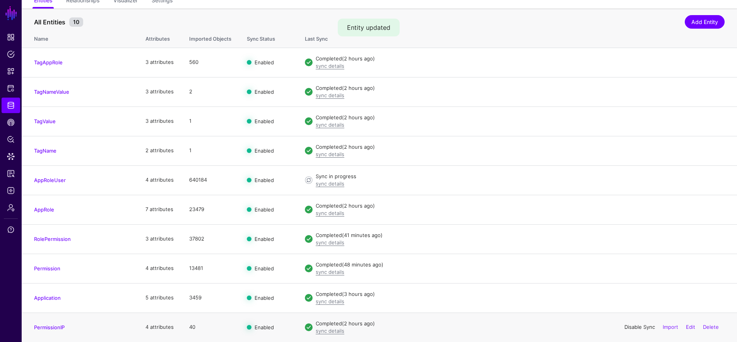
click at [349, 326] on link "Disable Sync" at bounding box center [640, 327] width 31 height 6
click at [349, 326] on link "Enable Sync" at bounding box center [640, 327] width 29 height 6
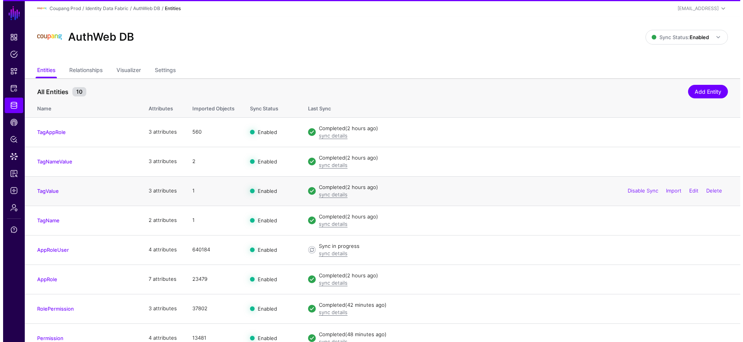
scroll to position [70, 0]
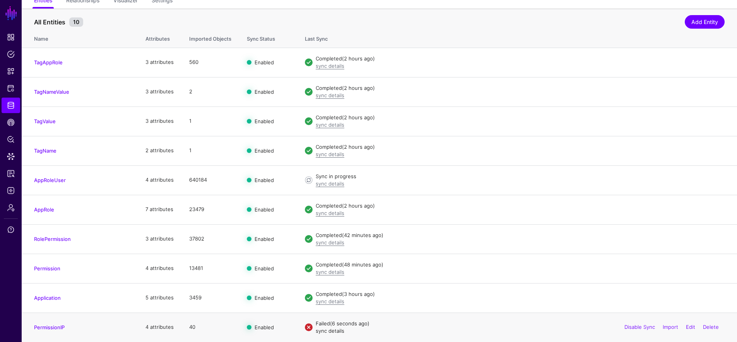
click at [329, 330] on link "sync details" at bounding box center [330, 330] width 29 height 6
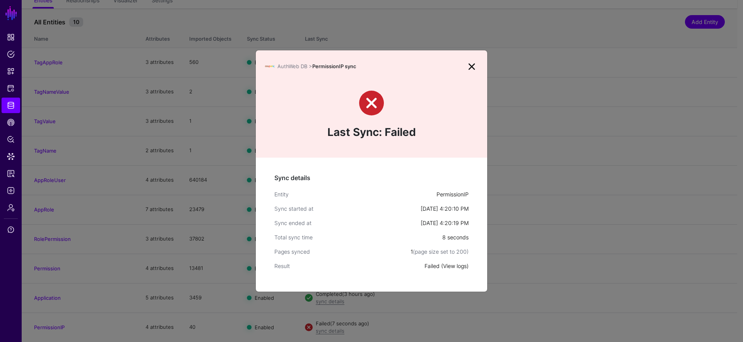
click at [458, 268] on link "View logs" at bounding box center [455, 265] width 24 height 7
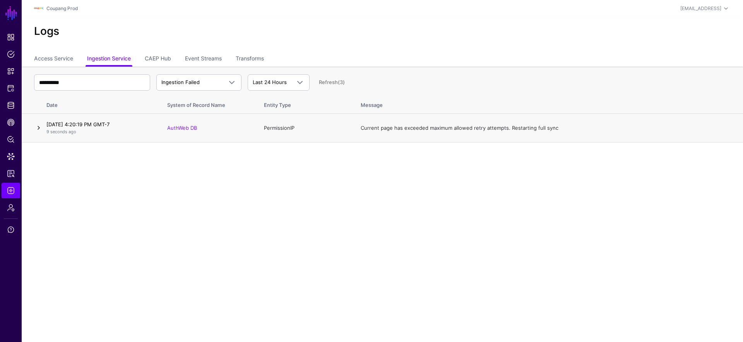
click at [40, 127] on link at bounding box center [38, 127] width 9 height 9
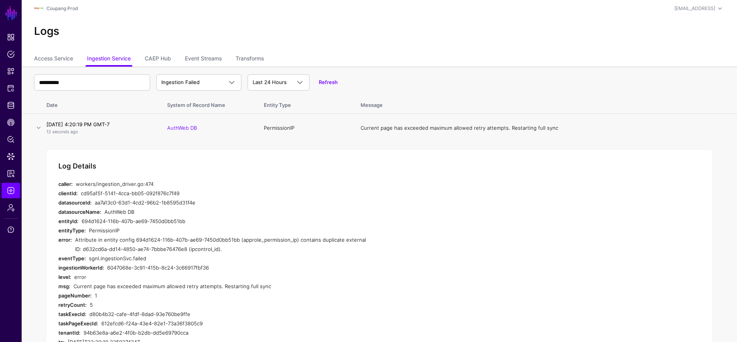
drag, startPoint x: 223, startPoint y: 247, endPoint x: 77, endPoint y: 242, distance: 145.6
click at [77, 242] on div "Attribute in entity config 694d1624-116b-407b-ae69-7450d0bb51bb (approle_permis…" at bounding box center [221, 244] width 293 height 19
click at [232, 249] on div "Attribute in entity config 694d1624-116b-407b-ae69-7450d0bb51bb (approle_permis…" at bounding box center [221, 244] width 293 height 19
click at [12, 106] on span "Identity Data Fabric" at bounding box center [11, 105] width 8 height 8
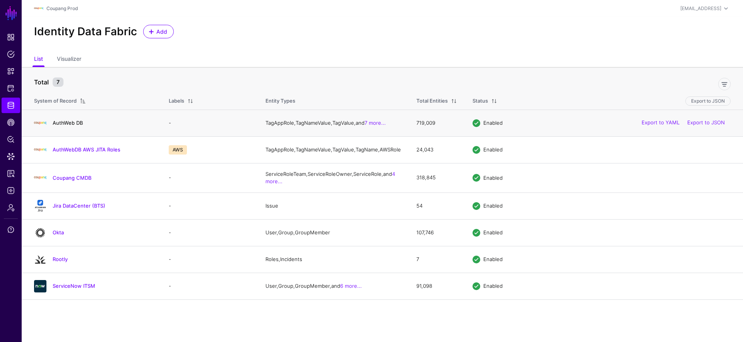
click at [61, 124] on link "AuthWeb DB" at bounding box center [68, 123] width 30 height 6
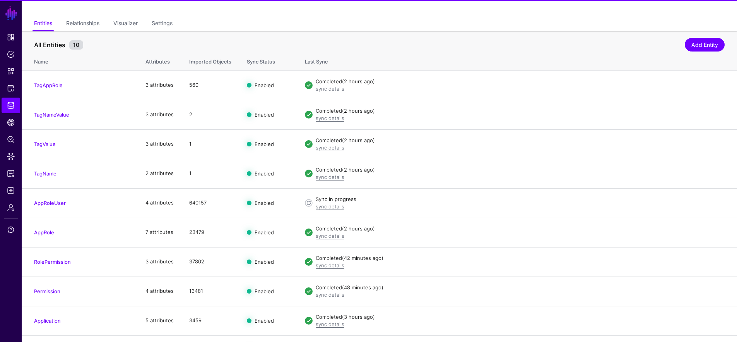
scroll to position [70, 0]
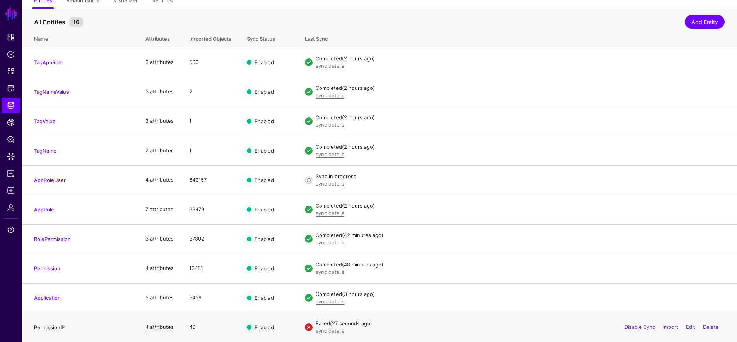
click at [48, 326] on link "PermissionIP" at bounding box center [49, 327] width 31 height 6
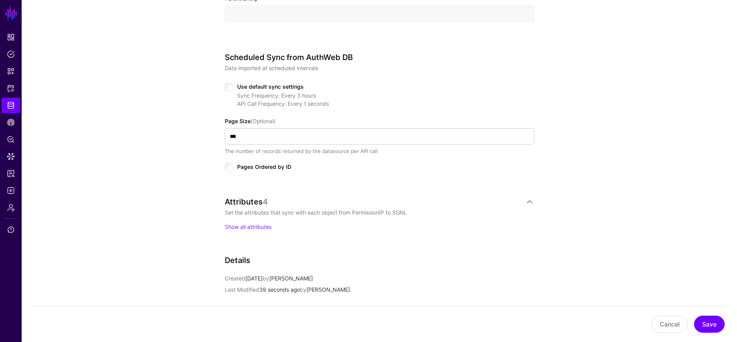
scroll to position [439, 0]
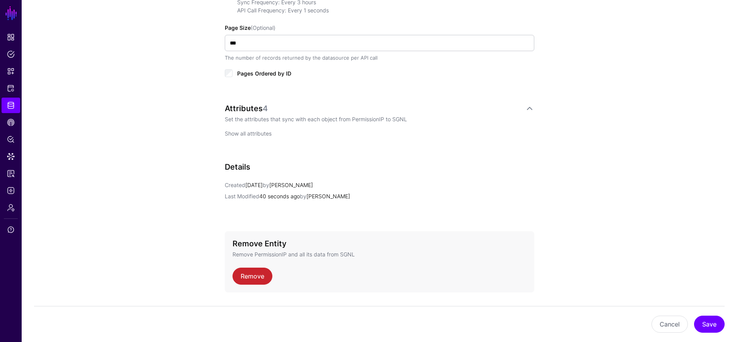
click at [257, 132] on link "Show all attributes" at bounding box center [248, 133] width 47 height 7
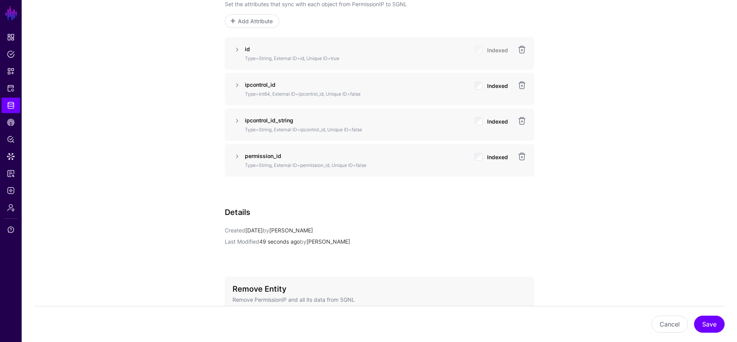
scroll to position [566, 0]
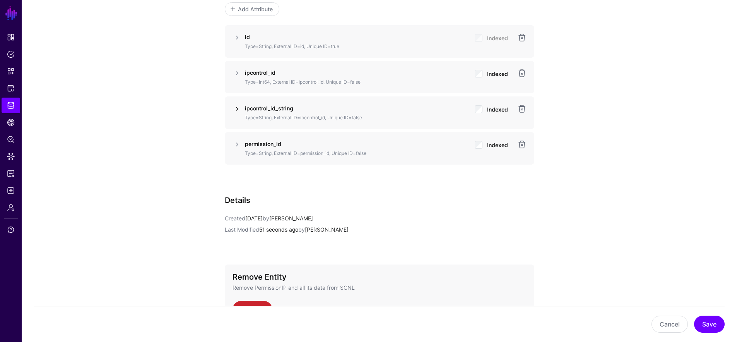
click at [238, 108] on link at bounding box center [237, 108] width 9 height 9
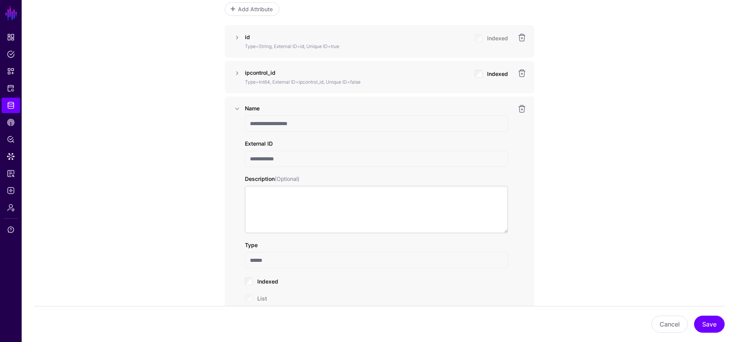
drag, startPoint x: 314, startPoint y: 158, endPoint x: 187, endPoint y: 150, distance: 127.6
click at [187, 150] on div "**********" at bounding box center [379, 63] width 715 height 1130
click at [524, 110] on link at bounding box center [521, 108] width 9 height 9
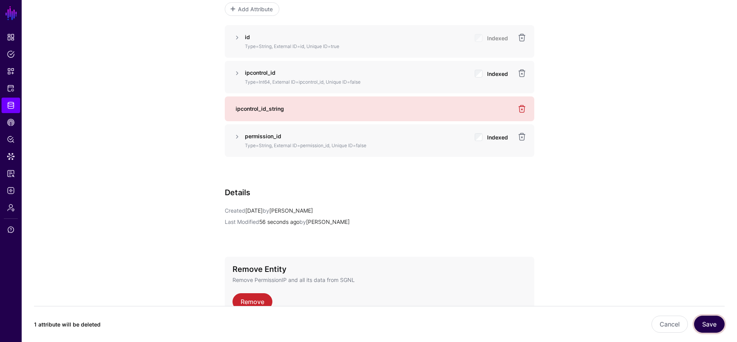
click at [710, 321] on button "Save" at bounding box center [709, 323] width 31 height 17
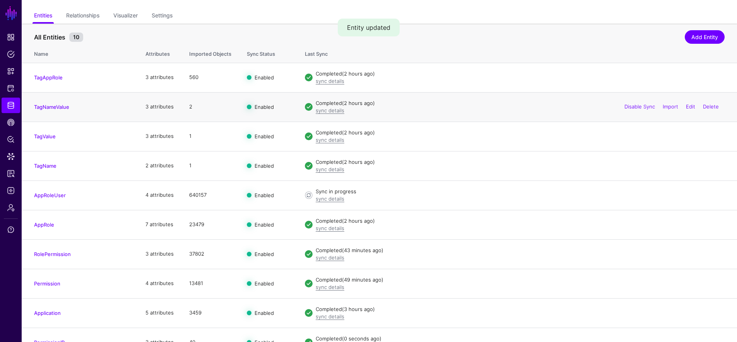
scroll to position [70, 0]
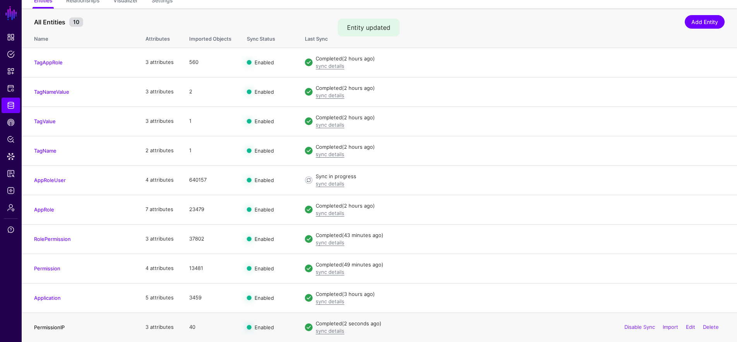
click at [40, 329] on link "PermissionIP" at bounding box center [49, 327] width 31 height 6
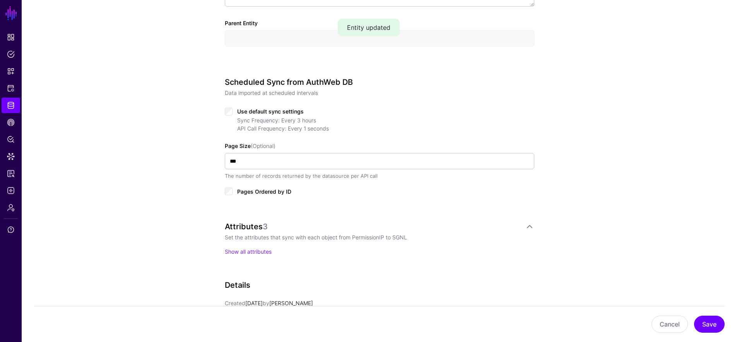
scroll to position [379, 0]
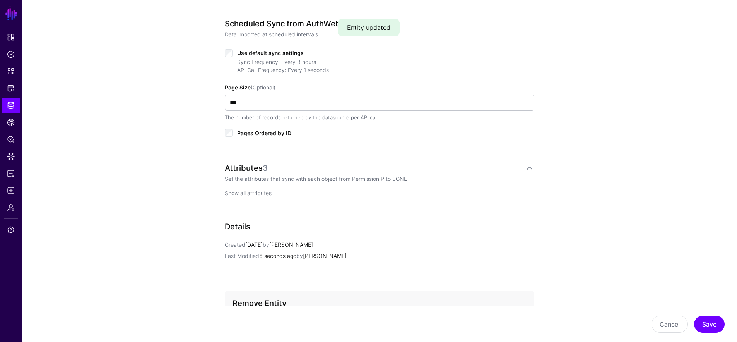
click at [238, 192] on link "Show all attributes" at bounding box center [248, 193] width 47 height 7
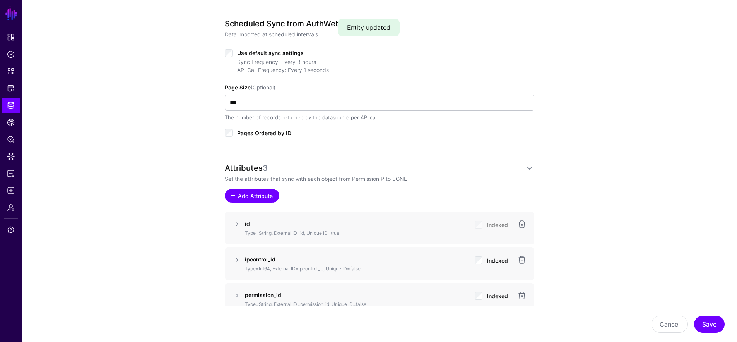
click at [250, 192] on span "Add Attribute" at bounding box center [255, 196] width 37 height 8
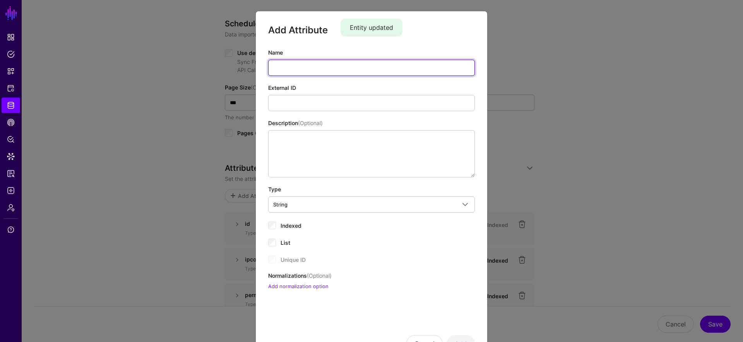
click at [312, 68] on input "Name" at bounding box center [371, 68] width 207 height 16
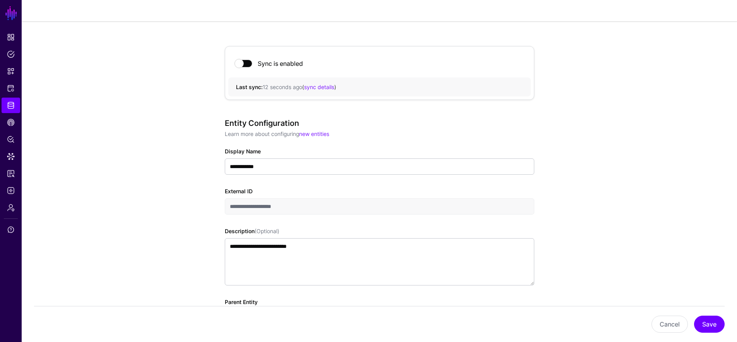
scroll to position [0, 0]
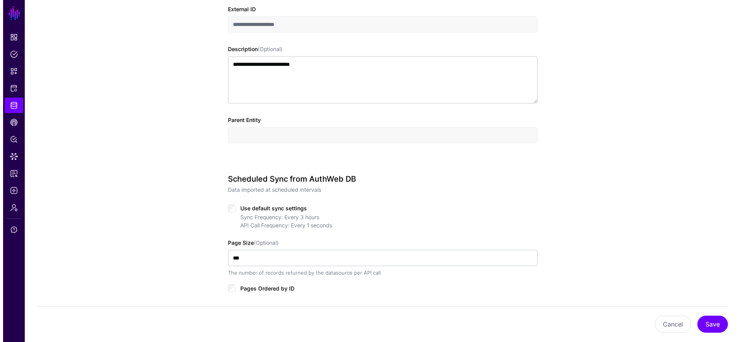
scroll to position [449, 0]
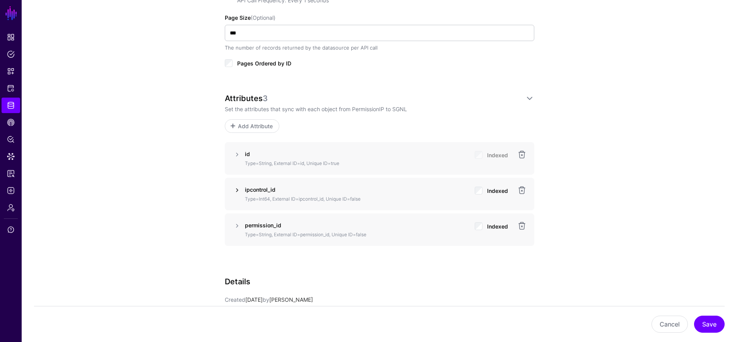
click at [233, 190] on link at bounding box center [237, 189] width 9 height 9
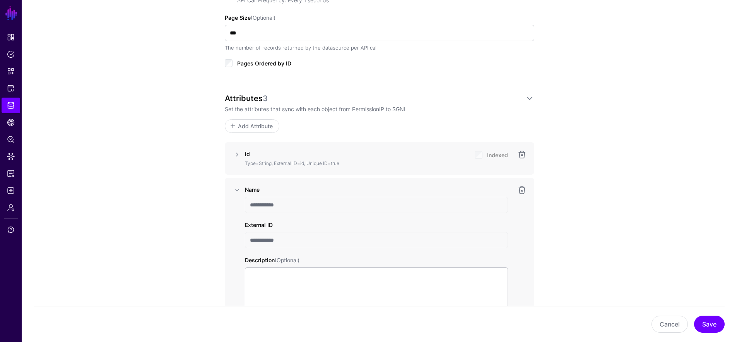
drag, startPoint x: 293, startPoint y: 240, endPoint x: 227, endPoint y: 236, distance: 65.9
click at [227, 236] on div "**********" at bounding box center [380, 296] width 310 height 237
click at [248, 125] on span "Add Attribute" at bounding box center [255, 126] width 37 height 8
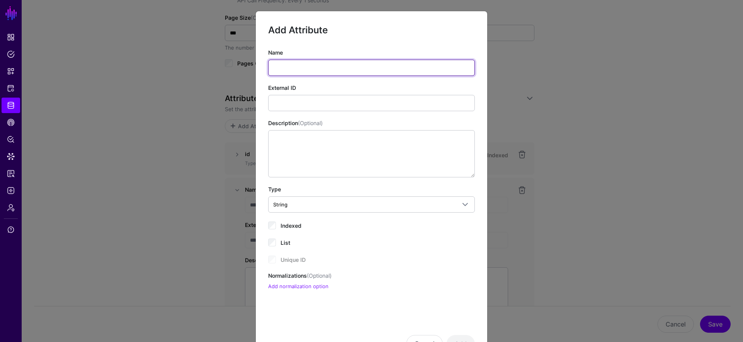
click at [317, 61] on input "Name" at bounding box center [371, 68] width 207 height 16
type input "**********"
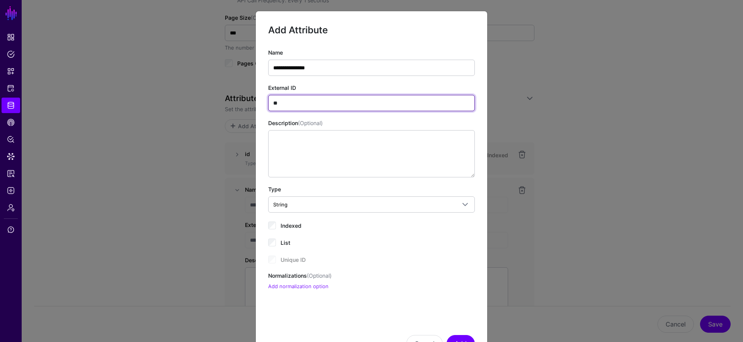
paste input "**********"
type input "**********"
click at [299, 222] on div "Indexed" at bounding box center [371, 224] width 207 height 9
click at [287, 226] on span "Indexed" at bounding box center [291, 225] width 21 height 7
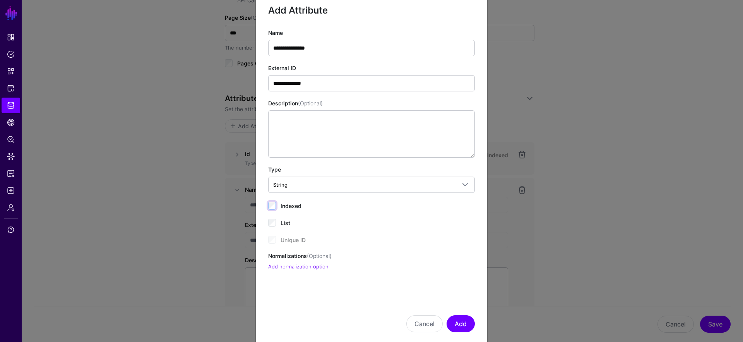
scroll to position [34, 0]
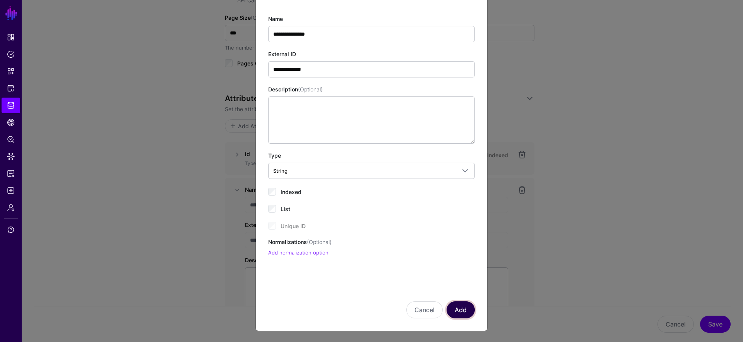
click at [458, 309] on button "Add" at bounding box center [461, 309] width 28 height 17
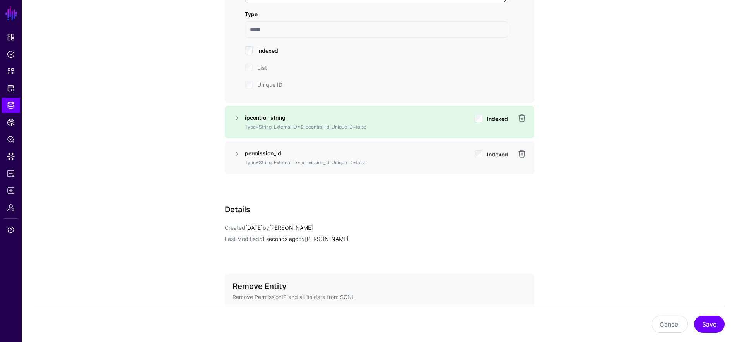
scroll to position [738, 0]
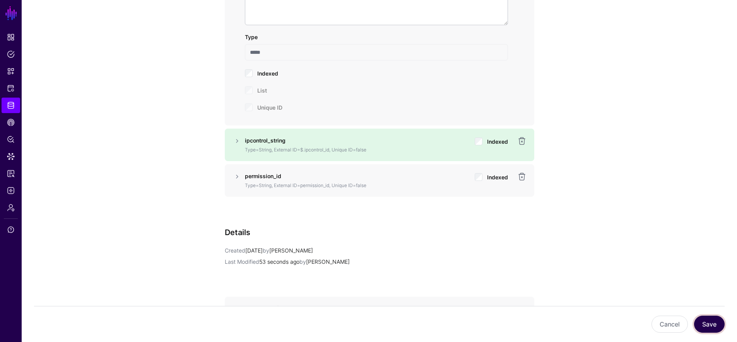
click at [708, 323] on button "Save" at bounding box center [709, 323] width 31 height 17
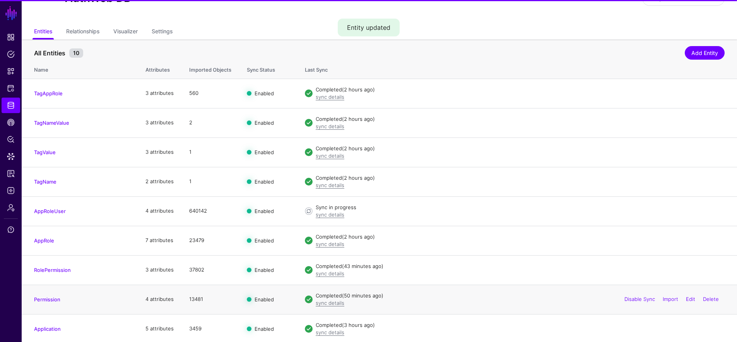
scroll to position [70, 0]
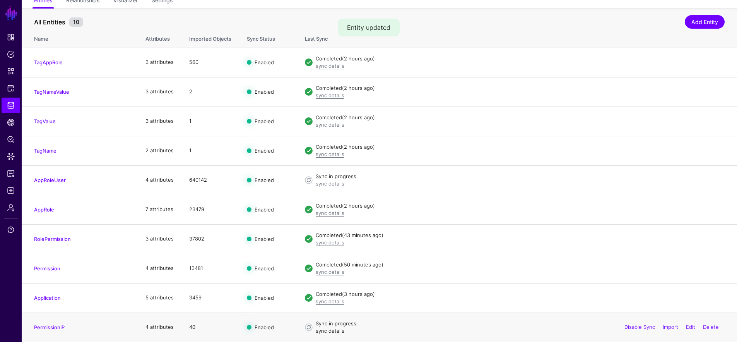
click at [339, 330] on link "sync details" at bounding box center [330, 330] width 29 height 6
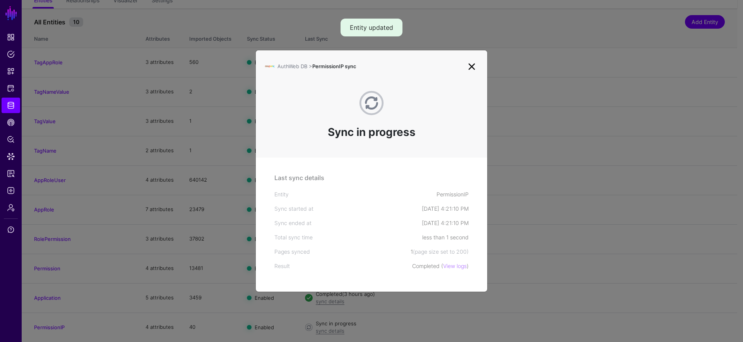
drag, startPoint x: 471, startPoint y: 63, endPoint x: 387, endPoint y: 43, distance: 86.4
click at [472, 63] on link at bounding box center [472, 66] width 12 height 12
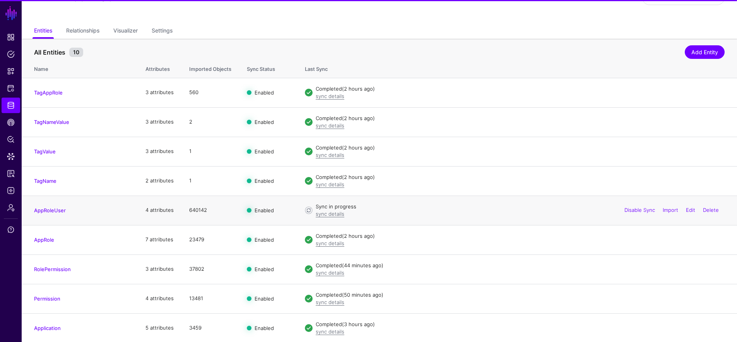
scroll to position [70, 0]
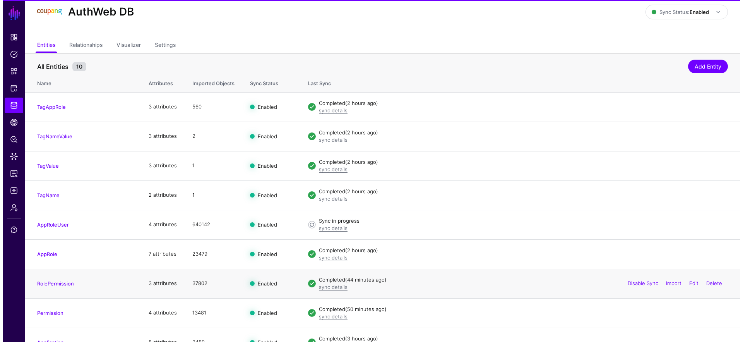
scroll to position [70, 0]
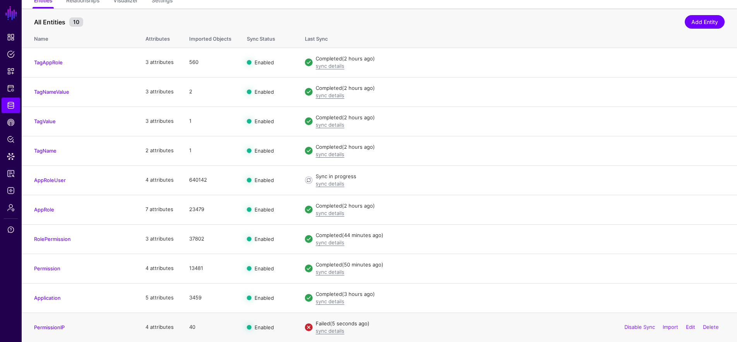
click at [326, 334] on td "Failed (5 seconds ago) sync details Disable Sync Import Edit Delete" at bounding box center [517, 326] width 440 height 29
click at [327, 332] on link "sync details" at bounding box center [330, 330] width 29 height 6
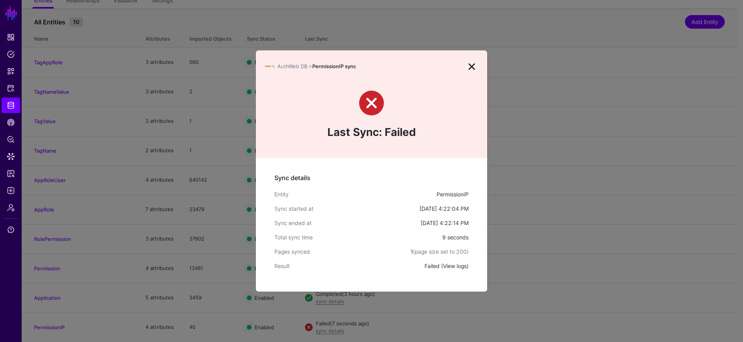
click at [444, 268] on link "View logs" at bounding box center [455, 265] width 24 height 7
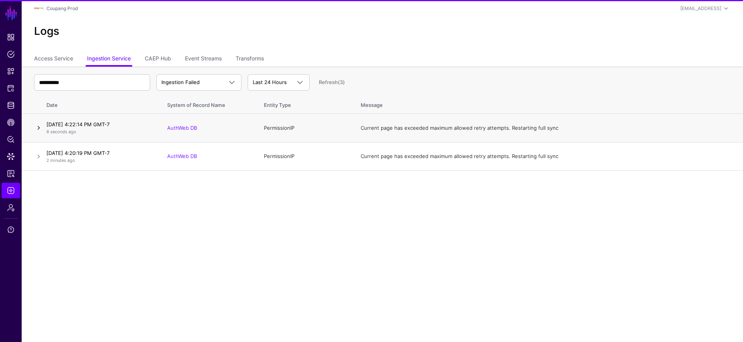
click at [39, 127] on link at bounding box center [38, 127] width 9 height 9
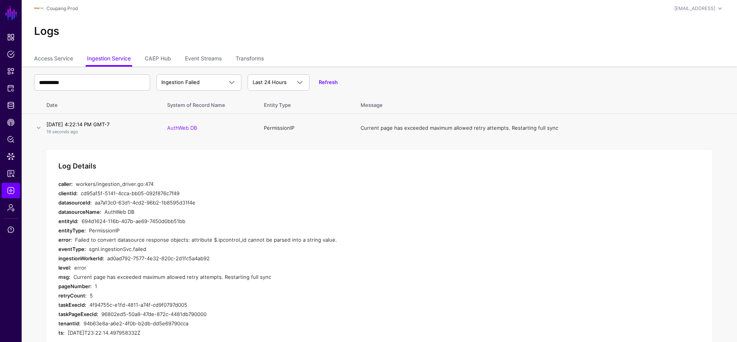
drag, startPoint x: 332, startPoint y: 240, endPoint x: 98, endPoint y: 240, distance: 233.7
click at [98, 240] on div "Failed to convert datasource response objects: attribute $.ipcontrol_id cannot …" at bounding box center [221, 239] width 293 height 9
click at [159, 242] on div "Failed to convert datasource response objects: attribute $.ipcontrol_id cannot …" at bounding box center [221, 239] width 293 height 9
click at [12, 87] on span "Protected Systems" at bounding box center [11, 88] width 8 height 8
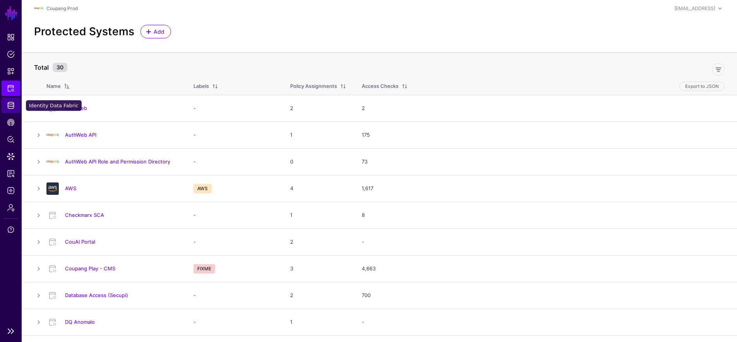
click at [10, 108] on span "Identity Data Fabric" at bounding box center [11, 105] width 8 height 8
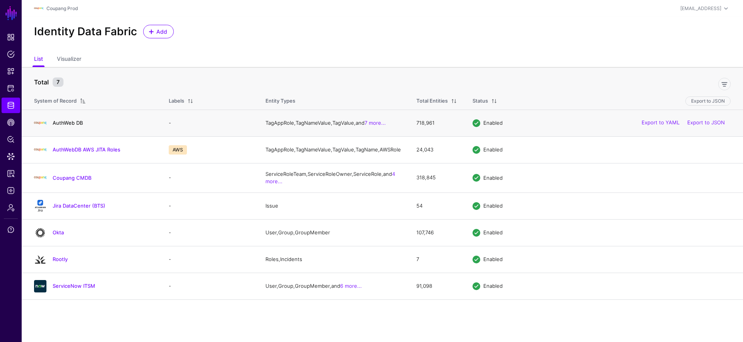
click at [81, 122] on link "AuthWeb DB" at bounding box center [68, 123] width 30 height 6
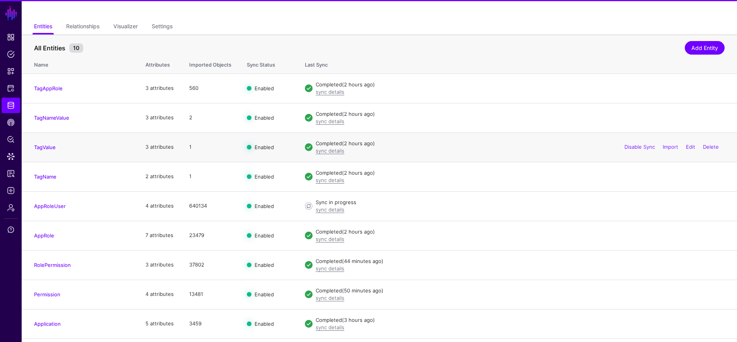
scroll to position [70, 0]
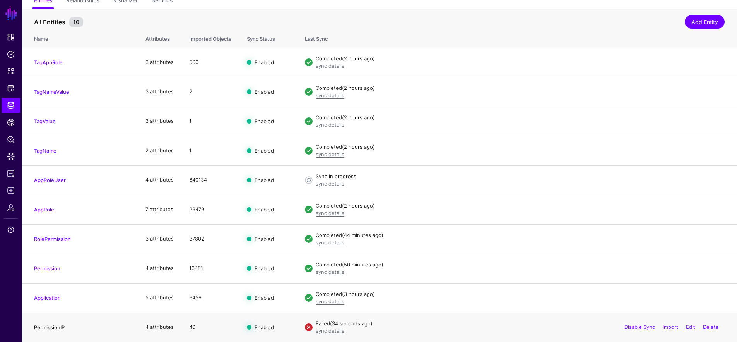
click at [46, 329] on link "PermissionIP" at bounding box center [49, 327] width 31 height 6
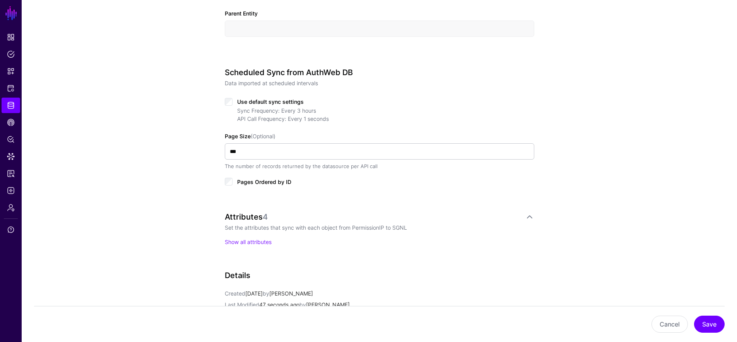
scroll to position [352, 0]
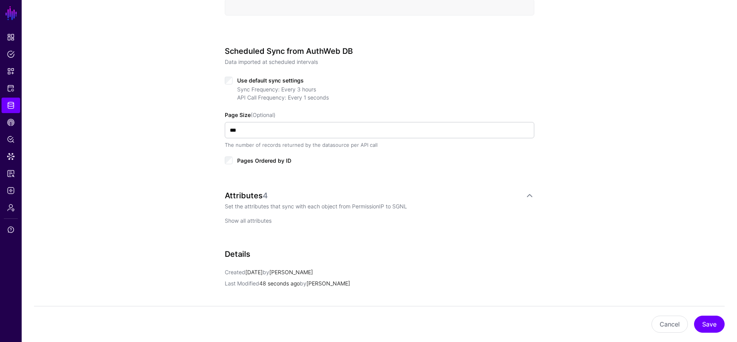
click at [246, 220] on link "Show all attributes" at bounding box center [248, 220] width 47 height 7
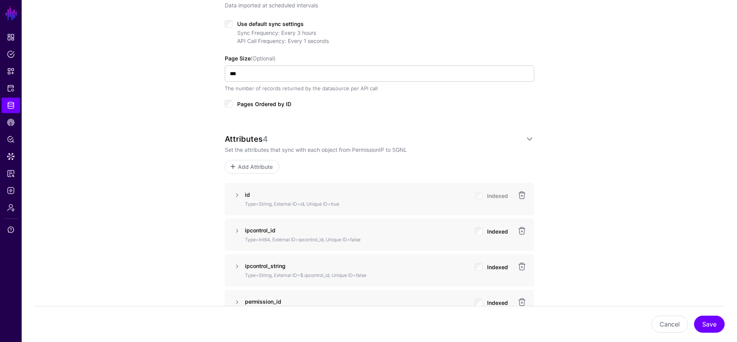
scroll to position [508, 0]
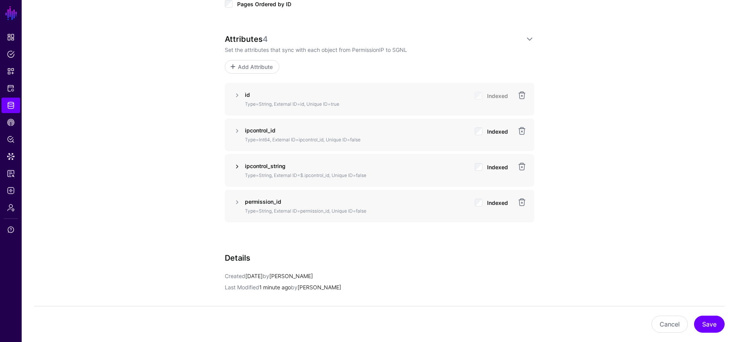
click at [239, 167] on link at bounding box center [237, 166] width 9 height 9
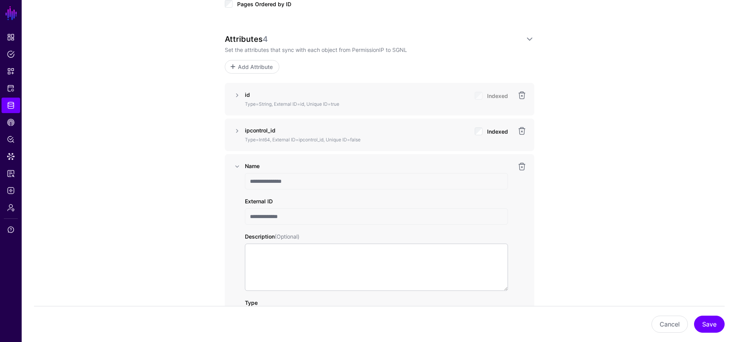
drag, startPoint x: 523, startPoint y: 168, endPoint x: 620, endPoint y: 195, distance: 100.6
click at [620, 195] on div "**********" at bounding box center [379, 120] width 715 height 1130
drag, startPoint x: 525, startPoint y: 166, endPoint x: 531, endPoint y: 169, distance: 6.6
click at [525, 166] on link at bounding box center [521, 166] width 9 height 9
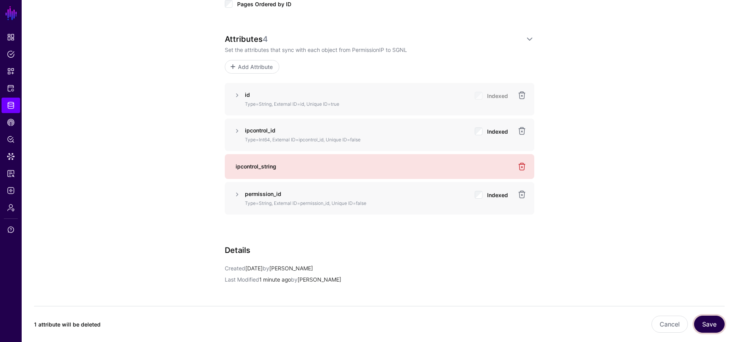
click at [709, 325] on button "Save" at bounding box center [709, 323] width 31 height 17
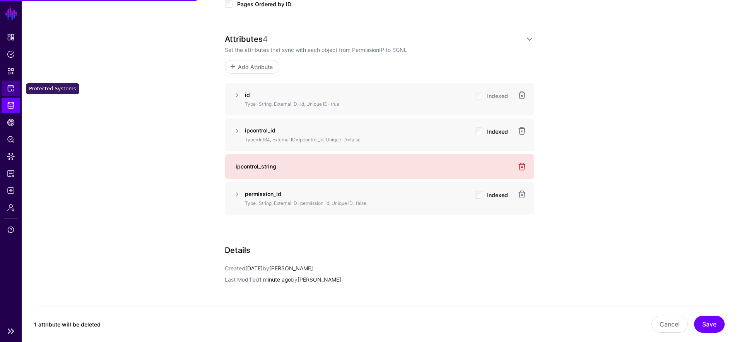
click at [15, 88] on link "Protected Systems" at bounding box center [11, 87] width 19 height 15
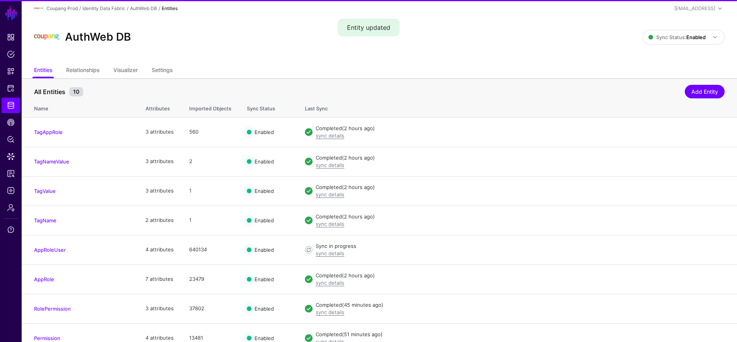
scroll to position [70, 0]
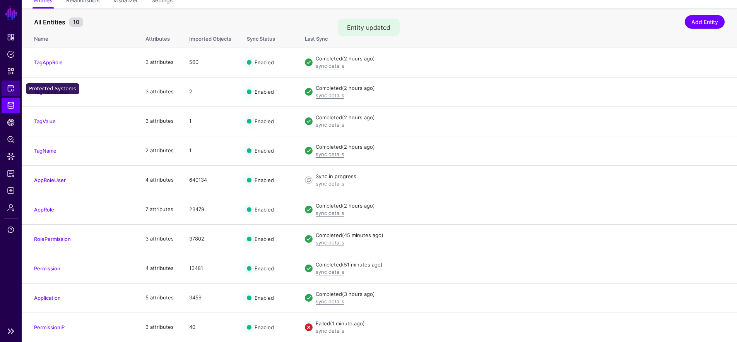
click at [15, 90] on link "Protected Systems" at bounding box center [11, 87] width 19 height 15
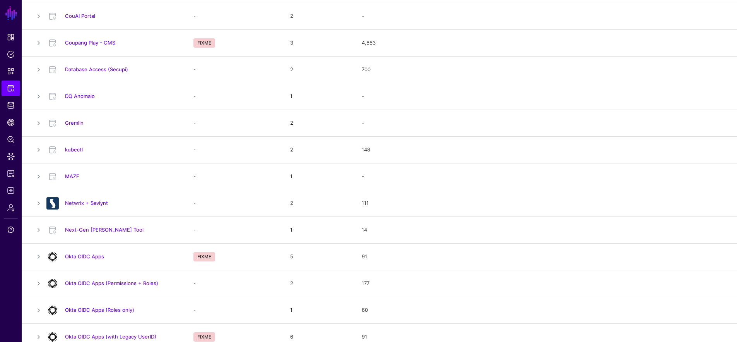
scroll to position [64, 0]
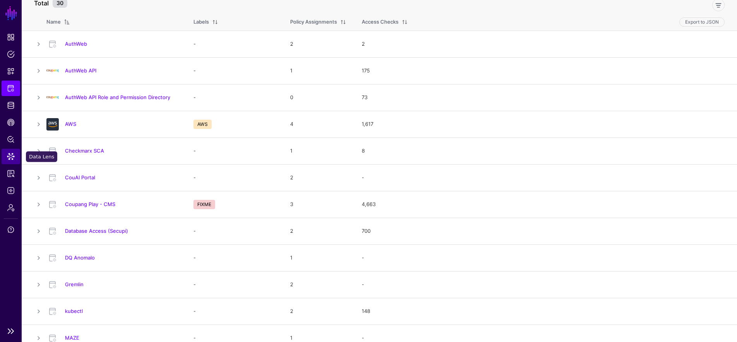
click at [15, 154] on link "Data Lens" at bounding box center [11, 156] width 19 height 15
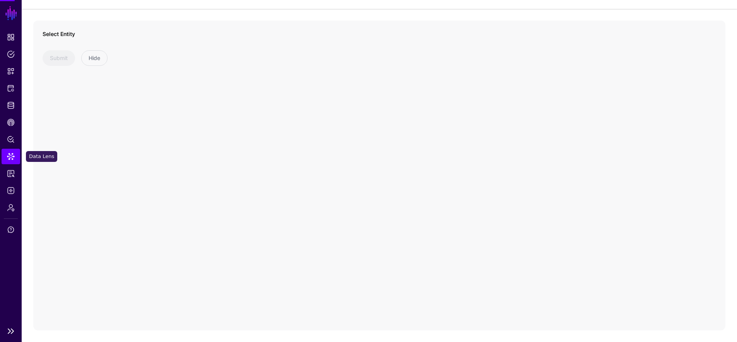
scroll to position [43, 0]
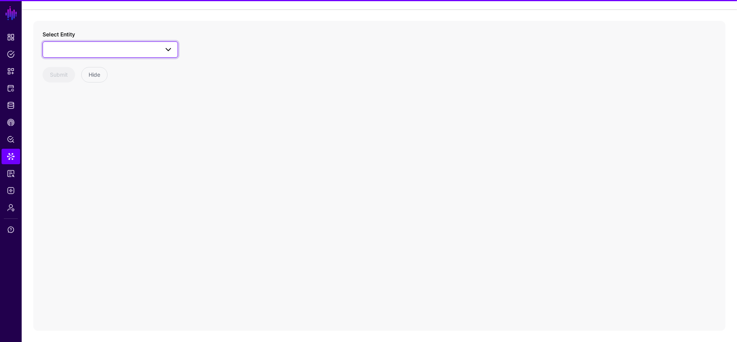
click at [107, 56] on link at bounding box center [110, 49] width 135 height 16
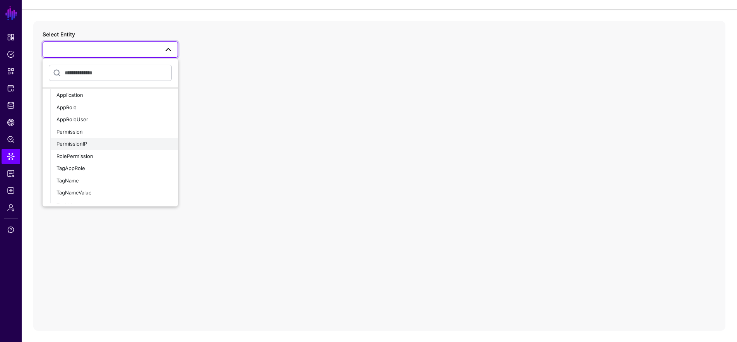
scroll to position [435, 0]
click at [111, 147] on div "PermissionIP" at bounding box center [113, 144] width 115 height 8
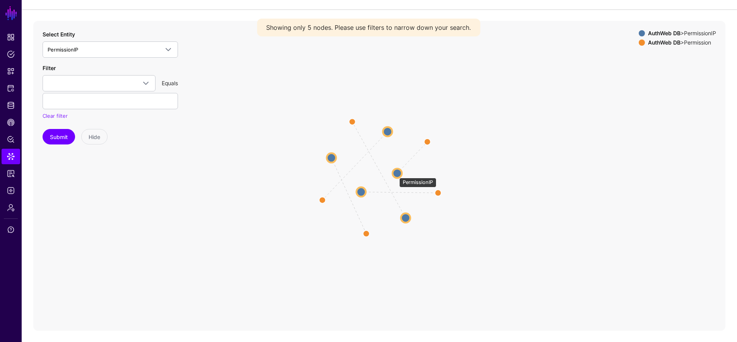
click at [395, 174] on circle at bounding box center [397, 172] width 9 height 9
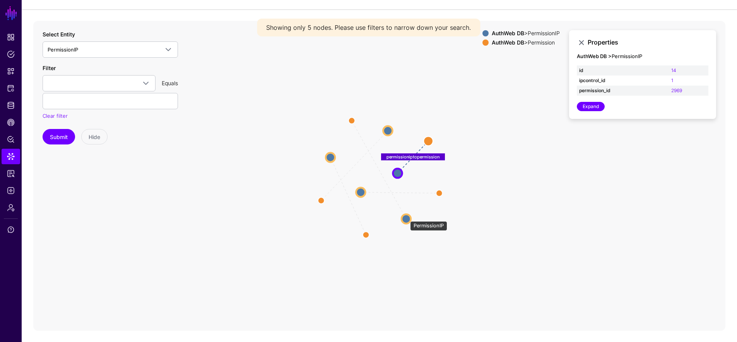
click at [406, 217] on circle at bounding box center [406, 218] width 9 height 9
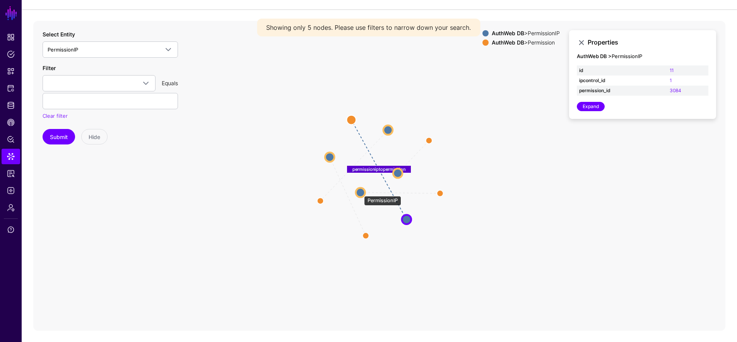
click at [360, 192] on circle at bounding box center [360, 192] width 9 height 9
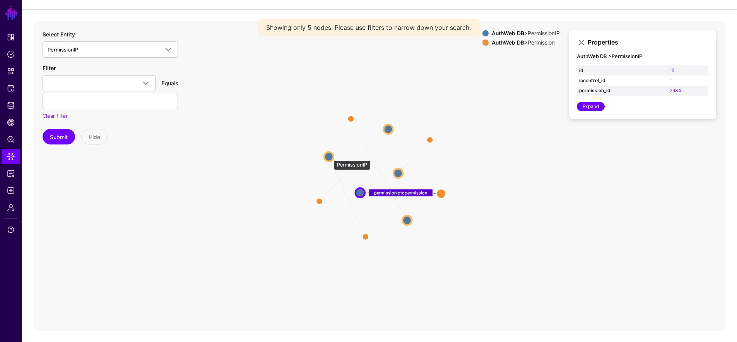
click at [330, 156] on circle at bounding box center [328, 156] width 9 height 9
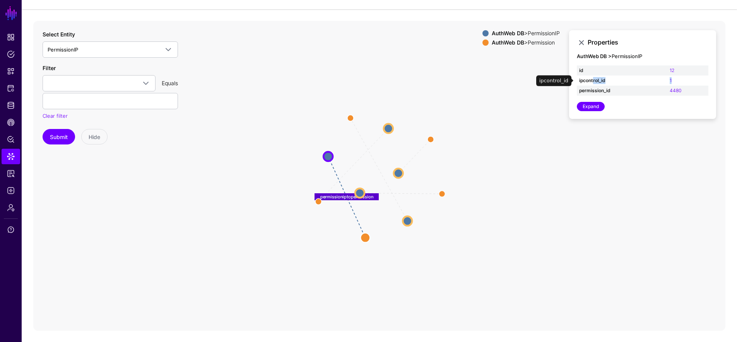
drag, startPoint x: 675, startPoint y: 77, endPoint x: 586, endPoint y: 80, distance: 88.7
click at [593, 81] on tr "ipcontrol_id 1" at bounding box center [643, 80] width 132 height 10
click at [79, 46] on span "PermissionIP" at bounding box center [103, 49] width 111 height 9
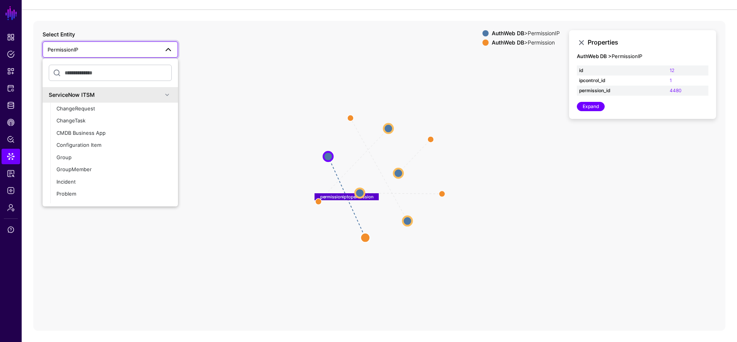
click at [85, 47] on span "PermissionIP" at bounding box center [103, 49] width 111 height 9
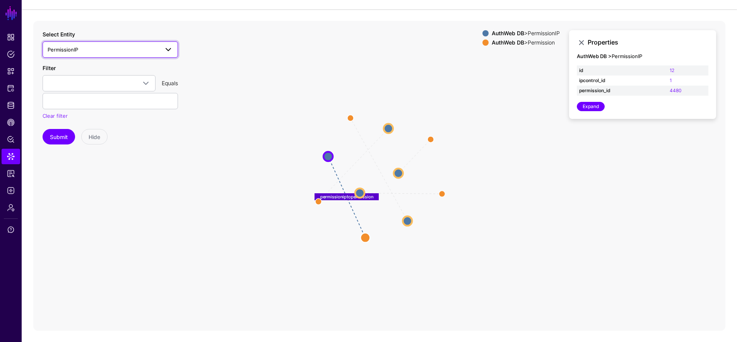
click at [96, 44] on link "PermissionIP" at bounding box center [110, 49] width 135 height 16
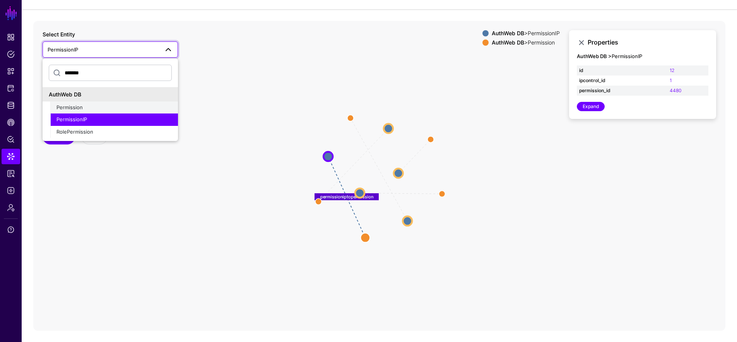
type input "*******"
click at [62, 108] on span "Permission" at bounding box center [69, 107] width 26 height 6
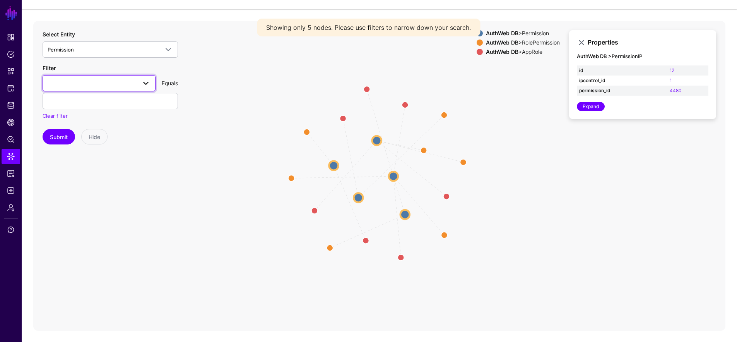
click at [119, 86] on span at bounding box center [99, 83] width 103 height 9
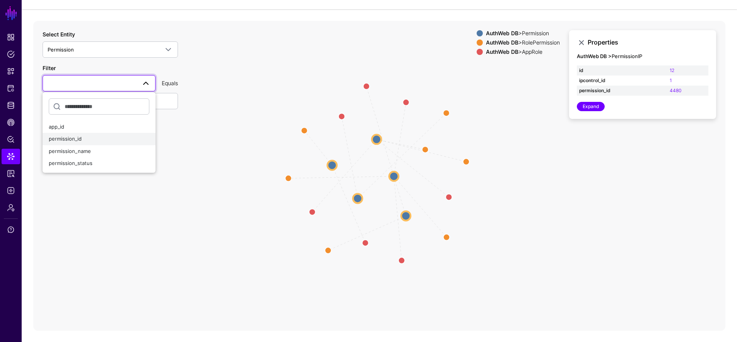
click at [64, 137] on span "permission_id" at bounding box center [65, 138] width 33 height 6
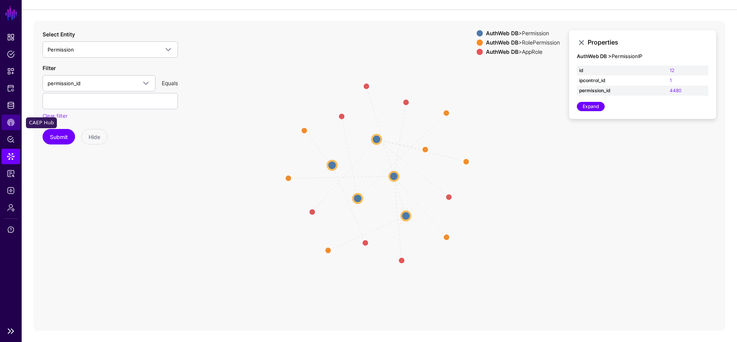
click at [10, 118] on link "CAEP Hub" at bounding box center [11, 122] width 19 height 15
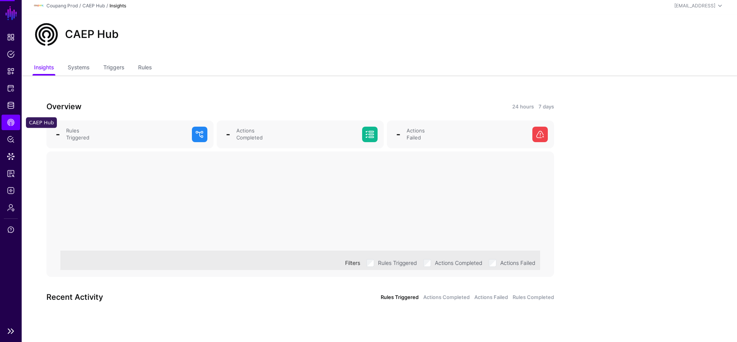
scroll to position [3, 0]
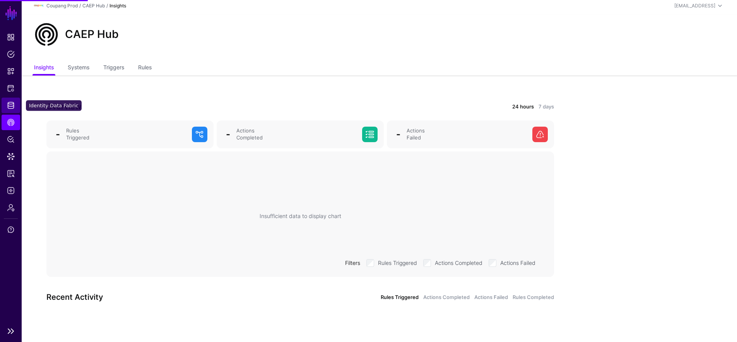
click at [15, 104] on link "Identity Data Fabric" at bounding box center [11, 105] width 19 height 15
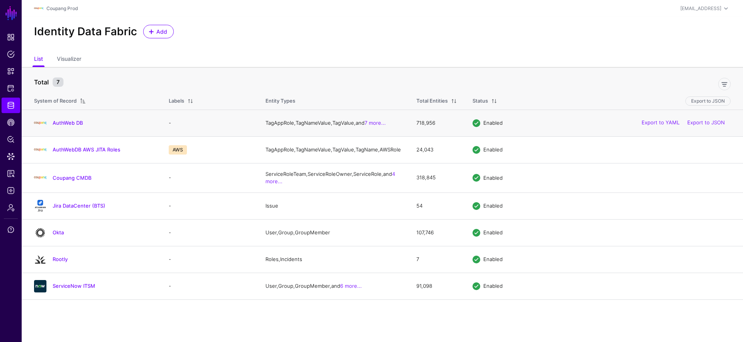
click at [79, 118] on div "AuthWeb DB" at bounding box center [93, 123] width 125 height 12
click at [79, 121] on h4 "AuthWeb DB" at bounding box center [103, 122] width 101 height 7
click at [78, 125] on link "AuthWeb DB" at bounding box center [68, 123] width 30 height 6
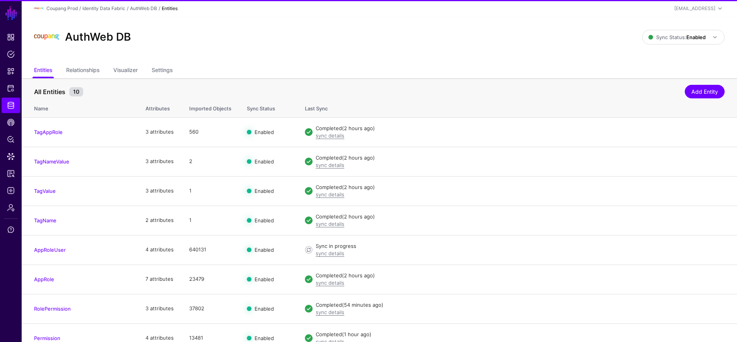
scroll to position [70, 0]
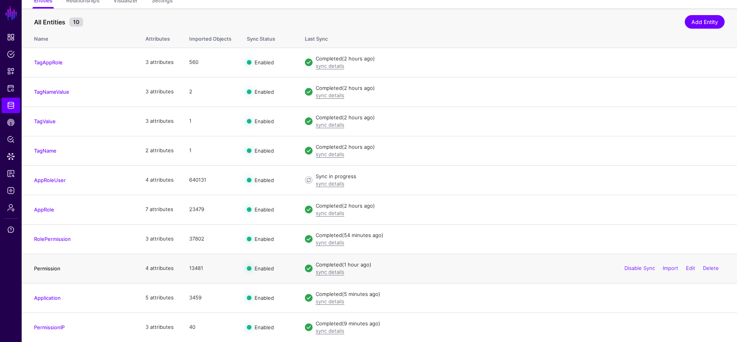
click at [47, 270] on link "Permission" at bounding box center [47, 268] width 26 height 6
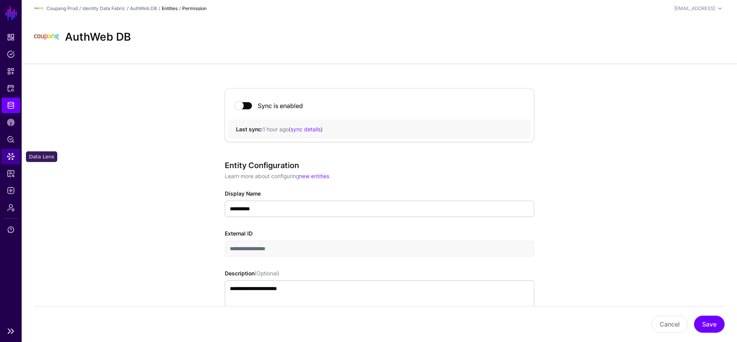
click at [9, 152] on link "Data Lens" at bounding box center [11, 156] width 19 height 15
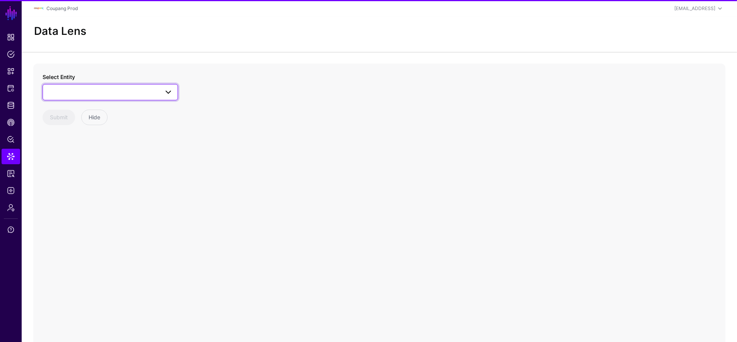
click at [103, 92] on span at bounding box center [110, 91] width 125 height 9
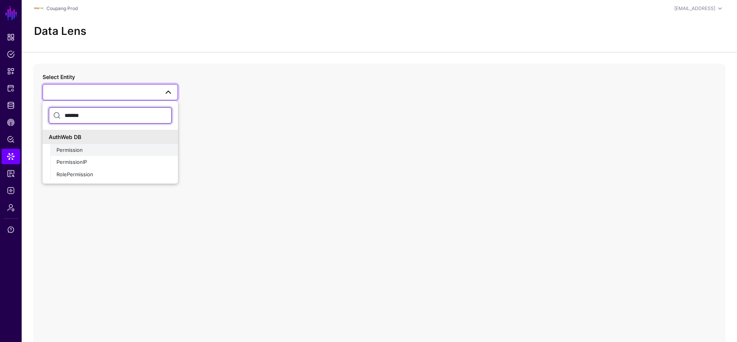
type input "*******"
click at [104, 151] on div "Permission" at bounding box center [113, 150] width 115 height 8
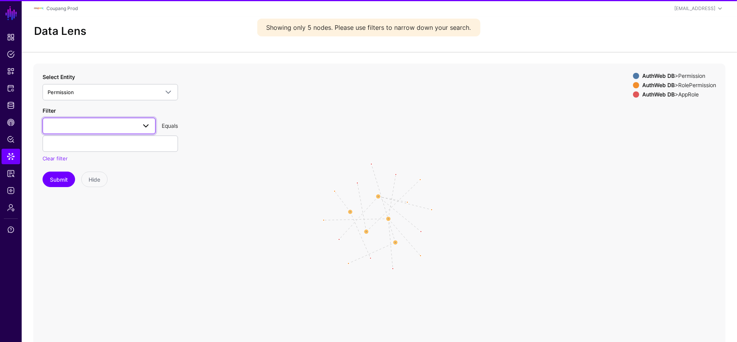
drag, startPoint x: 113, startPoint y: 128, endPoint x: 114, endPoint y: 132, distance: 3.9
click at [113, 128] on span at bounding box center [99, 125] width 103 height 9
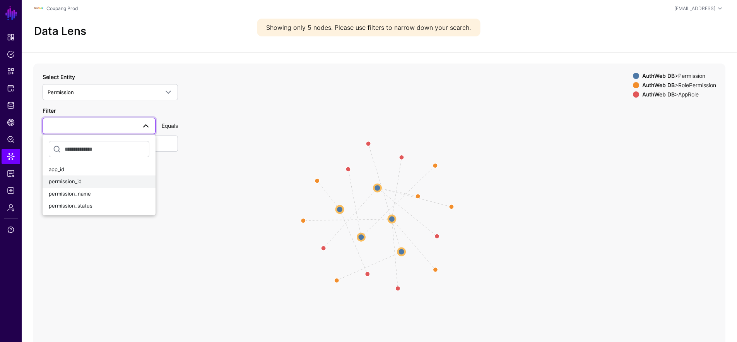
click at [100, 182] on div "permission_id" at bounding box center [99, 182] width 101 height 8
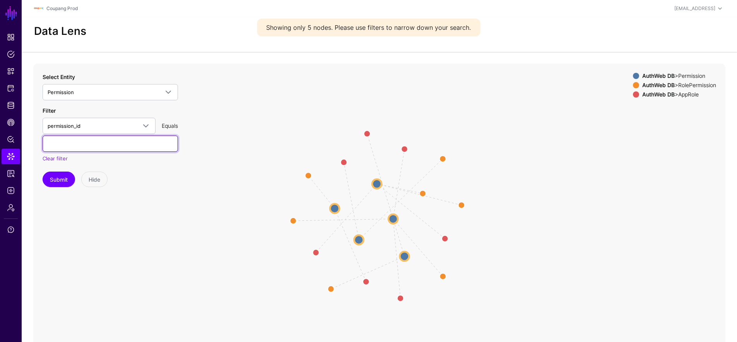
click at [107, 146] on input "text" at bounding box center [110, 143] width 135 height 16
paste input "****"
type input "****"
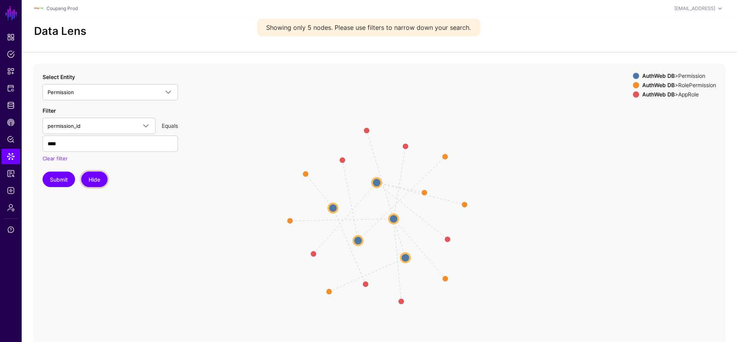
click at [99, 178] on button "Hide" at bounding box center [94, 178] width 26 height 15
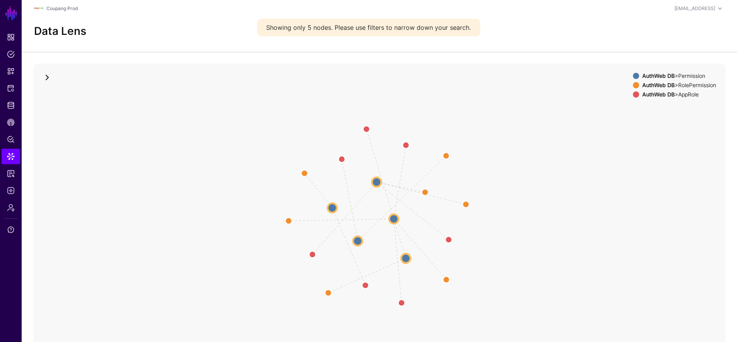
click at [46, 80] on link at bounding box center [47, 77] width 9 height 9
click at [59, 181] on button "Submit" at bounding box center [59, 178] width 33 height 15
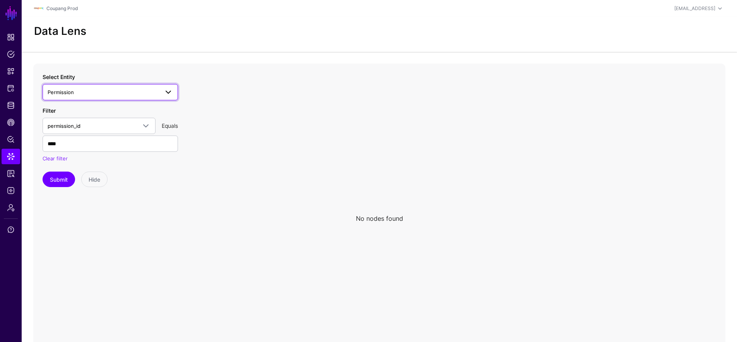
click at [86, 89] on span "Permission" at bounding box center [103, 92] width 111 height 9
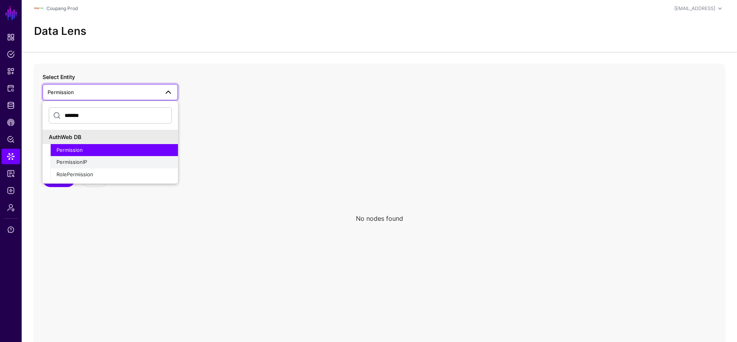
click at [94, 163] on div "PermissionIP" at bounding box center [113, 162] width 115 height 8
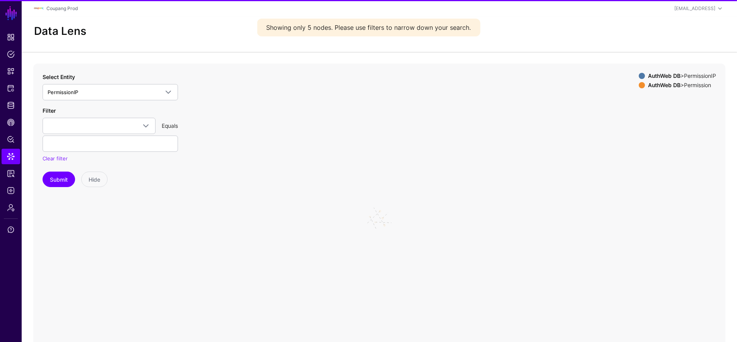
click at [86, 117] on div "Filter id ipcontrol_id permission_id Equals Clear filter" at bounding box center [110, 134] width 135 height 56
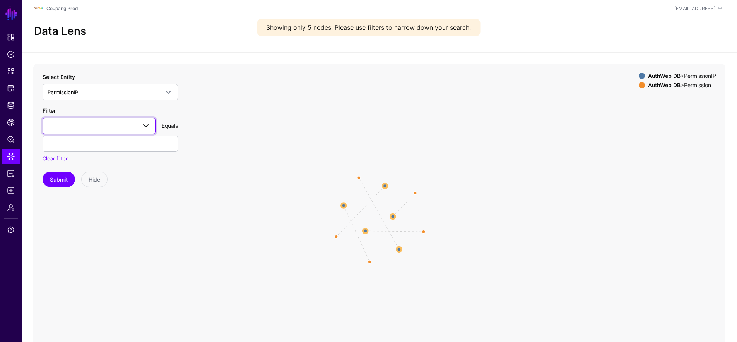
click at [85, 121] on span at bounding box center [99, 125] width 103 height 9
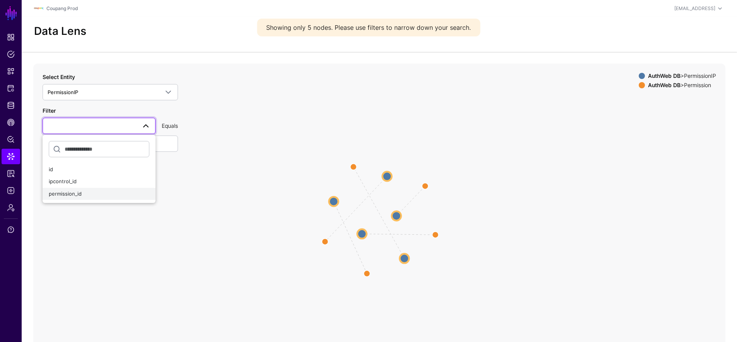
click at [91, 193] on div "permission_id" at bounding box center [99, 194] width 101 height 8
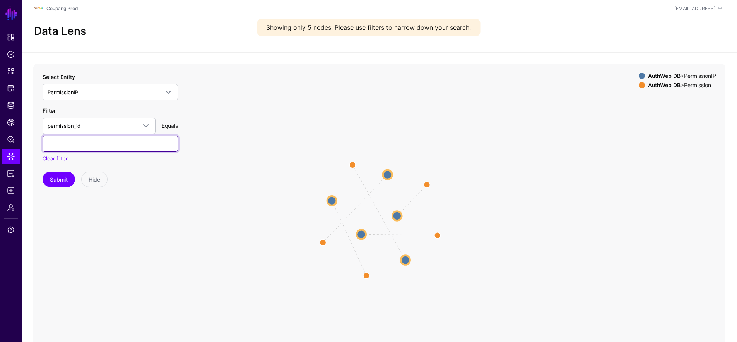
click at [82, 149] on input "text" at bounding box center [110, 143] width 135 height 16
paste input "****"
type input "****"
click at [61, 180] on button "Submit" at bounding box center [59, 178] width 33 height 15
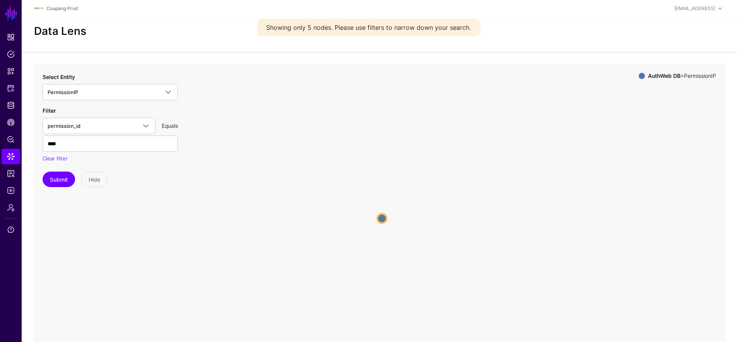
click at [349, 218] on circle at bounding box center [381, 218] width 9 height 9
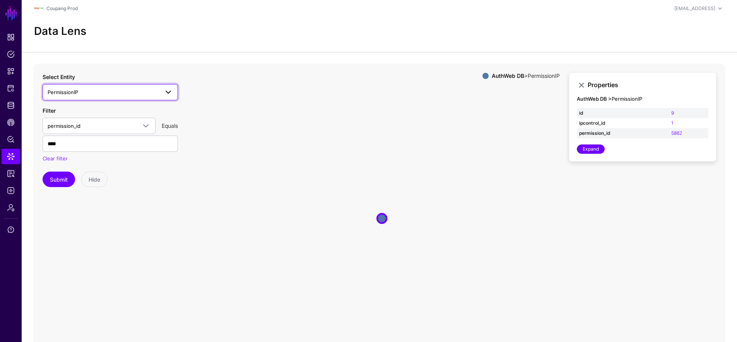
click at [96, 90] on span "PermissionIP" at bounding box center [103, 92] width 111 height 9
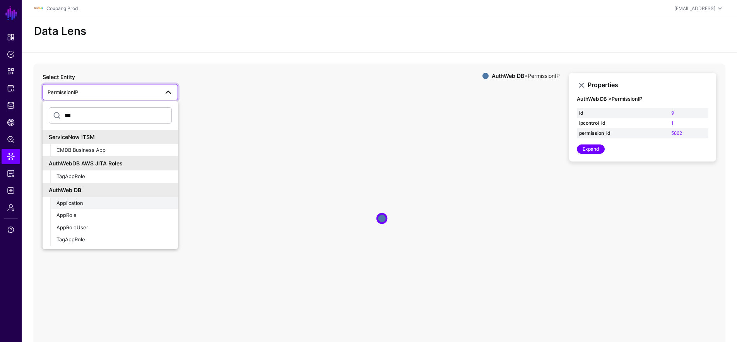
type input "***"
click at [117, 205] on div "Application" at bounding box center [113, 203] width 115 height 8
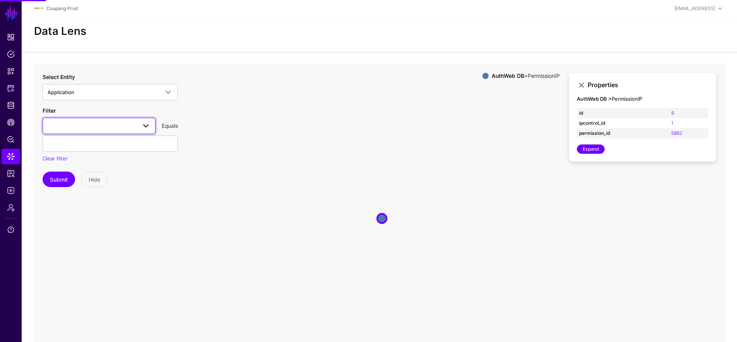
click at [103, 121] on span at bounding box center [99, 125] width 103 height 9
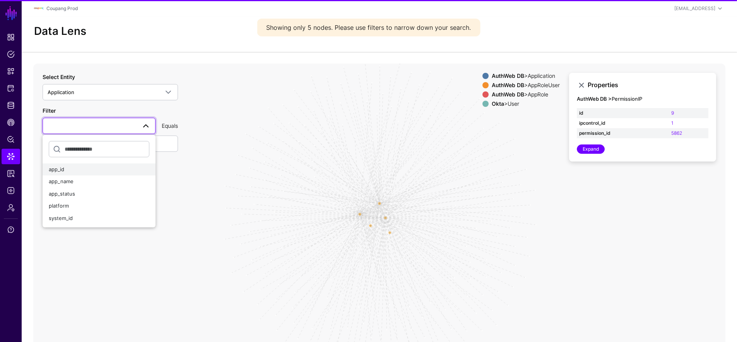
click at [80, 168] on div "app_id" at bounding box center [99, 170] width 101 height 8
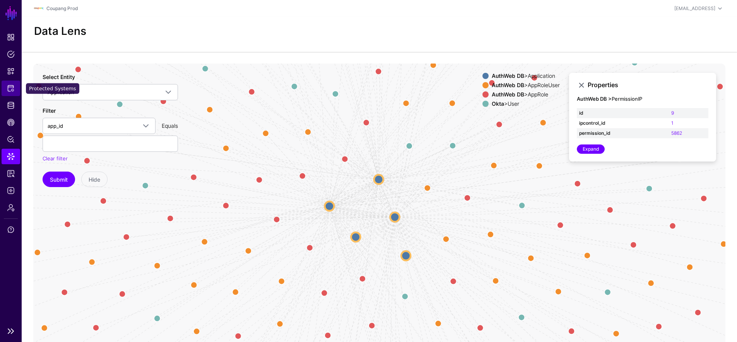
click at [10, 86] on span "Protected Systems" at bounding box center [11, 88] width 8 height 8
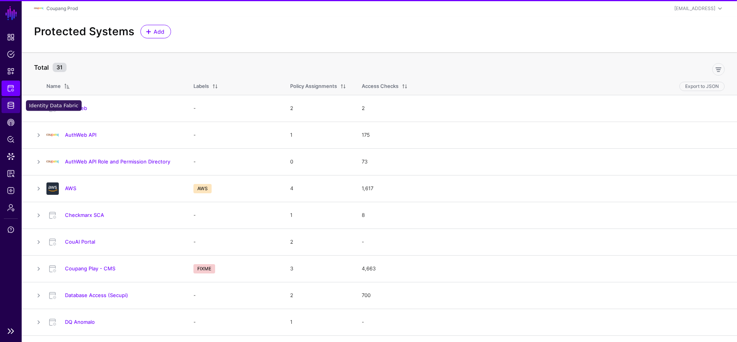
click at [13, 106] on span "Identity Data Fabric" at bounding box center [11, 105] width 8 height 8
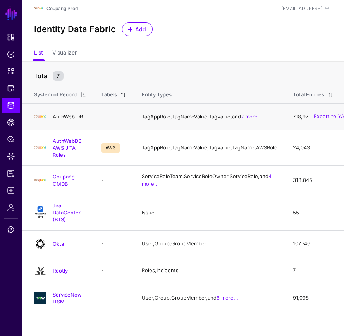
click at [68, 120] on link "AuthWeb DB" at bounding box center [68, 116] width 30 height 6
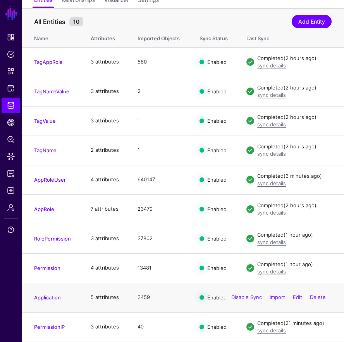
scroll to position [382, 0]
click at [46, 294] on link "Application" at bounding box center [47, 297] width 27 height 6
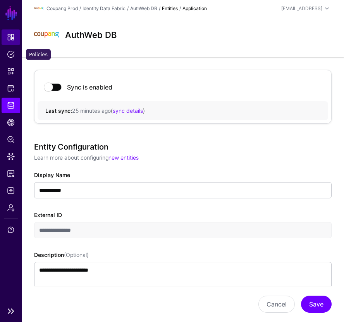
click at [7, 42] on link "Dashboard" at bounding box center [11, 36] width 19 height 15
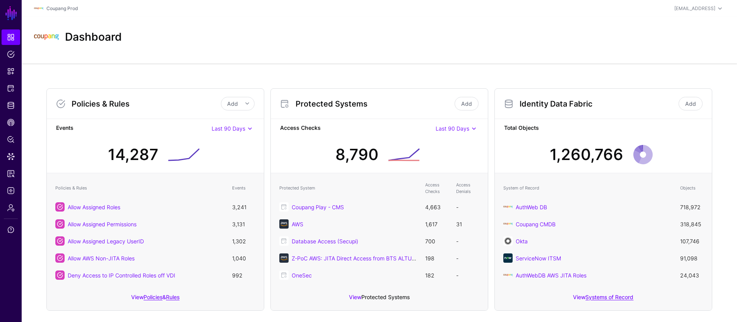
click at [349, 297] on link "Protected Systems" at bounding box center [385, 296] width 48 height 7
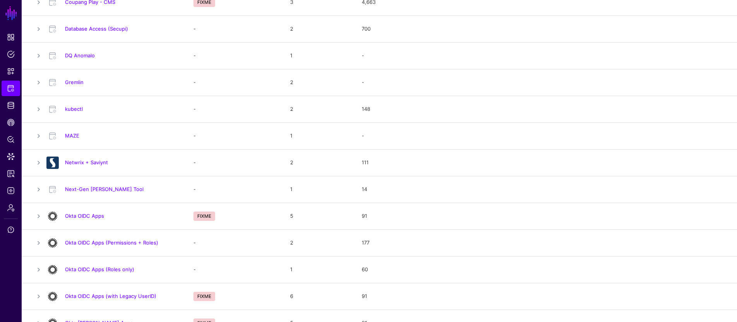
scroll to position [378, 0]
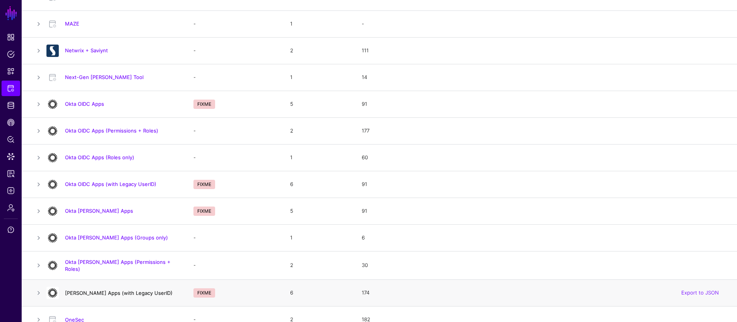
click at [134, 292] on link "[PERSON_NAME] Apps (with Legacy UserID)" at bounding box center [119, 292] width 108 height 6
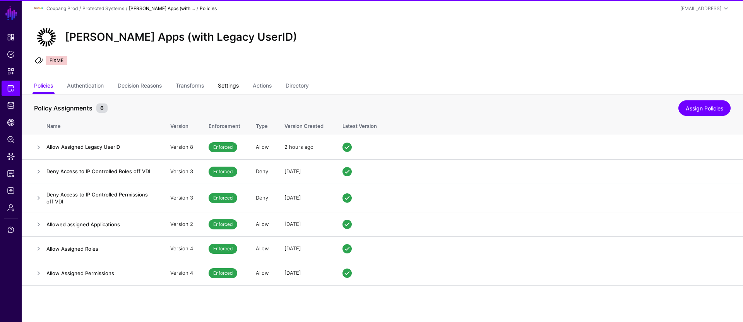
click at [235, 84] on link "Settings" at bounding box center [228, 86] width 21 height 15
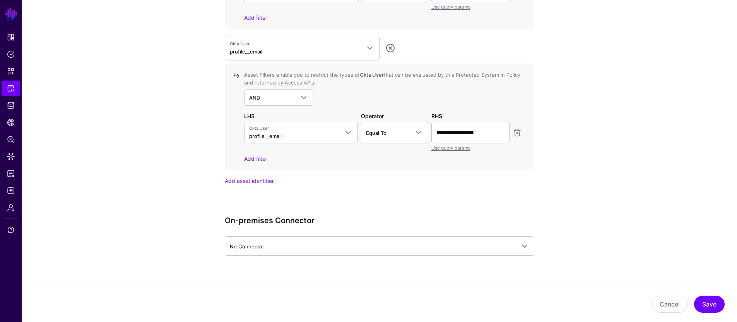
scroll to position [846, 0]
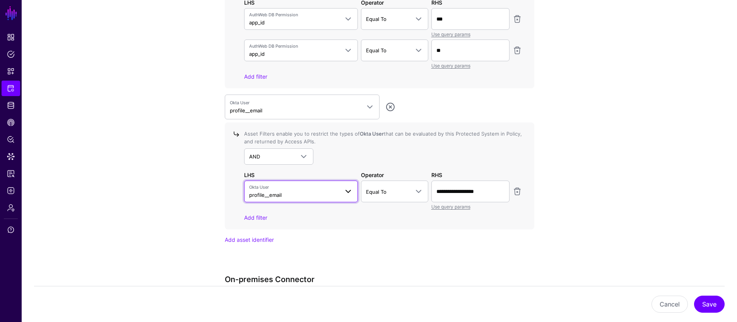
click at [322, 192] on span "Okta User profile__email" at bounding box center [294, 191] width 90 height 15
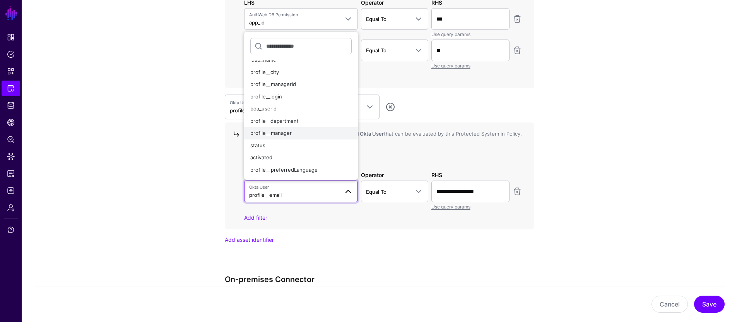
scroll to position [185, 0]
click at [281, 97] on div "boa_userid" at bounding box center [301, 101] width 102 height 8
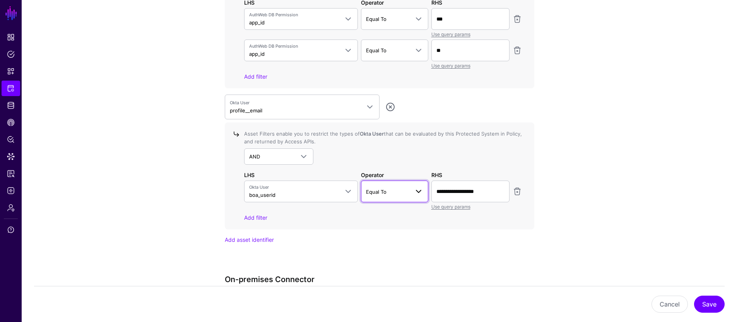
click at [349, 197] on link "Equal To" at bounding box center [394, 191] width 67 height 22
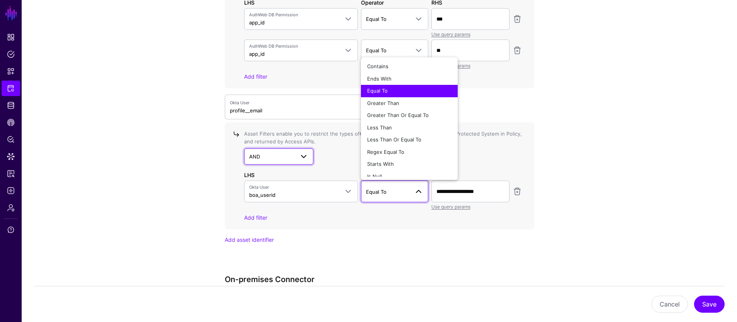
click at [273, 157] on span "AND" at bounding box center [272, 156] width 46 height 9
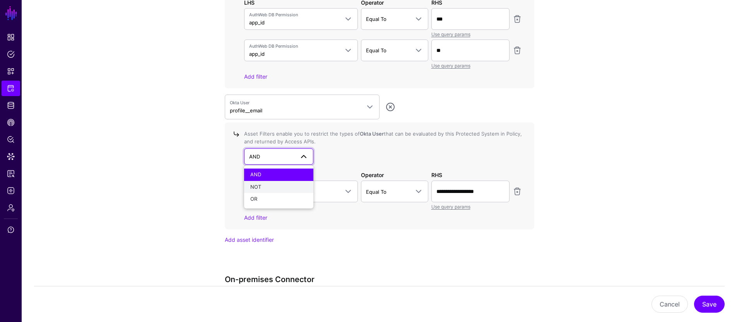
click at [279, 187] on div "NOT" at bounding box center [278, 187] width 57 height 8
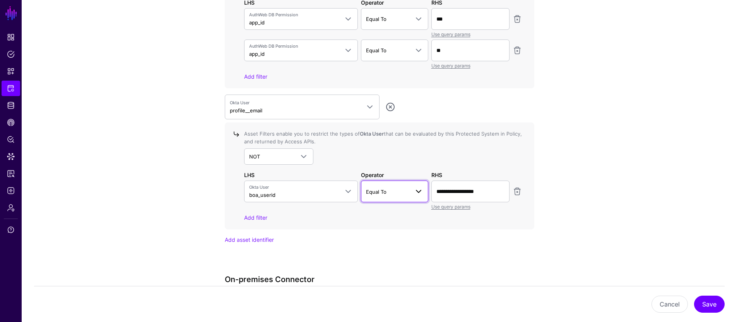
click at [349, 192] on span at bounding box center [418, 191] width 9 height 9
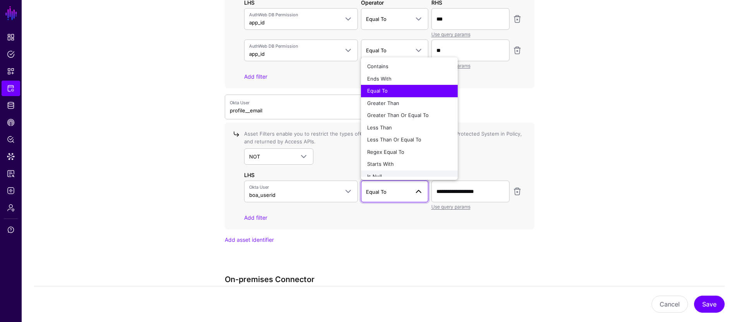
click at [349, 173] on div "Is Null" at bounding box center [409, 177] width 84 height 8
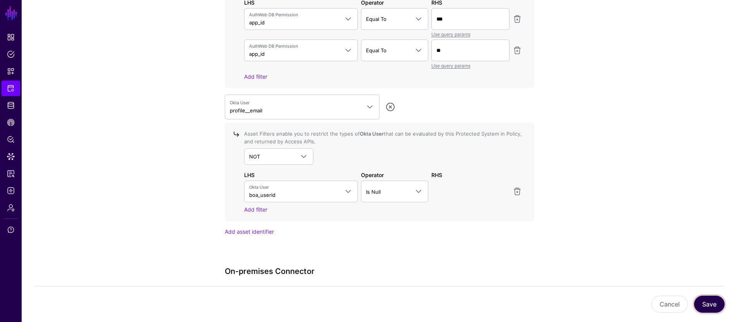
click at [349, 303] on button "Save" at bounding box center [709, 303] width 31 height 17
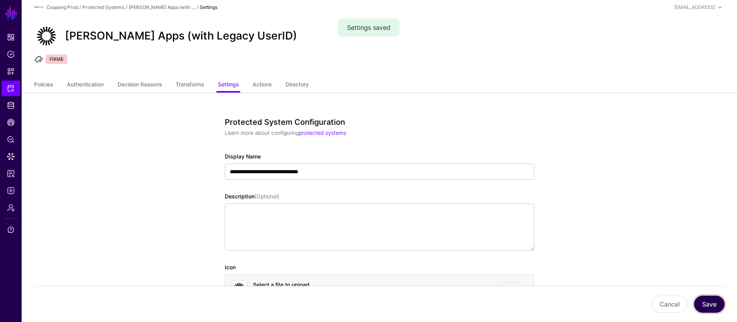
scroll to position [0, 0]
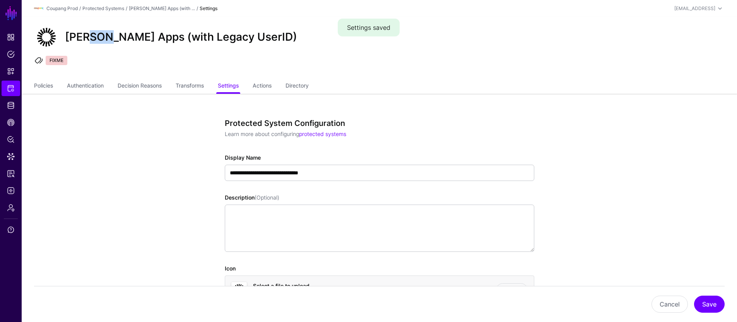
drag, startPoint x: 89, startPoint y: 36, endPoint x: 134, endPoint y: 44, distance: 45.5
click at [113, 38] on h2 "[PERSON_NAME] Apps (with Legacy UserID)" at bounding box center [181, 37] width 232 height 13
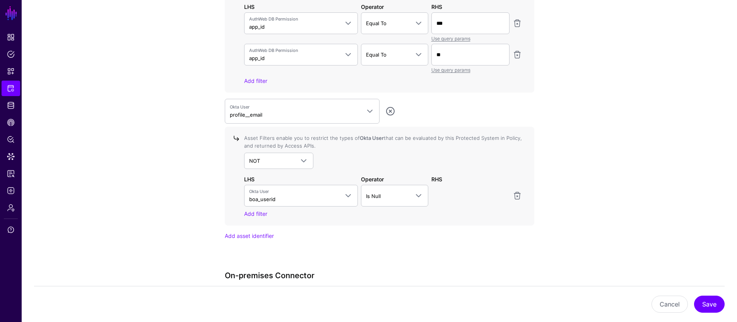
scroll to position [770, 0]
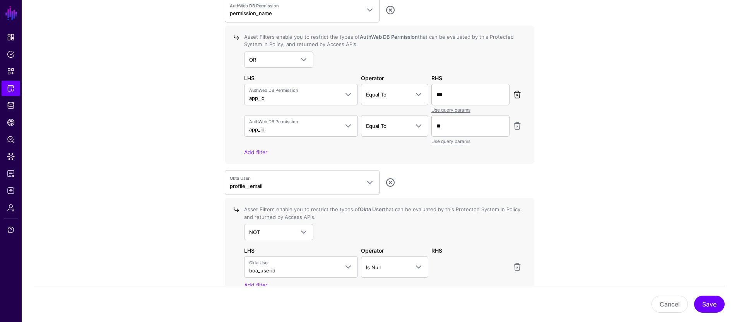
click at [349, 94] on link at bounding box center [517, 94] width 9 height 9
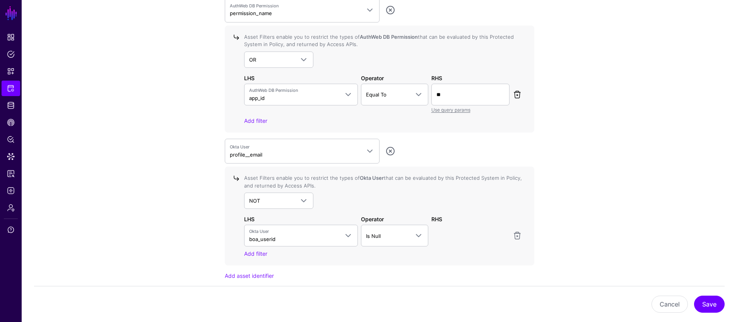
click at [349, 96] on link at bounding box center [517, 94] width 9 height 9
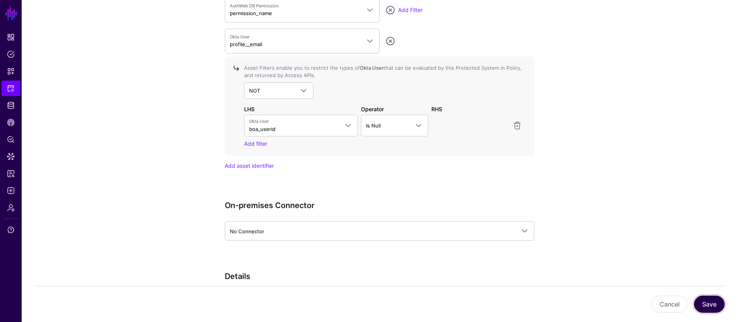
click at [349, 301] on button "Save" at bounding box center [709, 303] width 31 height 17
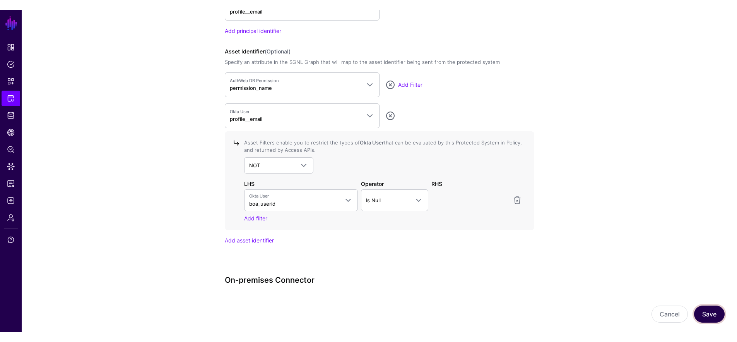
scroll to position [694, 0]
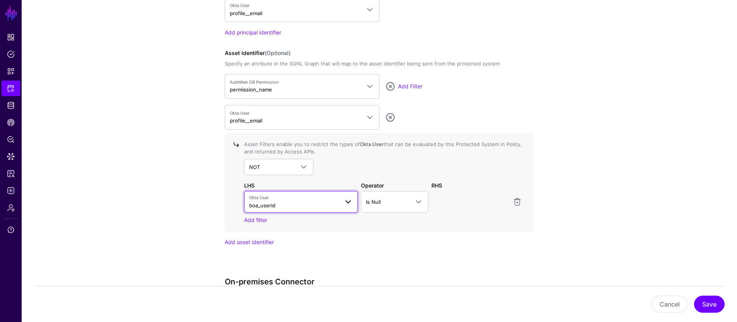
click at [330, 202] on span "Okta User boa_userid" at bounding box center [294, 201] width 90 height 15
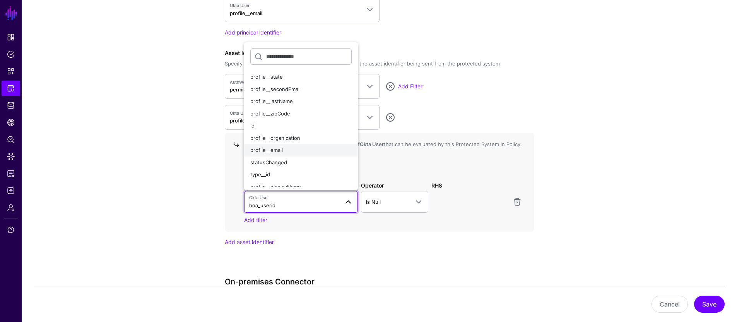
click at [288, 148] on div "profile__email" at bounding box center [301, 150] width 102 height 8
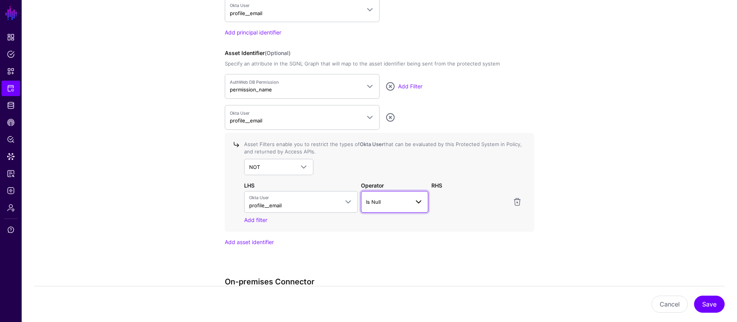
click at [349, 202] on span "Is Null" at bounding box center [387, 201] width 43 height 9
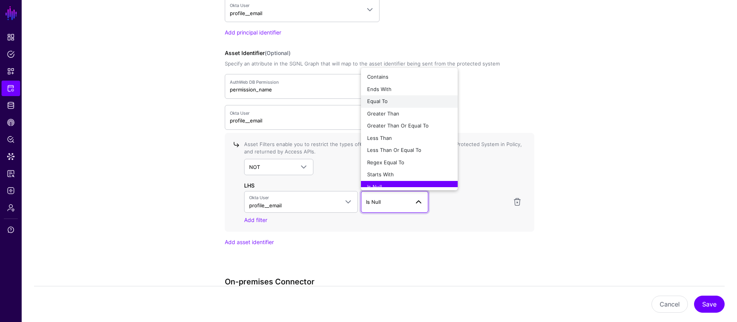
click at [349, 98] on div "Equal To" at bounding box center [409, 102] width 84 height 8
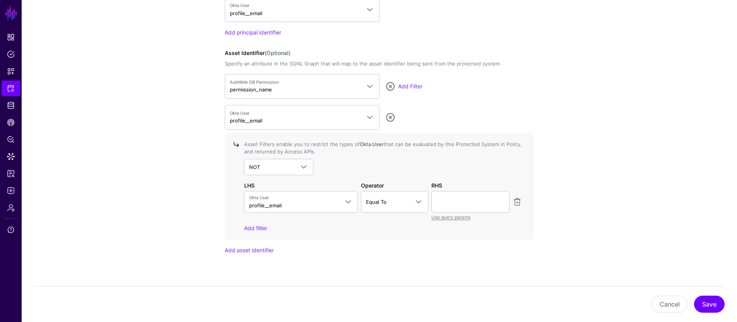
click at [349, 222] on div "Asset Filters enable you to restrict the types of Okta User that can be evaluat…" at bounding box center [381, 185] width 281 height 91
click at [349, 219] on div "Use query params" at bounding box center [470, 216] width 78 height 8
click at [349, 214] on link "Use query params" at bounding box center [450, 217] width 39 height 6
click at [349, 204] on span at bounding box center [470, 201] width 68 height 9
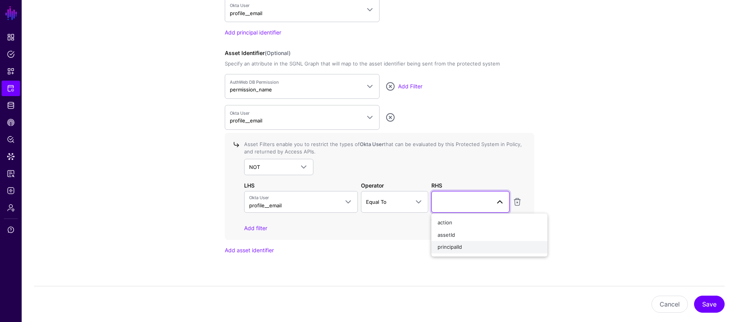
click at [349, 245] on span "principalId" at bounding box center [450, 246] width 24 height 6
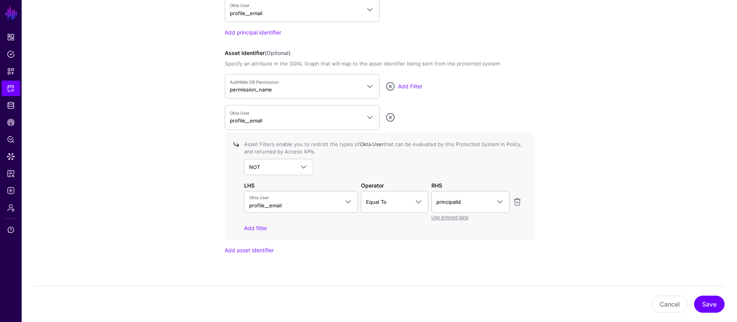
click at [253, 164] on span "NOT" at bounding box center [254, 167] width 11 height 6
click at [279, 177] on div "AND NOT OR" at bounding box center [279, 197] width 70 height 43
click at [281, 180] on button "AND" at bounding box center [279, 185] width 70 height 12
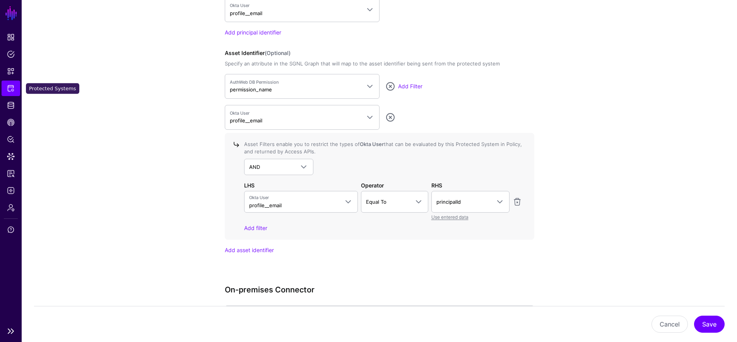
click at [9, 85] on span "Protected Systems" at bounding box center [11, 88] width 8 height 8
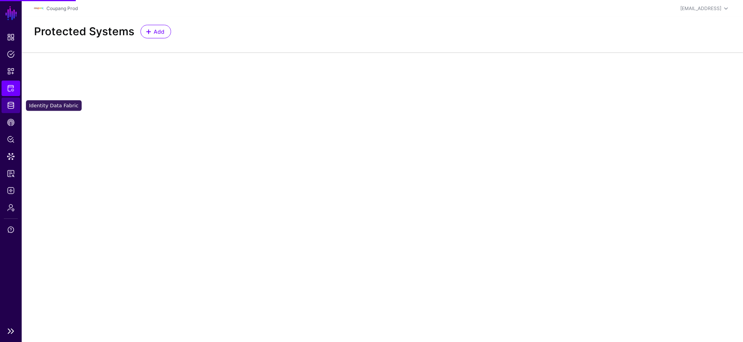
click at [15, 108] on link "Identity Data Fabric" at bounding box center [11, 105] width 19 height 15
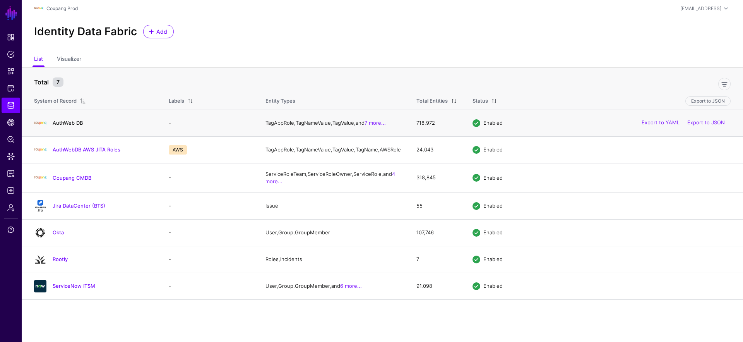
click at [68, 124] on link "AuthWeb DB" at bounding box center [68, 123] width 30 height 6
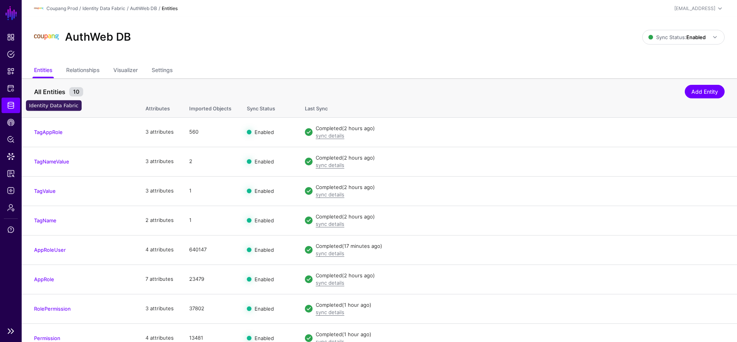
click at [11, 104] on span "Identity Data Fabric" at bounding box center [11, 105] width 8 height 8
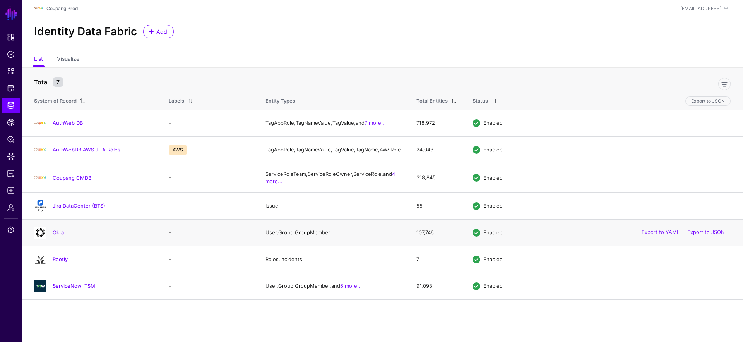
click at [54, 239] on div "Okta" at bounding box center [93, 232] width 125 height 12
click at [58, 235] on link "Okta" at bounding box center [58, 232] width 11 height 6
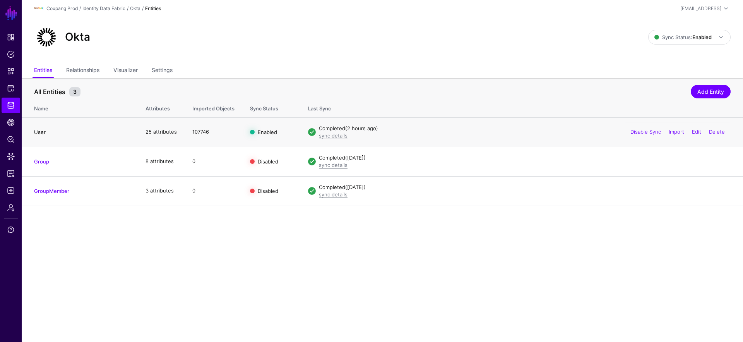
click at [36, 130] on link "User" at bounding box center [40, 132] width 12 height 6
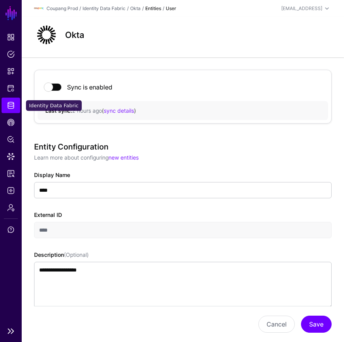
click at [12, 104] on span "Identity Data Fabric" at bounding box center [11, 105] width 8 height 8
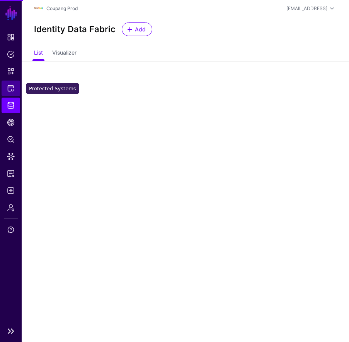
click at [12, 89] on span "Protected Systems" at bounding box center [11, 88] width 8 height 8
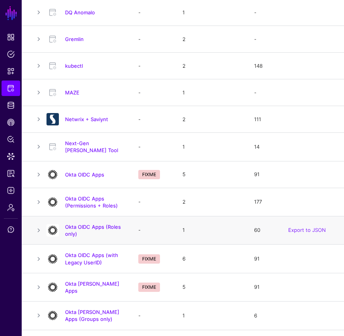
scroll to position [332, 0]
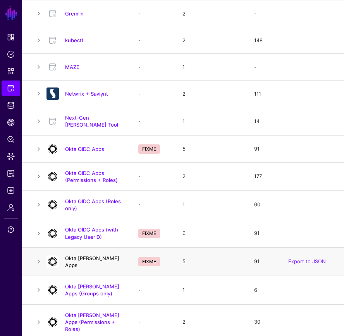
click at [82, 268] on link "Okta [PERSON_NAME] Apps" at bounding box center [92, 261] width 54 height 13
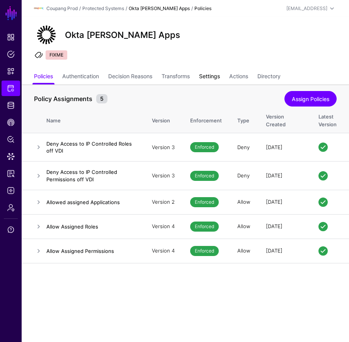
click at [215, 75] on link "Settings" at bounding box center [209, 77] width 21 height 15
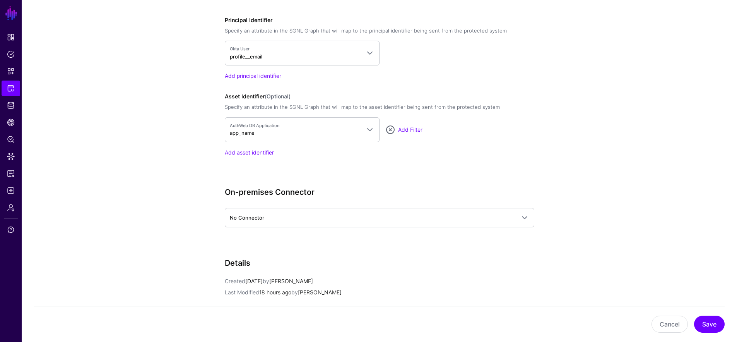
scroll to position [649, 0]
click at [349, 325] on button "Cancel" at bounding box center [670, 323] width 36 height 17
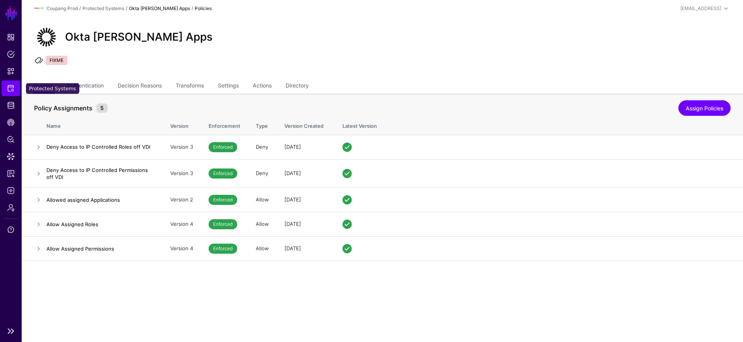
click at [11, 92] on span "Protected Systems" at bounding box center [11, 88] width 8 height 8
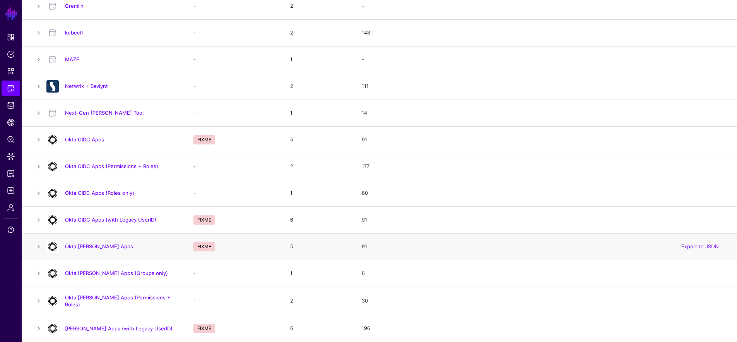
scroll to position [368, 0]
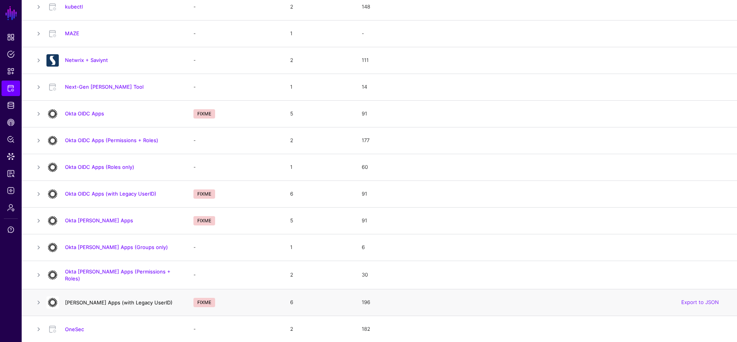
click at [130, 300] on link "[PERSON_NAME] Apps (with Legacy UserID)" at bounding box center [119, 302] width 108 height 6
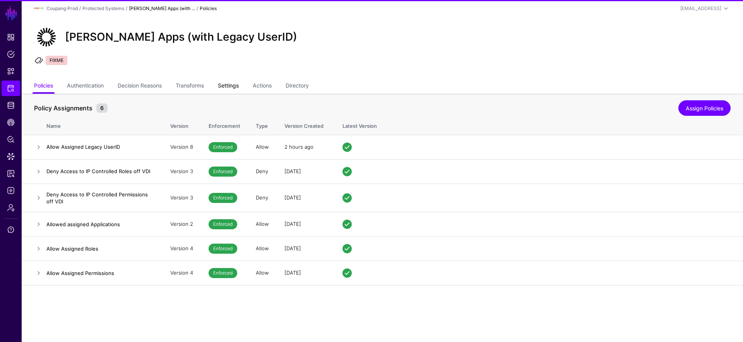
click at [239, 85] on link "Settings" at bounding box center [228, 86] width 21 height 15
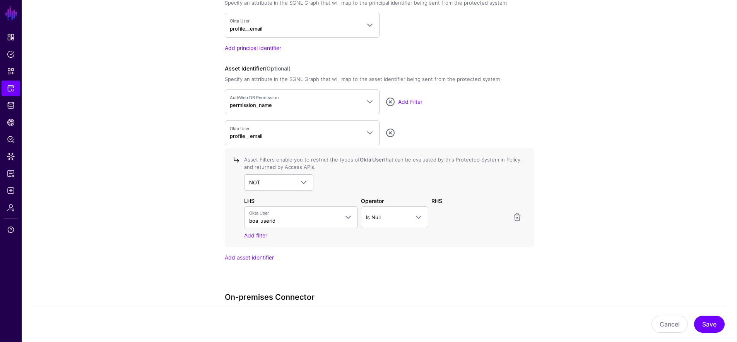
scroll to position [649, 0]
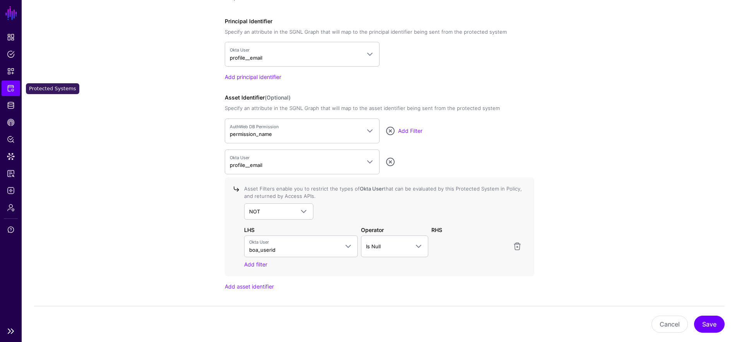
click at [10, 87] on span "Protected Systems" at bounding box center [11, 88] width 8 height 8
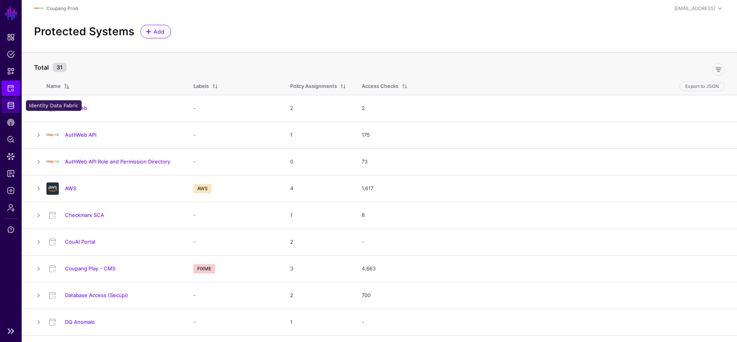
click at [15, 109] on link "Identity Data Fabric" at bounding box center [11, 105] width 19 height 15
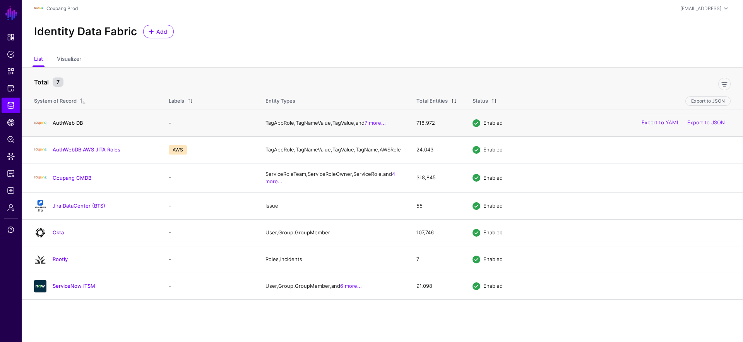
click at [56, 124] on link "AuthWeb DB" at bounding box center [68, 123] width 30 height 6
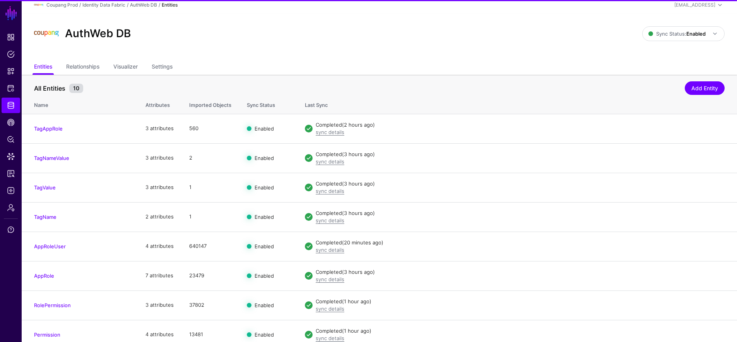
scroll to position [70, 0]
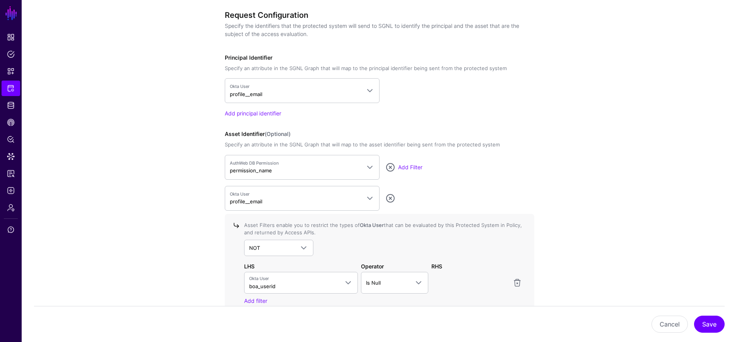
scroll to position [674, 0]
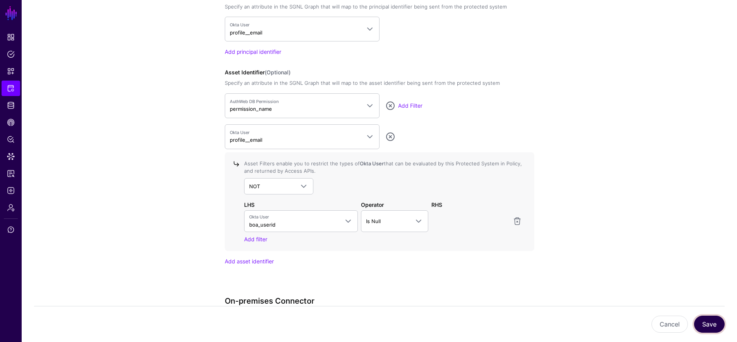
click at [349, 322] on button "Save" at bounding box center [709, 323] width 31 height 17
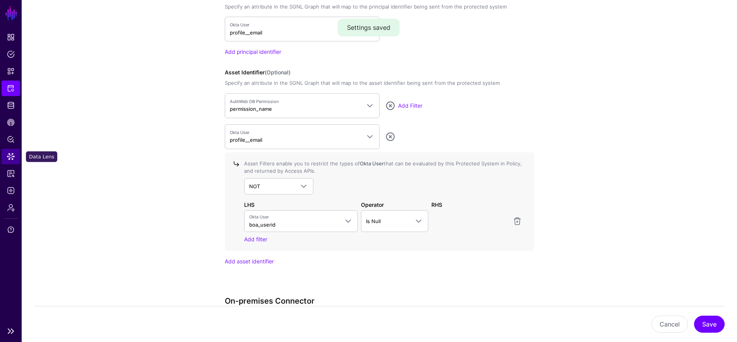
click at [13, 160] on span "Data Lens" at bounding box center [11, 156] width 8 height 8
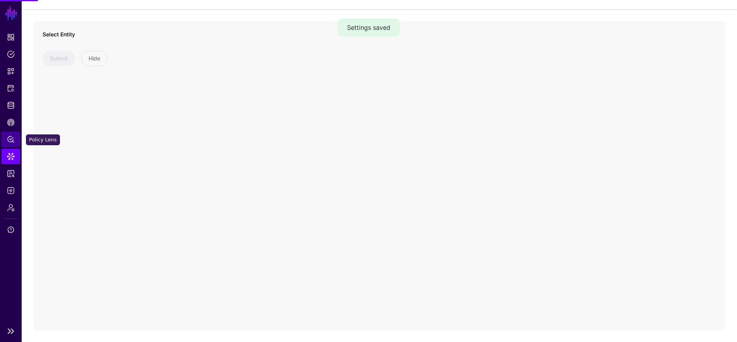
click at [13, 139] on span "Policy Lens" at bounding box center [11, 139] width 8 height 8
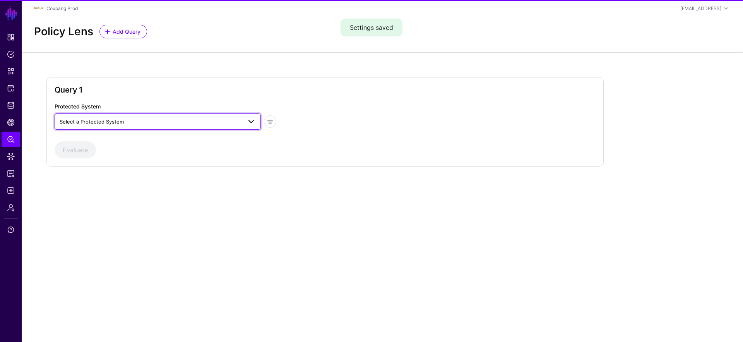
click at [101, 127] on link "Select a Protected System" at bounding box center [158, 121] width 206 height 16
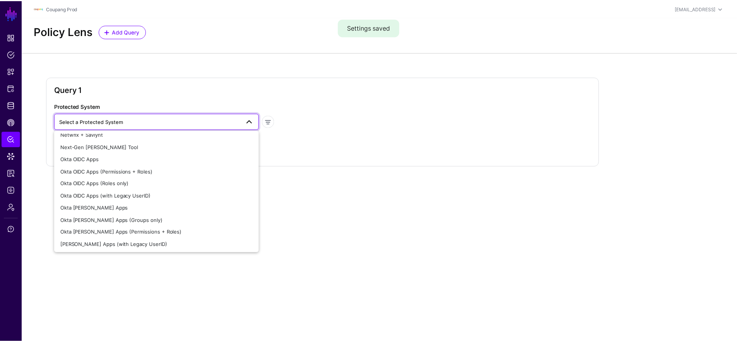
scroll to position [168, 0]
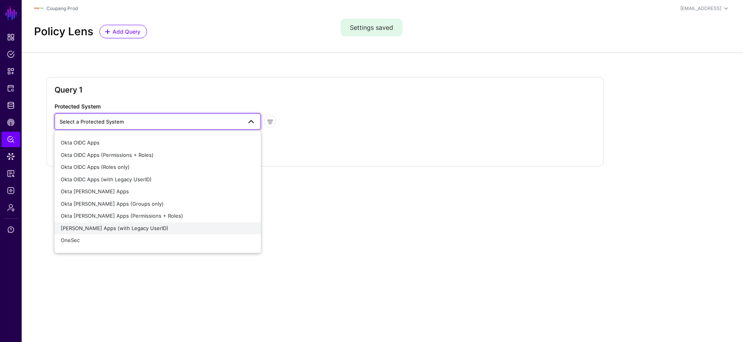
click at [135, 228] on span "[PERSON_NAME] Apps (with Legacy UserID)" at bounding box center [115, 228] width 108 height 6
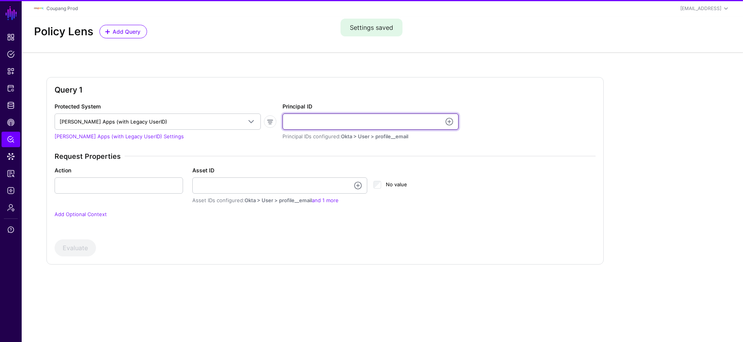
click at [347, 123] on input "Principal ID" at bounding box center [370, 121] width 176 height 16
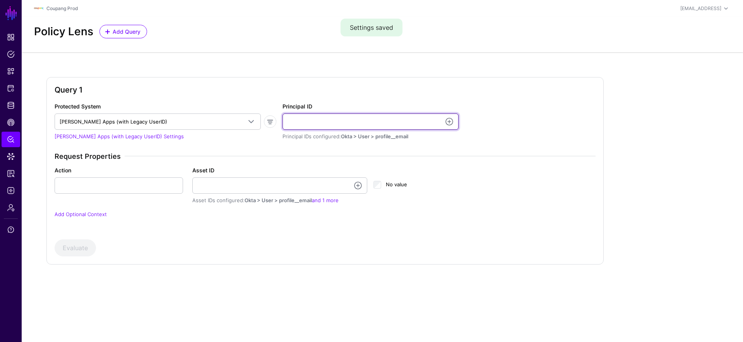
paste input "**********"
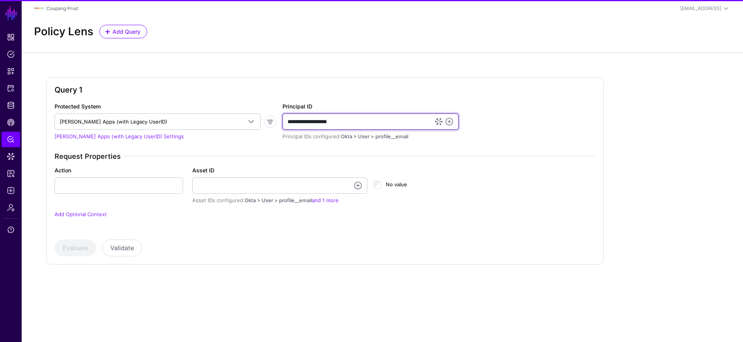
type input "**********"
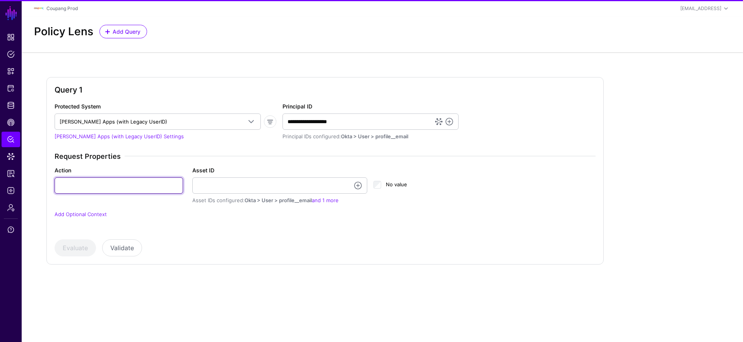
click at [125, 186] on input "Action" at bounding box center [119, 185] width 128 height 16
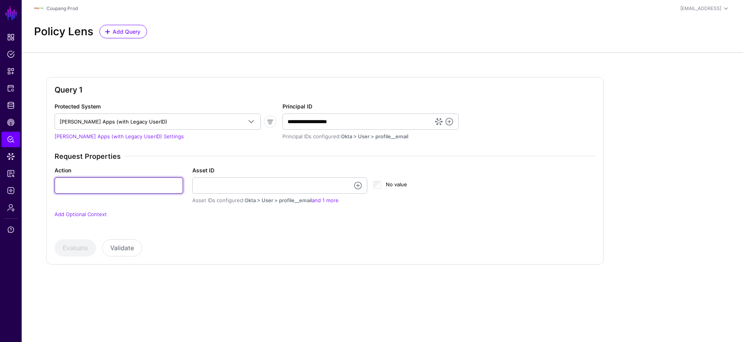
paste input "******"
type input "******"
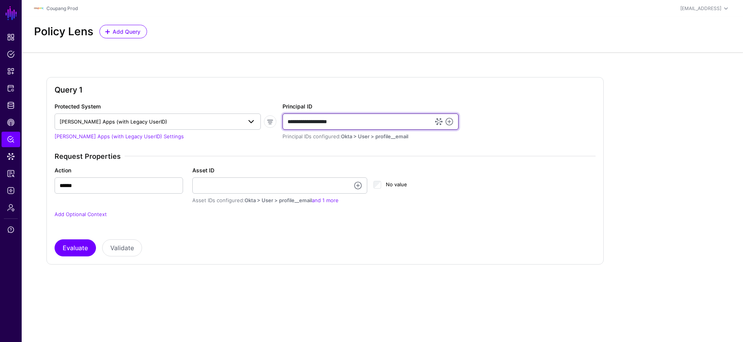
drag, startPoint x: 366, startPoint y: 125, endPoint x: 248, endPoint y: 119, distance: 117.4
click at [248, 119] on div "**********" at bounding box center [324, 164] width 547 height 125
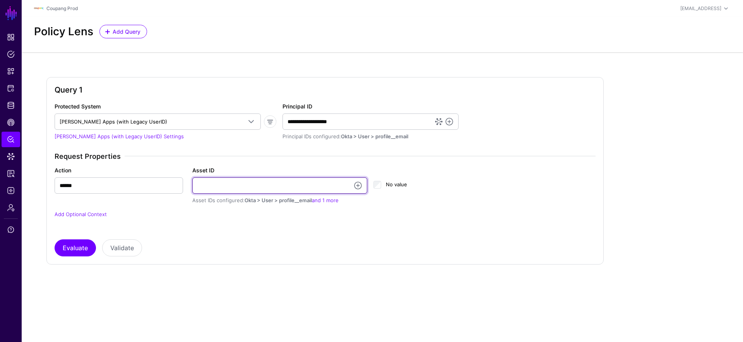
click at [259, 186] on input "Asset ID" at bounding box center [279, 185] width 175 height 16
paste input "**********"
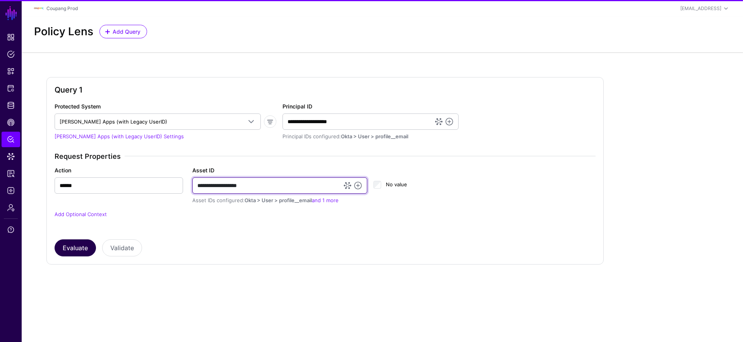
type input "**********"
click at [81, 246] on button "Evaluate" at bounding box center [75, 247] width 41 height 17
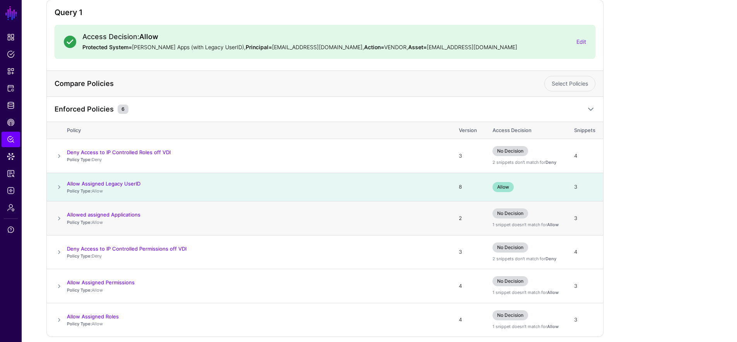
scroll to position [78, 0]
click at [58, 186] on span at bounding box center [59, 186] width 9 height 9
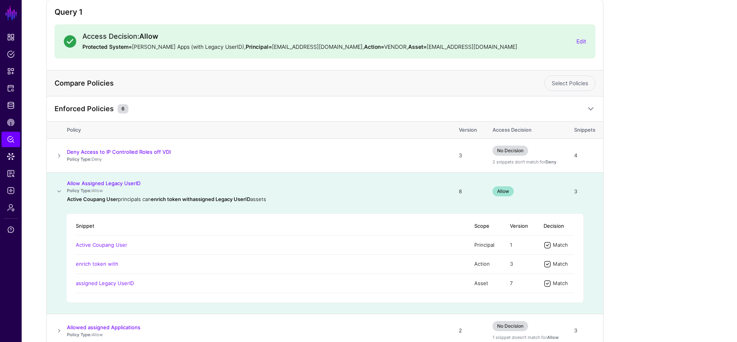
scroll to position [0, 0]
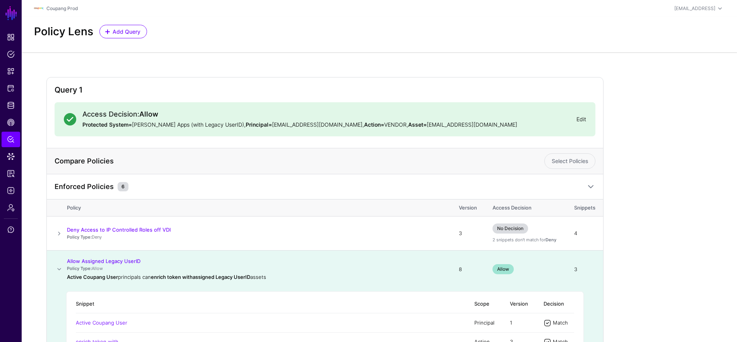
click at [349, 119] on link "Edit" at bounding box center [582, 119] width 10 height 7
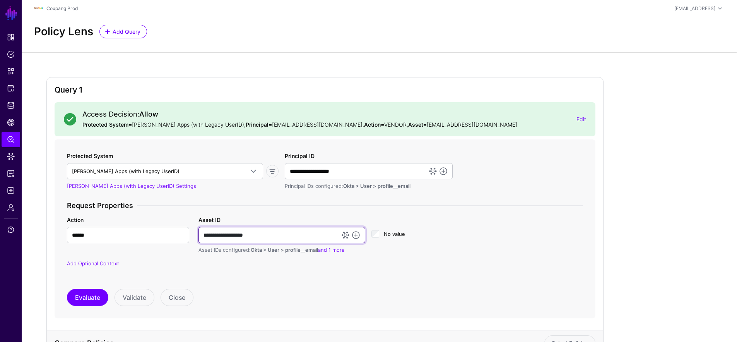
click at [282, 233] on input "**********" at bounding box center [282, 235] width 167 height 16
type input "**********"
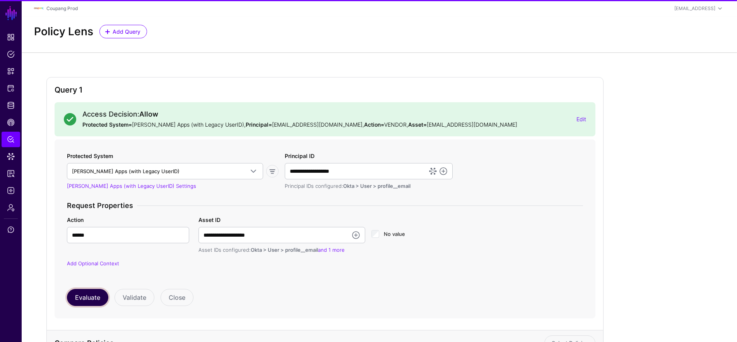
click at [96, 294] on button "Evaluate" at bounding box center [87, 297] width 41 height 17
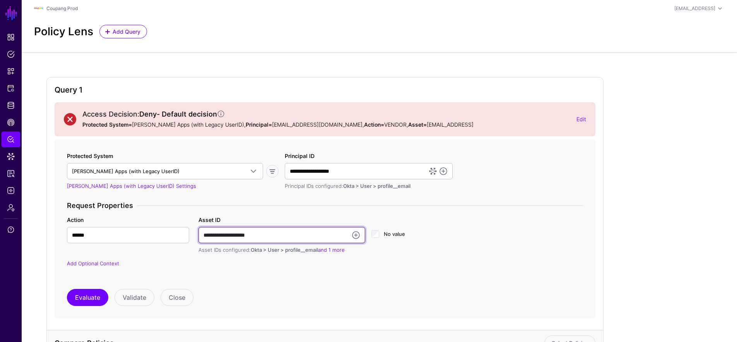
click at [300, 236] on input "**********" at bounding box center [282, 235] width 167 height 16
type input "**********"
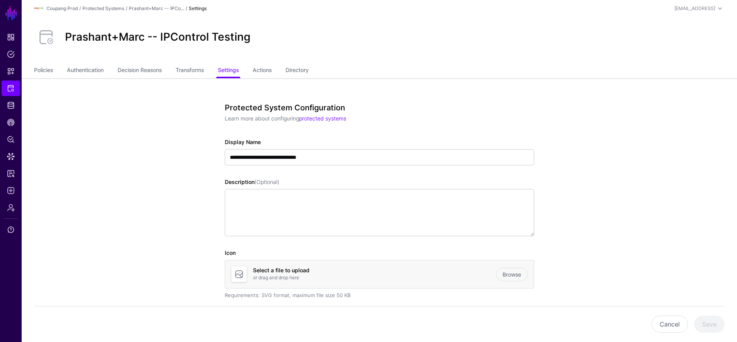
scroll to position [514, 0]
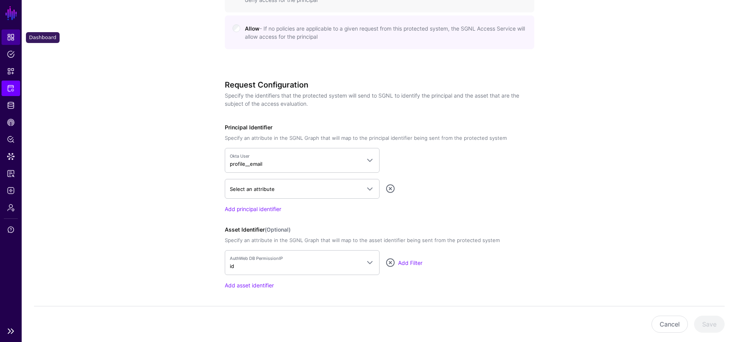
click at [9, 33] on span "Dashboard" at bounding box center [11, 37] width 8 height 8
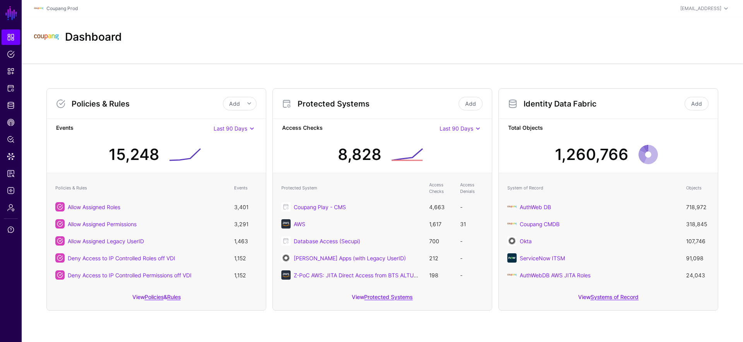
click at [385, 302] on div "View Protected Systems" at bounding box center [382, 299] width 219 height 22
click at [385, 299] on link "Protected Systems" at bounding box center [388, 296] width 48 height 7
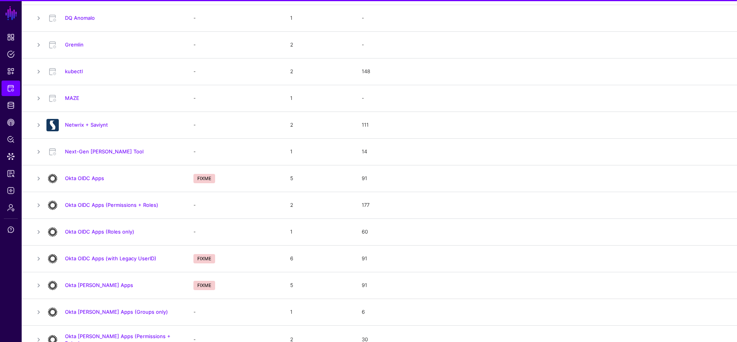
scroll to position [351, 0]
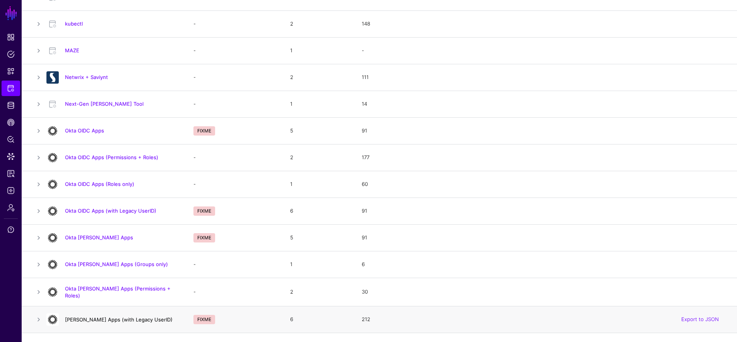
click at [142, 317] on link "[PERSON_NAME] Apps (with Legacy UserID)" at bounding box center [119, 319] width 108 height 6
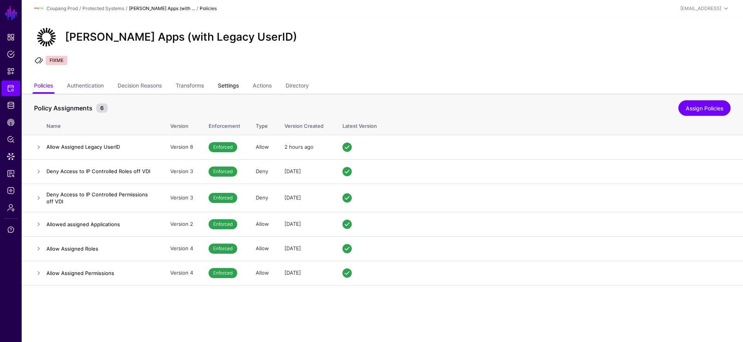
click at [232, 84] on link "Settings" at bounding box center [228, 86] width 21 height 15
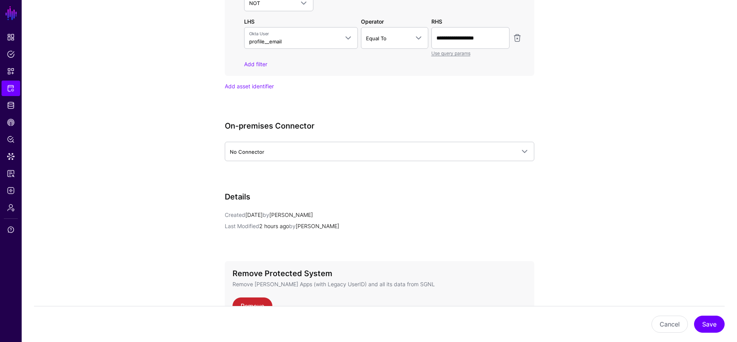
scroll to position [844, 0]
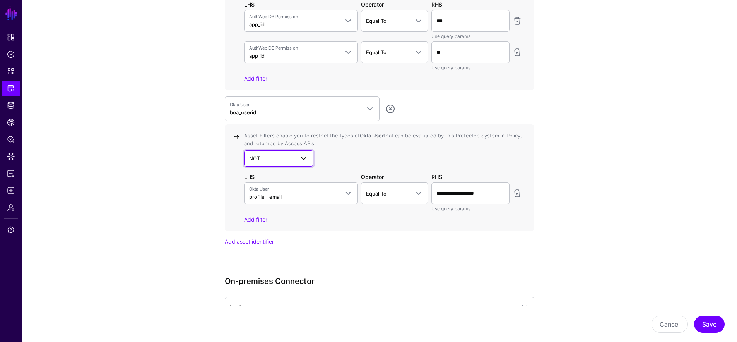
click at [265, 154] on span "NOT" at bounding box center [272, 158] width 46 height 9
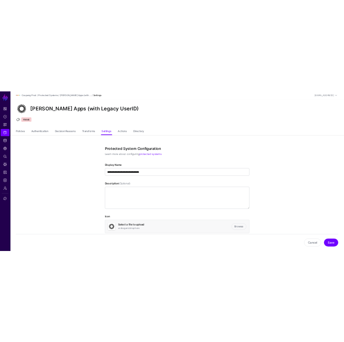
scroll to position [0, 0]
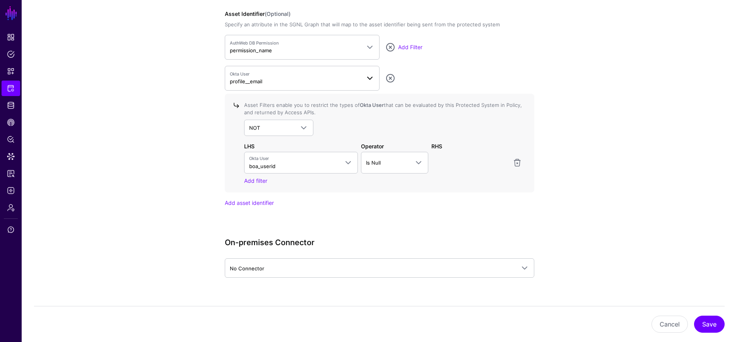
scroll to position [721, 0]
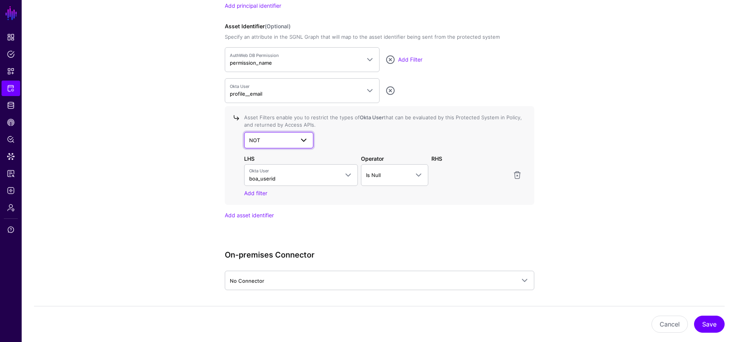
click at [295, 139] on span at bounding box center [301, 139] width 14 height 9
click at [274, 159] on div "AND" at bounding box center [278, 158] width 57 height 8
click at [267, 176] on span "boa_userid" at bounding box center [262, 178] width 26 height 6
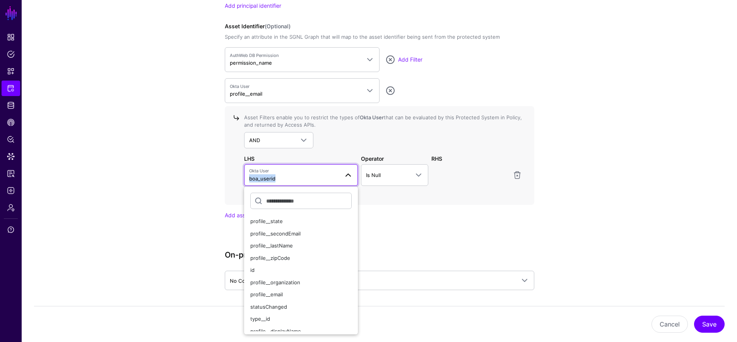
click at [267, 176] on span "boa_userid" at bounding box center [262, 178] width 26 height 6
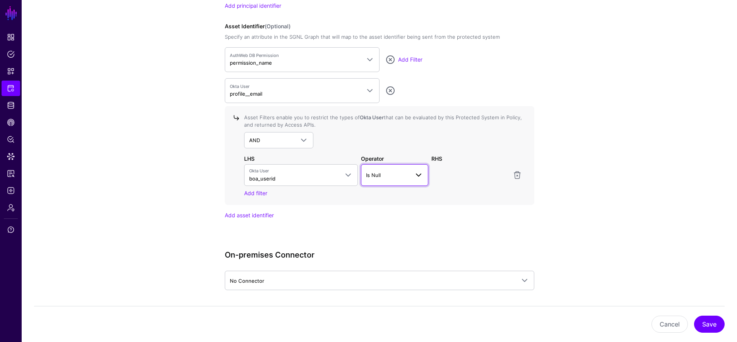
click at [349, 173] on span "Is Null" at bounding box center [387, 175] width 43 height 9
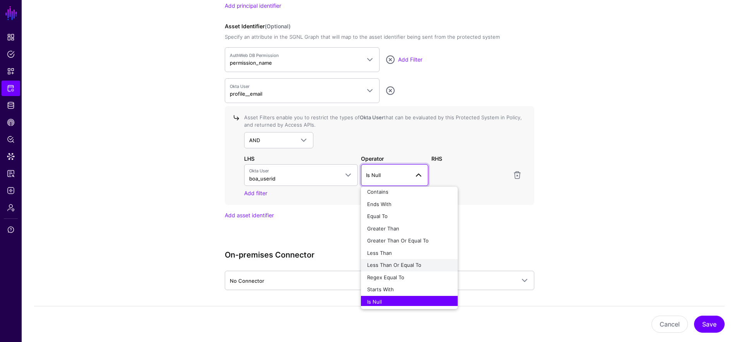
scroll to position [6, 0]
click at [349, 274] on span "Regex Equal To" at bounding box center [385, 275] width 37 height 6
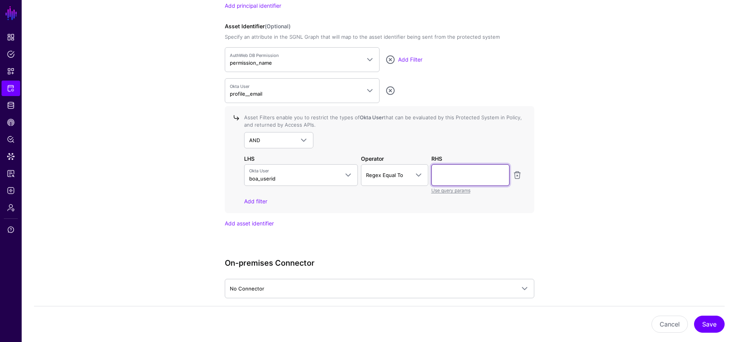
click at [349, 167] on input "text" at bounding box center [470, 175] width 78 height 22
type input "**"
click at [349, 321] on button "Save" at bounding box center [709, 323] width 31 height 17
click at [349, 59] on link "Add Filter" at bounding box center [410, 59] width 24 height 7
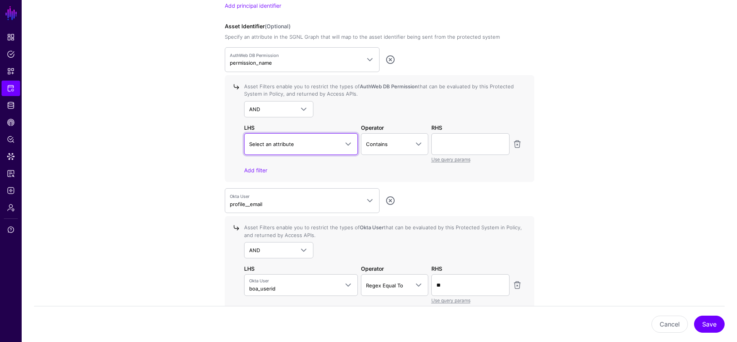
drag, startPoint x: 296, startPoint y: 145, endPoint x: 298, endPoint y: 154, distance: 9.0
click at [296, 145] on span "Select an attribute" at bounding box center [294, 144] width 90 height 9
drag, startPoint x: 296, startPoint y: 178, endPoint x: 314, endPoint y: 171, distance: 20.0
click at [296, 178] on div "app_id" at bounding box center [301, 177] width 102 height 8
click at [349, 145] on span at bounding box center [418, 143] width 9 height 9
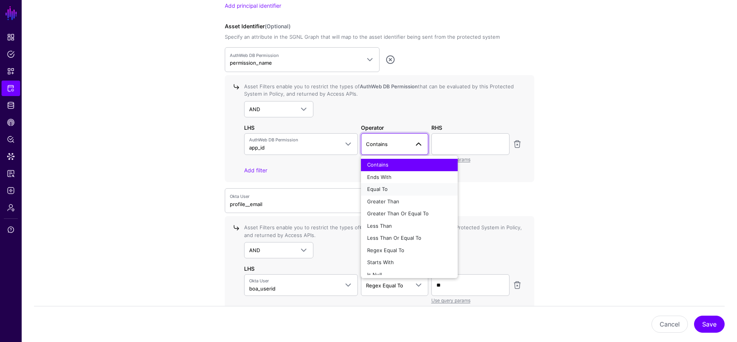
drag, startPoint x: 389, startPoint y: 186, endPoint x: 448, endPoint y: 149, distance: 69.5
click at [349, 186] on div "Equal To" at bounding box center [409, 189] width 84 height 8
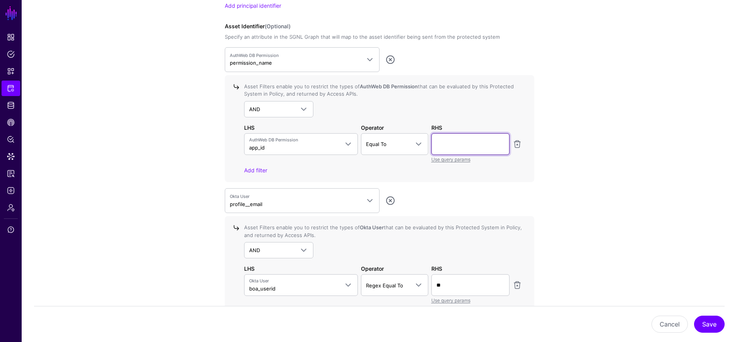
click at [349, 145] on input "text" at bounding box center [470, 144] width 78 height 22
paste input "**"
type input "**"
click at [349, 264] on app-integrations-details-form "**********" at bounding box center [379, 6] width 715 height 1267
click at [349, 325] on button "Save" at bounding box center [709, 323] width 31 height 17
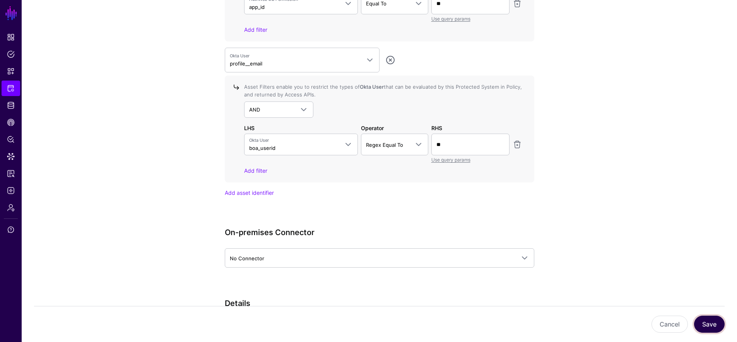
scroll to position [864, 0]
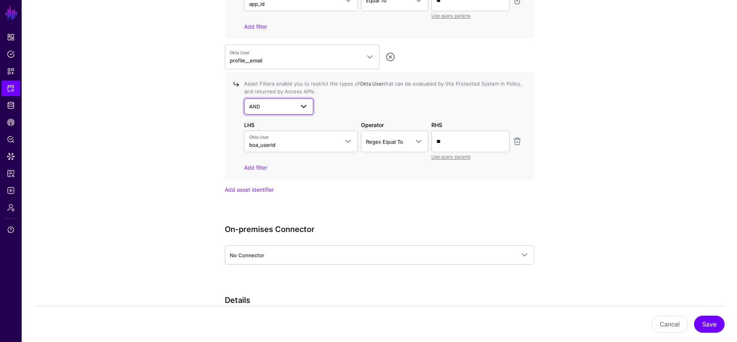
click at [258, 106] on span "AND" at bounding box center [254, 106] width 11 height 6
click at [269, 135] on div "NOT" at bounding box center [278, 137] width 57 height 8
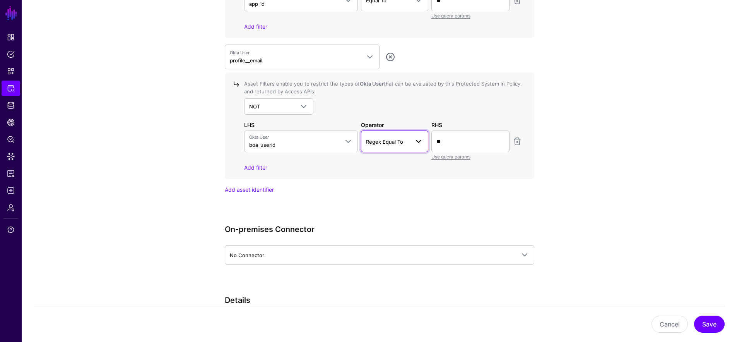
click at [349, 139] on span "Regex Equal To" at bounding box center [384, 142] width 37 height 6
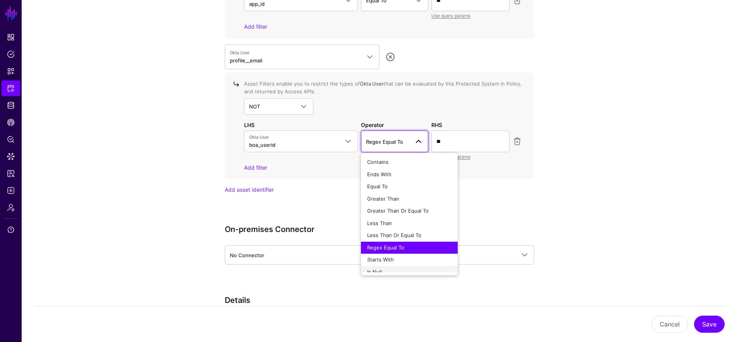
click at [349, 268] on div "Is Null" at bounding box center [409, 272] width 84 height 8
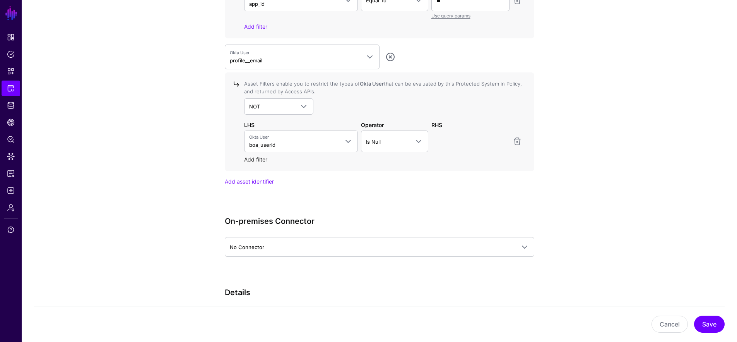
click at [256, 156] on link "Add filter" at bounding box center [255, 159] width 23 height 7
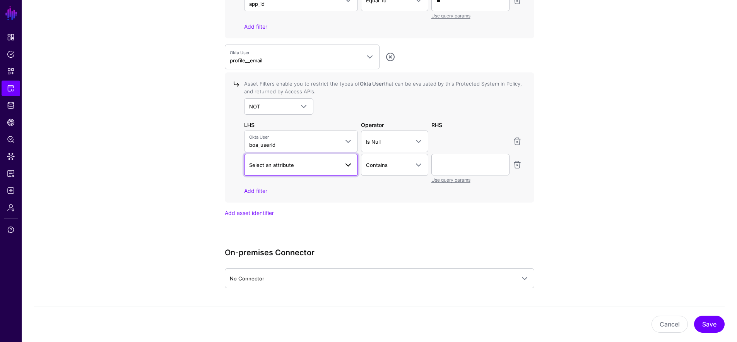
click at [296, 164] on span "Select an attribute" at bounding box center [294, 165] width 90 height 9
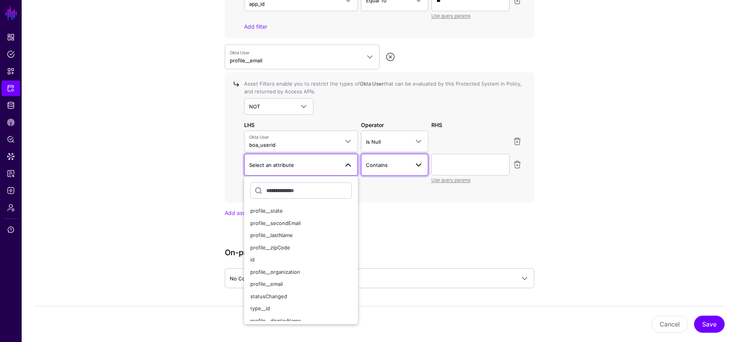
click at [349, 160] on span "Contains" at bounding box center [394, 164] width 57 height 9
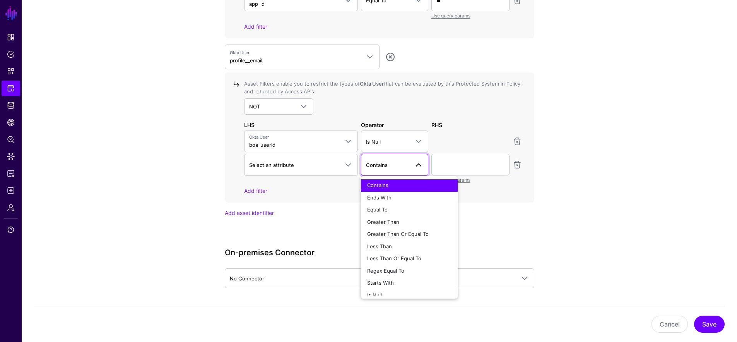
click at [349, 160] on span "Contains" at bounding box center [394, 164] width 57 height 9
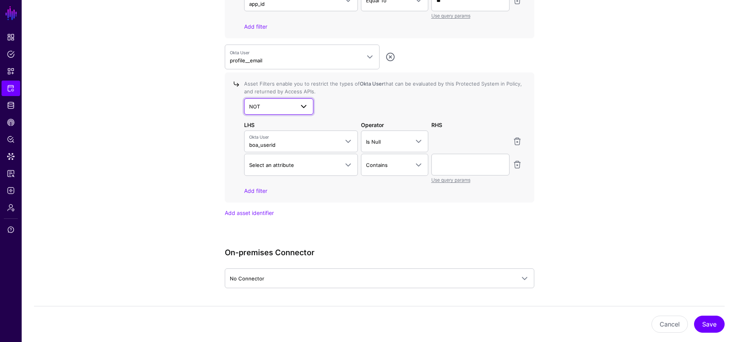
click at [286, 106] on span "NOT" at bounding box center [272, 106] width 46 height 9
click at [270, 118] on button "AND" at bounding box center [279, 124] width 70 height 12
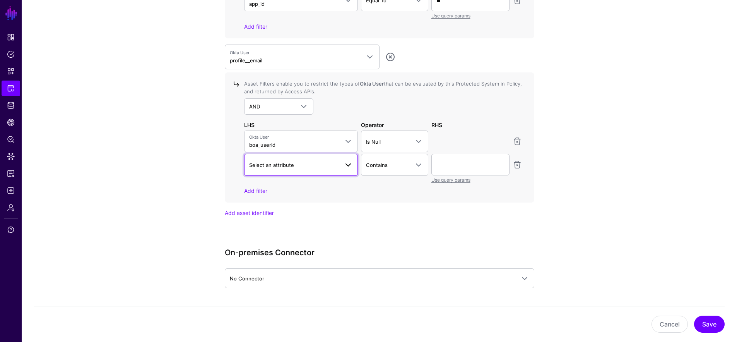
click at [341, 162] on span at bounding box center [346, 164] width 14 height 9
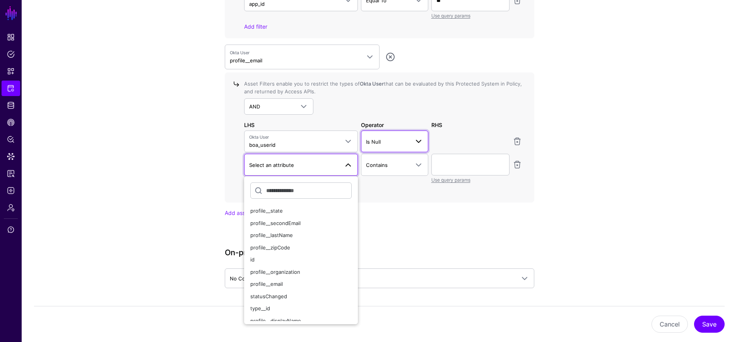
click at [349, 144] on span "Is Null" at bounding box center [387, 141] width 43 height 9
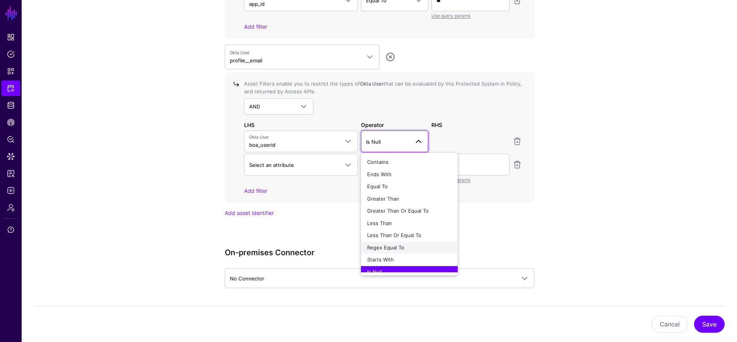
click at [349, 244] on span "Regex Equal To" at bounding box center [385, 247] width 37 height 6
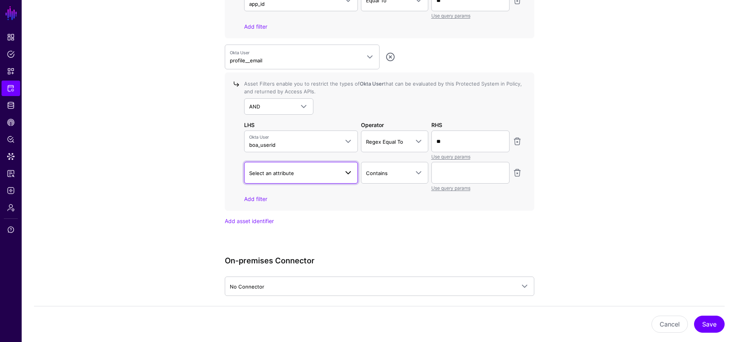
click at [304, 171] on span "Select an attribute" at bounding box center [294, 173] width 90 height 9
type input "***"
click at [297, 215] on div "boa_userid" at bounding box center [301, 219] width 102 height 8
click at [349, 163] on link "Contains" at bounding box center [394, 173] width 67 height 22
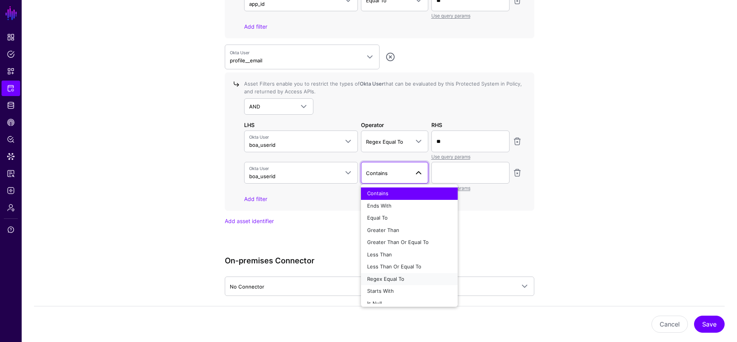
drag, startPoint x: 413, startPoint y: 278, endPoint x: 422, endPoint y: 262, distance: 18.3
click at [349, 278] on div "Regex Equal To" at bounding box center [409, 279] width 84 height 8
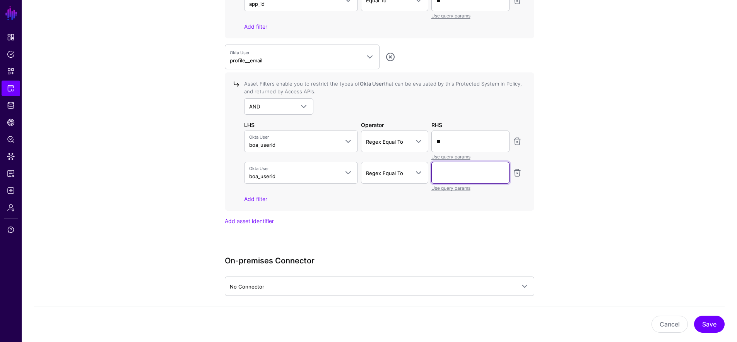
click at [349, 11] on input "text" at bounding box center [470, 1] width 78 height 22
paste input "*******"
type input "*******"
drag, startPoint x: 459, startPoint y: 172, endPoint x: 418, endPoint y: 167, distance: 41.3
click at [349, 168] on div "Okta User boa_userid *** boa_userid Regex Equal To Contains Ends With Equal To …" at bounding box center [383, 177] width 281 height 30
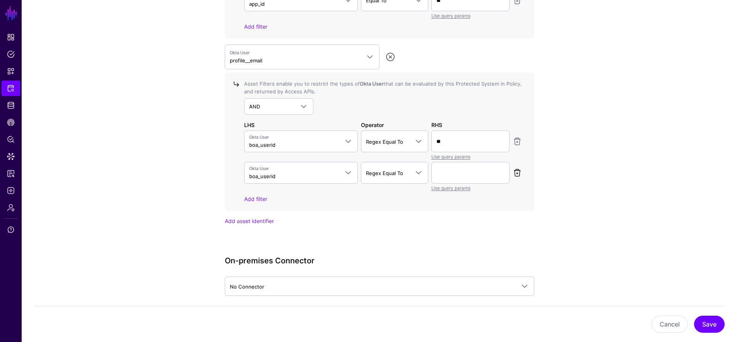
click at [349, 170] on link at bounding box center [517, 172] width 9 height 9
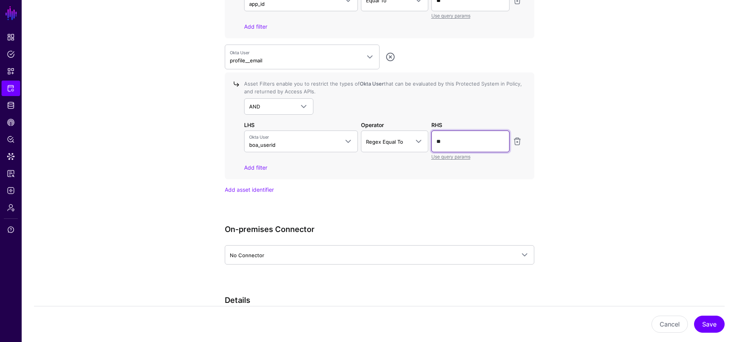
click at [349, 11] on input "**" at bounding box center [470, 1] width 78 height 22
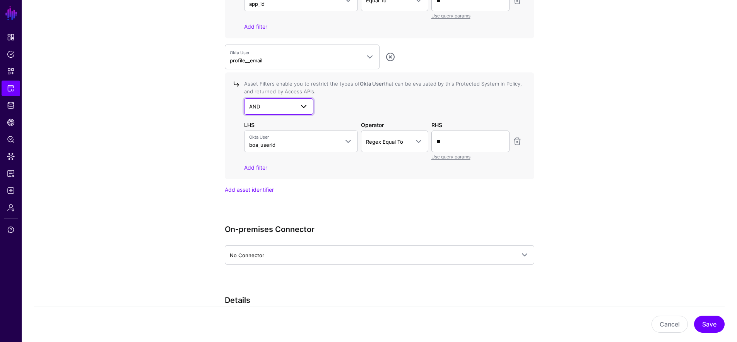
drag, startPoint x: 274, startPoint y: 98, endPoint x: 274, endPoint y: 102, distance: 3.9
click at [274, 98] on link "AND" at bounding box center [279, 106] width 70 height 16
click at [264, 139] on div "NOT" at bounding box center [278, 137] width 57 height 8
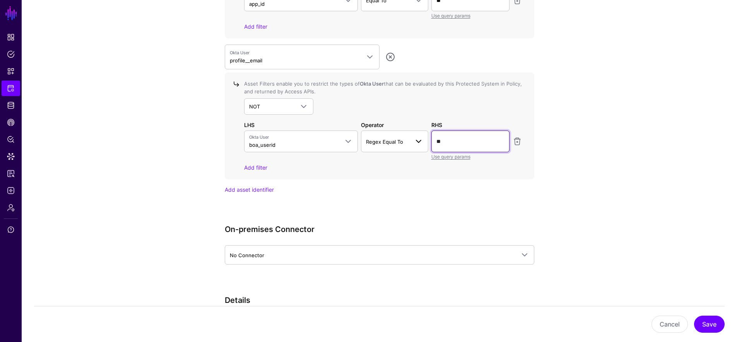
drag, startPoint x: 466, startPoint y: 141, endPoint x: 402, endPoint y: 139, distance: 64.3
click at [349, 139] on div "Okta User boa_userid profile__state profile__secondEmail profile__lastName prof…" at bounding box center [383, 145] width 281 height 30
paste input "*****"
click at [349, 140] on input "*******" at bounding box center [470, 141] width 78 height 22
click at [349, 140] on input "******" at bounding box center [470, 141] width 78 height 22
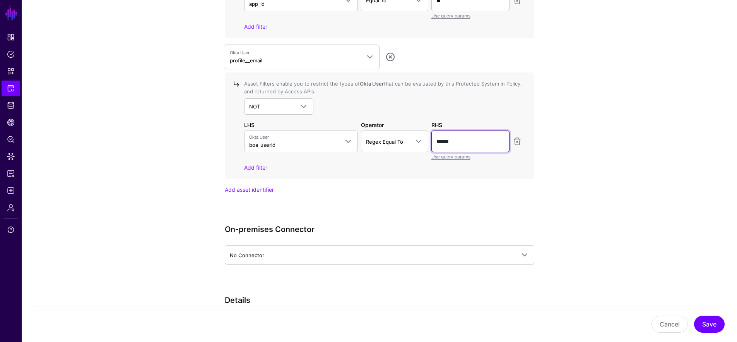
click at [349, 140] on input "******" at bounding box center [470, 141] width 78 height 22
drag, startPoint x: 440, startPoint y: 139, endPoint x: 443, endPoint y: 139, distance: 3.9
click at [349, 139] on input "******" at bounding box center [470, 141] width 78 height 22
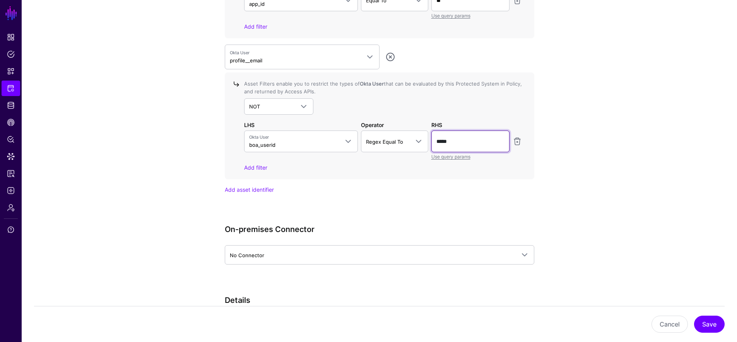
click at [349, 140] on input "*****" at bounding box center [470, 141] width 78 height 22
type input "*******"
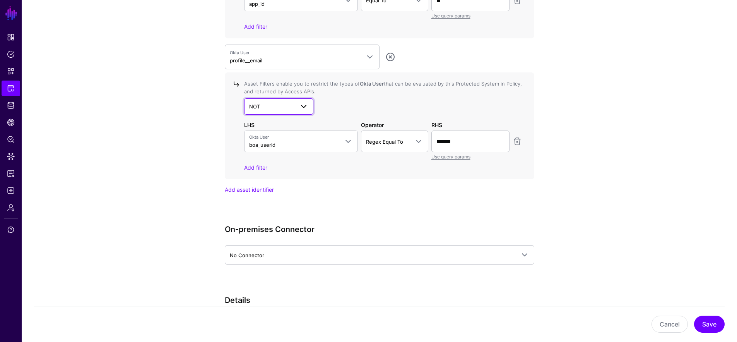
click at [265, 98] on link "NOT" at bounding box center [279, 106] width 70 height 16
click at [270, 122] on div "AND" at bounding box center [278, 125] width 57 height 8
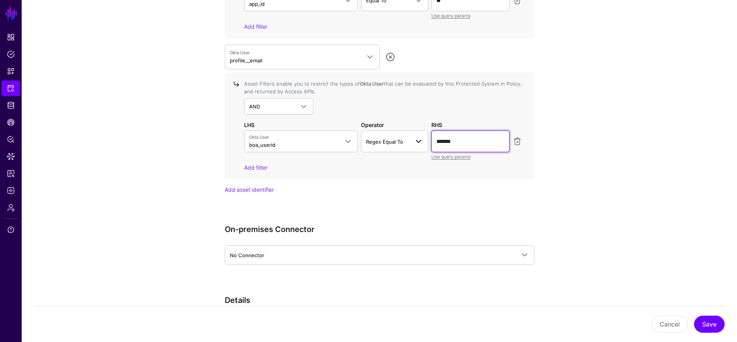
drag, startPoint x: 472, startPoint y: 142, endPoint x: 389, endPoint y: 132, distance: 83.4
click at [349, 137] on div "Okta User boa_userid profile__state profile__secondEmail profile__lastName prof…" at bounding box center [383, 145] width 281 height 30
type input "*"
type input "**"
click at [349, 323] on button "Save" at bounding box center [709, 323] width 31 height 17
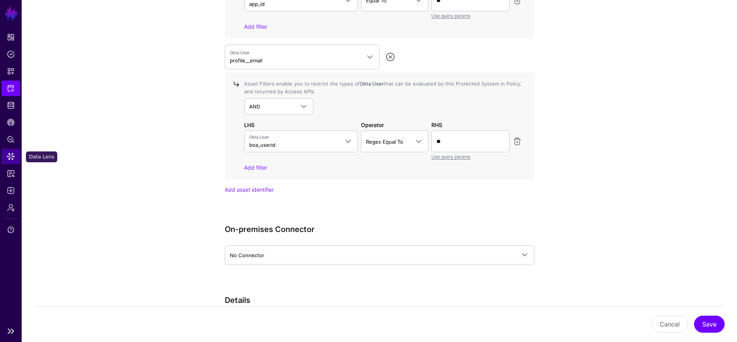
click at [12, 158] on span "Data Lens" at bounding box center [11, 156] width 8 height 8
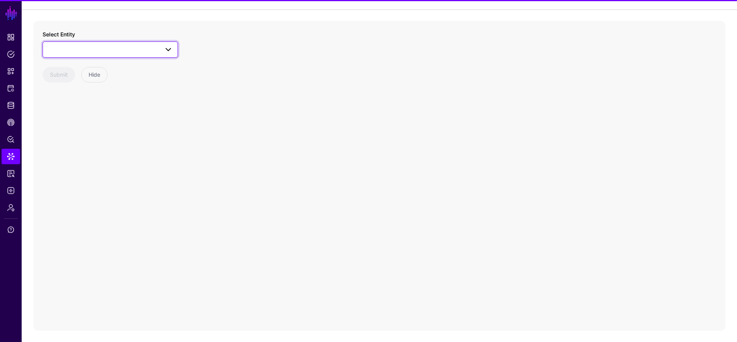
click at [103, 53] on span at bounding box center [110, 49] width 125 height 9
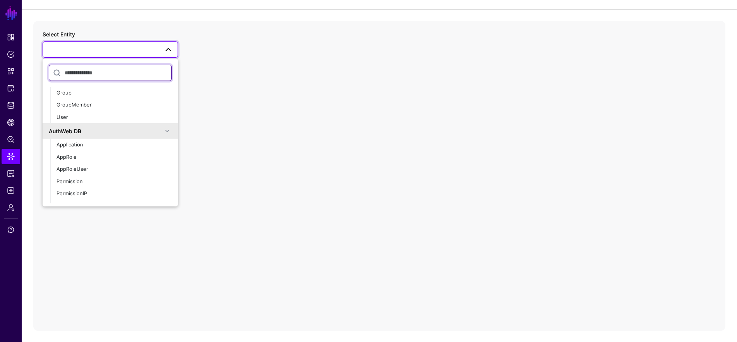
scroll to position [370, 0]
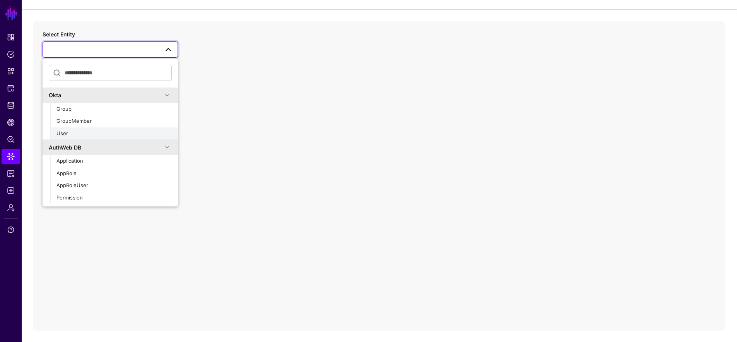
click at [88, 137] on div "User" at bounding box center [113, 134] width 115 height 8
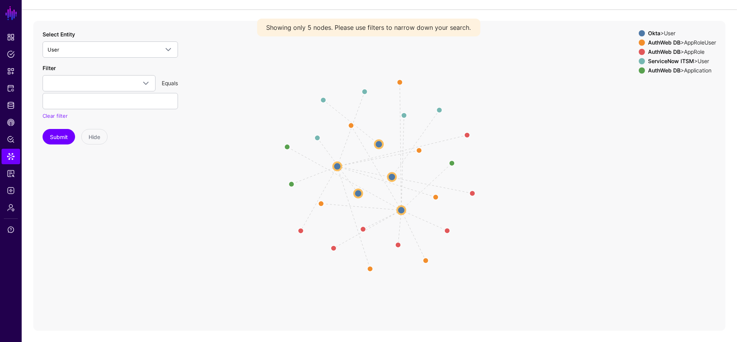
click at [349, 177] on circle at bounding box center [392, 177] width 8 height 8
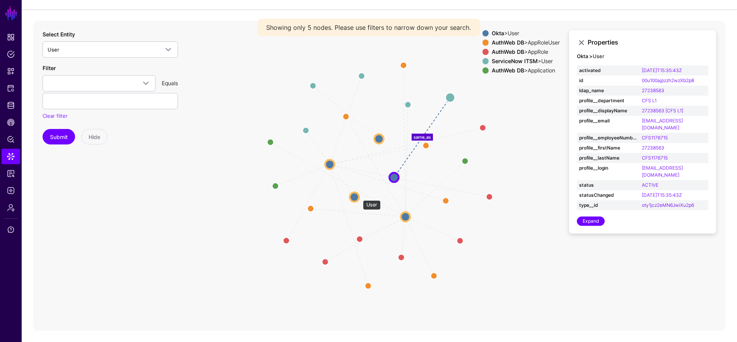
click at [349, 196] on circle at bounding box center [354, 196] width 9 height 9
click at [326, 161] on circle at bounding box center [328, 163] width 9 height 9
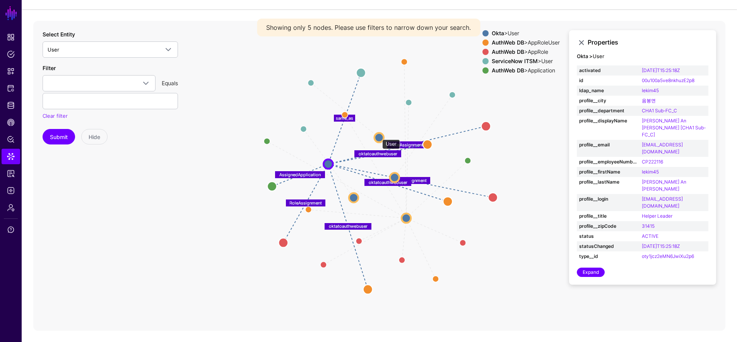
click at [349, 135] on circle at bounding box center [379, 137] width 9 height 9
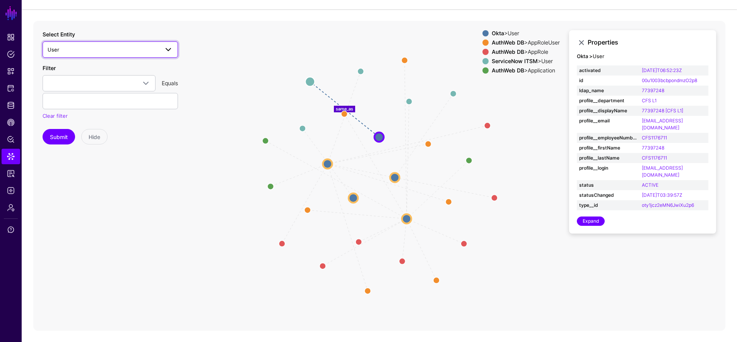
click at [79, 47] on span "User" at bounding box center [103, 49] width 111 height 9
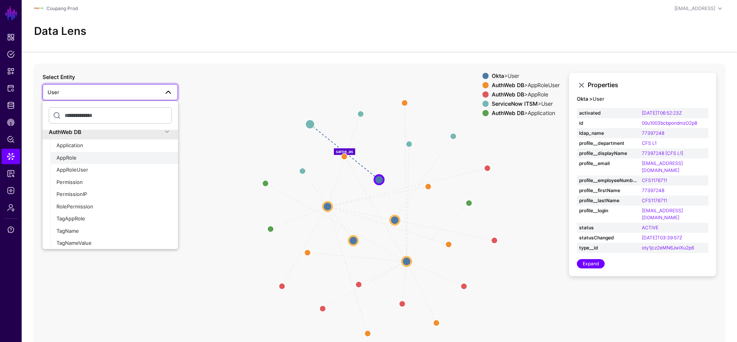
scroll to position [421, 0]
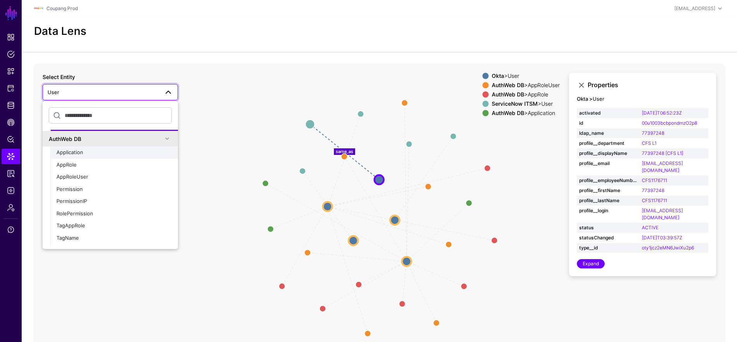
click at [115, 155] on div "Application" at bounding box center [113, 153] width 115 height 8
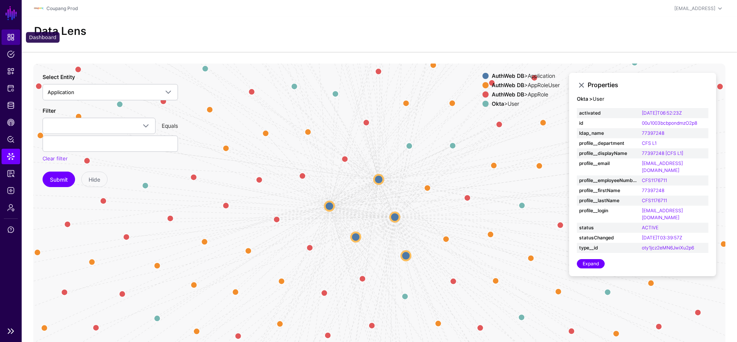
click at [14, 41] on link "Dashboard" at bounding box center [11, 36] width 19 height 15
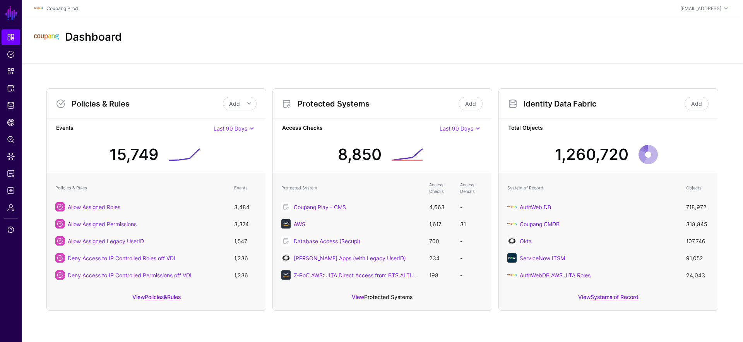
click at [349, 297] on link "Protected Systems" at bounding box center [388, 296] width 48 height 7
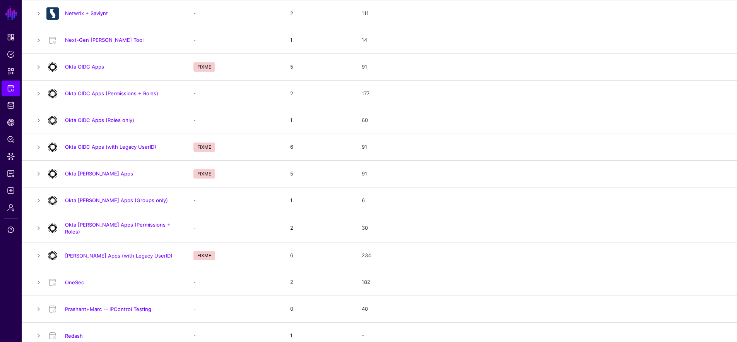
scroll to position [447, 0]
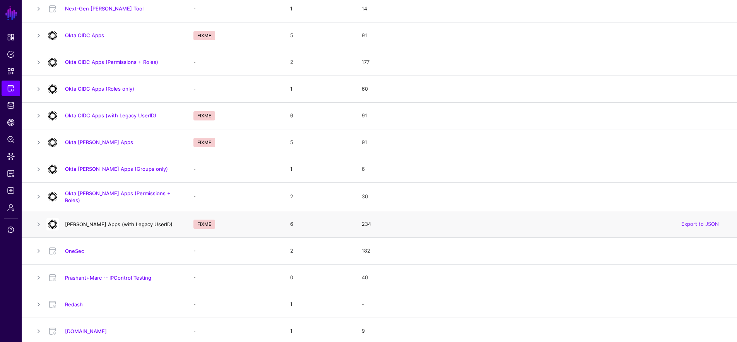
click at [130, 222] on link "[PERSON_NAME] Apps (with Legacy UserID)" at bounding box center [119, 224] width 108 height 6
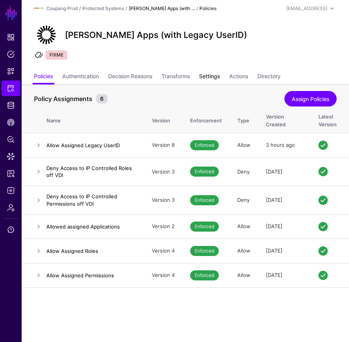
click at [205, 75] on link "Settings" at bounding box center [209, 77] width 21 height 15
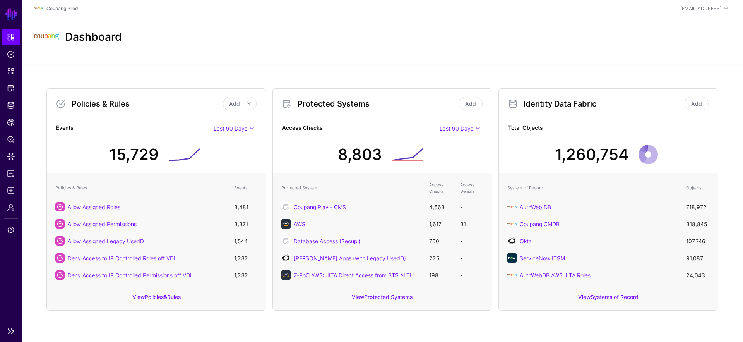
click at [9, 148] on ul "Dashboard Policies Snippets Protected Systems Identity Data Fabric CAEP Hub Pol…" at bounding box center [11, 175] width 22 height 293
click at [12, 155] on span "Data Lens" at bounding box center [11, 156] width 8 height 8
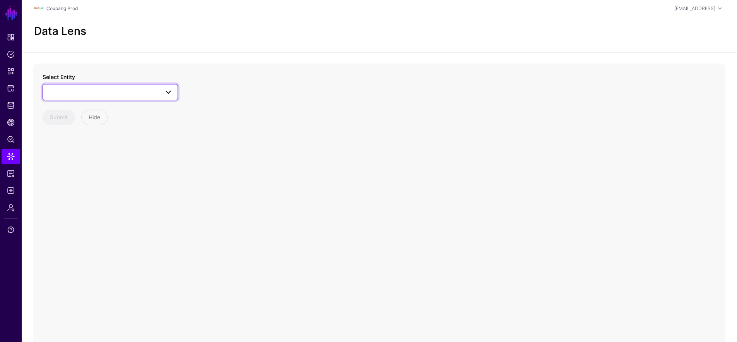
click at [122, 93] on span at bounding box center [110, 91] width 125 height 9
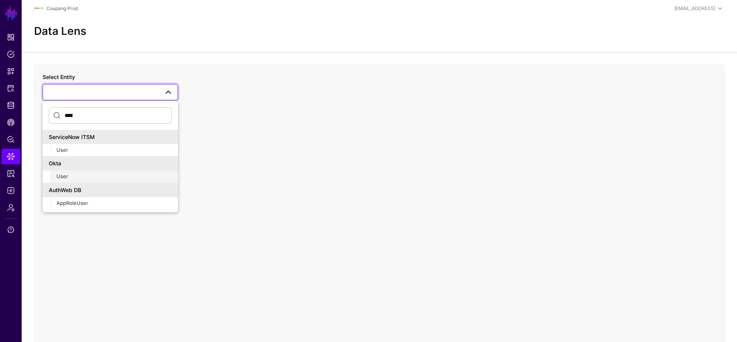
type input "****"
click at [91, 179] on div "User" at bounding box center [113, 177] width 115 height 8
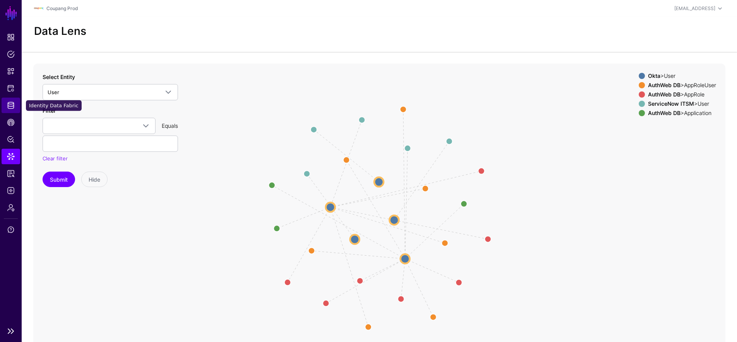
click at [11, 100] on link "Identity Data Fabric" at bounding box center [11, 105] width 19 height 15
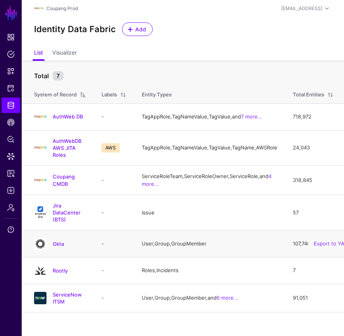
scroll to position [23, 0]
click at [56, 250] on div "Okta" at bounding box center [60, 244] width 58 height 12
click at [56, 247] on link "Okta" at bounding box center [58, 244] width 11 height 6
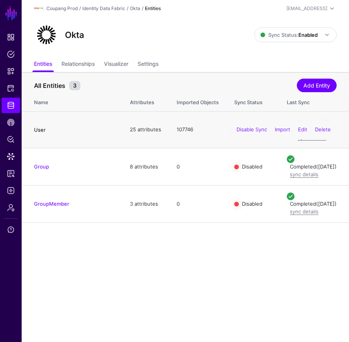
click at [45, 133] on link "User" at bounding box center [40, 130] width 12 height 6
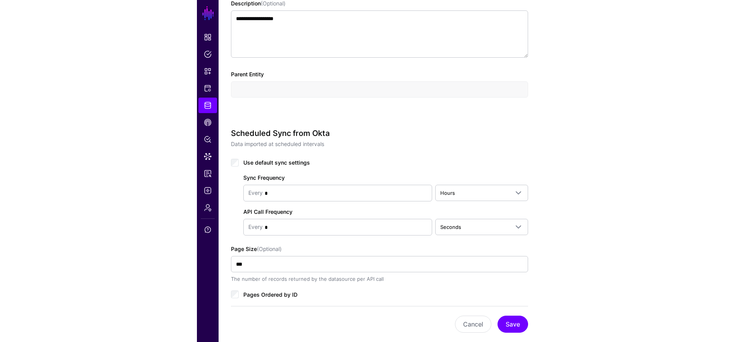
scroll to position [374, 0]
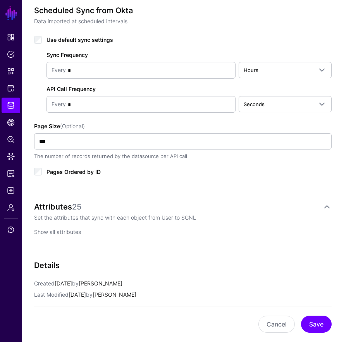
click at [70, 231] on link "Show all attributes" at bounding box center [57, 231] width 47 height 7
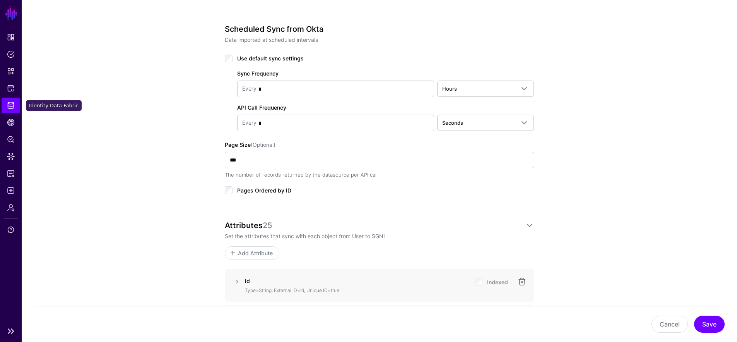
click at [14, 103] on span "Identity Data Fabric" at bounding box center [11, 105] width 8 height 8
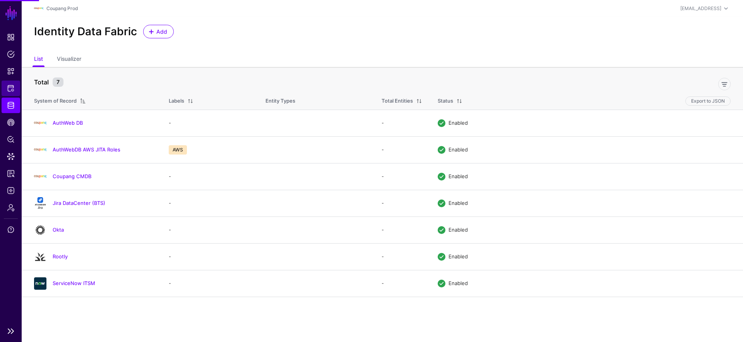
click at [17, 88] on link "Protected Systems" at bounding box center [11, 87] width 19 height 15
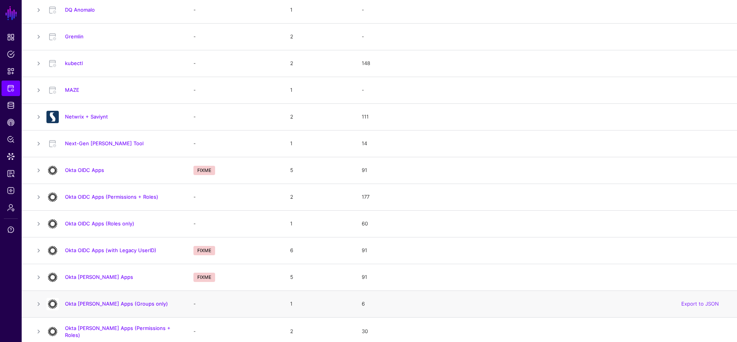
scroll to position [360, 0]
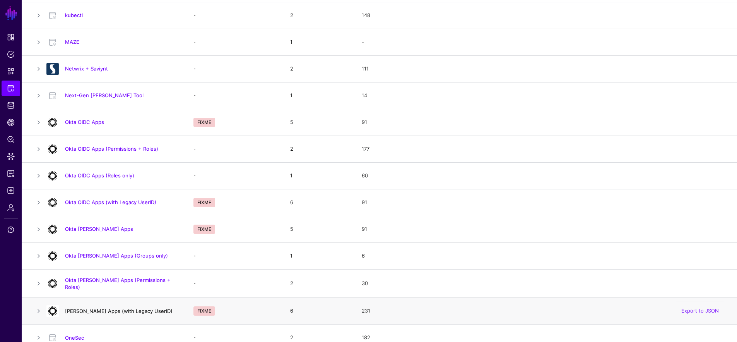
click at [134, 309] on link "[PERSON_NAME] Apps (with Legacy UserID)" at bounding box center [119, 311] width 108 height 6
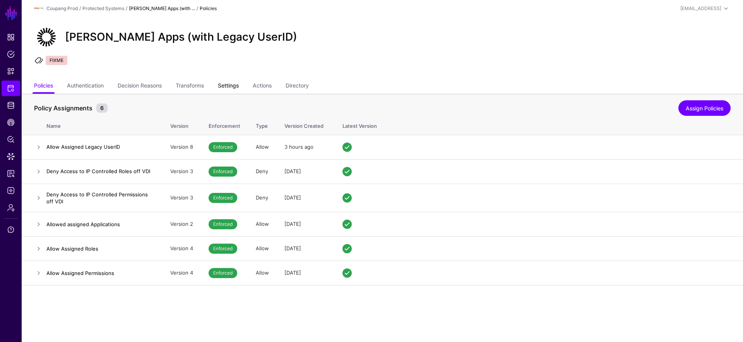
click at [237, 84] on link "Settings" at bounding box center [228, 86] width 21 height 15
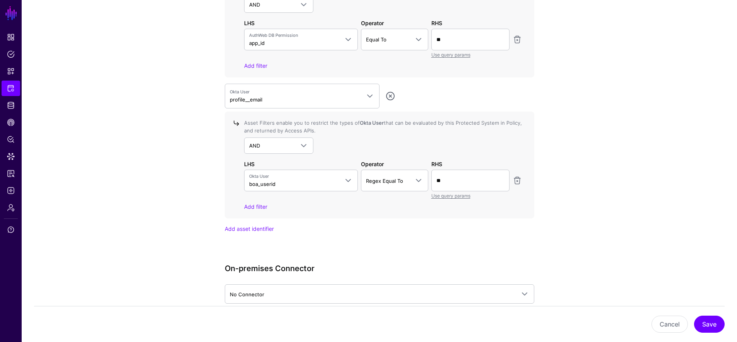
scroll to position [831, 0]
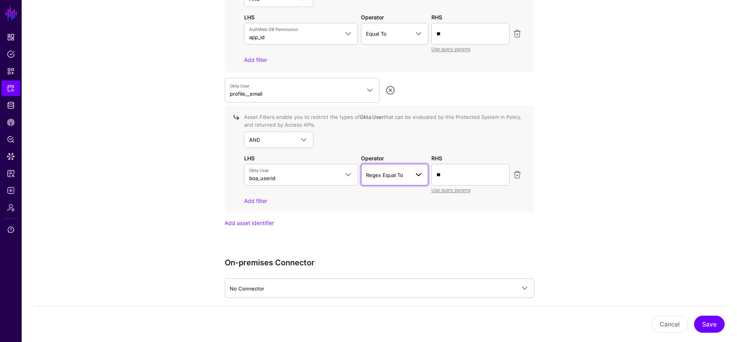
click at [409, 173] on span at bounding box center [416, 174] width 14 height 9
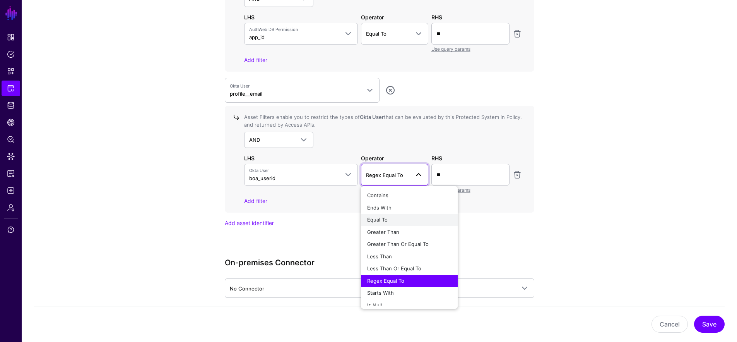
click at [406, 221] on div "Equal To" at bounding box center [409, 220] width 84 height 8
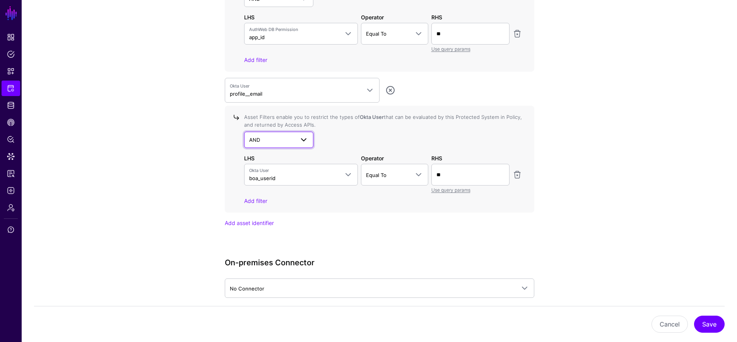
click at [281, 137] on span "AND" at bounding box center [272, 139] width 46 height 9
click at [286, 167] on div "NOT" at bounding box center [278, 170] width 57 height 8
click at [373, 173] on span "Equal To" at bounding box center [376, 175] width 21 height 6
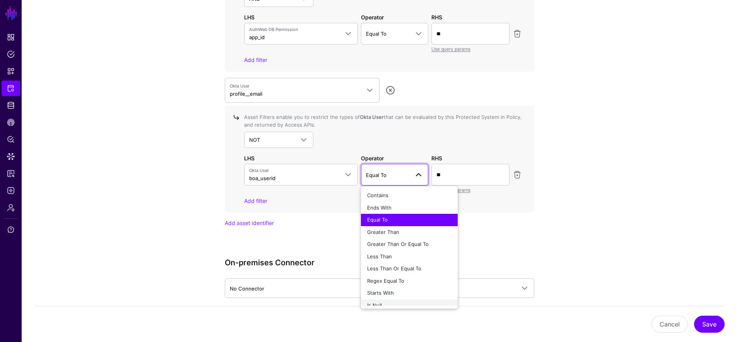
click at [396, 303] on div "Is Null" at bounding box center [409, 305] width 84 height 8
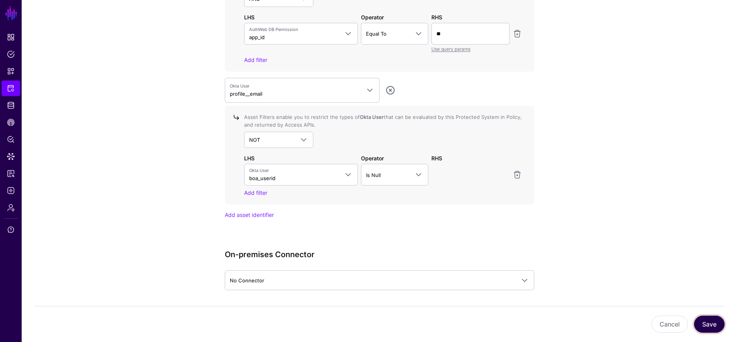
click at [705, 320] on button "Save" at bounding box center [709, 323] width 31 height 17
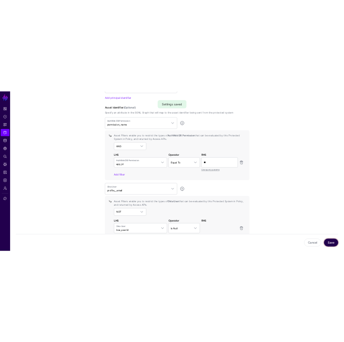
scroll to position [701, 0]
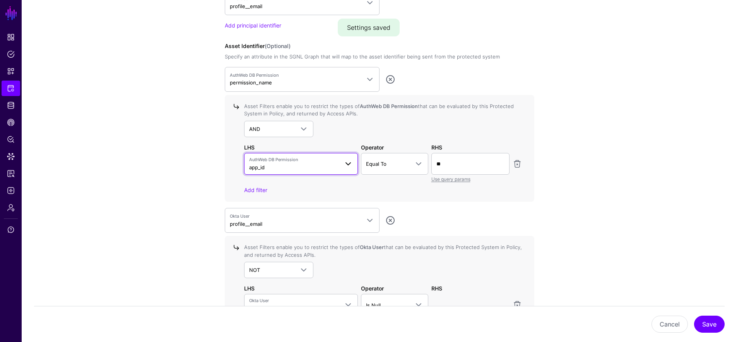
click at [308, 164] on span "AuthWeb DB Permission app_id" at bounding box center [294, 163] width 90 height 15
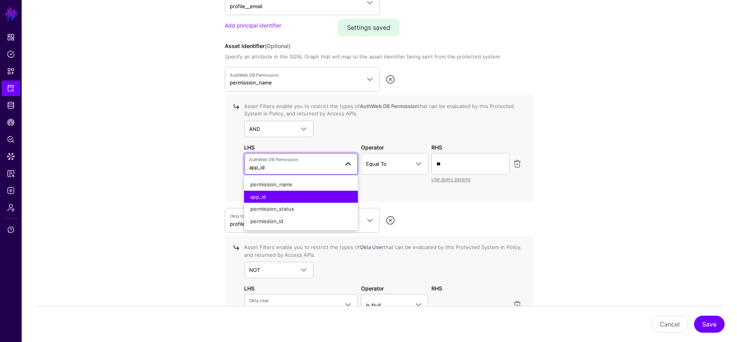
click at [308, 164] on span "AuthWeb DB Permission app_id" at bounding box center [294, 163] width 90 height 15
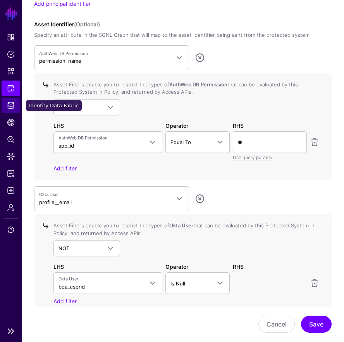
click at [9, 107] on span "Identity Data Fabric" at bounding box center [11, 105] width 8 height 8
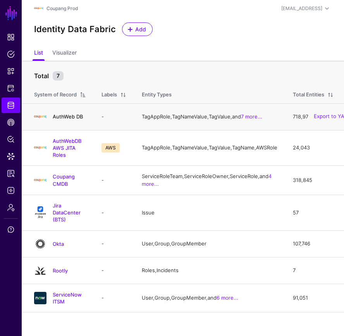
click at [67, 120] on link "AuthWeb DB" at bounding box center [68, 116] width 30 height 6
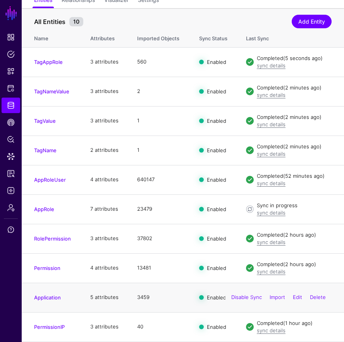
scroll to position [375, 0]
click at [50, 294] on link "Application" at bounding box center [47, 297] width 27 height 6
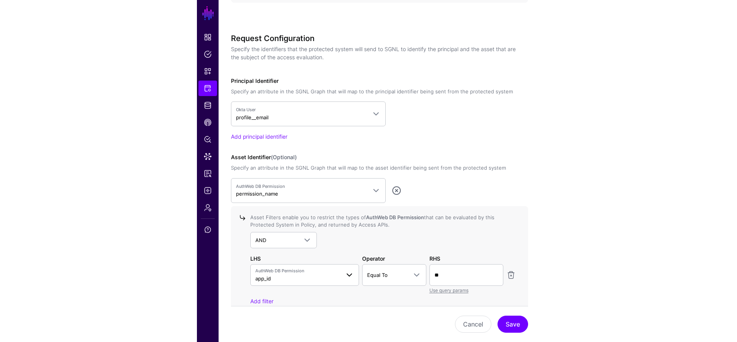
scroll to position [697, 0]
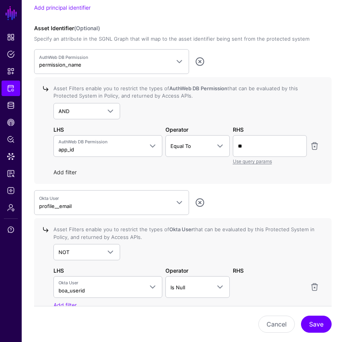
click at [64, 169] on link "Add filter" at bounding box center [64, 172] width 23 height 7
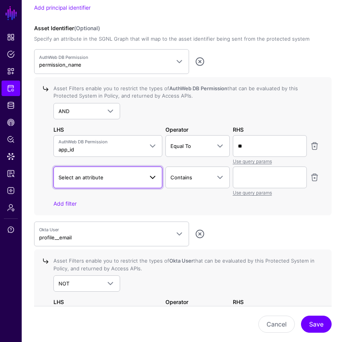
click at [84, 179] on span "Select an attribute" at bounding box center [80, 177] width 45 height 6
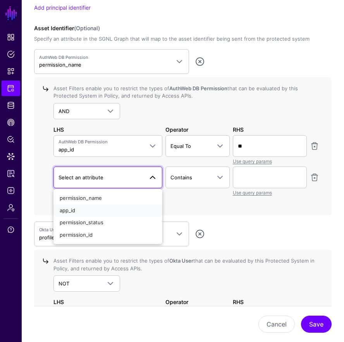
drag, startPoint x: 92, startPoint y: 209, endPoint x: 113, endPoint y: 200, distance: 22.6
click at [92, 209] on div "app_id" at bounding box center [108, 211] width 96 height 8
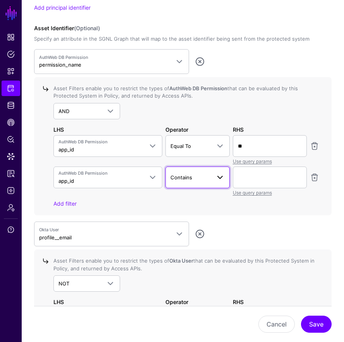
click at [183, 178] on span "Contains" at bounding box center [181, 177] width 22 height 6
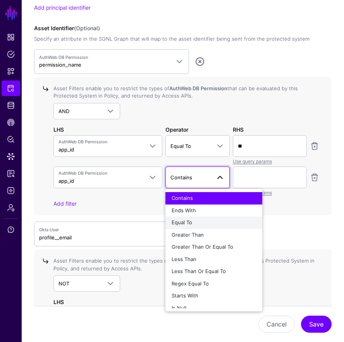
click at [177, 224] on span "Equal To" at bounding box center [181, 222] width 21 height 6
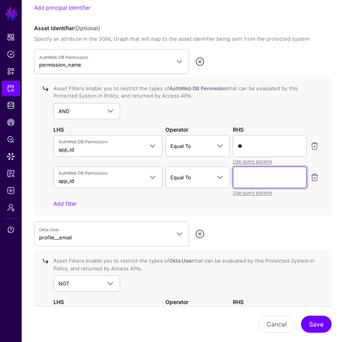
click at [247, 157] on input "text" at bounding box center [270, 146] width 74 height 22
paste input "***"
type input "***"
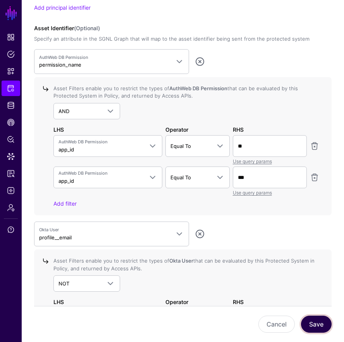
click at [320, 325] on button "Save" at bounding box center [316, 323] width 31 height 17
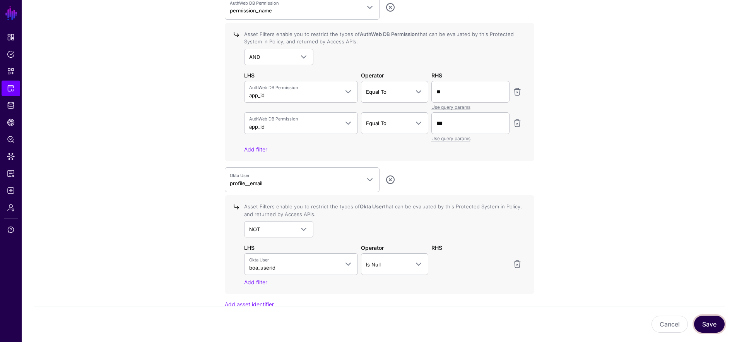
scroll to position [773, 0]
click at [258, 148] on link "Add filter" at bounding box center [255, 148] width 23 height 7
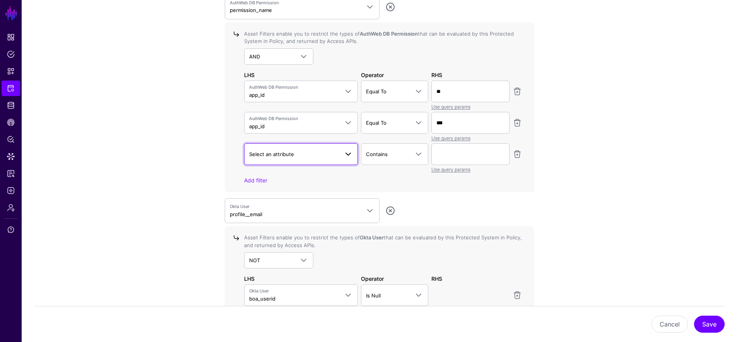
click at [276, 158] on link "Select an attribute" at bounding box center [301, 154] width 114 height 22
drag, startPoint x: 282, startPoint y: 183, endPoint x: 325, endPoint y: 175, distance: 43.4
click at [282, 183] on div "app_id" at bounding box center [301, 187] width 102 height 8
click at [349, 152] on span "Contains" at bounding box center [387, 154] width 43 height 9
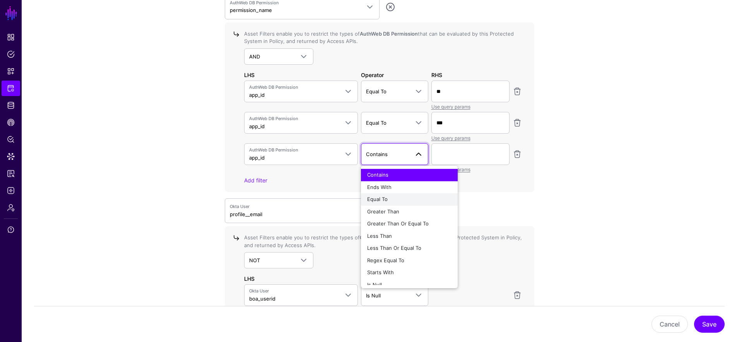
click at [349, 199] on div "Equal To" at bounding box center [409, 199] width 84 height 8
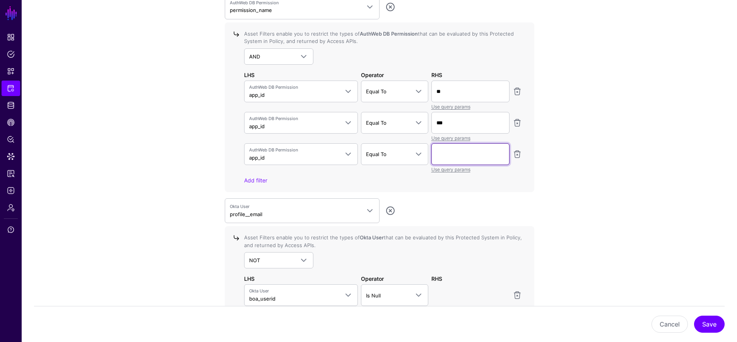
click at [349, 102] on input "text" at bounding box center [470, 91] width 78 height 22
paste input "***"
type input "***"
click at [250, 178] on link "Add filter" at bounding box center [255, 180] width 23 height 7
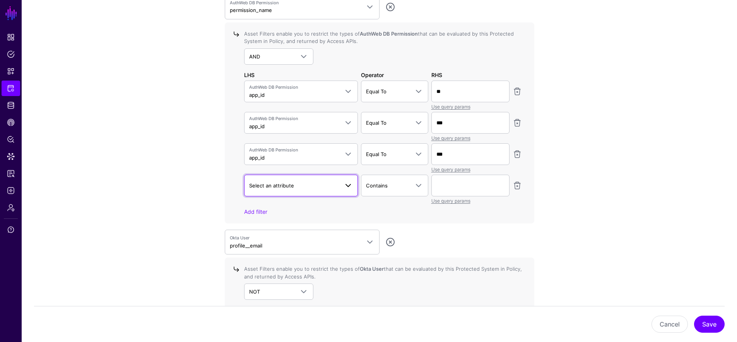
click at [265, 180] on link "Select an attribute" at bounding box center [301, 186] width 114 height 22
click at [277, 219] on div "app_id" at bounding box center [301, 219] width 102 height 8
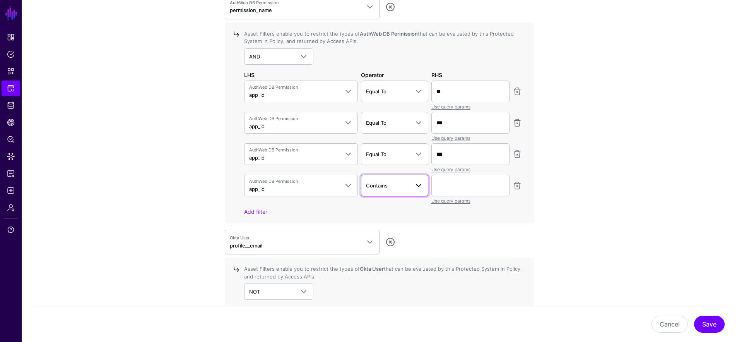
click at [349, 185] on span "Contains" at bounding box center [387, 185] width 43 height 9
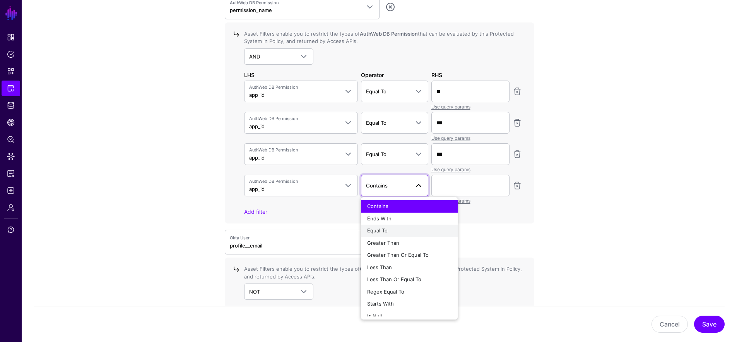
click at [349, 229] on div "Equal To" at bounding box center [409, 231] width 84 height 8
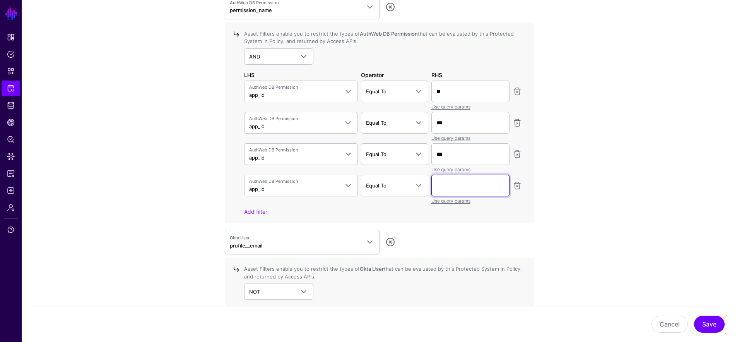
click at [349, 102] on input "text" at bounding box center [470, 91] width 78 height 22
paste input "****"
type input "****"
click at [255, 211] on link "Add filter" at bounding box center [255, 211] width 23 height 7
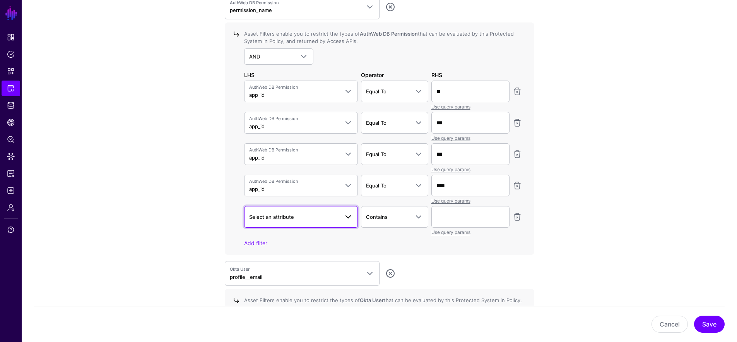
drag, startPoint x: 264, startPoint y: 219, endPoint x: 267, endPoint y: 233, distance: 14.5
click at [264, 220] on span "Select an attribute" at bounding box center [301, 216] width 104 height 9
click at [268, 250] on div "app_id" at bounding box center [301, 250] width 102 height 8
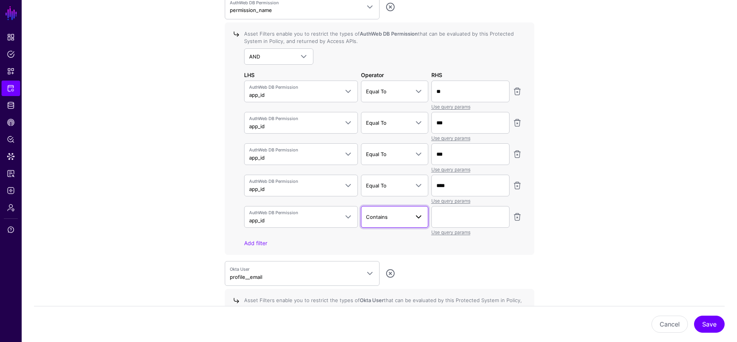
click at [349, 217] on span at bounding box center [416, 216] width 14 height 9
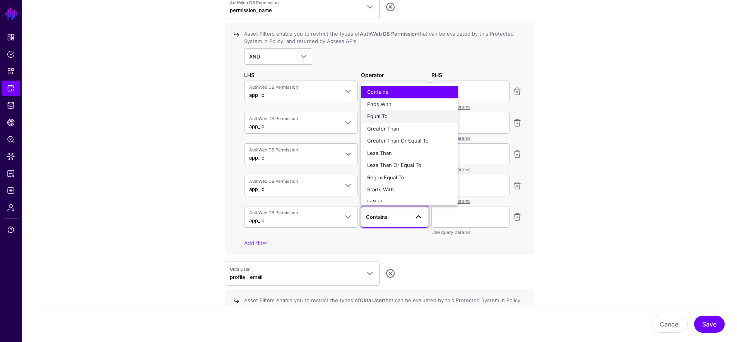
click at [349, 113] on span "Equal To" at bounding box center [377, 116] width 21 height 6
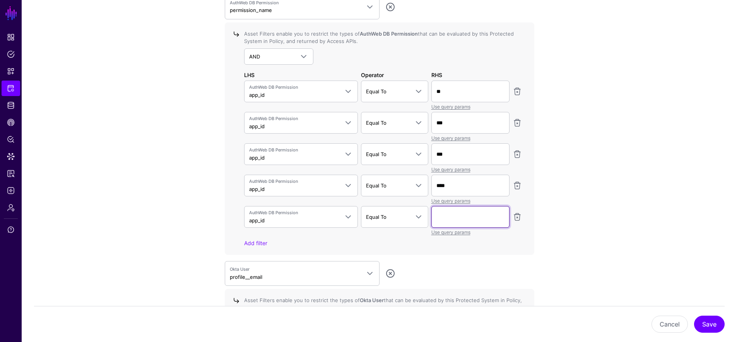
click at [349, 102] on input "text" at bounding box center [470, 91] width 78 height 22
paste input "***"
type input "***"
click at [255, 240] on link "Add filter" at bounding box center [255, 243] width 23 height 7
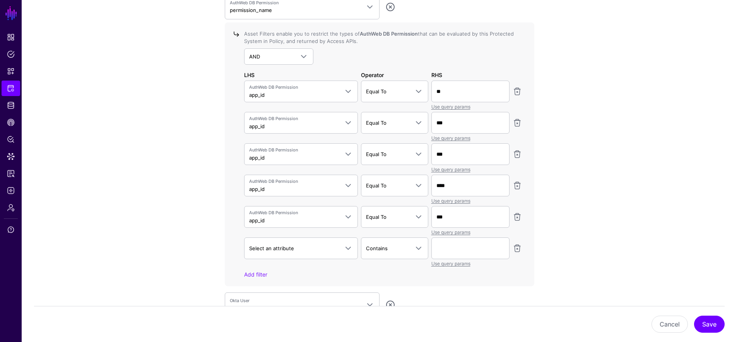
drag, startPoint x: 266, startPoint y: 228, endPoint x: 266, endPoint y: 235, distance: 6.2
click at [266, 228] on div "AuthWeb DB Permission app_id permission_name app_id permission_status permissio…" at bounding box center [301, 221] width 117 height 30
click at [267, 243] on span "Select an attribute" at bounding box center [301, 247] width 104 height 9
click at [270, 275] on button "app_id" at bounding box center [301, 281] width 114 height 12
click at [349, 252] on link "Contains" at bounding box center [394, 248] width 67 height 22
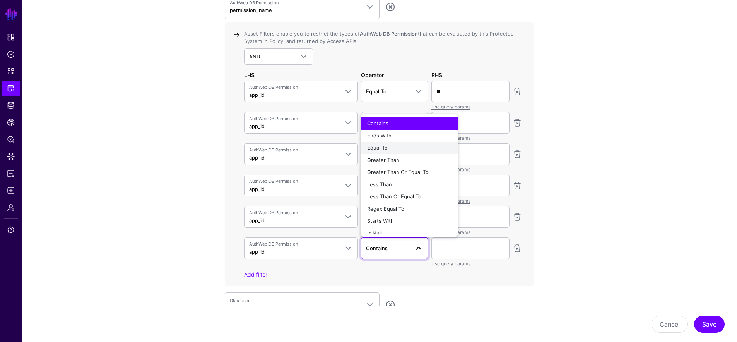
click at [349, 148] on div "Equal To" at bounding box center [409, 148] width 84 height 8
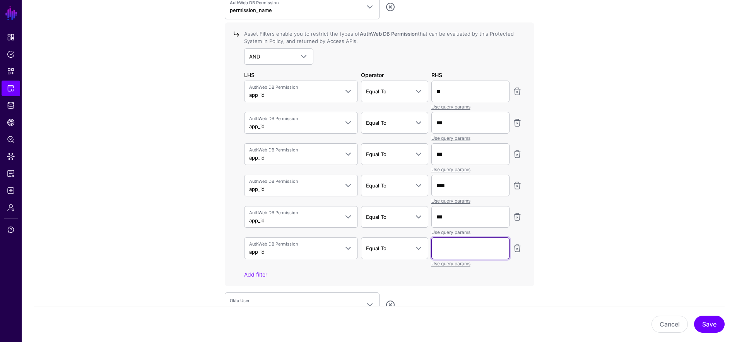
click at [349, 102] on input "text" at bounding box center [470, 91] width 78 height 22
paste input "***"
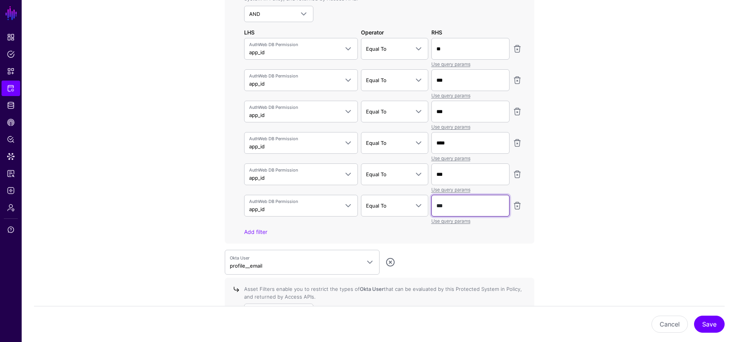
scroll to position [911, 0]
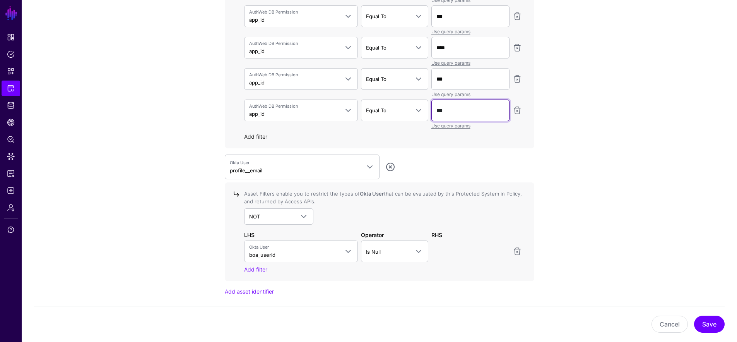
type input "***"
click at [254, 138] on link "Add filter" at bounding box center [255, 136] width 23 height 7
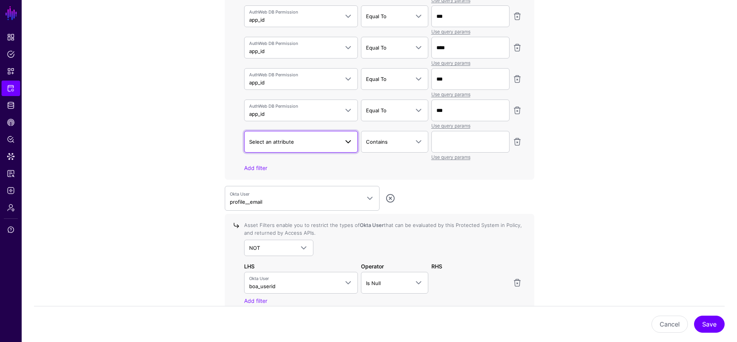
click at [271, 140] on span "Select an attribute" at bounding box center [271, 142] width 45 height 6
click at [274, 174] on div "app_id" at bounding box center [301, 175] width 102 height 8
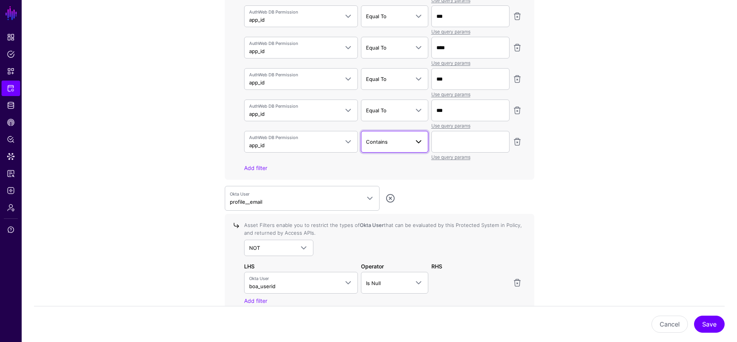
click at [349, 147] on link "Contains" at bounding box center [394, 142] width 67 height 22
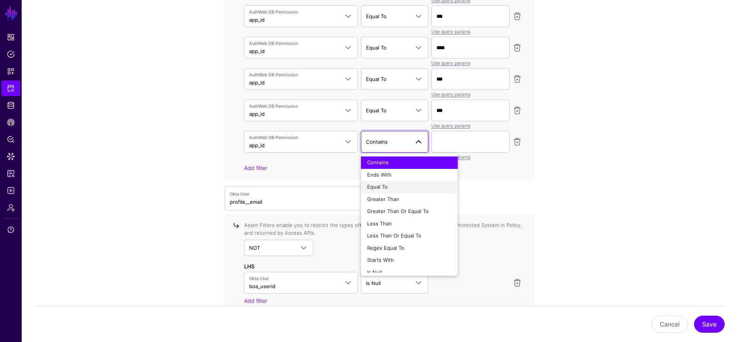
click at [349, 183] on span "Equal To" at bounding box center [377, 186] width 21 height 6
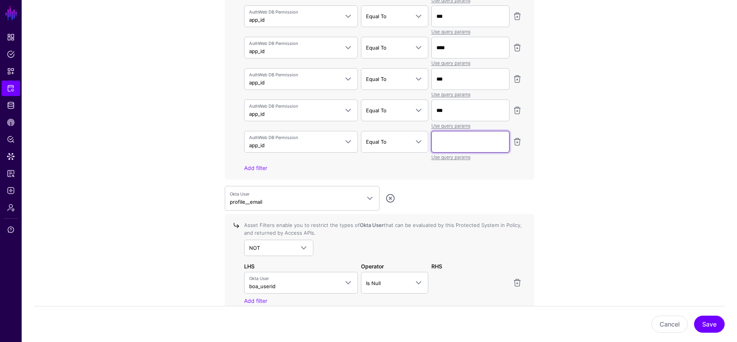
paste input "**"
type input "**"
click at [252, 168] on link "Add filter" at bounding box center [255, 167] width 23 height 7
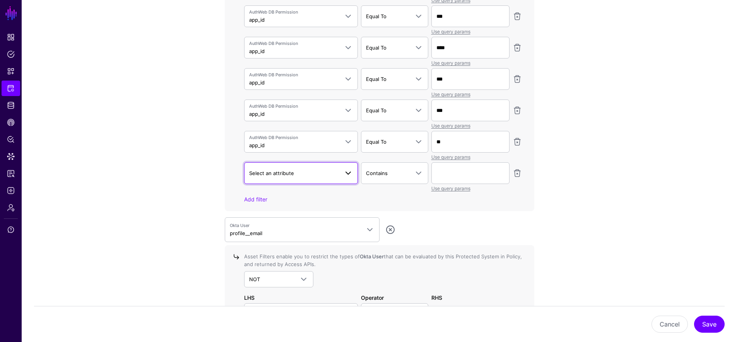
click at [270, 171] on span "Select an attribute" at bounding box center [271, 173] width 45 height 6
click at [282, 207] on div "app_id" at bounding box center [301, 206] width 102 height 8
click at [349, 171] on span "Contains" at bounding box center [387, 173] width 43 height 9
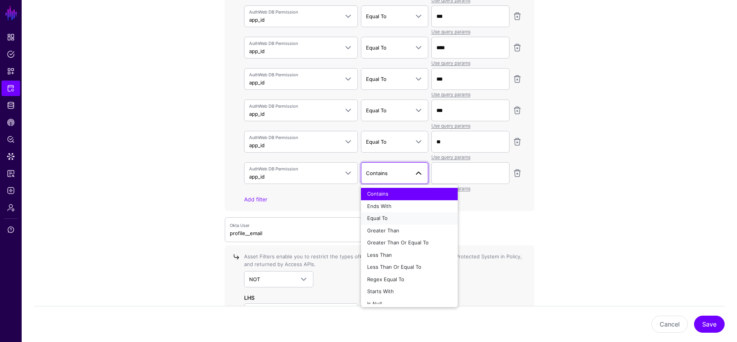
click at [349, 217] on span "Equal To" at bounding box center [377, 218] width 21 height 6
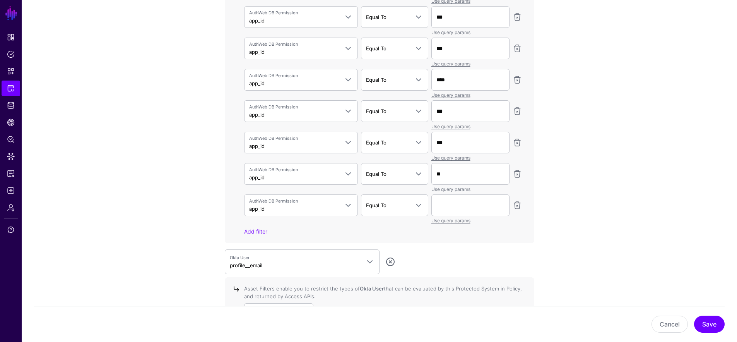
scroll to position [874, 0]
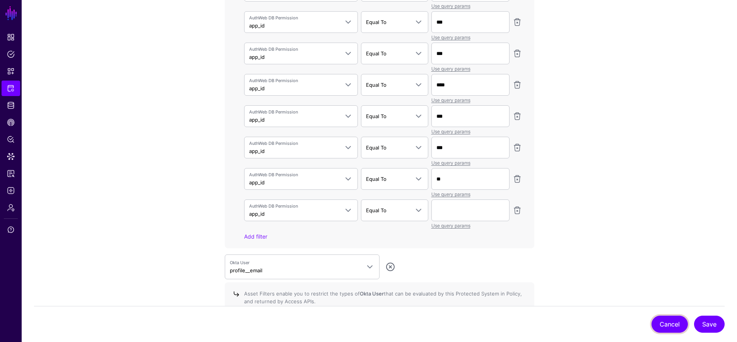
click at [349, 321] on button "Cancel" at bounding box center [670, 323] width 36 height 17
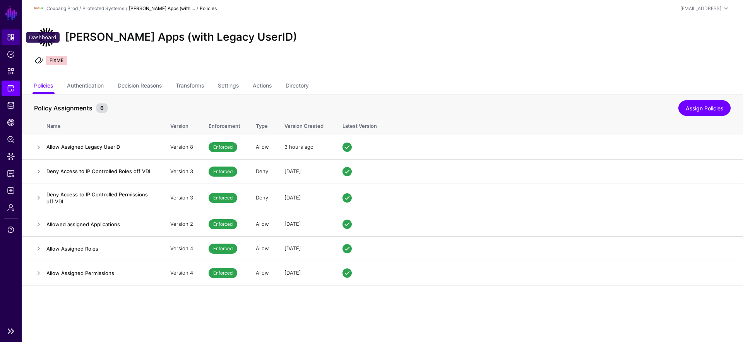
click at [10, 42] on link "Dashboard" at bounding box center [11, 36] width 19 height 15
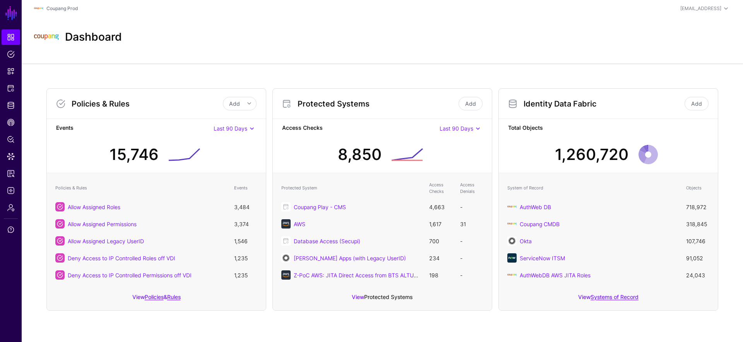
click at [389, 298] on link "Protected Systems" at bounding box center [388, 296] width 48 height 7
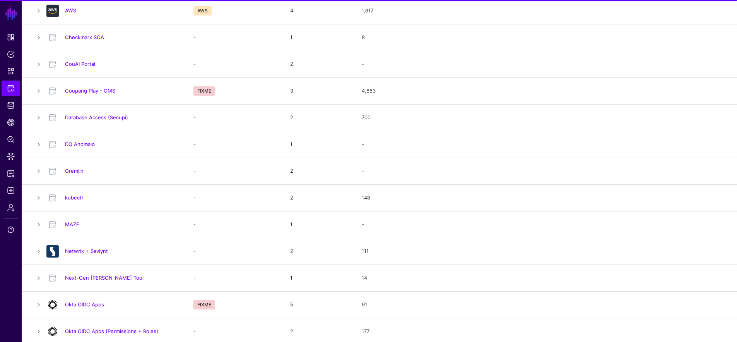
scroll to position [394, 0]
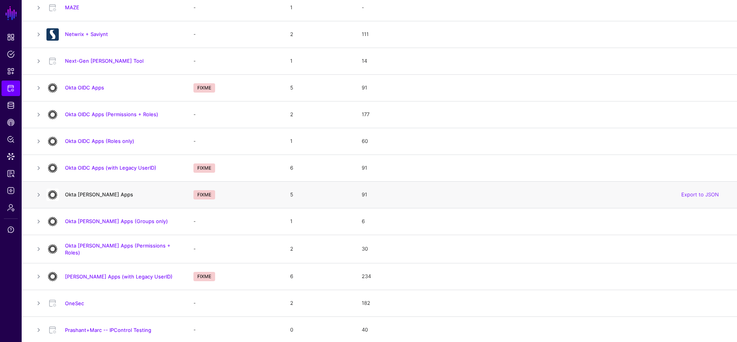
click at [95, 195] on link "Okta [PERSON_NAME] Apps" at bounding box center [99, 194] width 68 height 6
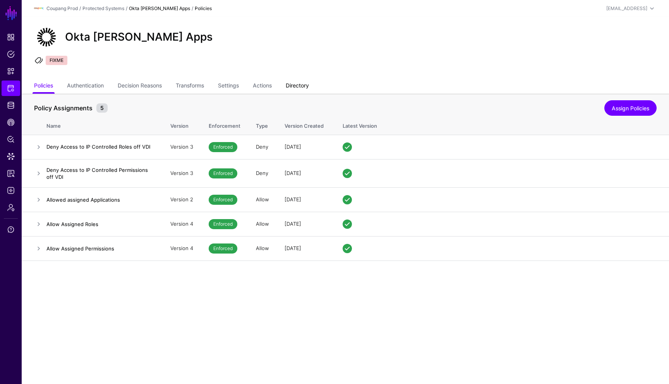
click at [304, 90] on link "Directory" at bounding box center [297, 86] width 23 height 15
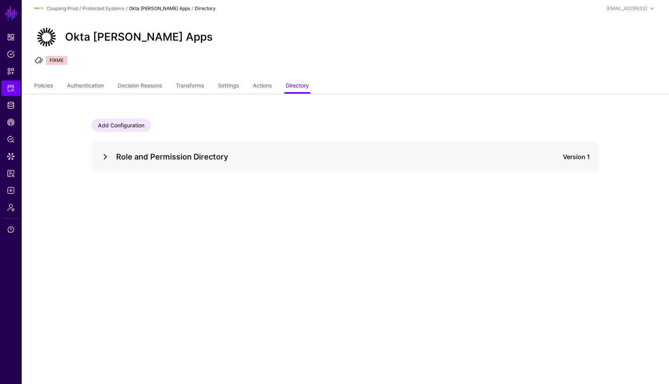
click at [101, 157] on link at bounding box center [105, 156] width 9 height 9
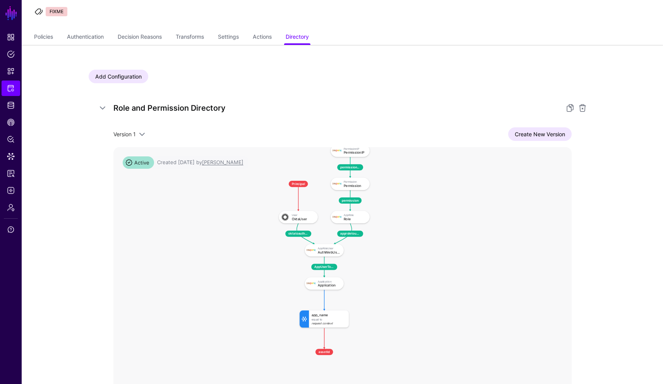
scroll to position [80, 0]
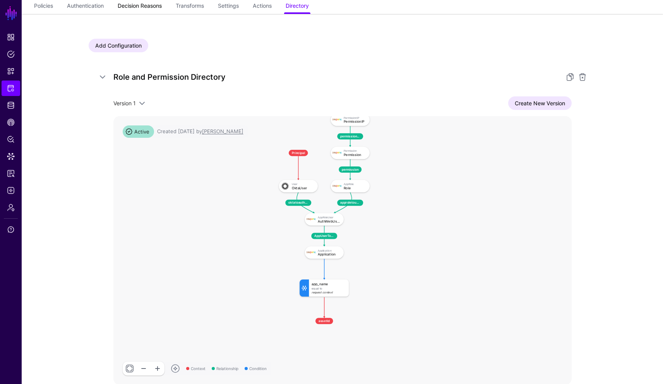
click at [148, 5] on link "Decision Reasons" at bounding box center [140, 6] width 44 height 15
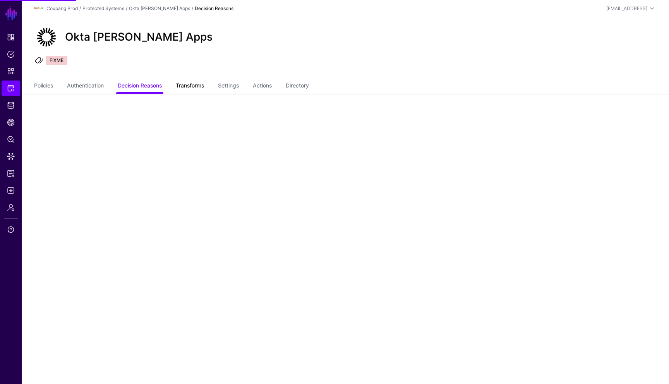
click at [204, 87] on link "Transforms" at bounding box center [190, 86] width 28 height 15
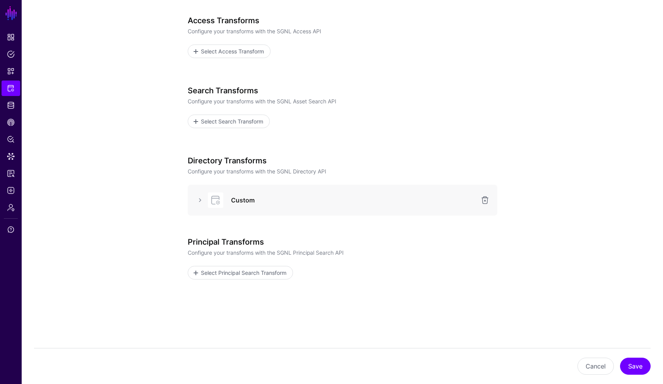
scroll to position [113, 0]
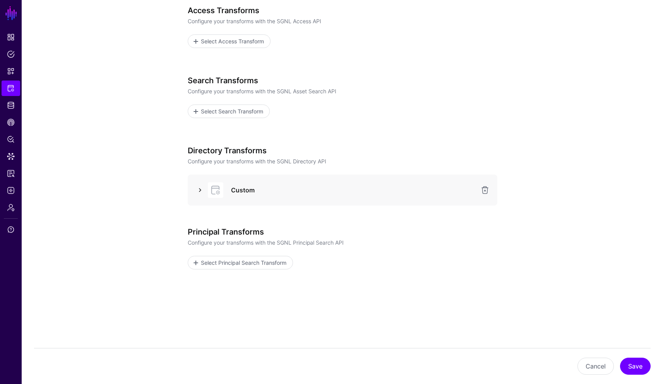
click at [199, 190] on link at bounding box center [199, 189] width 9 height 9
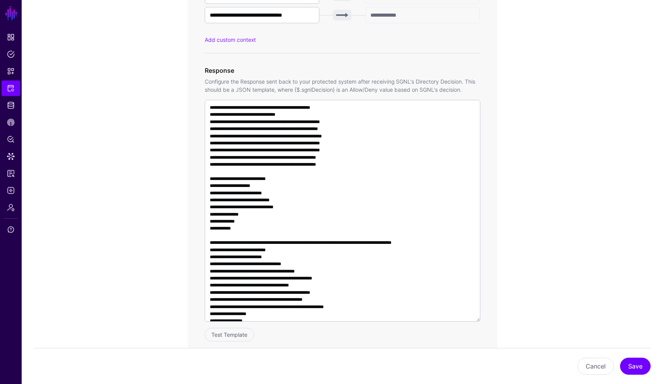
scroll to position [558, 0]
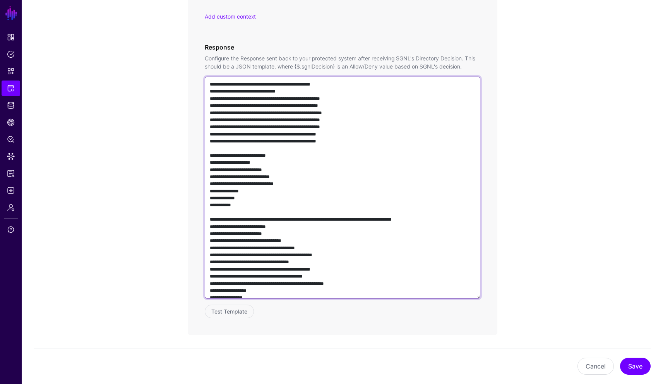
click at [366, 224] on textarea at bounding box center [343, 188] width 276 height 222
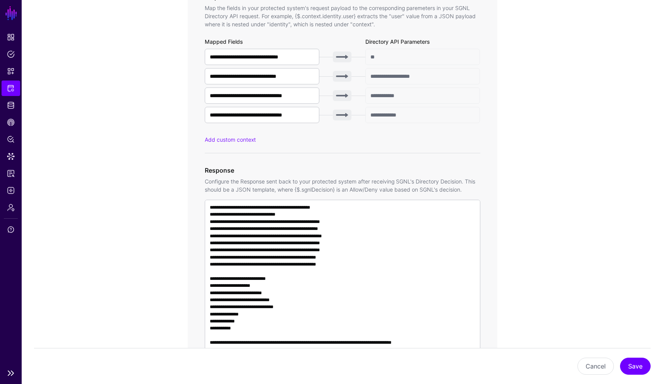
scroll to position [433, 0]
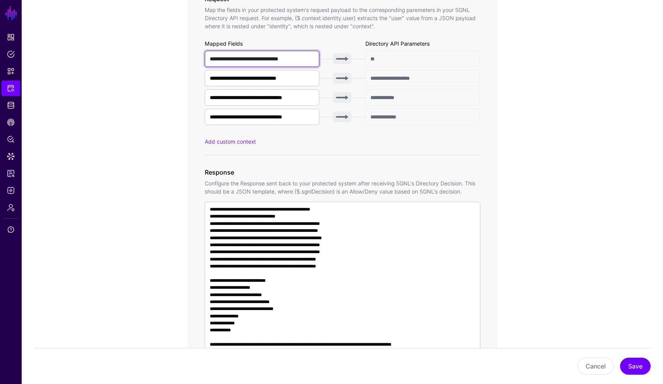
drag, startPoint x: 298, startPoint y: 57, endPoint x: 87, endPoint y: 58, distance: 211.3
click at [87, 58] on app-integrations-item-transforms "**********" at bounding box center [342, 149] width 641 height 977
click at [293, 86] on div "**********" at bounding box center [343, 88] width 276 height 74
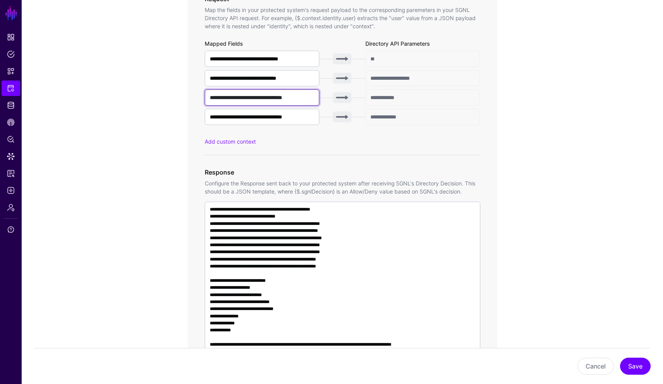
click at [294, 93] on input "**********" at bounding box center [262, 97] width 115 height 16
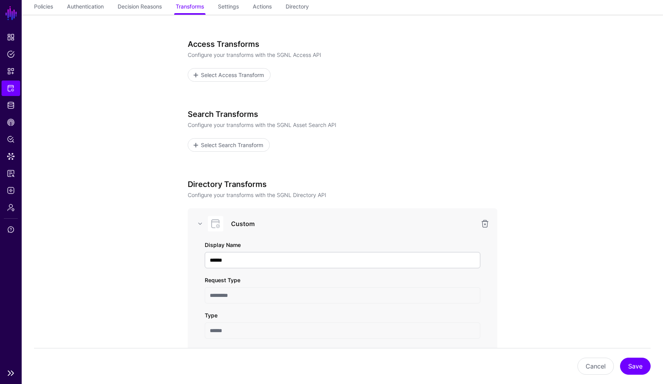
scroll to position [0, 0]
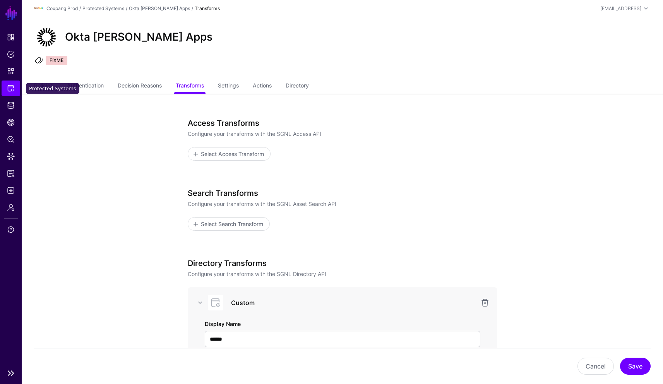
click at [2, 96] on link "Protected Systems" at bounding box center [11, 87] width 19 height 15
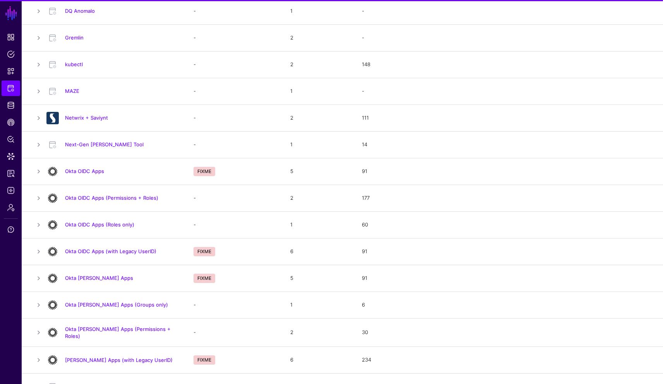
scroll to position [311, 0]
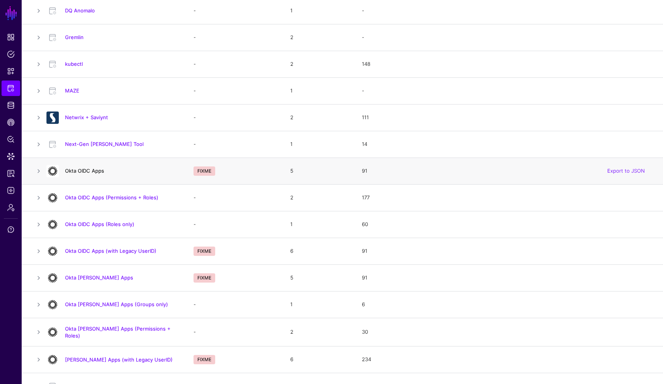
click at [77, 171] on link "Okta OIDC Apps" at bounding box center [84, 171] width 39 height 6
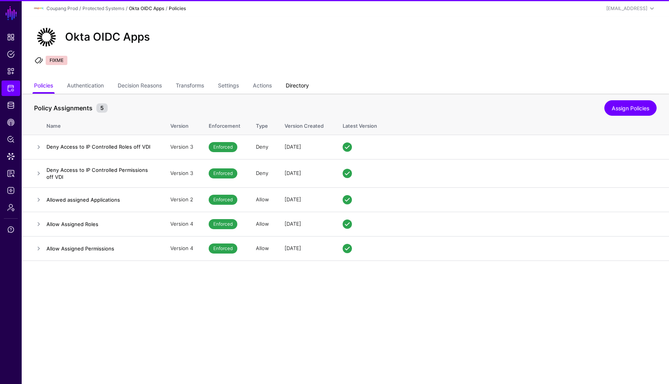
click at [293, 86] on link "Directory" at bounding box center [297, 86] width 23 height 15
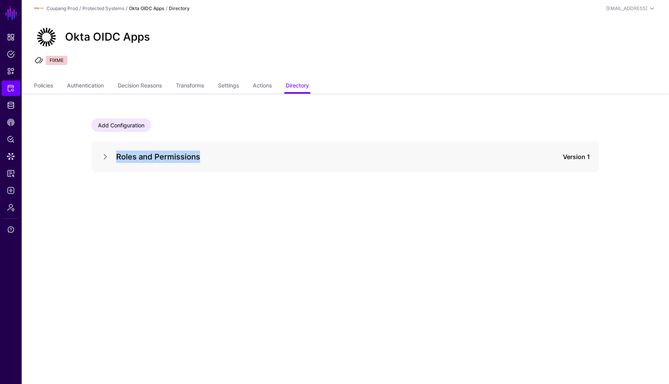
drag, startPoint x: 217, startPoint y: 160, endPoint x: 115, endPoint y: 160, distance: 102.2
click at [115, 160] on div "Roles and Permissions Version 1" at bounding box center [345, 157] width 489 height 12
copy div "Roles and Permissions"
click at [103, 157] on link at bounding box center [105, 156] width 9 height 9
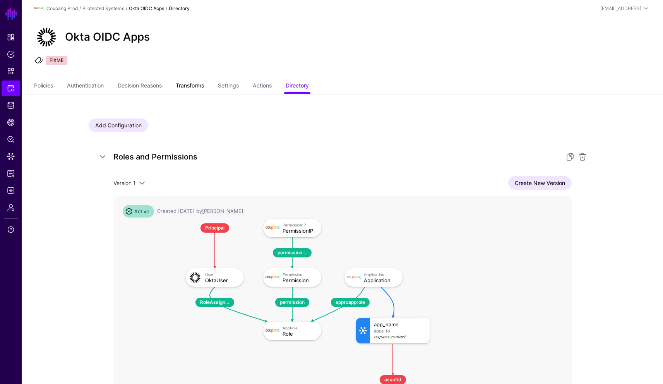
click at [204, 89] on link "Transforms" at bounding box center [190, 86] width 28 height 15
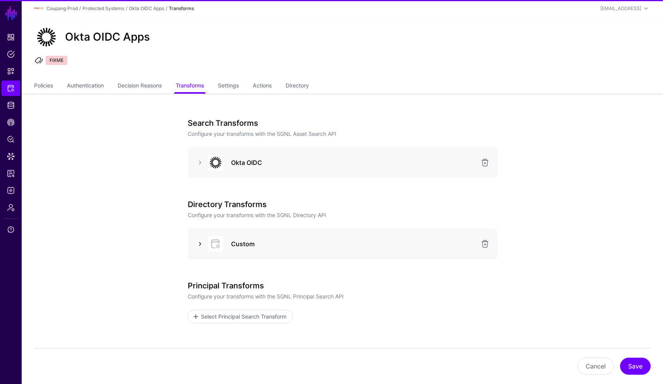
click at [200, 244] on link at bounding box center [199, 243] width 9 height 9
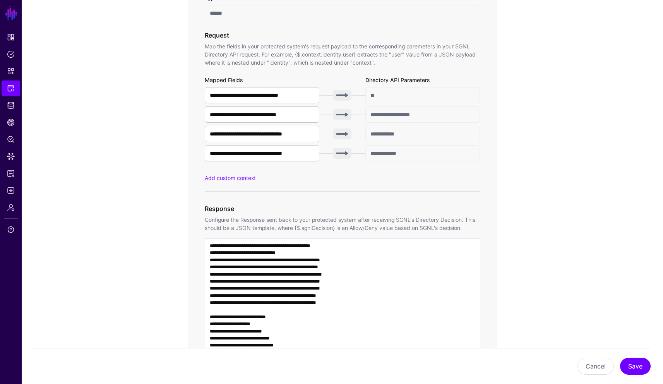
scroll to position [359, 0]
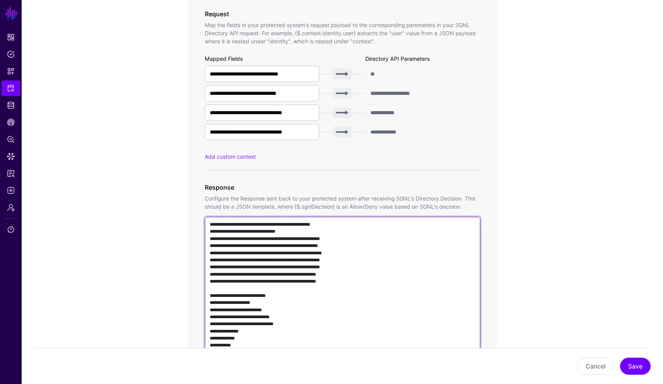
click at [363, 240] on textarea at bounding box center [343, 328] width 276 height 222
click at [360, 252] on textarea at bounding box center [343, 328] width 276 height 222
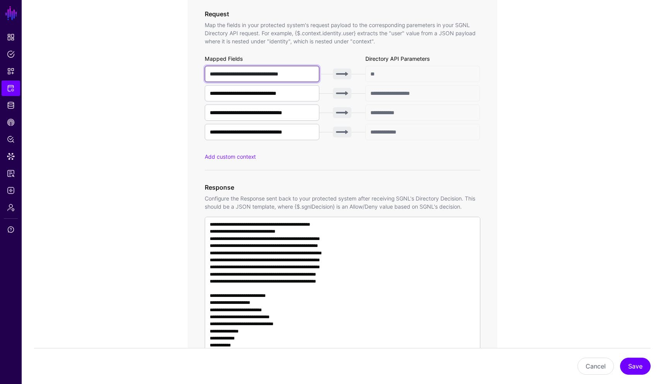
drag, startPoint x: 267, startPoint y: 77, endPoint x: 81, endPoint y: 70, distance: 185.9
click at [81, 70] on app-integrations-item-transforms "**********" at bounding box center [342, 194] width 641 height 919
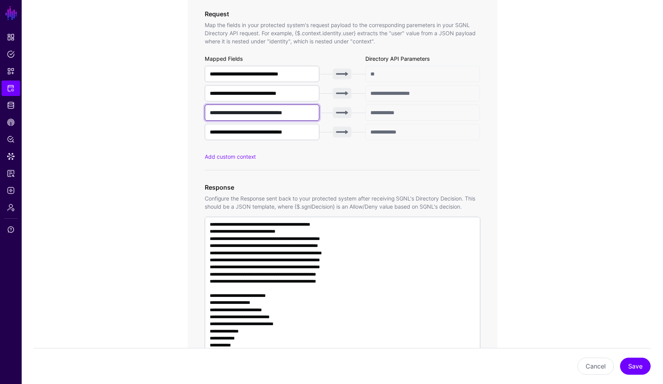
drag, startPoint x: 308, startPoint y: 112, endPoint x: 104, endPoint y: 102, distance: 203.8
click at [104, 102] on app-integrations-item-transforms "**********" at bounding box center [342, 194] width 641 height 919
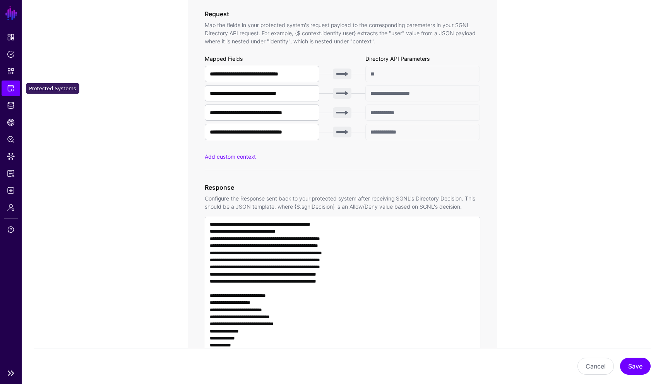
click at [16, 87] on link "Protected Systems" at bounding box center [11, 87] width 19 height 15
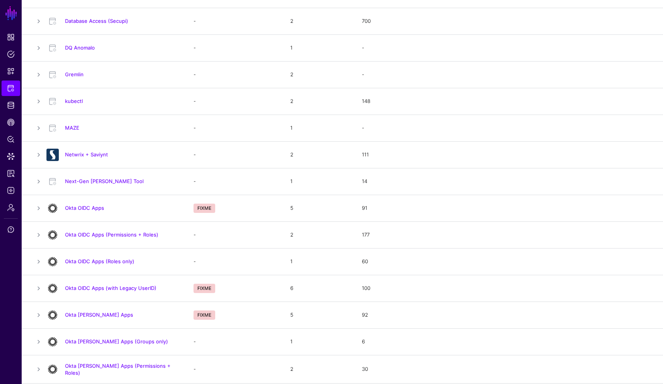
scroll to position [382, 0]
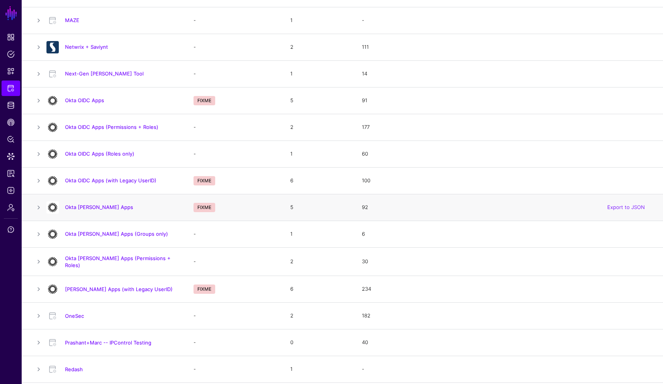
click at [87, 211] on div "Okta [PERSON_NAME] Apps" at bounding box center [112, 207] width 138 height 12
click at [87, 204] on link "Okta [PERSON_NAME] Apps" at bounding box center [99, 207] width 68 height 6
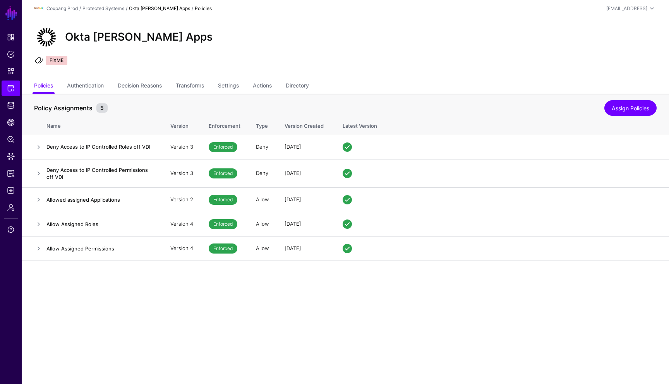
click at [286, 85] on ul "Policies Authentication Decision Reasons Transforms Settings Actions Directory" at bounding box center [345, 86] width 622 height 15
click at [303, 84] on link "Directory" at bounding box center [297, 86] width 23 height 15
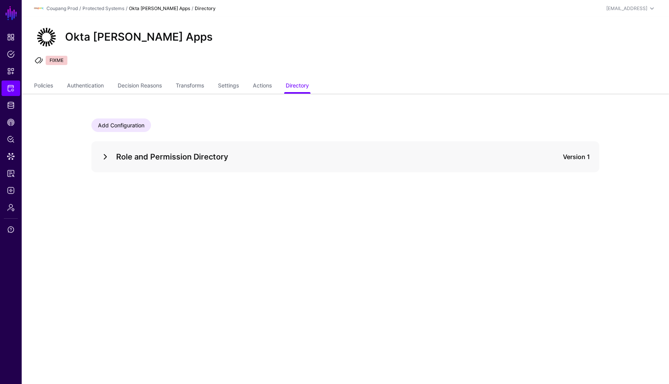
click at [103, 157] on link at bounding box center [105, 156] width 9 height 9
